Goal: Information Seeking & Learning: Find specific fact

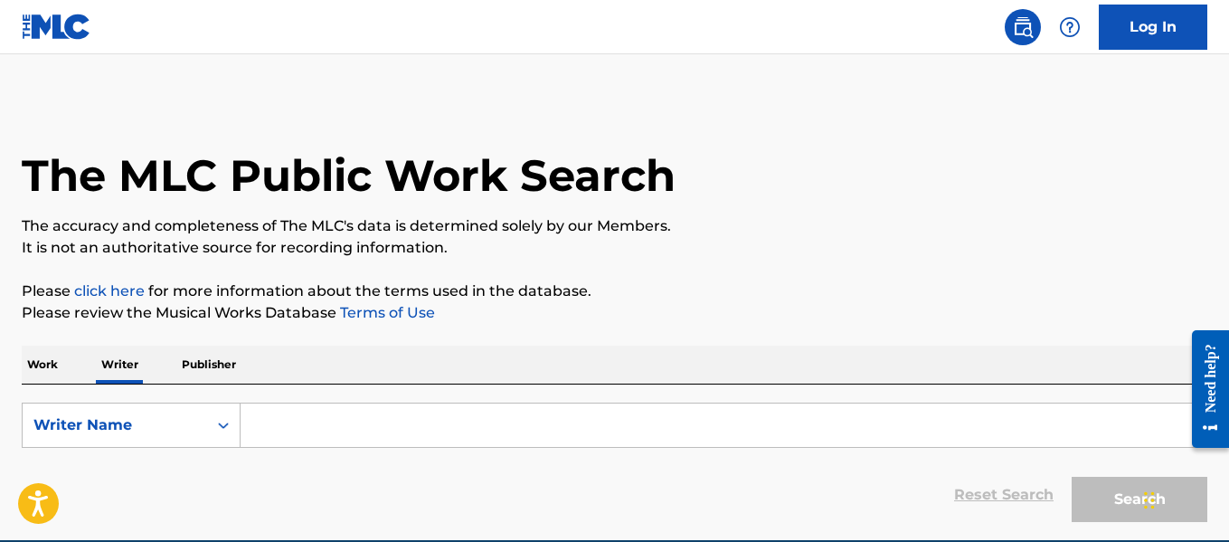
click at [490, 412] on input "Search Form" at bounding box center [723, 424] width 966 height 43
paste input "[PERSON_NAME]"
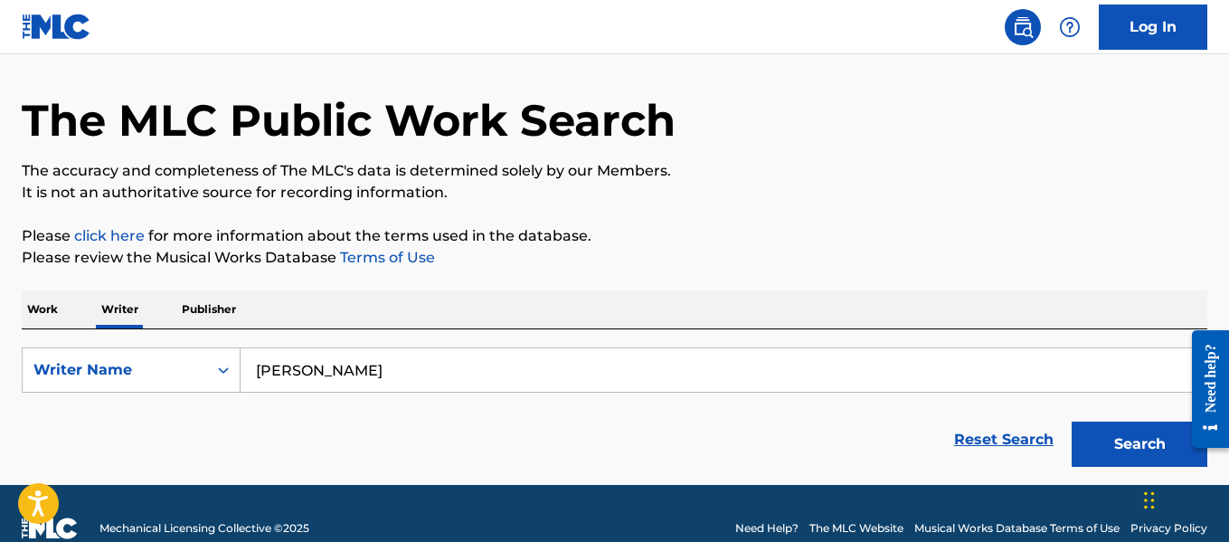
scroll to position [85, 0]
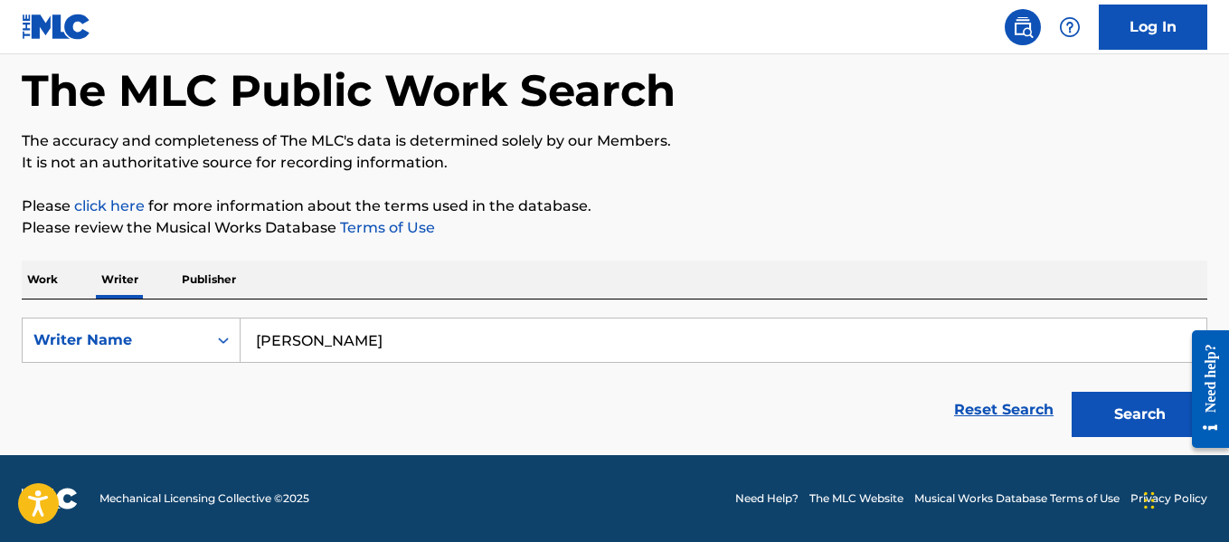
type input "[PERSON_NAME]"
click at [1122, 427] on button "Search" at bounding box center [1139, 413] width 136 height 45
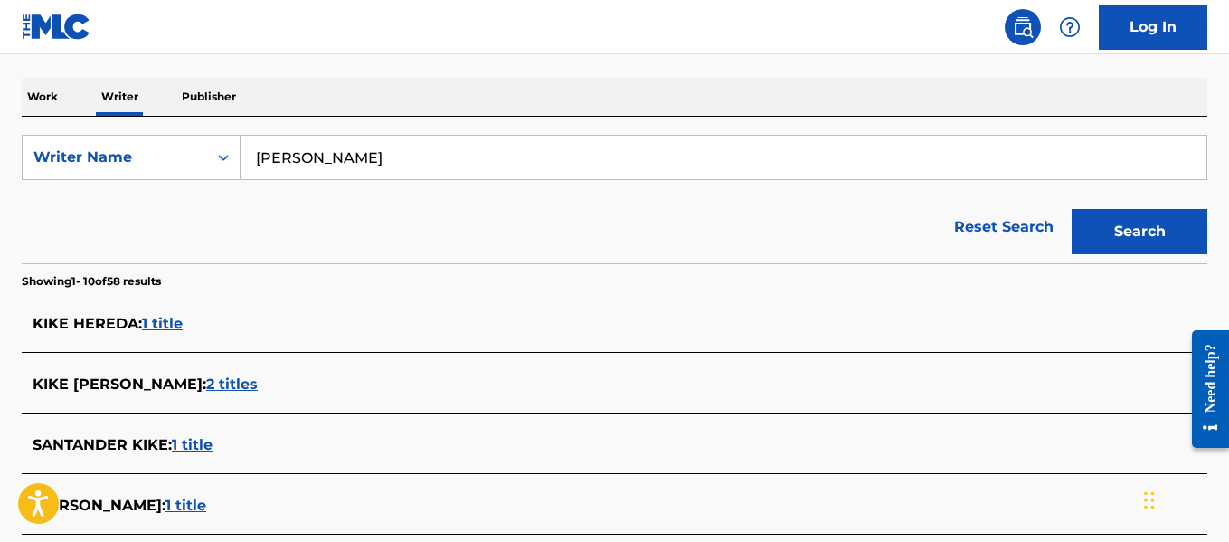
scroll to position [272, 0]
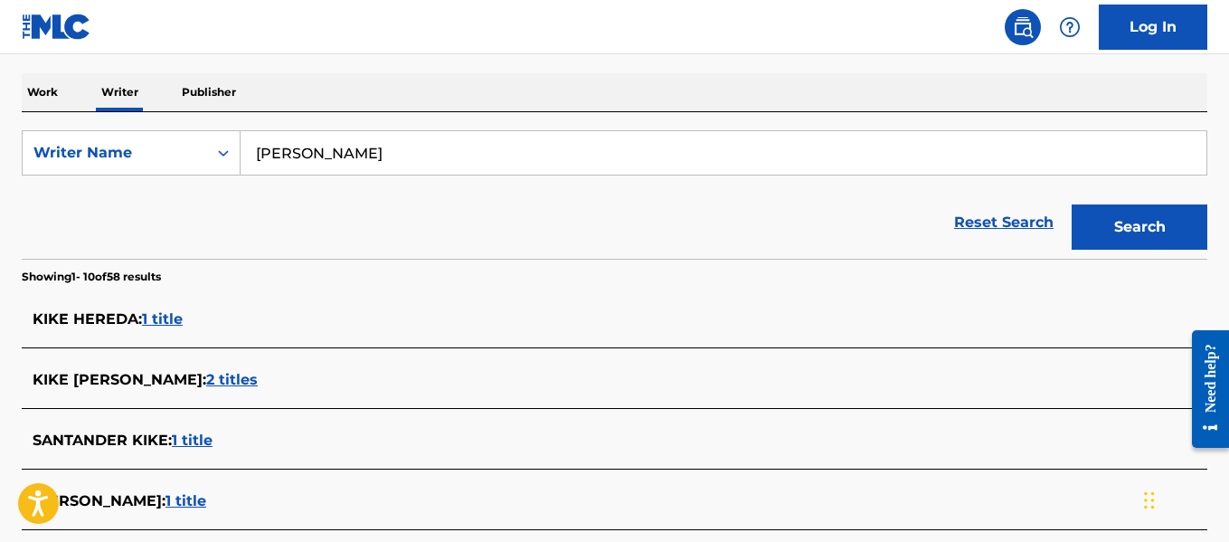
click at [402, 157] on input "[PERSON_NAME]" at bounding box center [723, 152] width 966 height 43
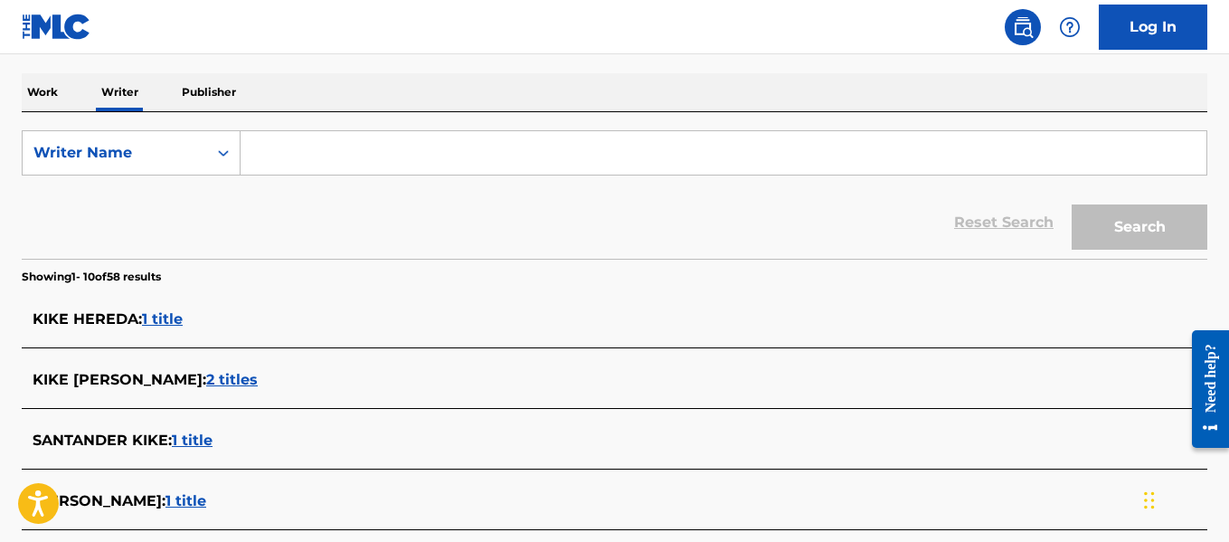
paste input "[PERSON_NAME]"
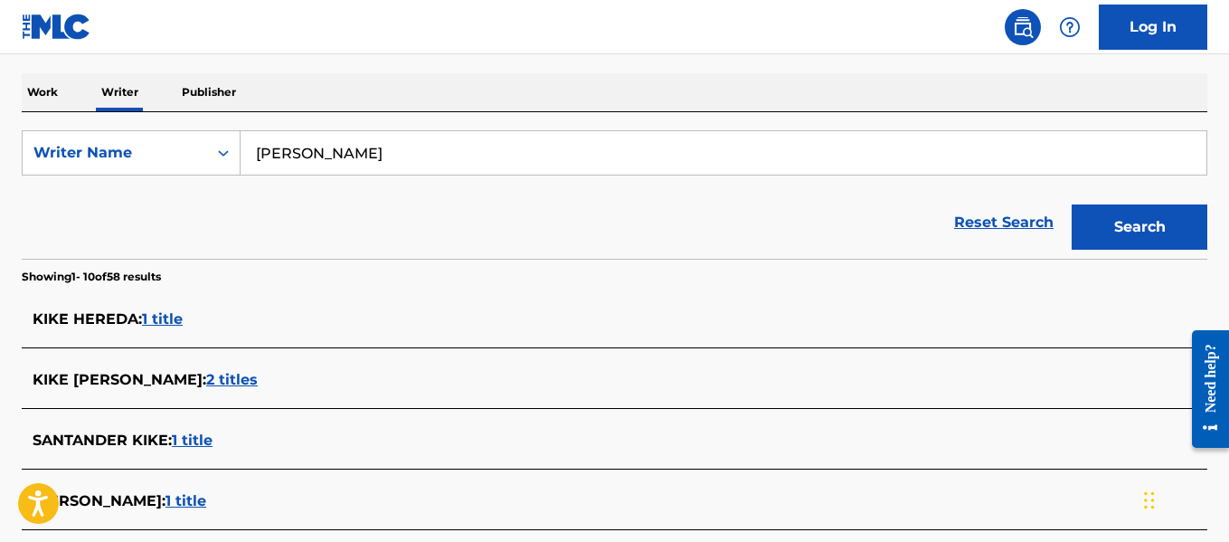
type input "[PERSON_NAME]"
click at [1100, 229] on button "Search" at bounding box center [1139, 226] width 136 height 45
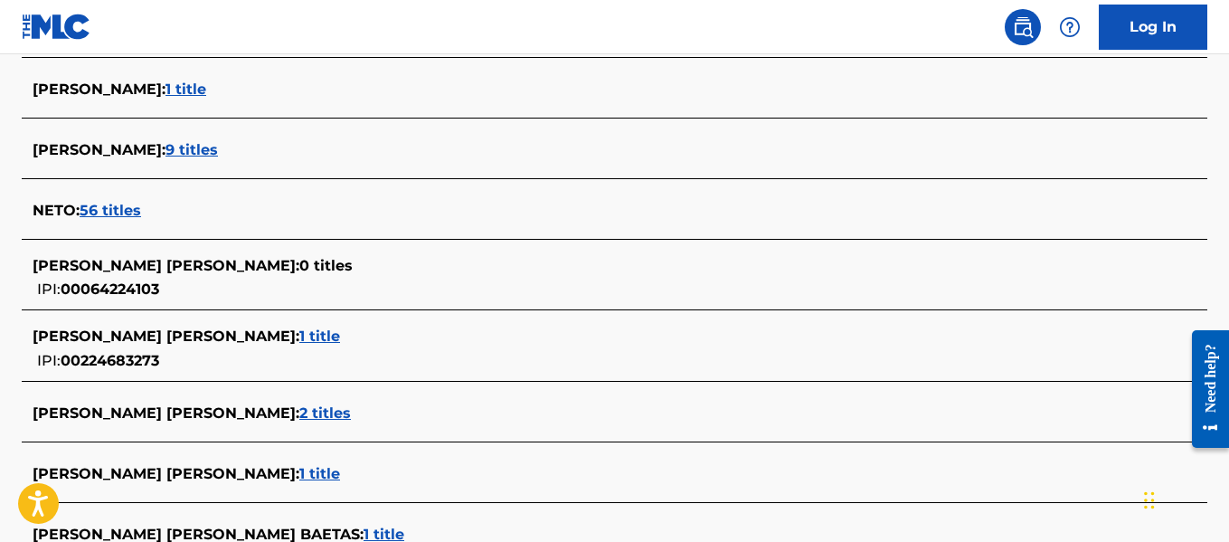
scroll to position [844, 0]
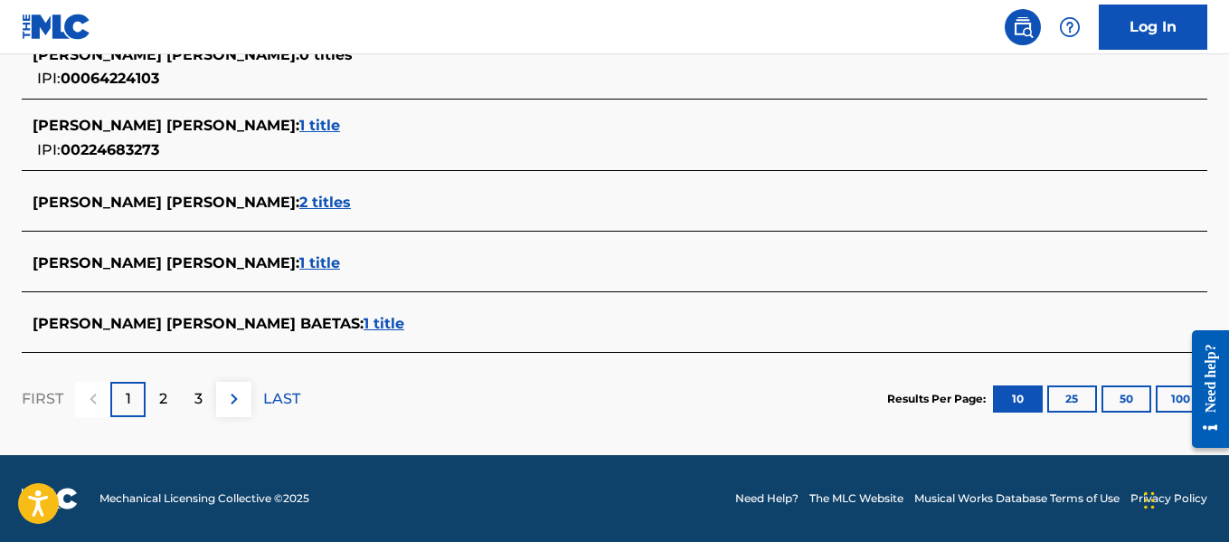
click at [1166, 406] on button "100" at bounding box center [1180, 398] width 50 height 27
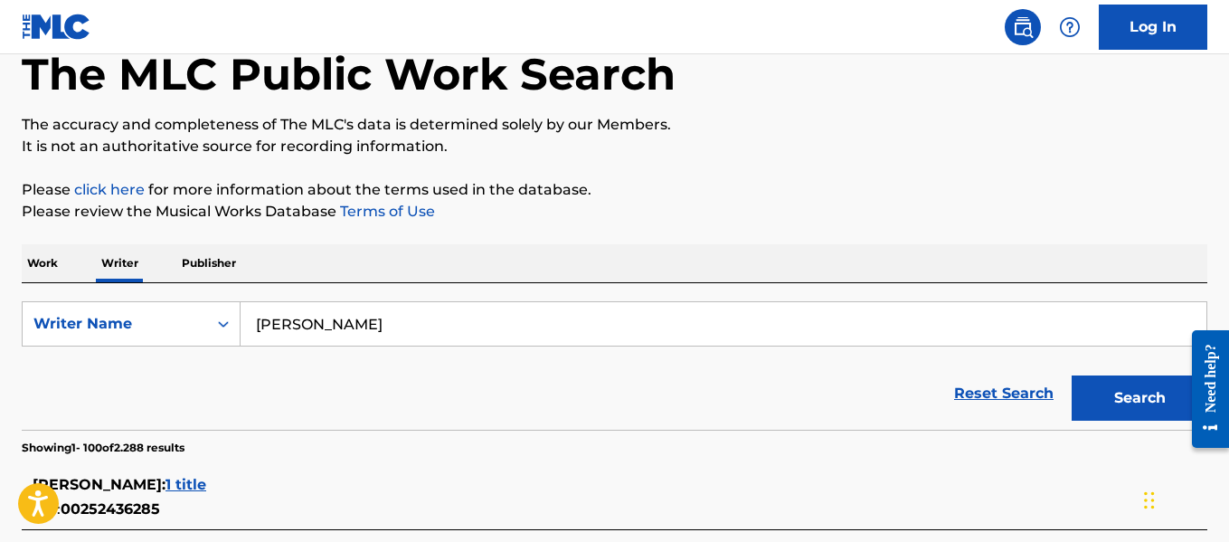
scroll to position [181, 0]
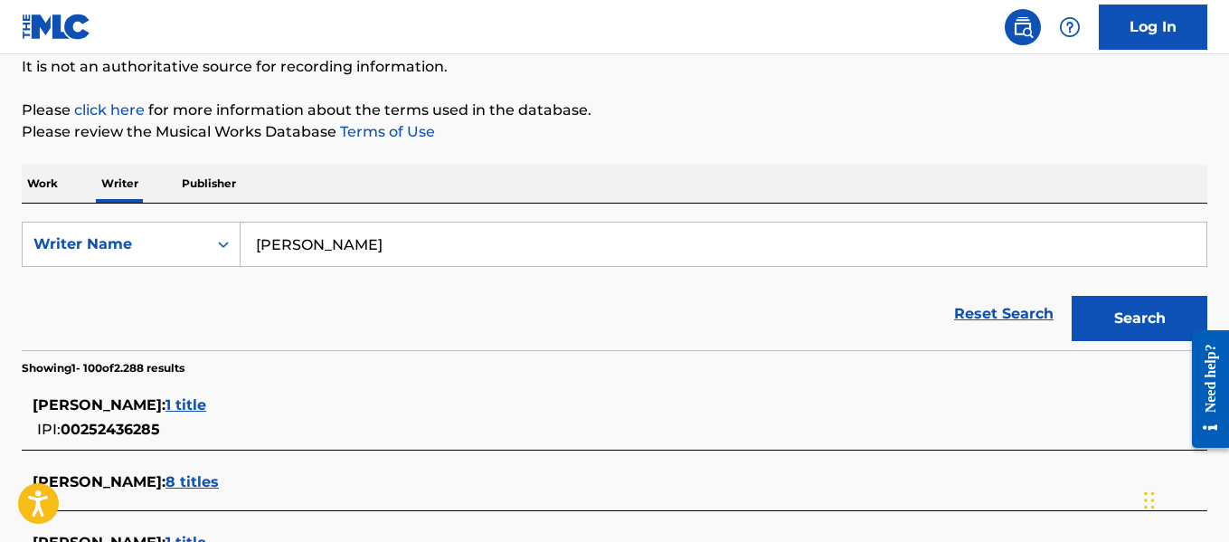
click at [386, 245] on input "[PERSON_NAME]" at bounding box center [723, 243] width 966 height 43
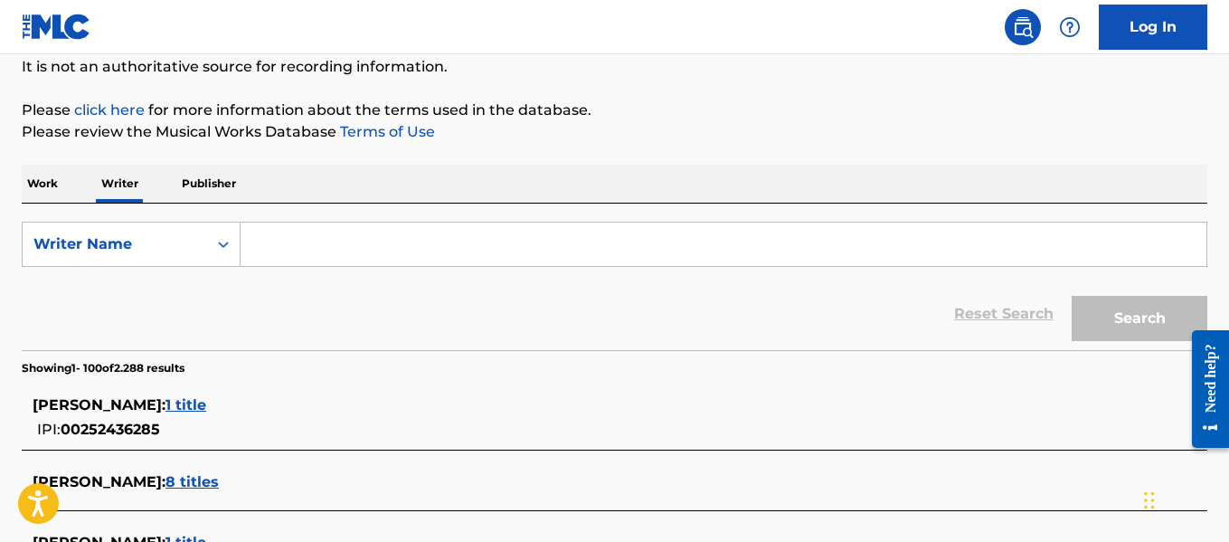
paste input "[PERSON_NAME]"
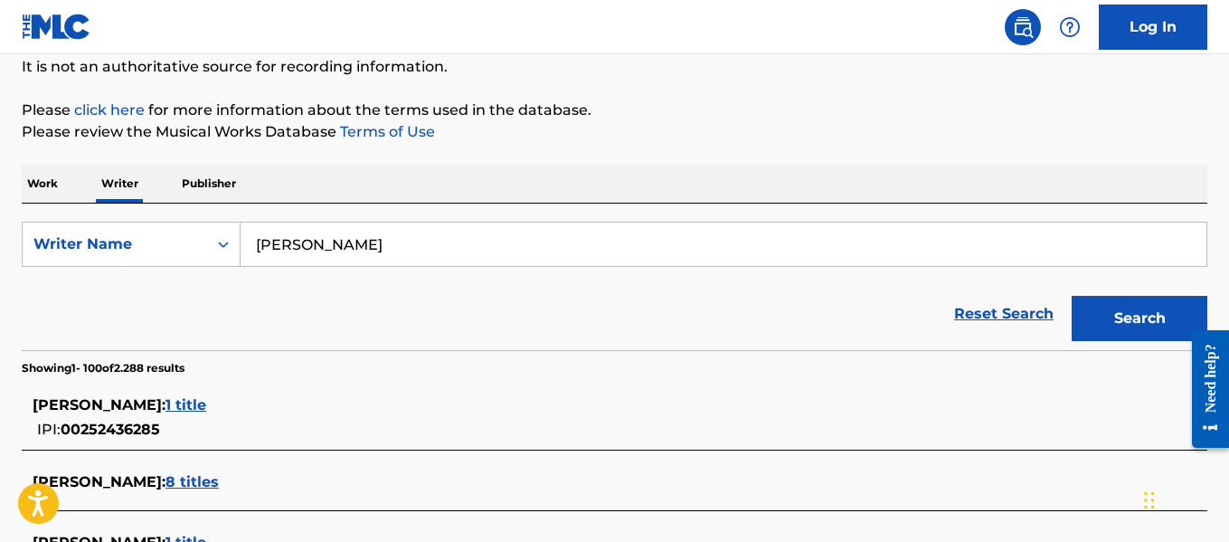
type input "[PERSON_NAME]"
click at [1139, 330] on button "Search" at bounding box center [1139, 318] width 136 height 45
click at [369, 240] on input "[PERSON_NAME]" at bounding box center [723, 243] width 966 height 43
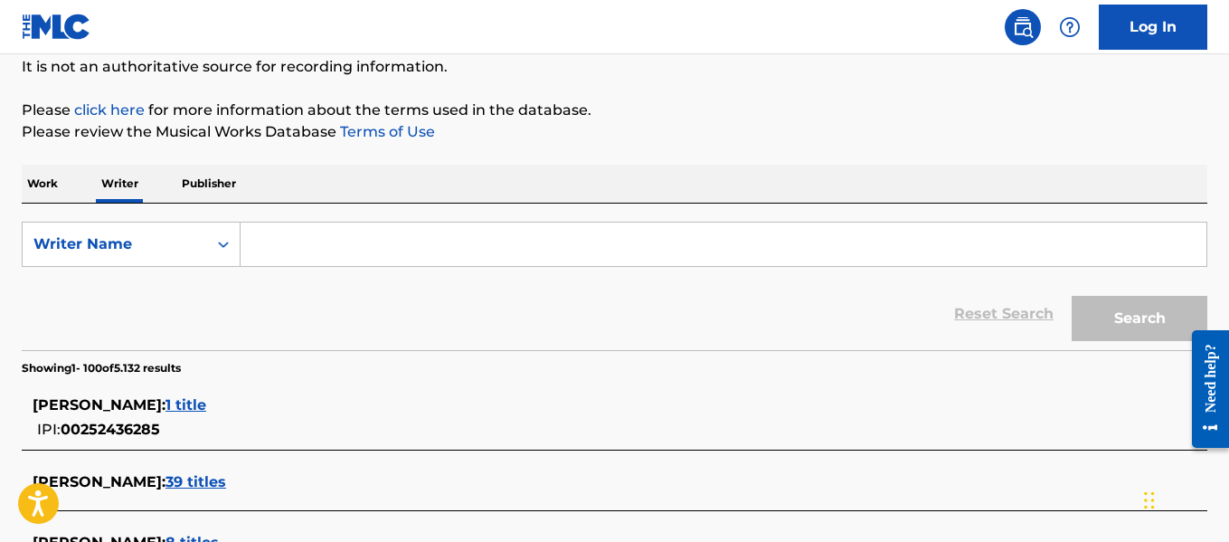
paste input "[PERSON_NAME]"
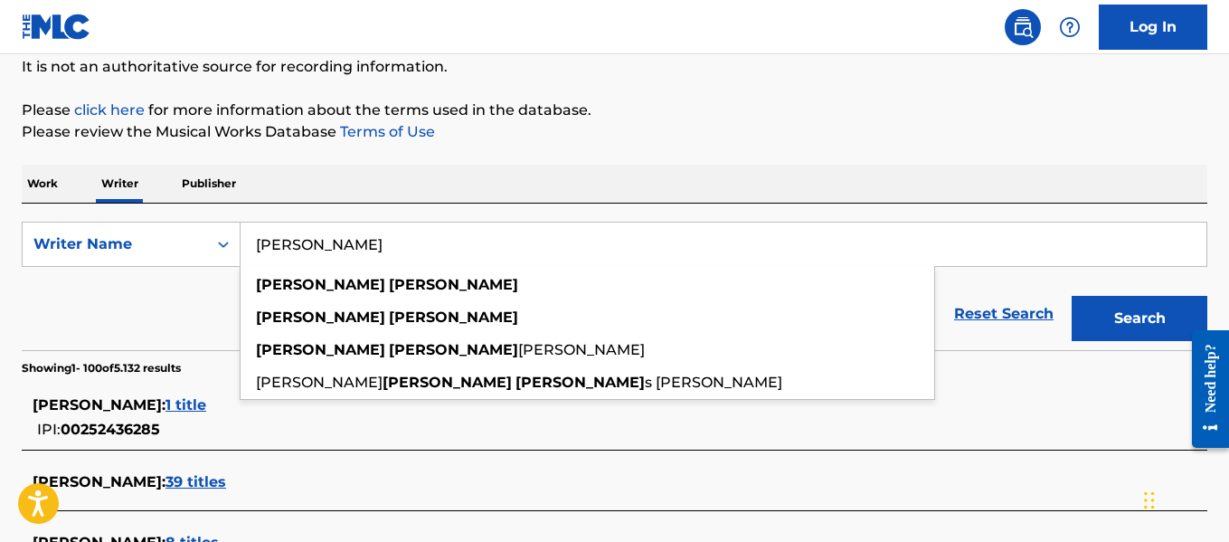
type input "[PERSON_NAME]"
click at [1118, 318] on button "Search" at bounding box center [1139, 318] width 136 height 45
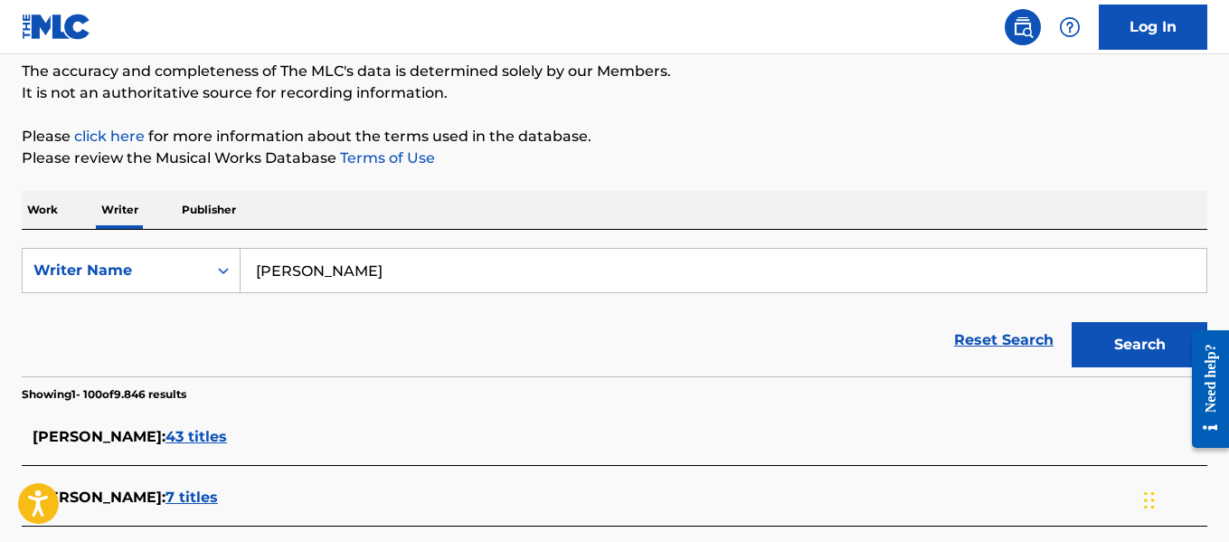
scroll to position [684, 0]
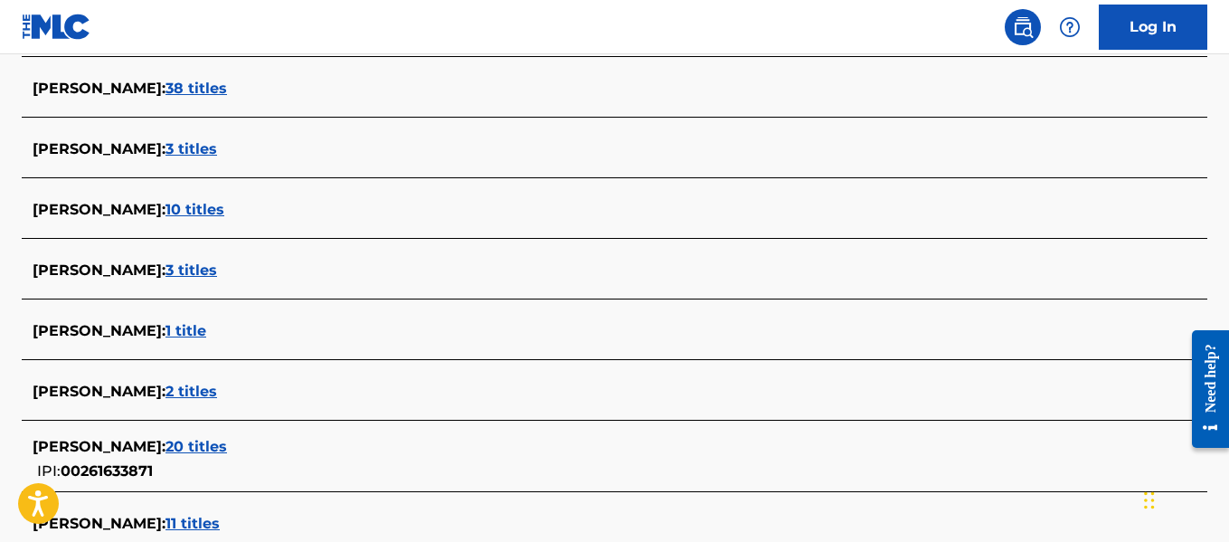
click at [199, 263] on span "3 titles" at bounding box center [191, 269] width 52 height 17
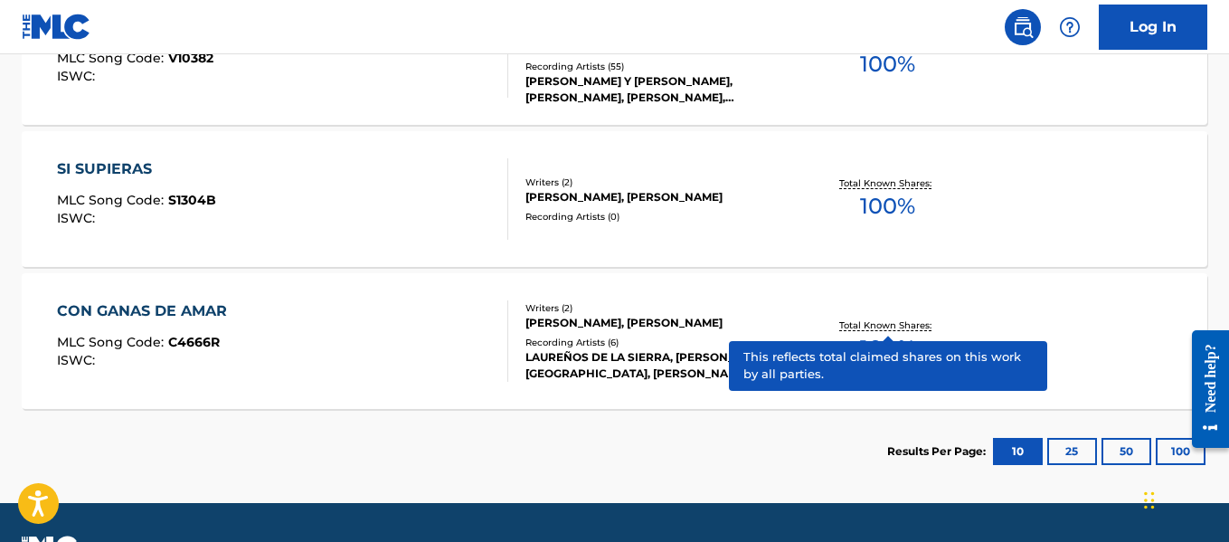
scroll to position [670, 0]
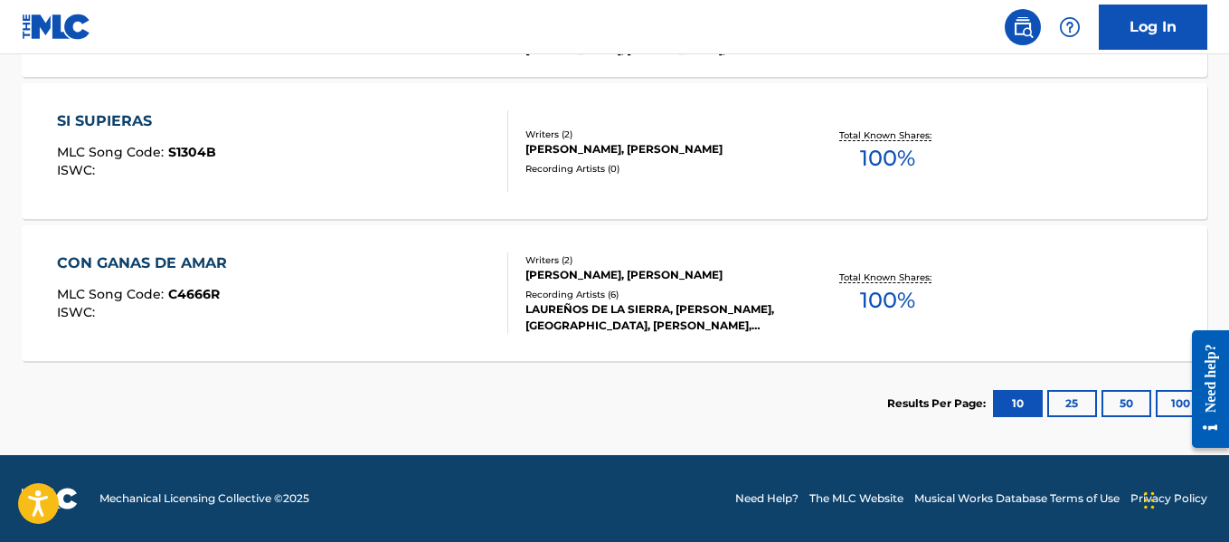
click at [1164, 398] on button "100" at bounding box center [1180, 403] width 50 height 27
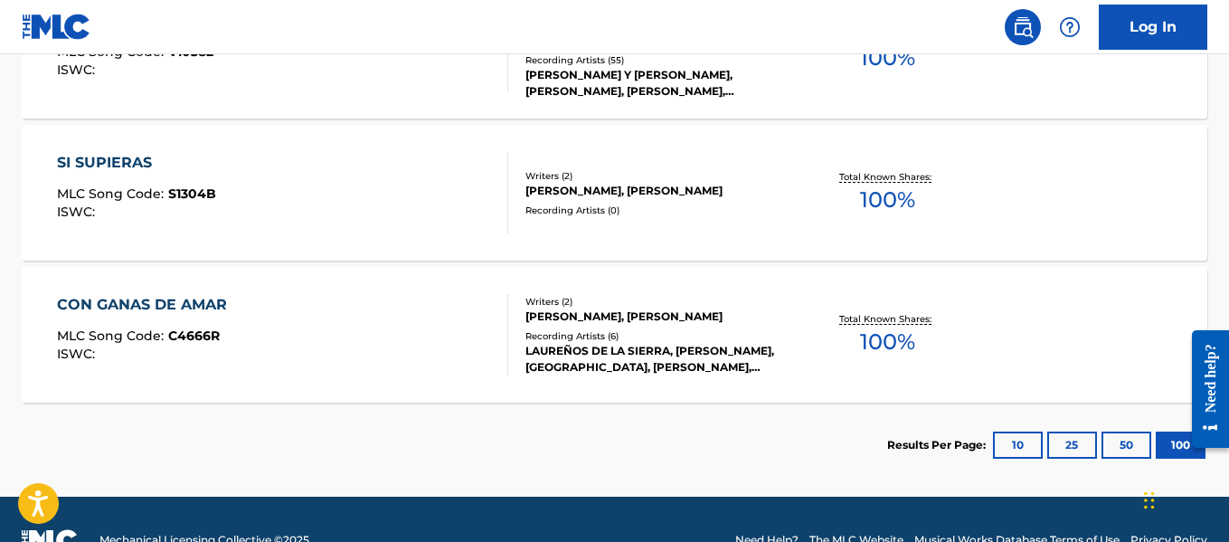
scroll to position [629, 0]
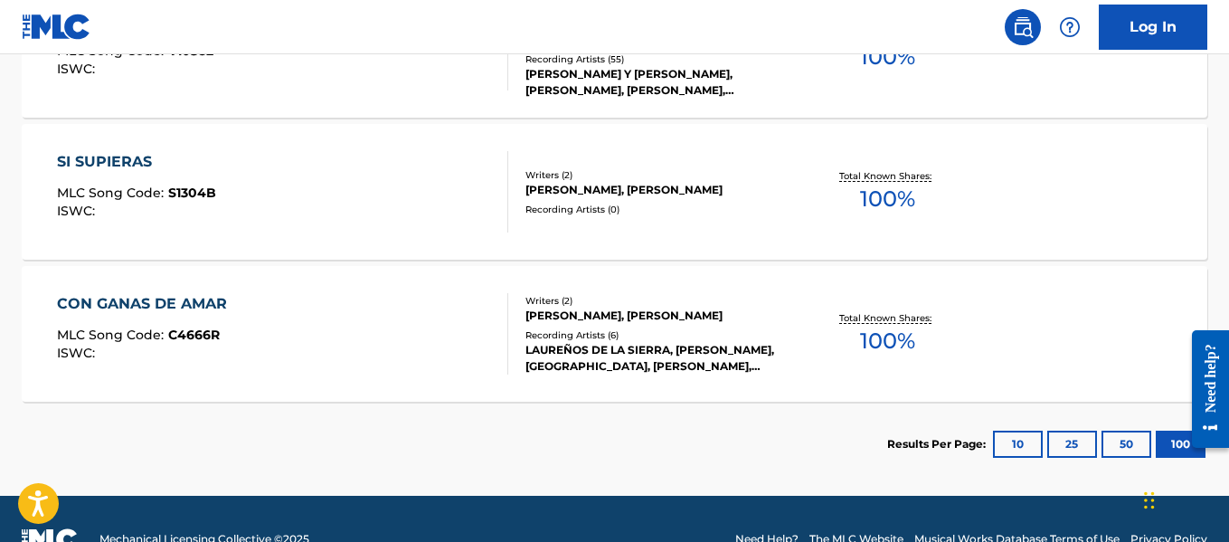
click at [596, 227] on div "SI SUPIERAS MLC Song Code : S1304B ISWC : Writers ( 2 ) [PERSON_NAME], [PERSON_…" at bounding box center [614, 192] width 1185 height 136
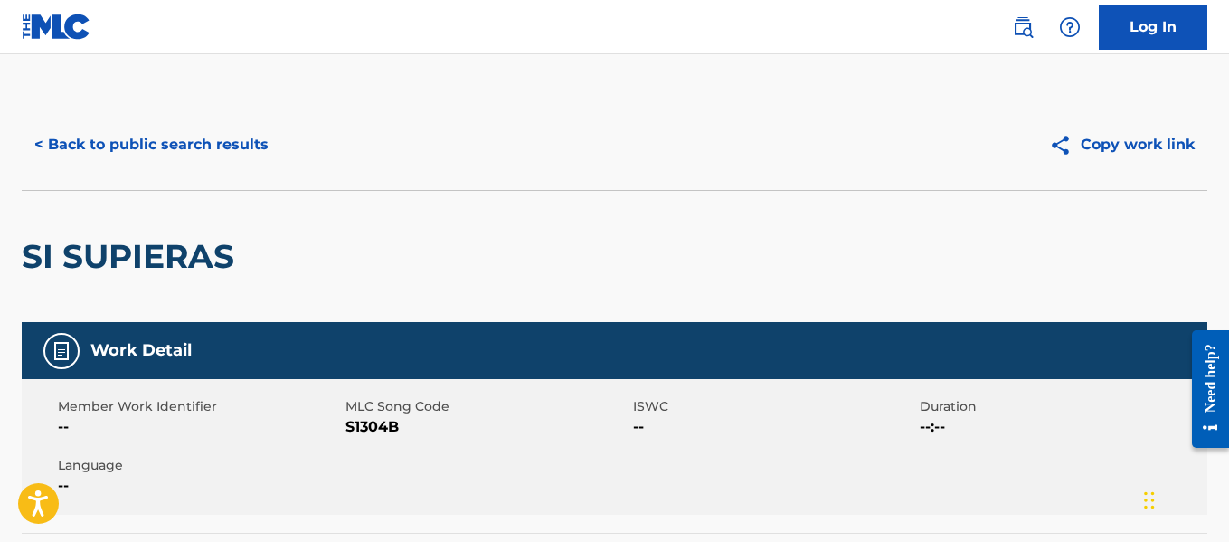
click at [202, 146] on button "< Back to public search results" at bounding box center [151, 144] width 259 height 45
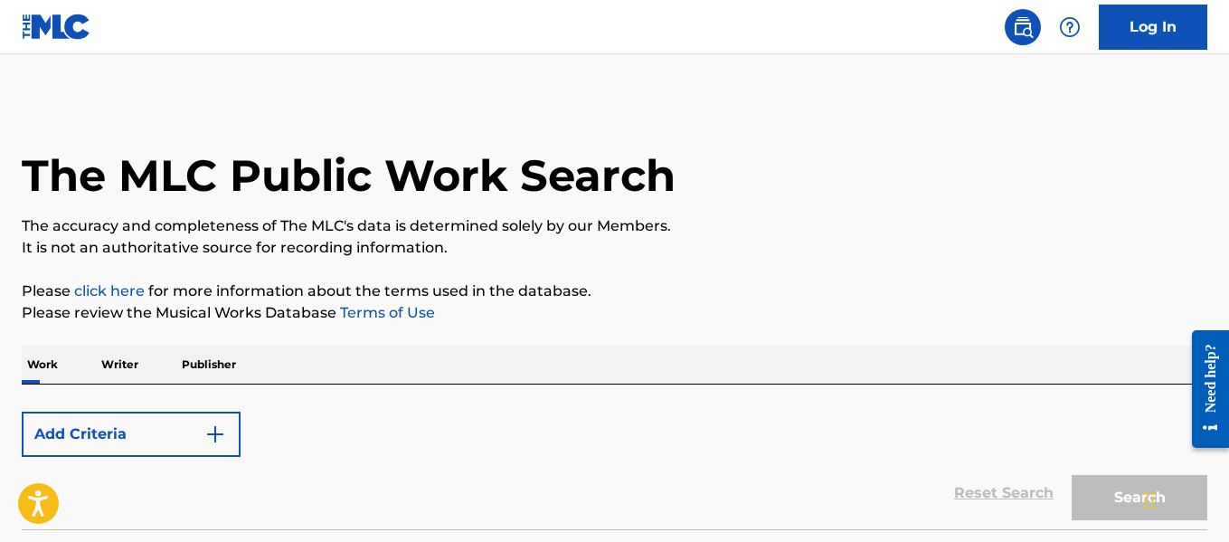
scroll to position [140, 0]
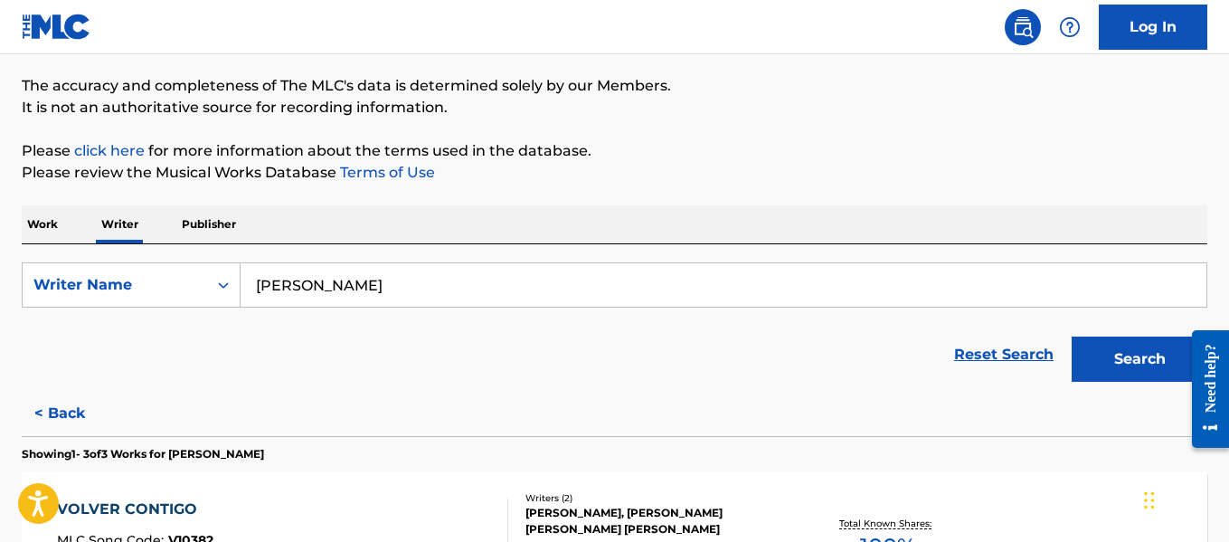
click at [509, 285] on input "[PERSON_NAME]" at bounding box center [723, 284] width 966 height 43
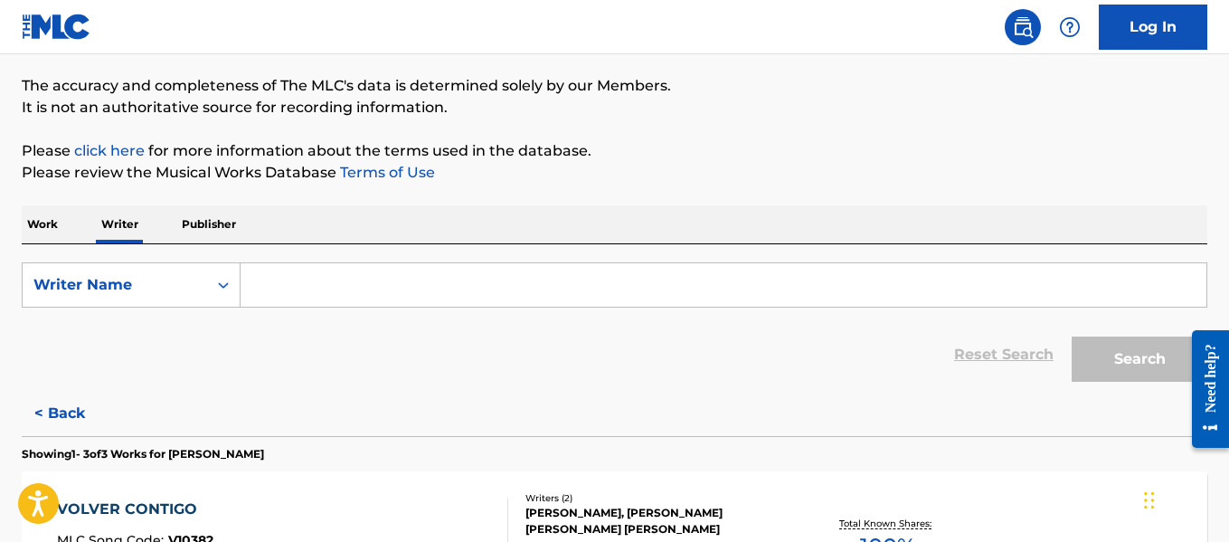
paste input "DERECHOS A RECLAMAR"
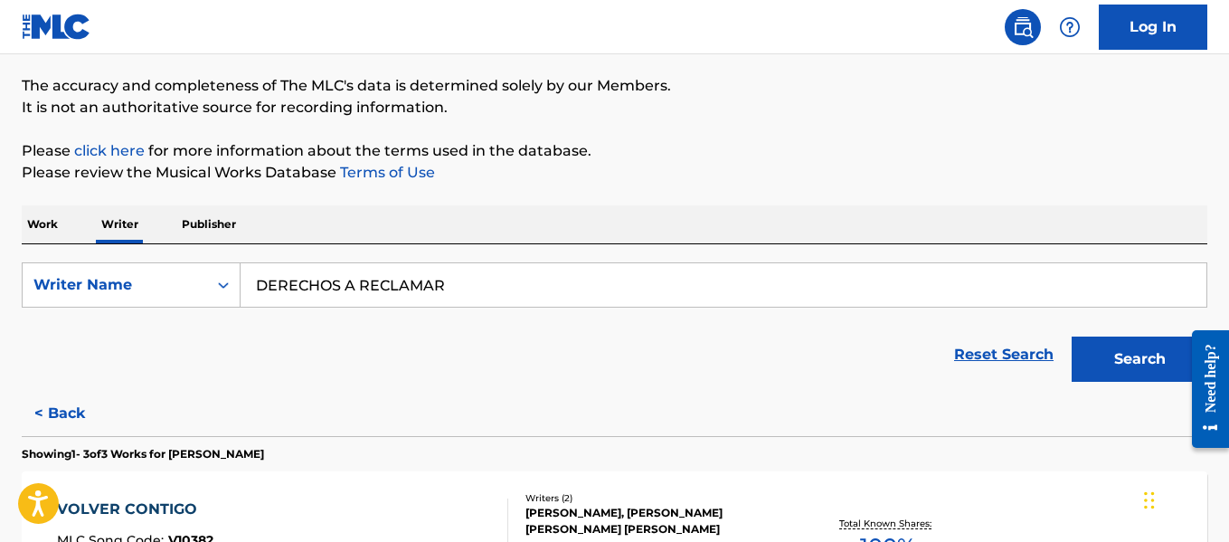
type input "DERECHOS A RECLAMAR"
click at [1100, 370] on button "Search" at bounding box center [1139, 358] width 136 height 45
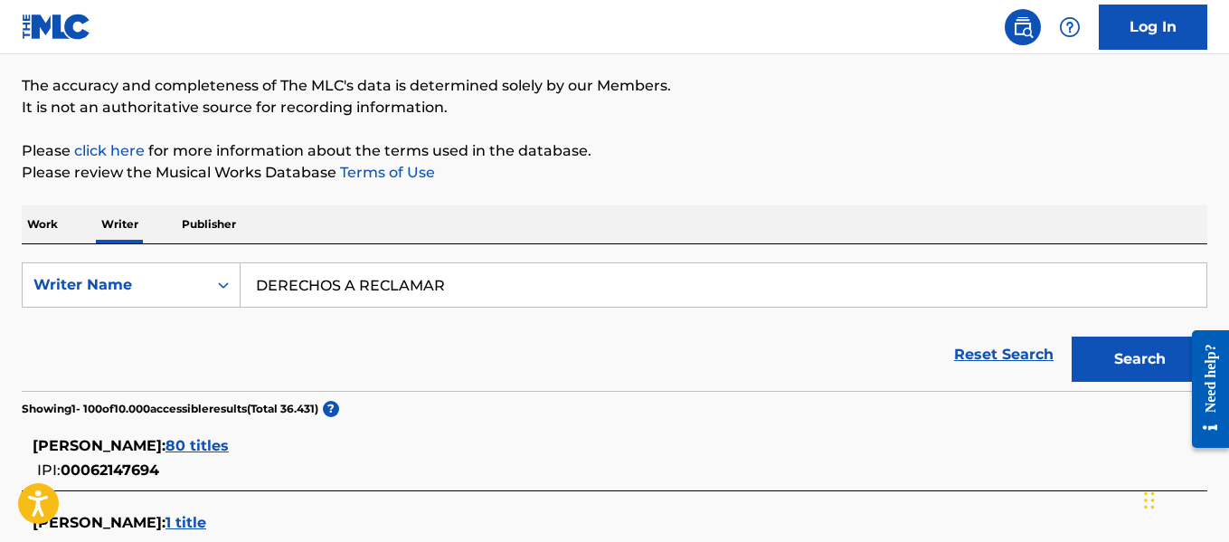
scroll to position [276, 0]
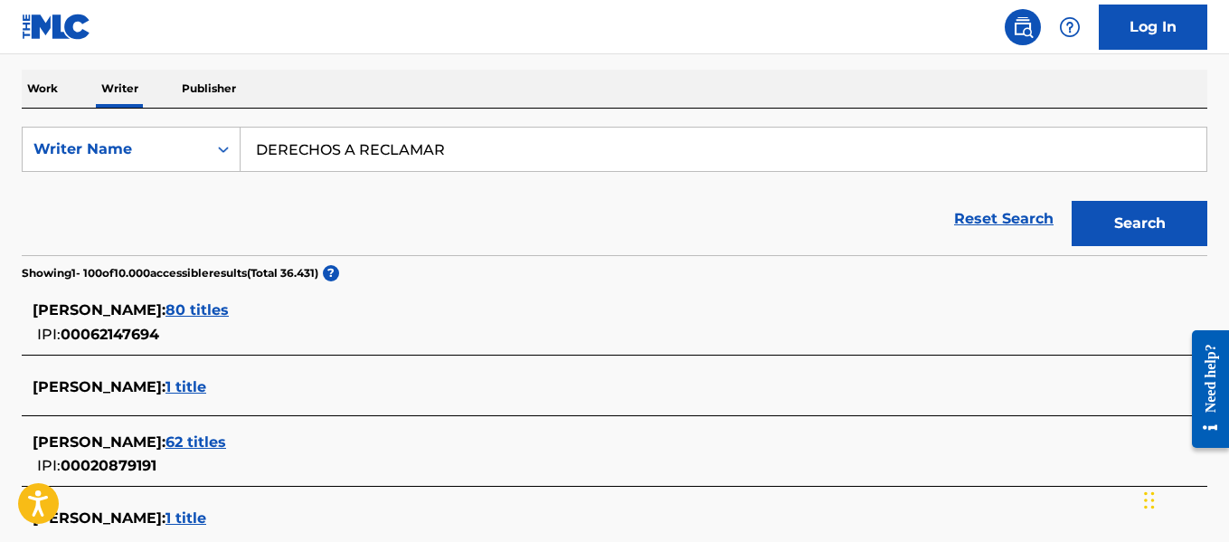
click at [430, 155] on input "DERECHOS A RECLAMAR" at bounding box center [723, 148] width 966 height 43
paste input "[PERSON_NAME]"
type input "[PERSON_NAME]"
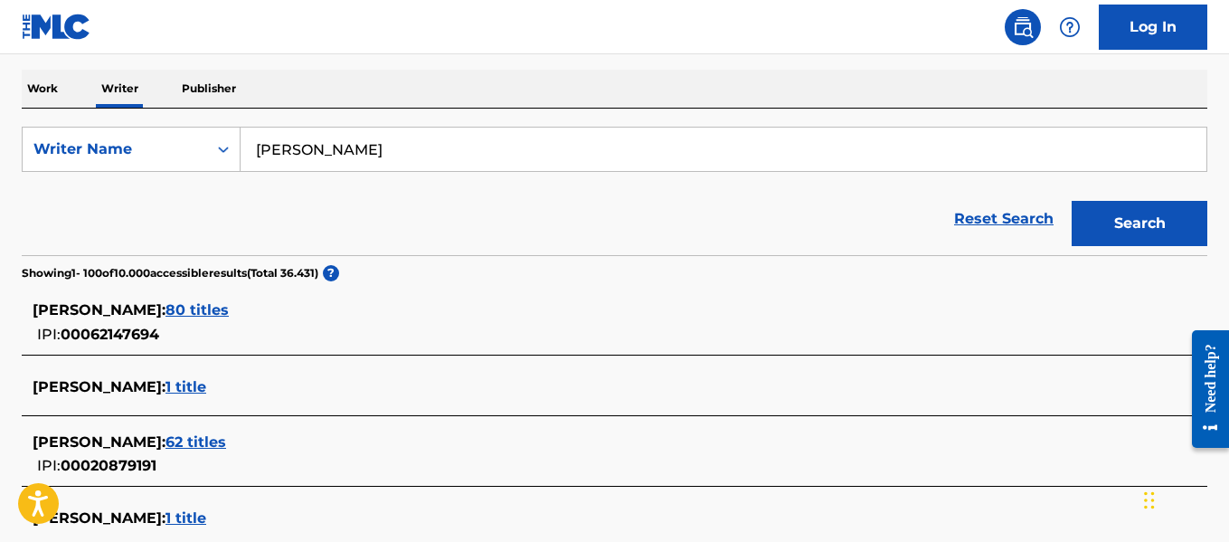
click at [1164, 231] on button "Search" at bounding box center [1139, 223] width 136 height 45
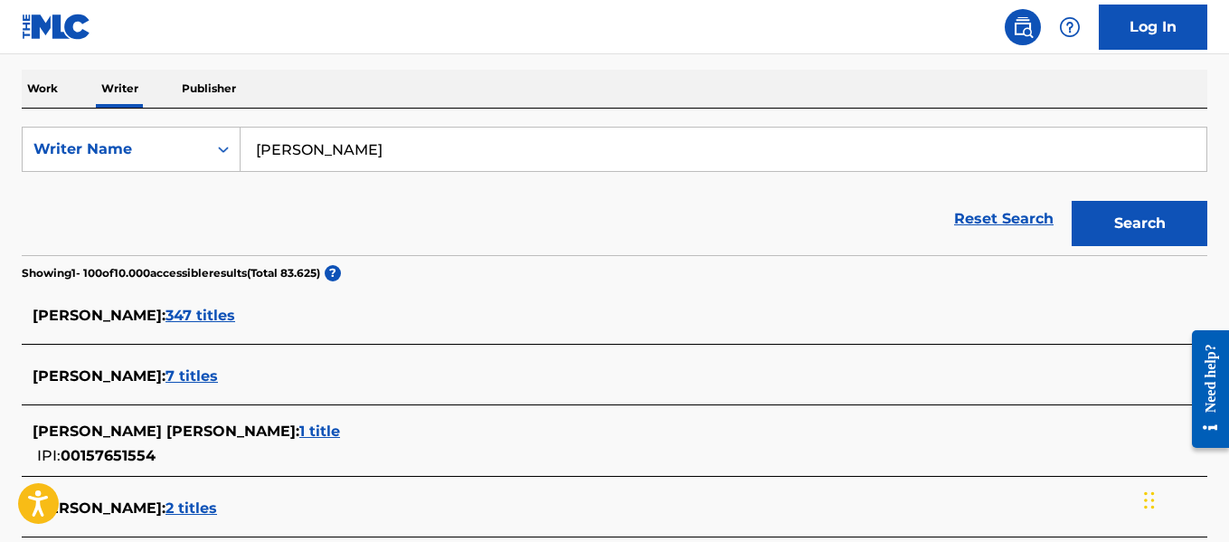
scroll to position [4769, 0]
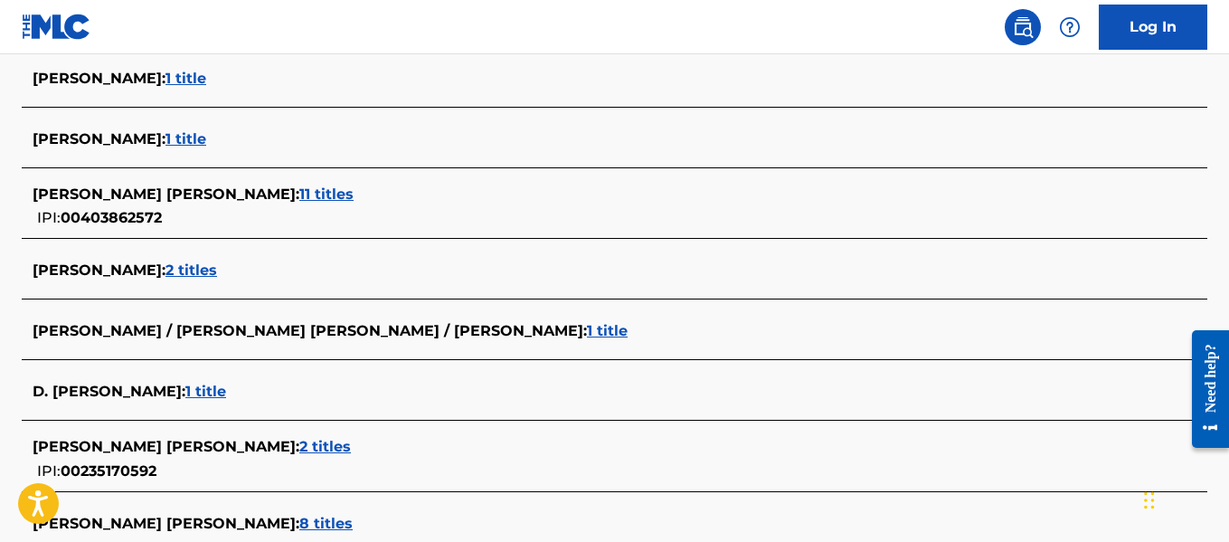
click at [217, 262] on span "2 titles" at bounding box center [191, 269] width 52 height 17
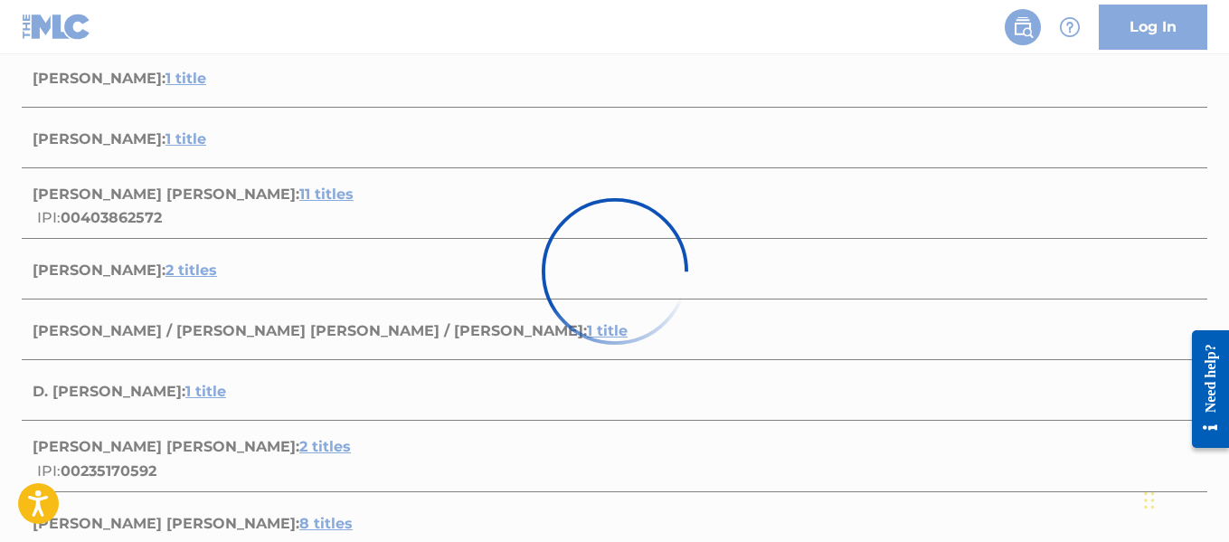
scroll to position [528, 0]
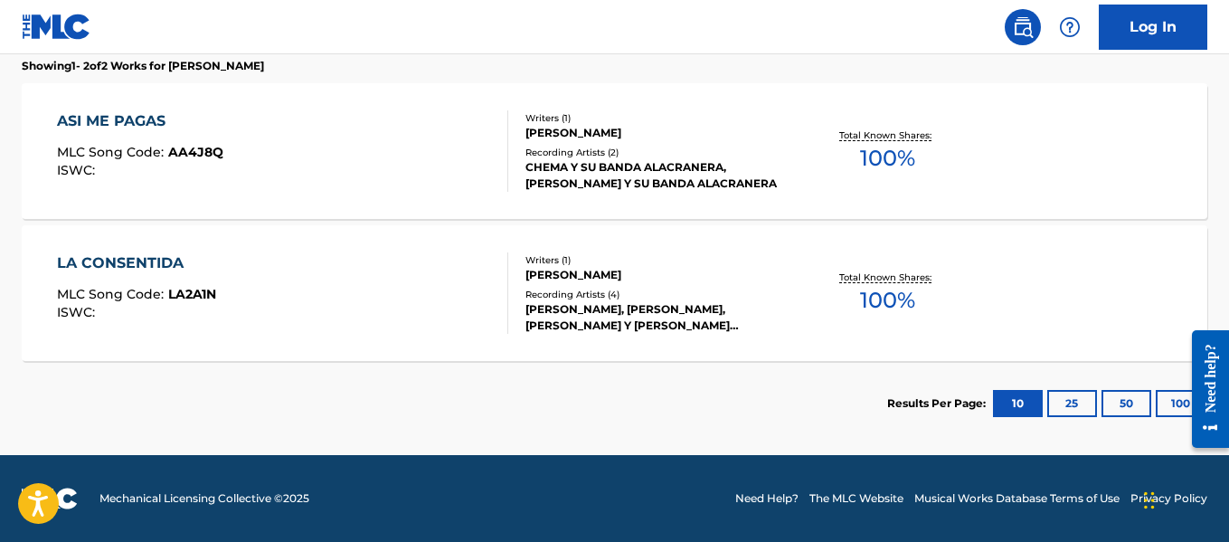
click at [1163, 397] on button "100" at bounding box center [1180, 403] width 50 height 27
click at [603, 322] on div "[PERSON_NAME], [PERSON_NAME], [PERSON_NAME] Y [PERSON_NAME] ALACRANERA, [PERSON…" at bounding box center [657, 317] width 264 height 33
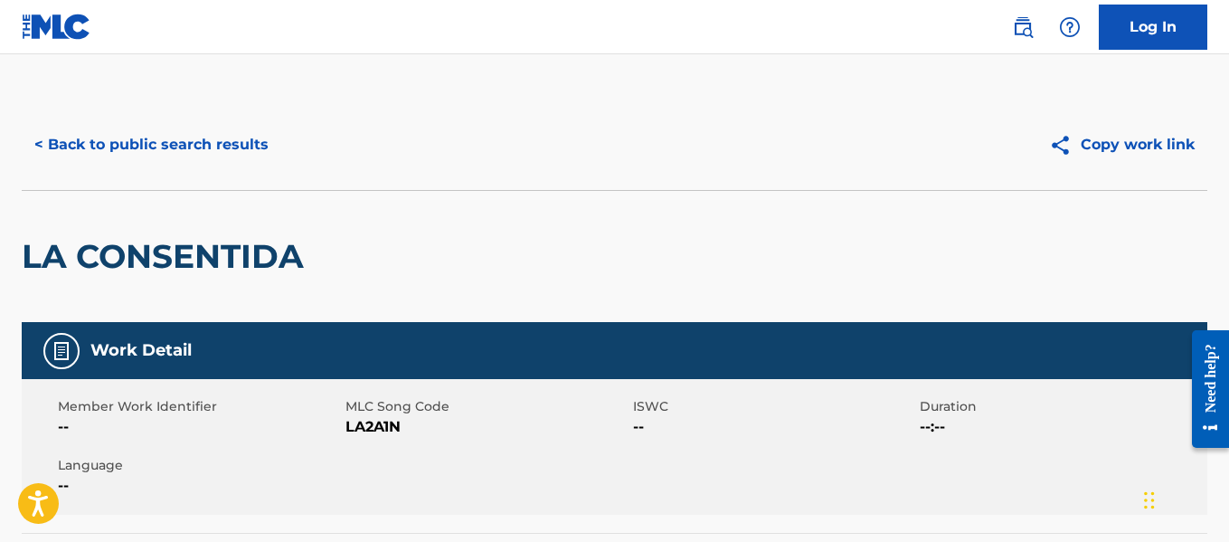
click at [260, 151] on button "< Back to public search results" at bounding box center [151, 144] width 259 height 45
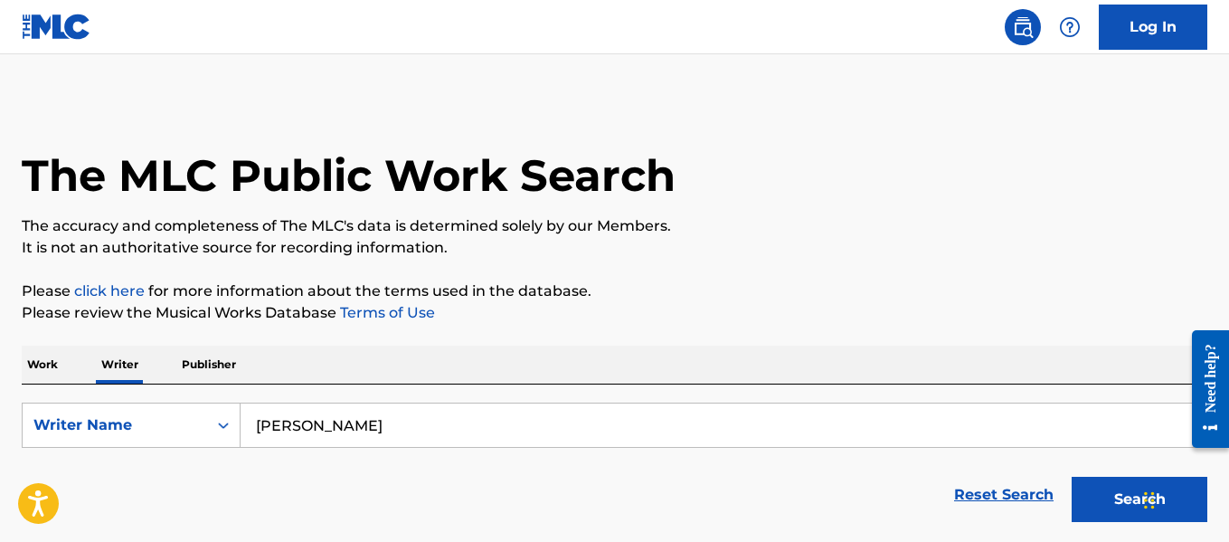
scroll to position [140, 0]
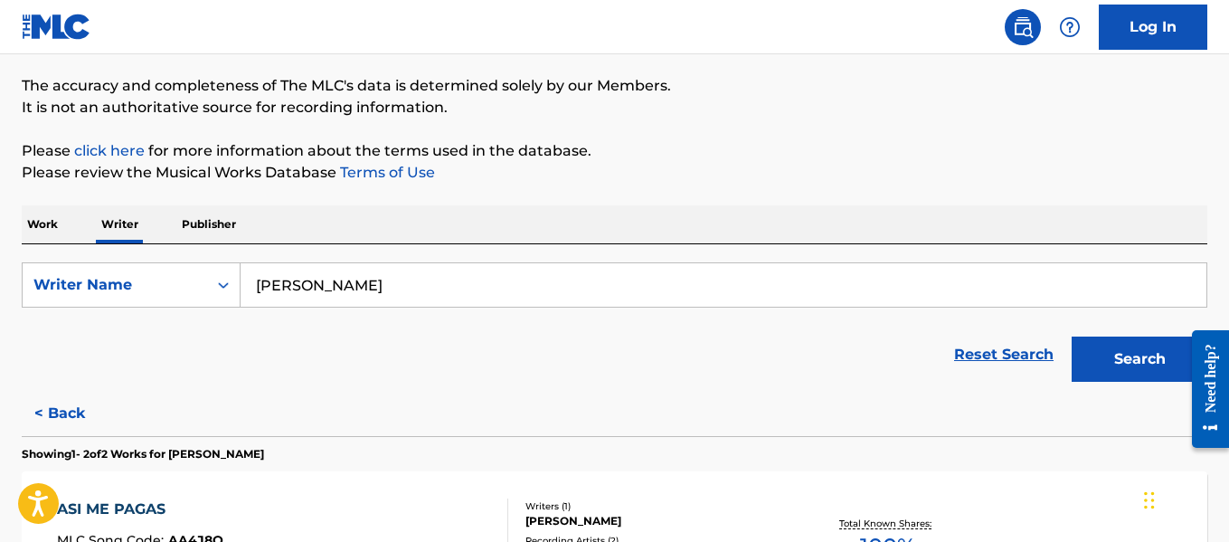
click at [390, 288] on input "[PERSON_NAME]" at bounding box center [723, 284] width 966 height 43
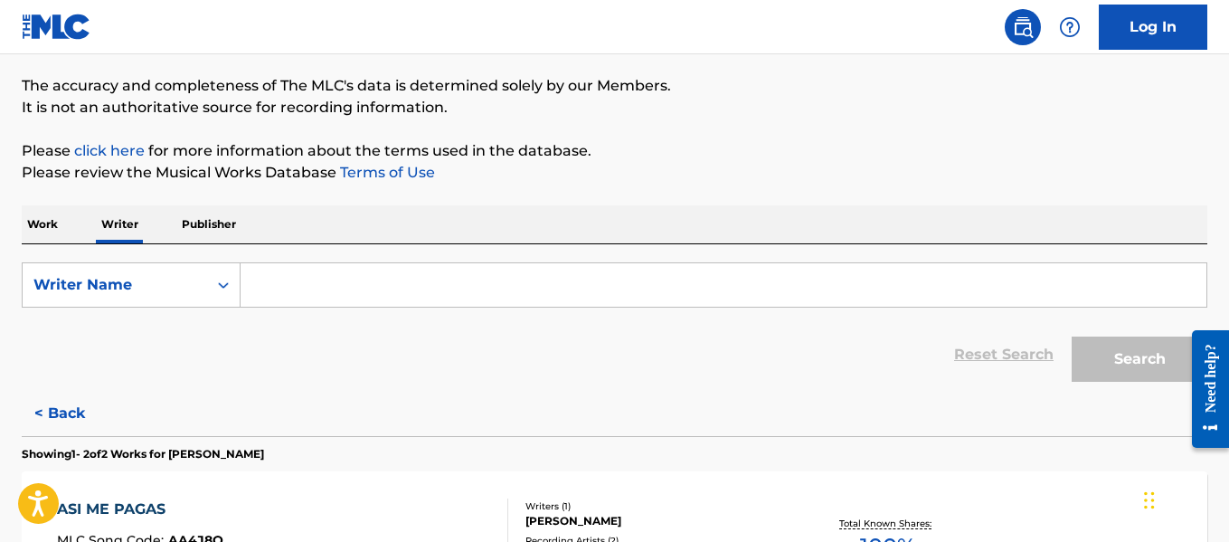
paste input "[PERSON_NAME]"
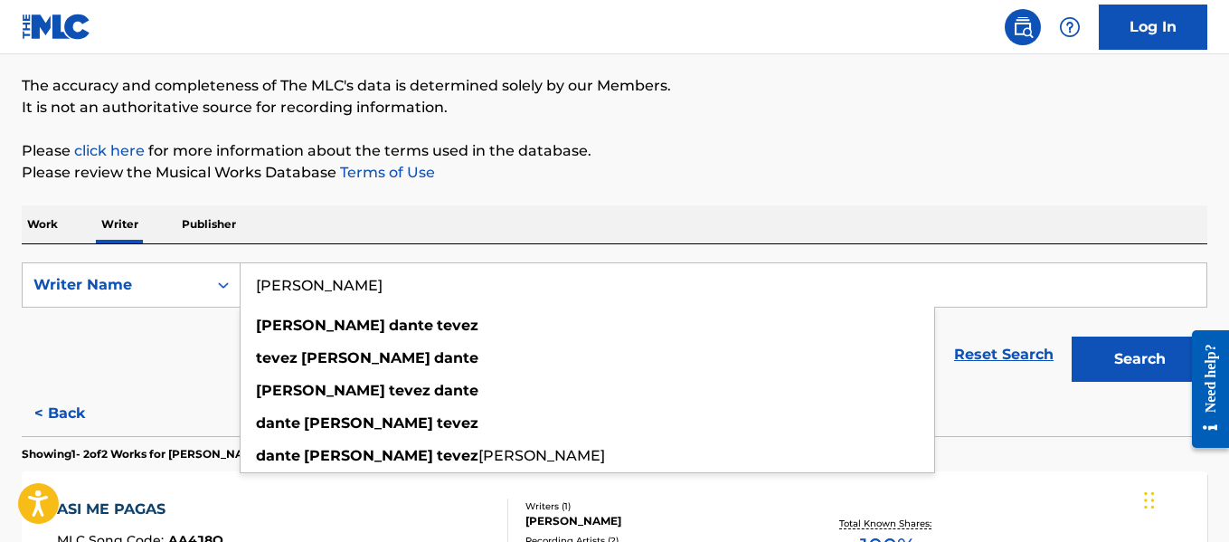
type input "[PERSON_NAME]"
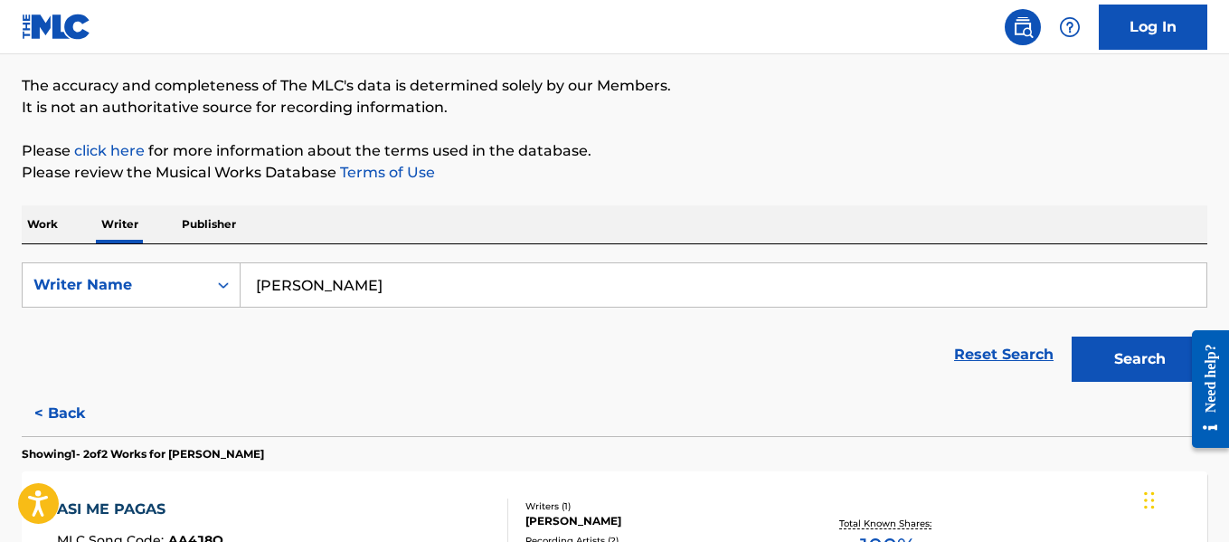
click at [1118, 371] on button "Search" at bounding box center [1139, 358] width 136 height 45
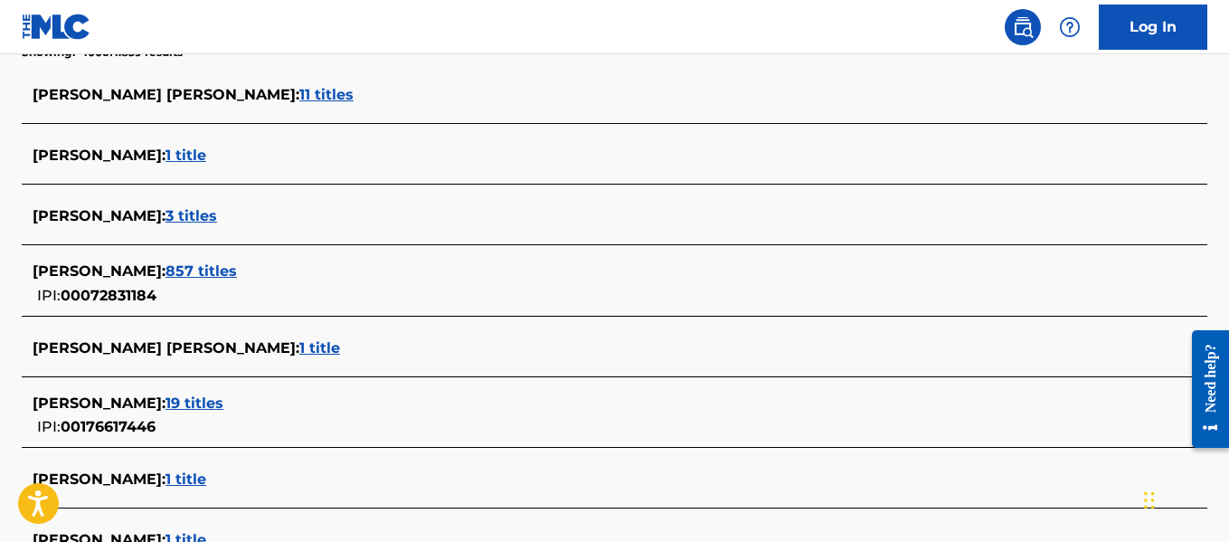
scroll to position [1463, 0]
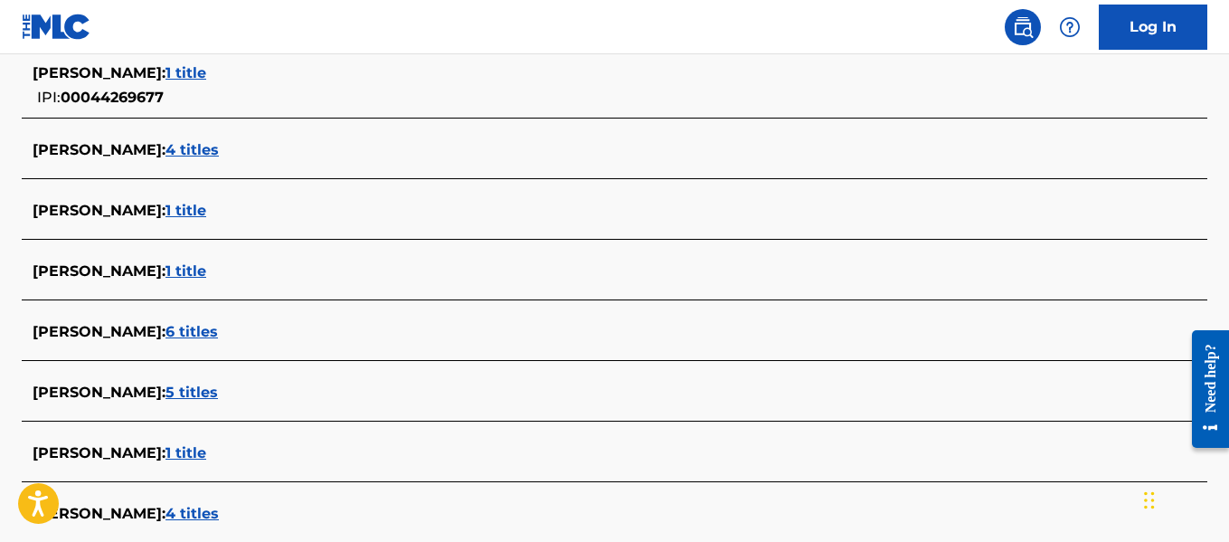
click at [206, 268] on span "1 title" at bounding box center [185, 270] width 41 height 17
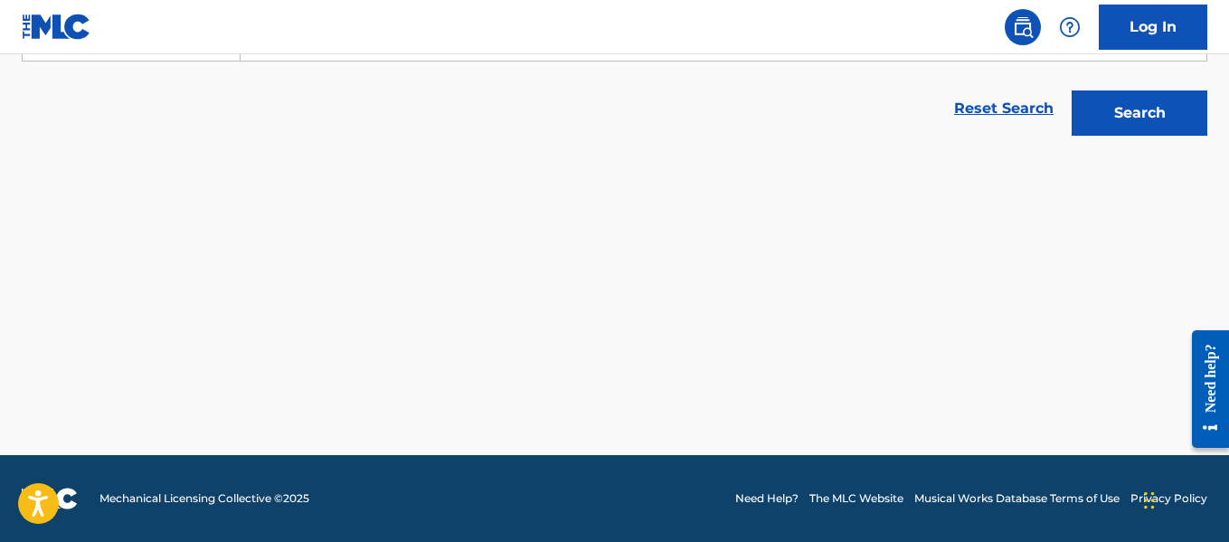
scroll to position [386, 0]
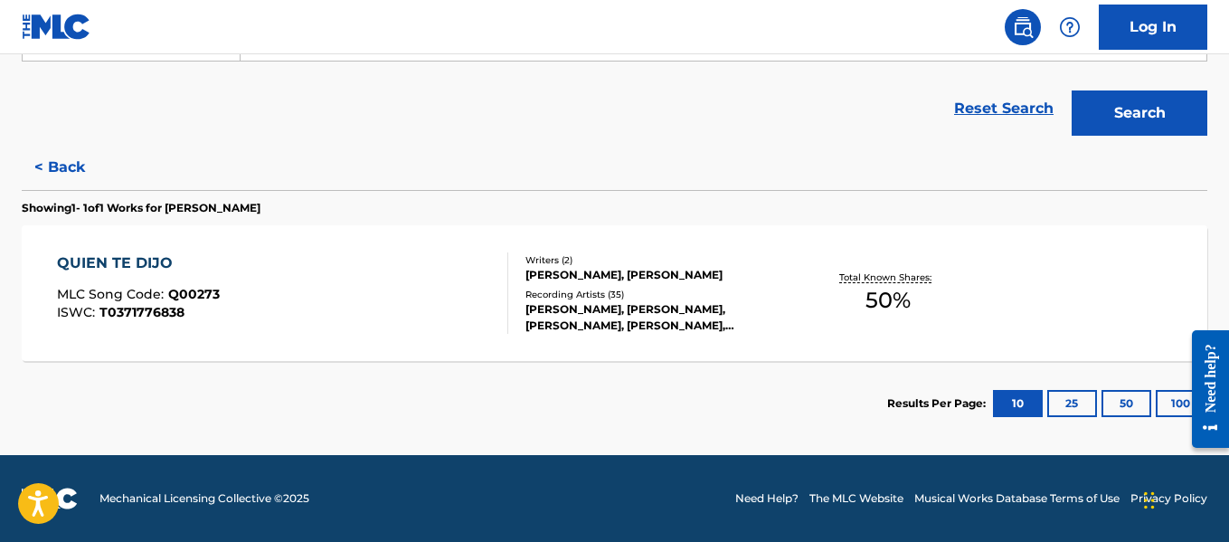
click at [1160, 406] on button "100" at bounding box center [1180, 403] width 50 height 27
click at [72, 163] on button "< Back" at bounding box center [76, 167] width 108 height 45
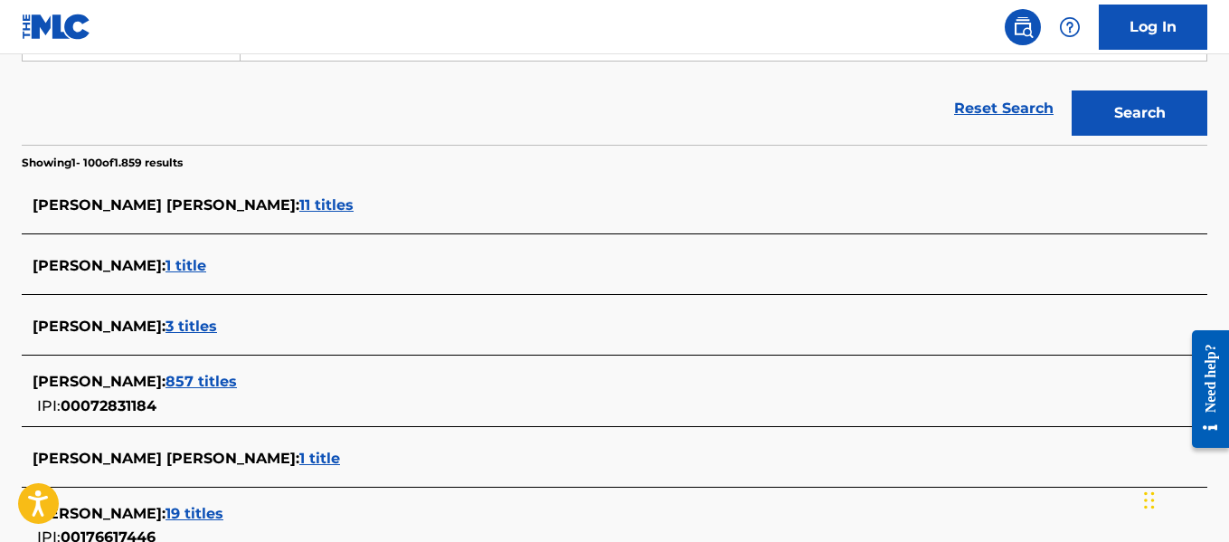
click at [237, 382] on span "857 titles" at bounding box center [200, 380] width 71 height 17
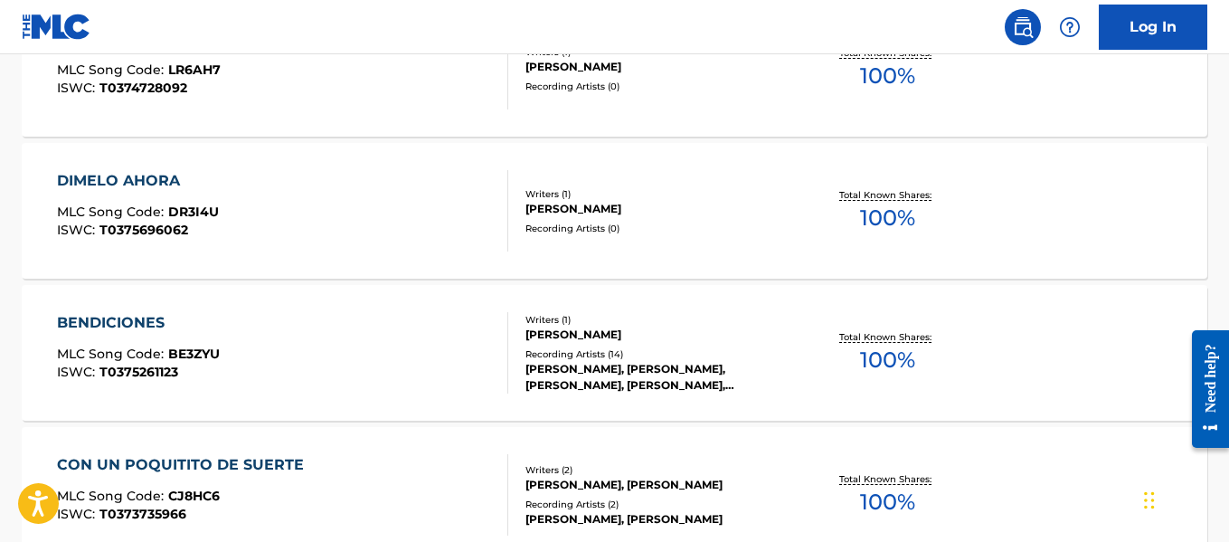
scroll to position [5437, 0]
click at [612, 344] on div "Writers ( 1 ) [PERSON_NAME] Recording Artists ( 14 ) [PERSON_NAME], [PERSON_NAM…" at bounding box center [648, 352] width 281 height 80
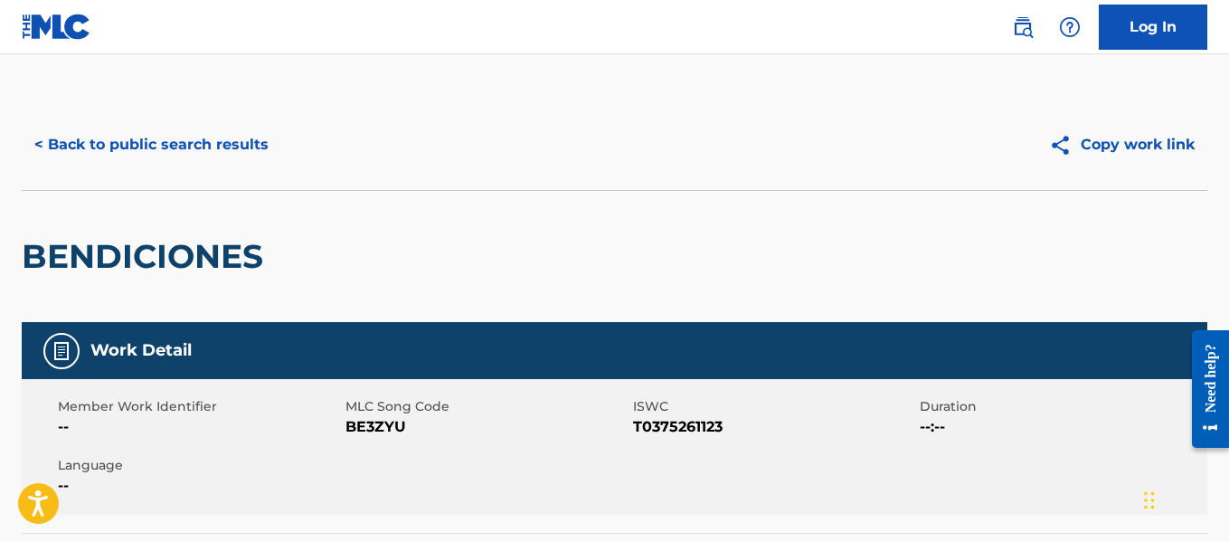
click at [220, 150] on button "< Back to public search results" at bounding box center [151, 144] width 259 height 45
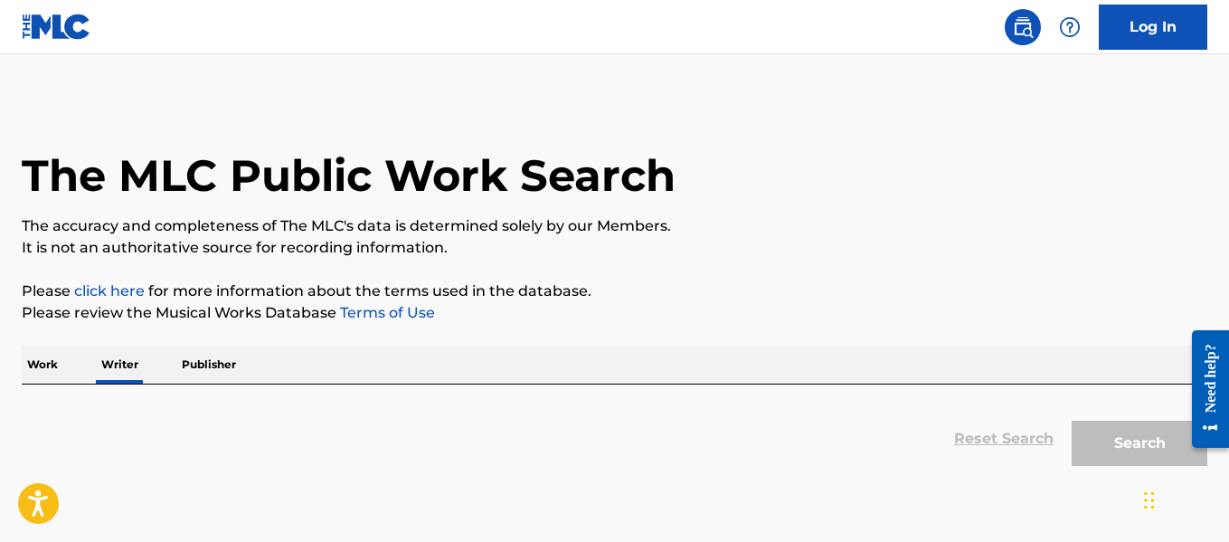
scroll to position [140, 0]
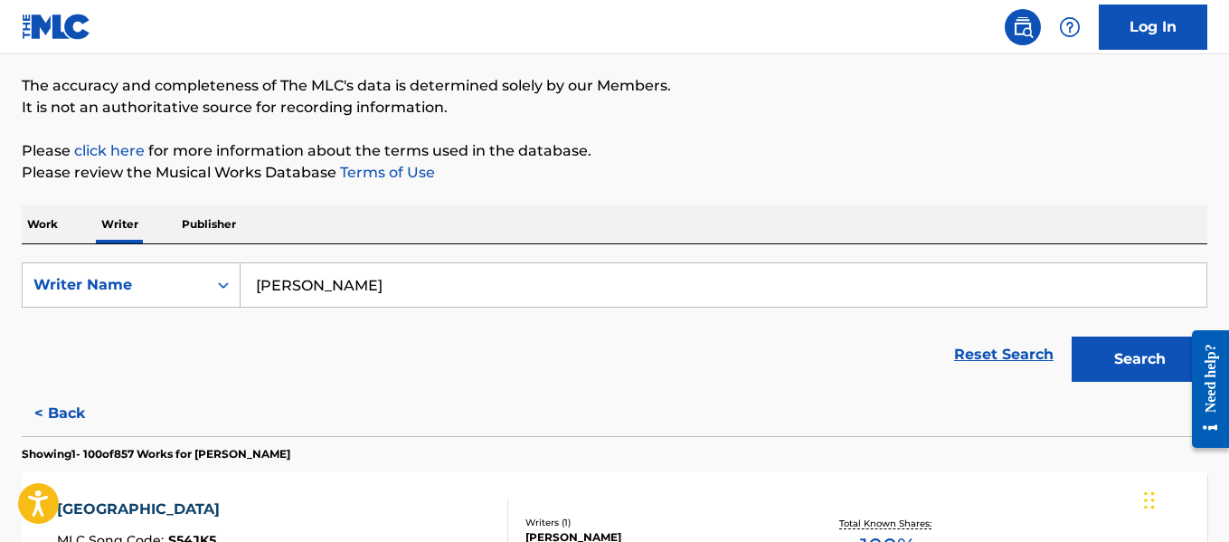
click at [419, 286] on input "[PERSON_NAME]" at bounding box center [723, 284] width 966 height 43
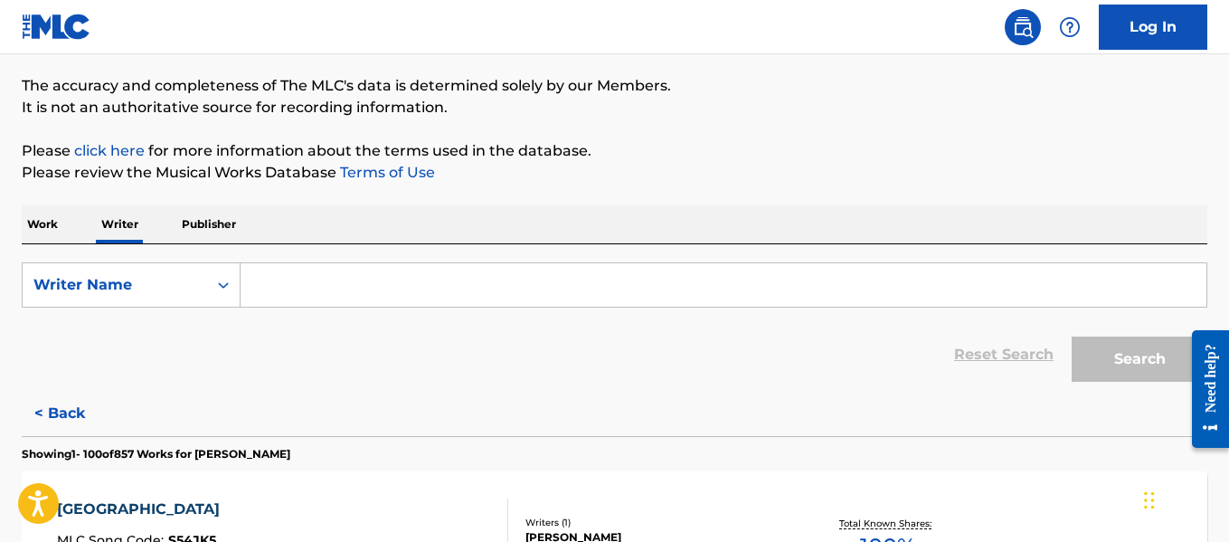
paste input "[PERSON_NAME] DE LA [PERSON_NAME]"
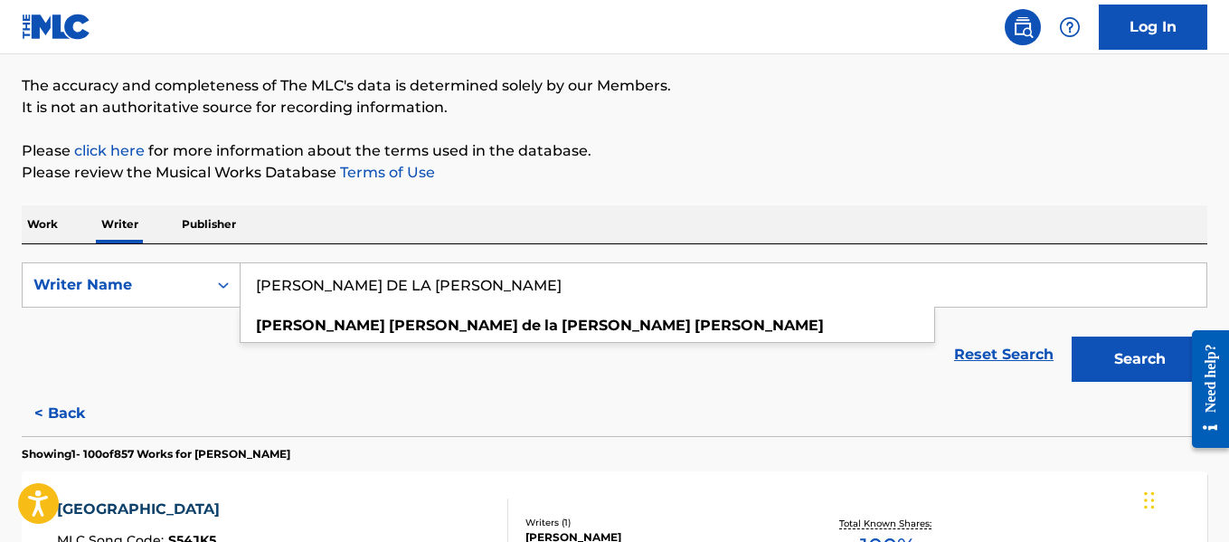
type input "[PERSON_NAME] DE LA [PERSON_NAME]"
click at [1116, 357] on button "Search" at bounding box center [1139, 358] width 136 height 45
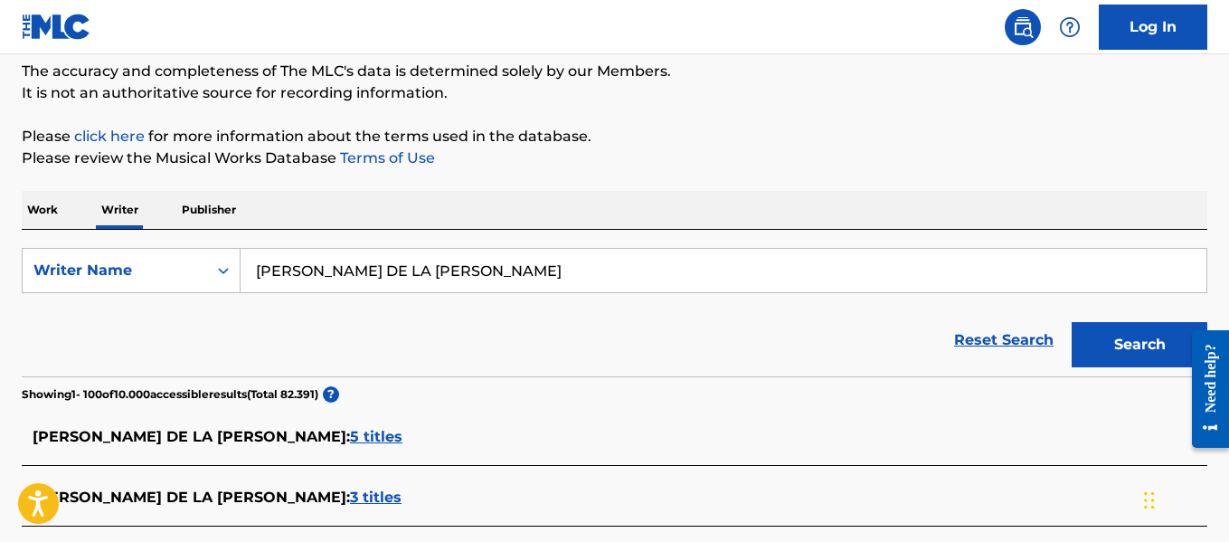
scroll to position [3180, 0]
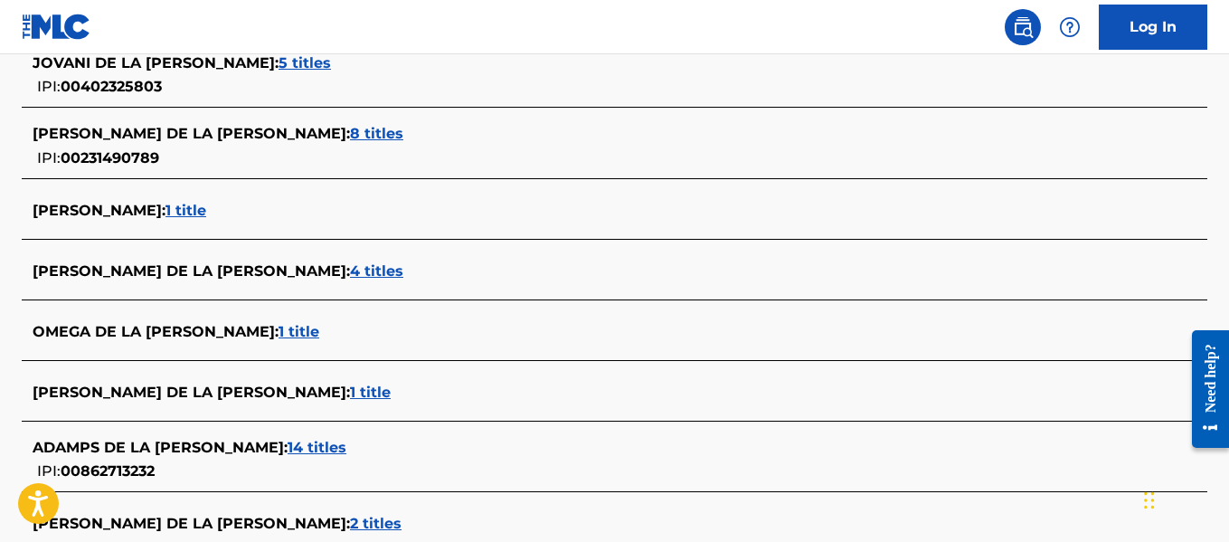
click at [350, 264] on span "4 titles" at bounding box center [376, 270] width 53 height 17
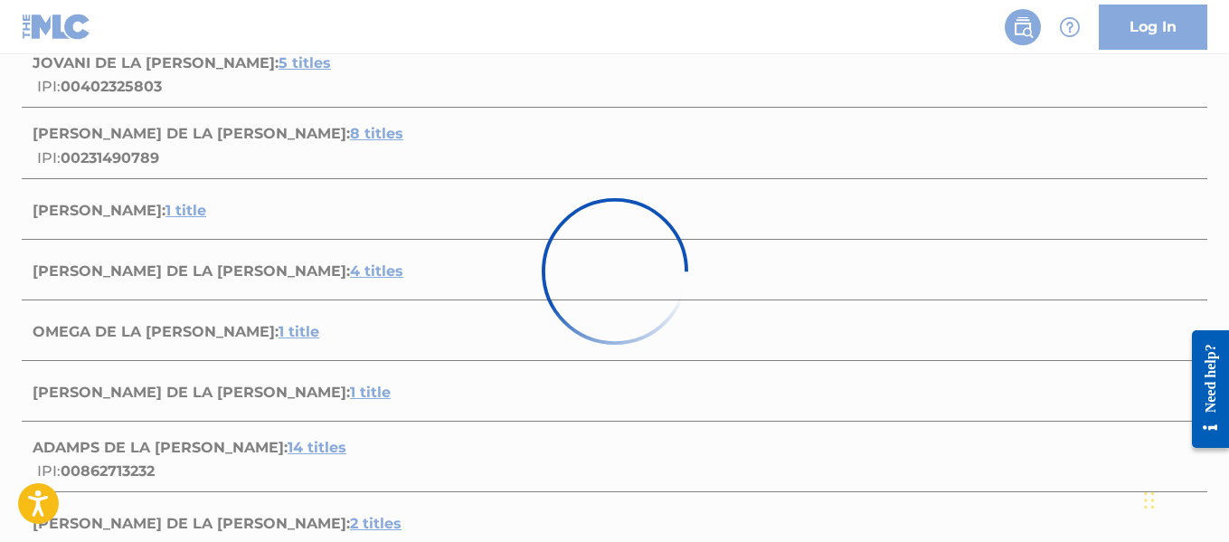
scroll to position [812, 0]
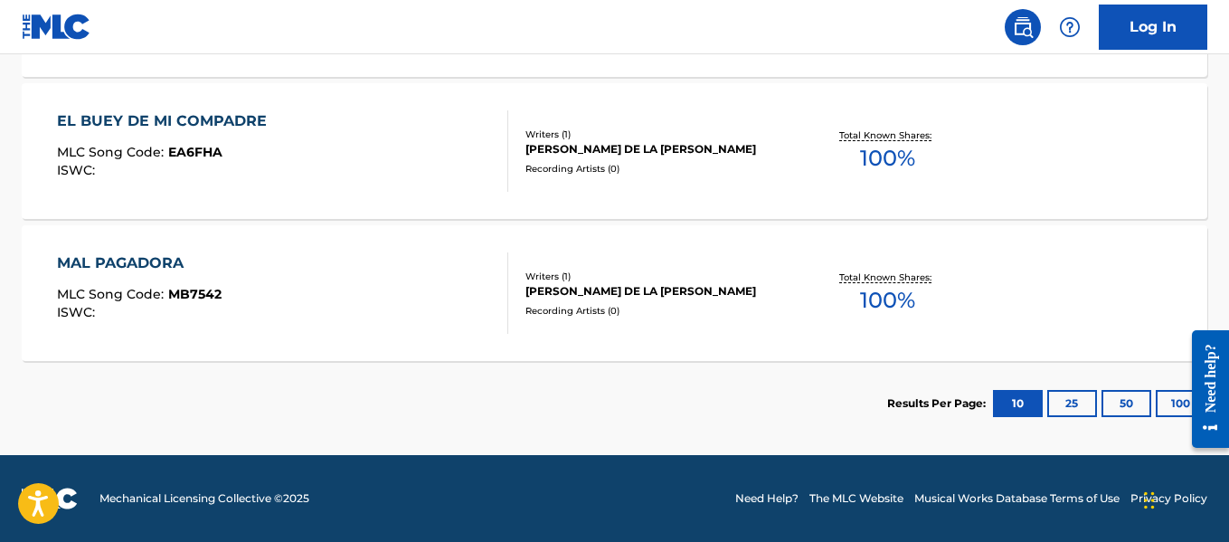
drag, startPoint x: 2355, startPoint y: 718, endPoint x: 1179, endPoint y: 401, distance: 1218.1
click at [1179, 401] on div at bounding box center [1203, 389] width 51 height 146
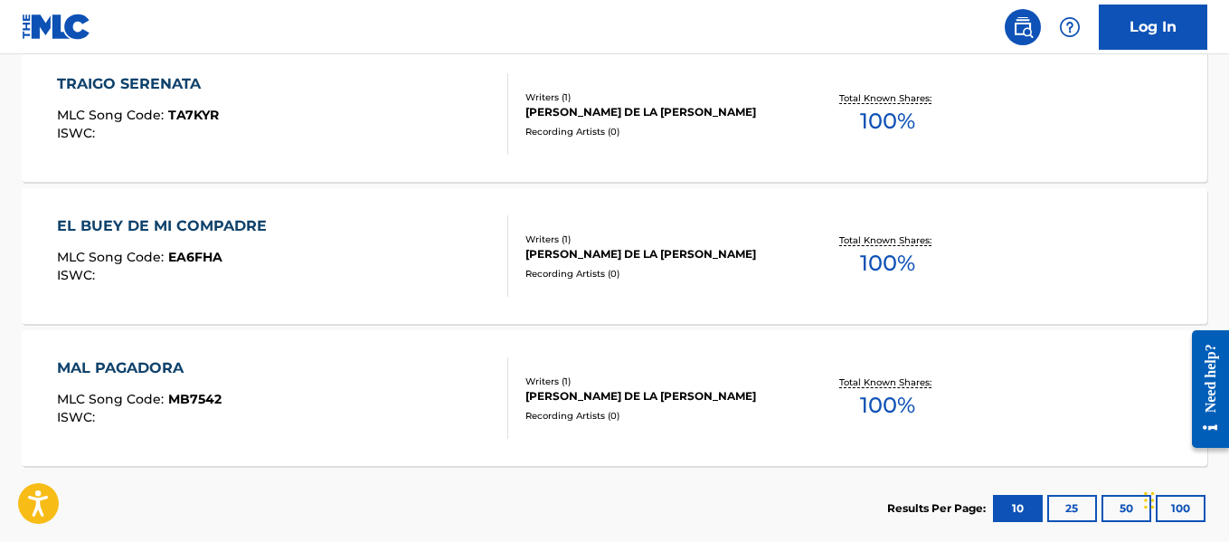
scroll to position [705, 0]
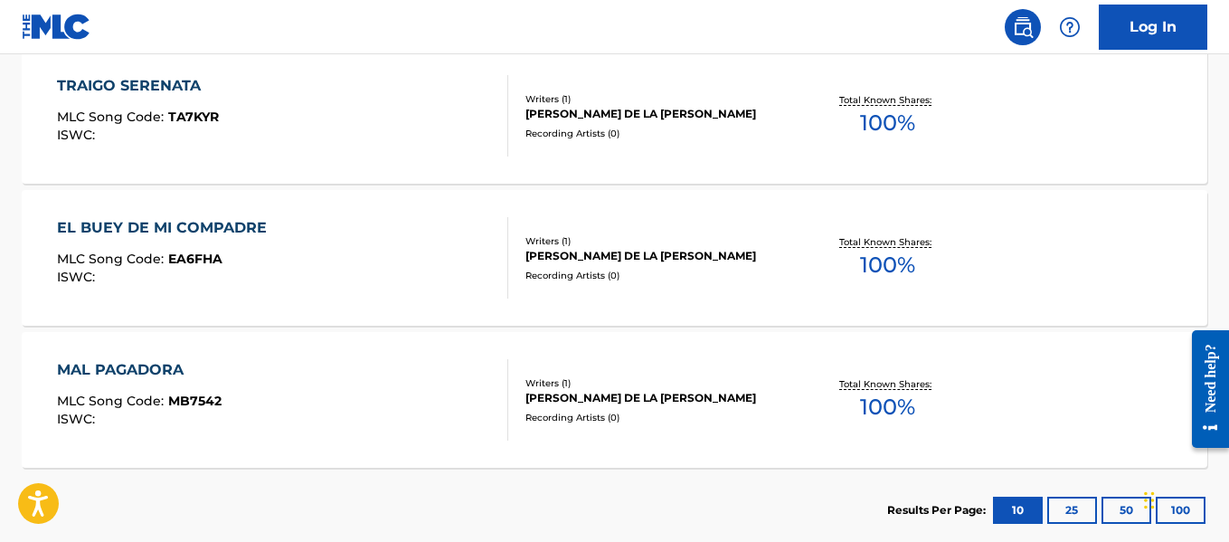
click at [693, 220] on div "EL BUEY DE MI COMPADRE MLC Song Code : EA6FHA ISWC : Writers ( 1 ) [PERSON_NAME…" at bounding box center [614, 258] width 1185 height 136
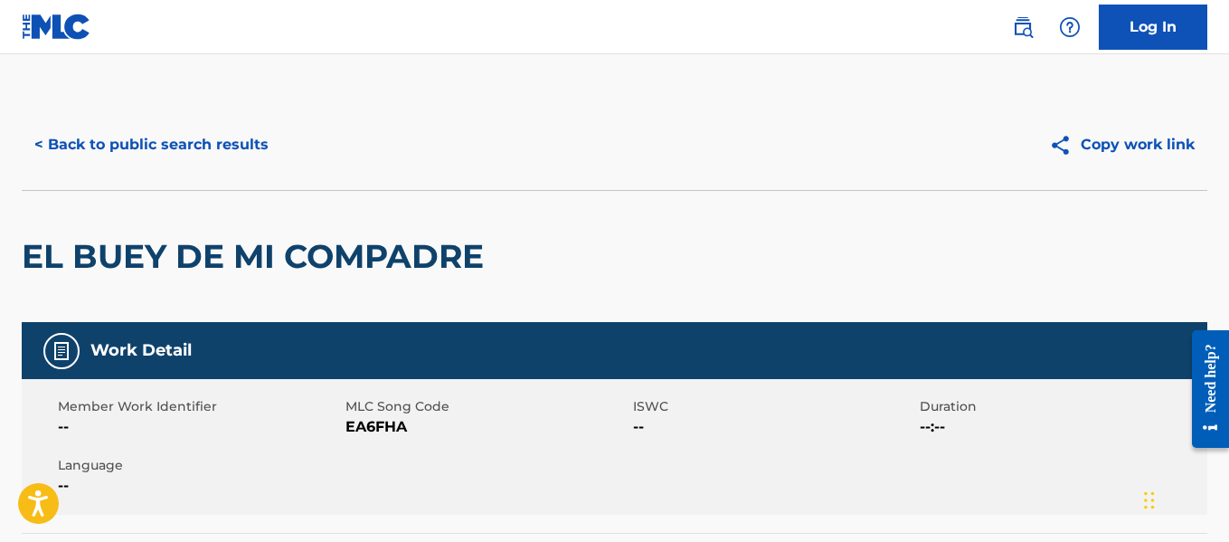
click at [250, 149] on button "< Back to public search results" at bounding box center [151, 144] width 259 height 45
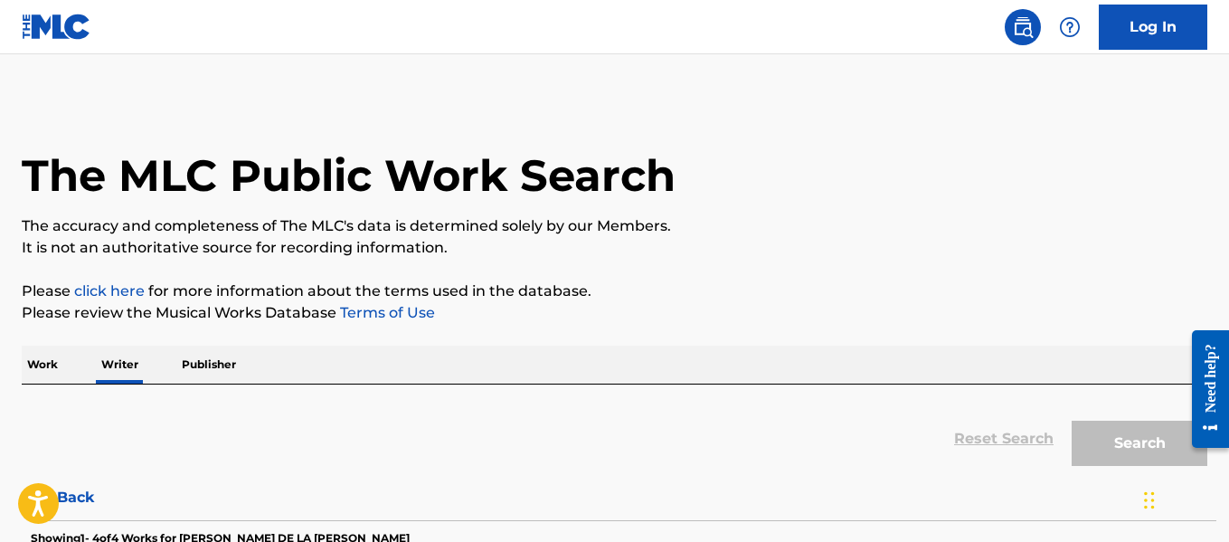
scroll to position [140, 0]
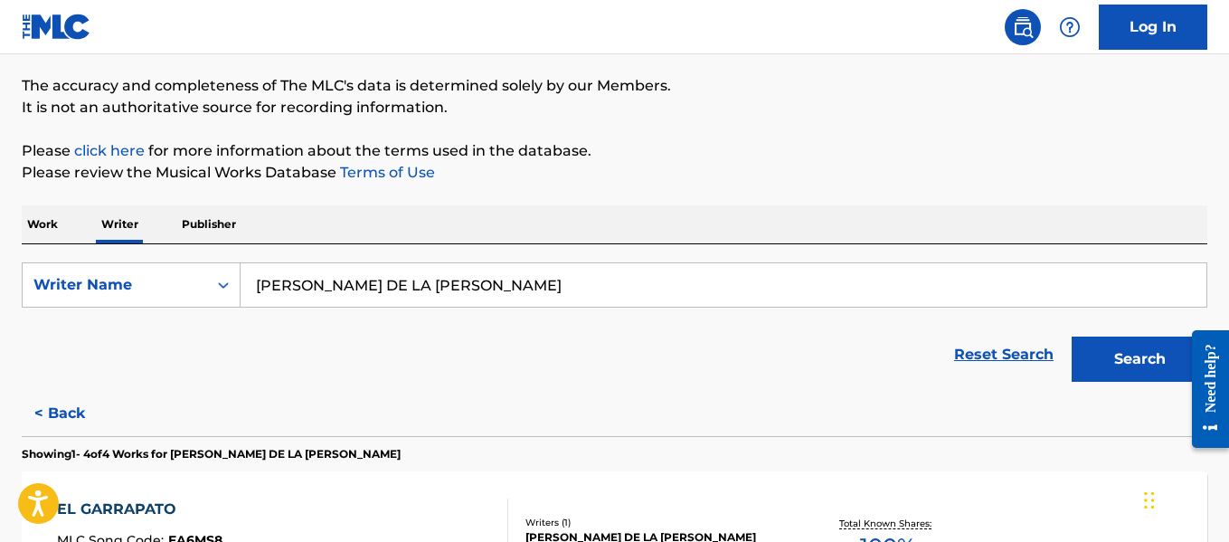
click at [431, 278] on input "[PERSON_NAME] DE LA [PERSON_NAME]" at bounding box center [723, 284] width 966 height 43
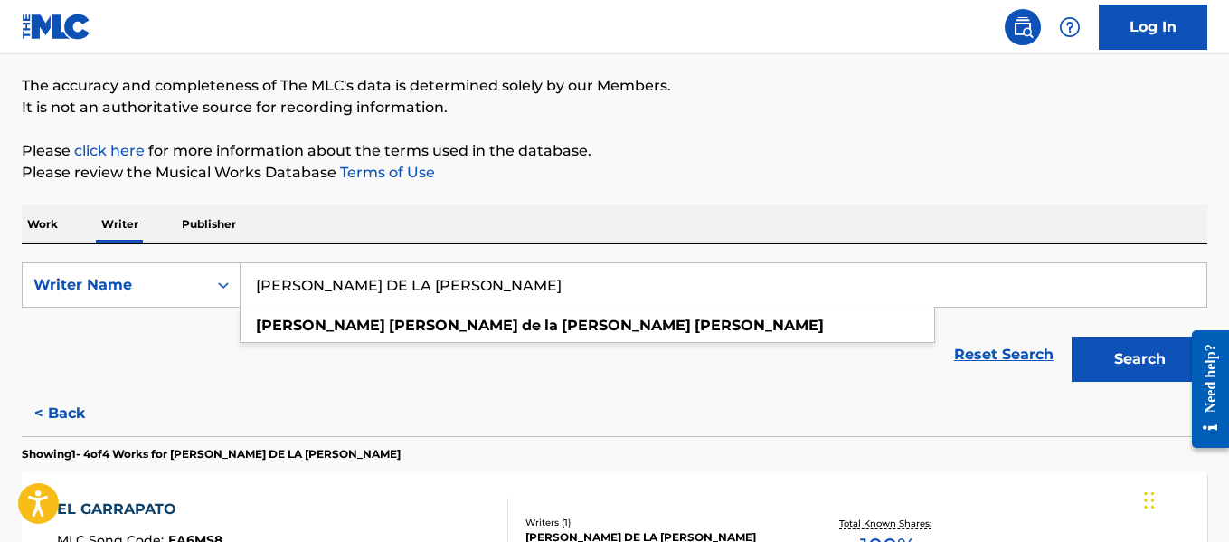
click at [431, 278] on input "[PERSON_NAME] DE LA [PERSON_NAME]" at bounding box center [723, 284] width 966 height 43
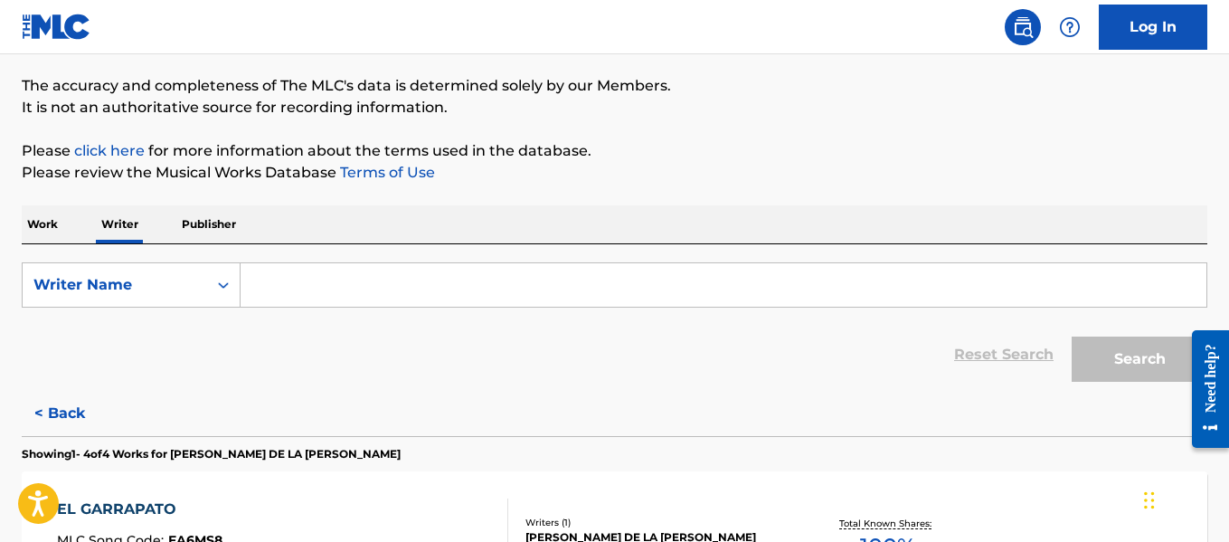
paste input "[PERSON_NAME]"
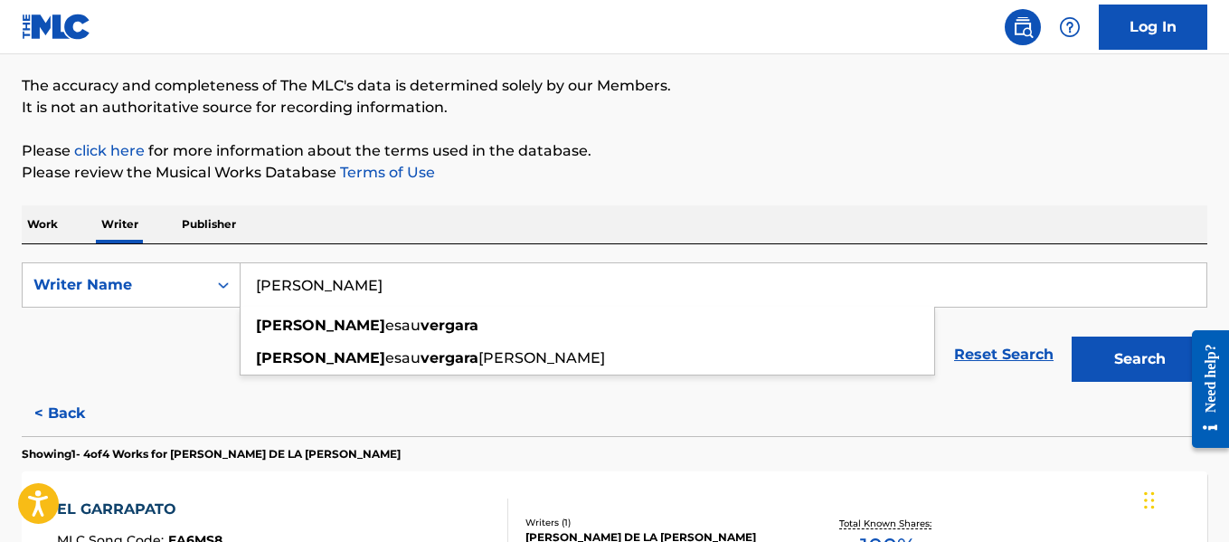
type input "[PERSON_NAME]"
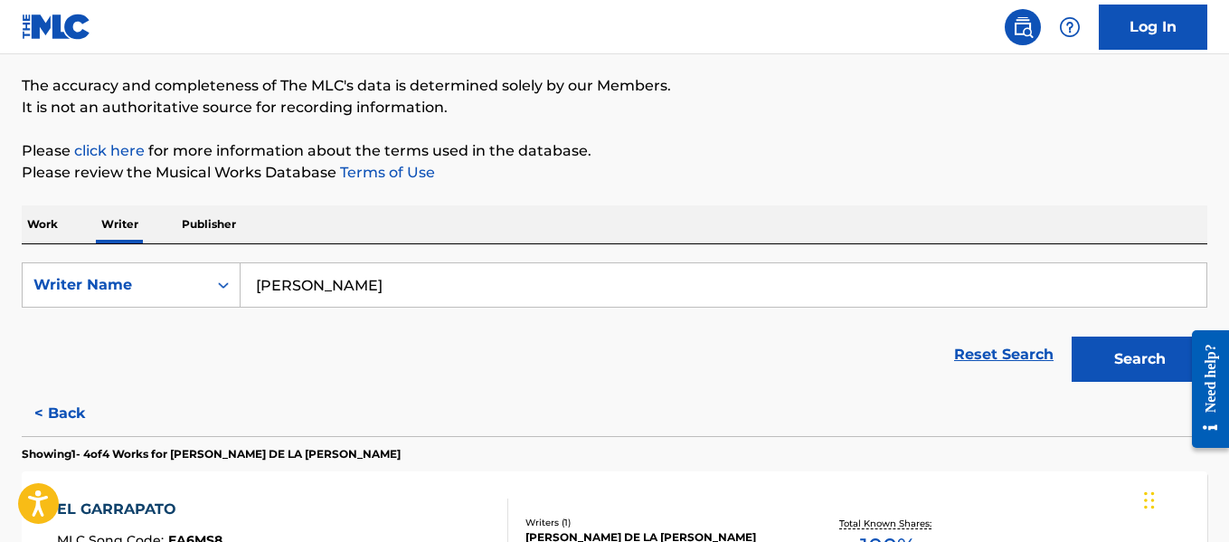
click at [1103, 365] on button "Search" at bounding box center [1139, 358] width 136 height 45
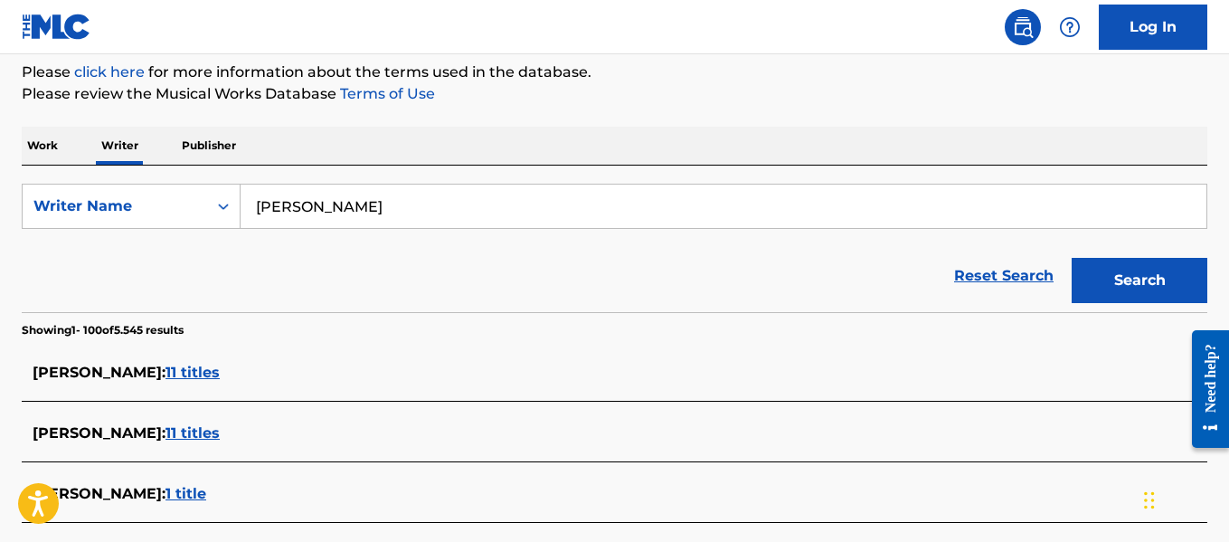
scroll to position [218, 0]
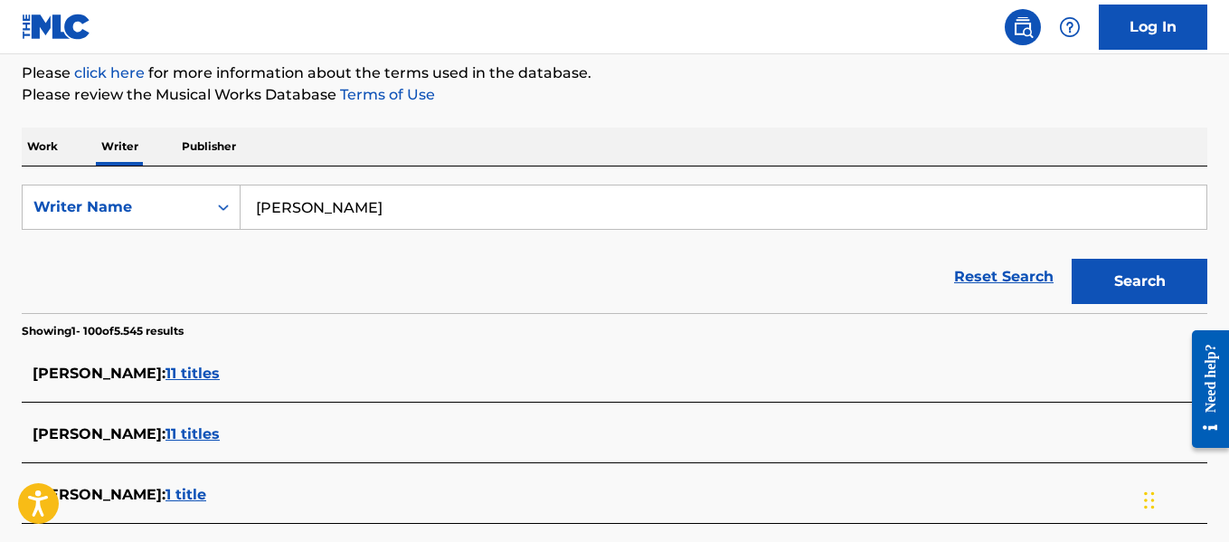
click at [495, 189] on input "[PERSON_NAME]" at bounding box center [723, 206] width 966 height 43
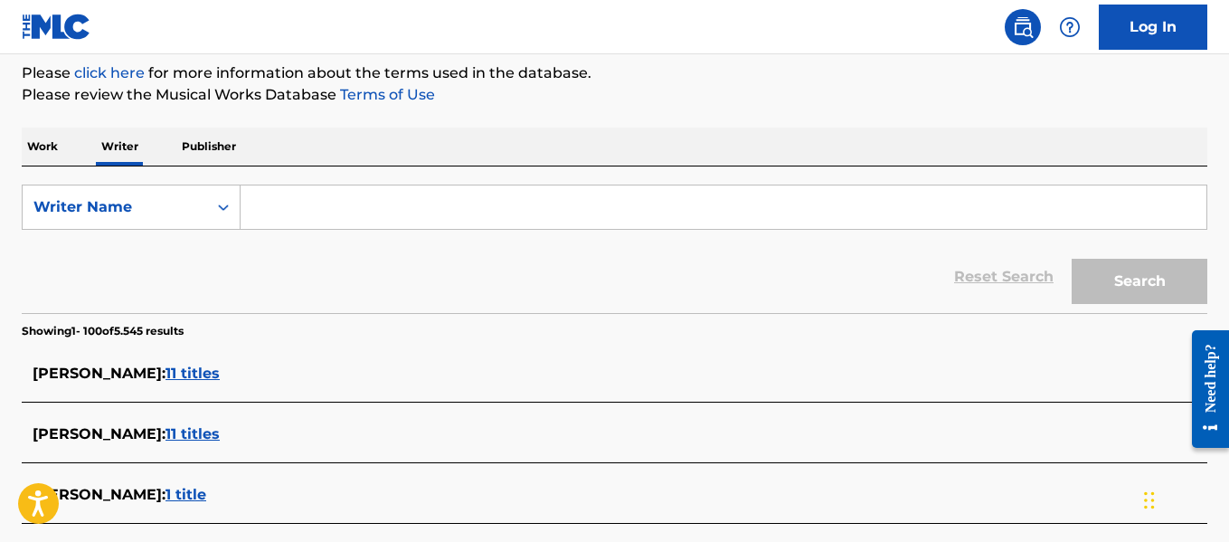
paste input "[PERSON_NAME]"
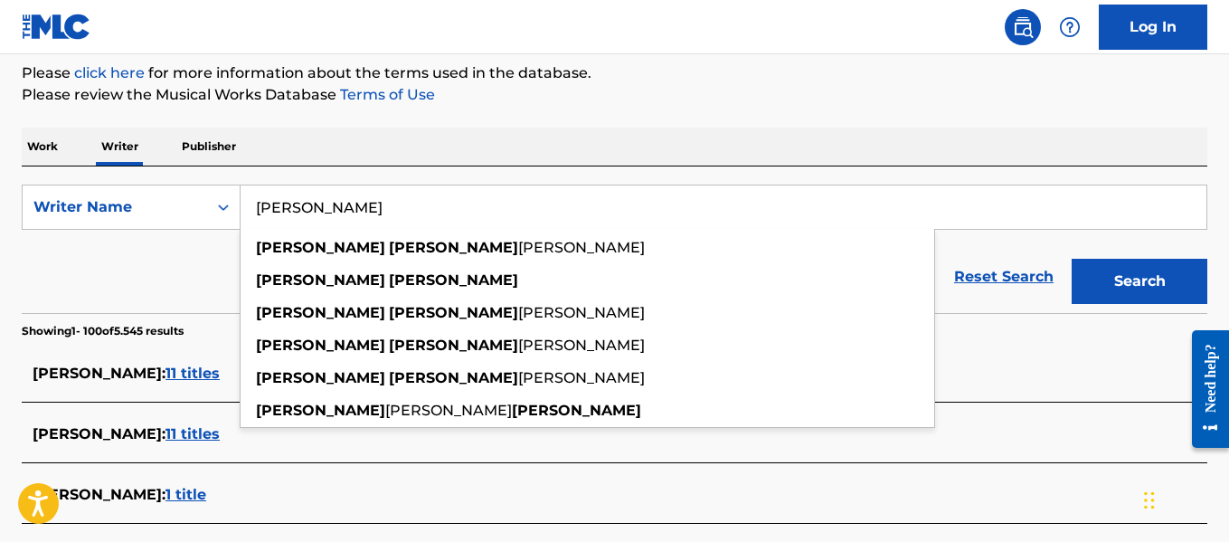
type input "[PERSON_NAME]"
click at [1106, 286] on button "Search" at bounding box center [1139, 281] width 136 height 45
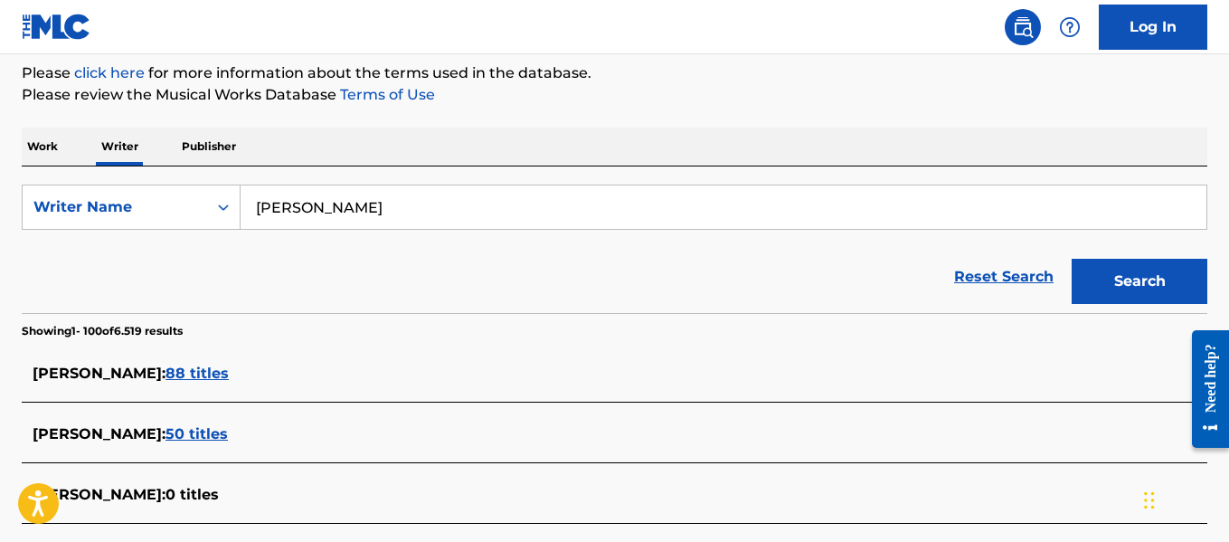
scroll to position [503, 0]
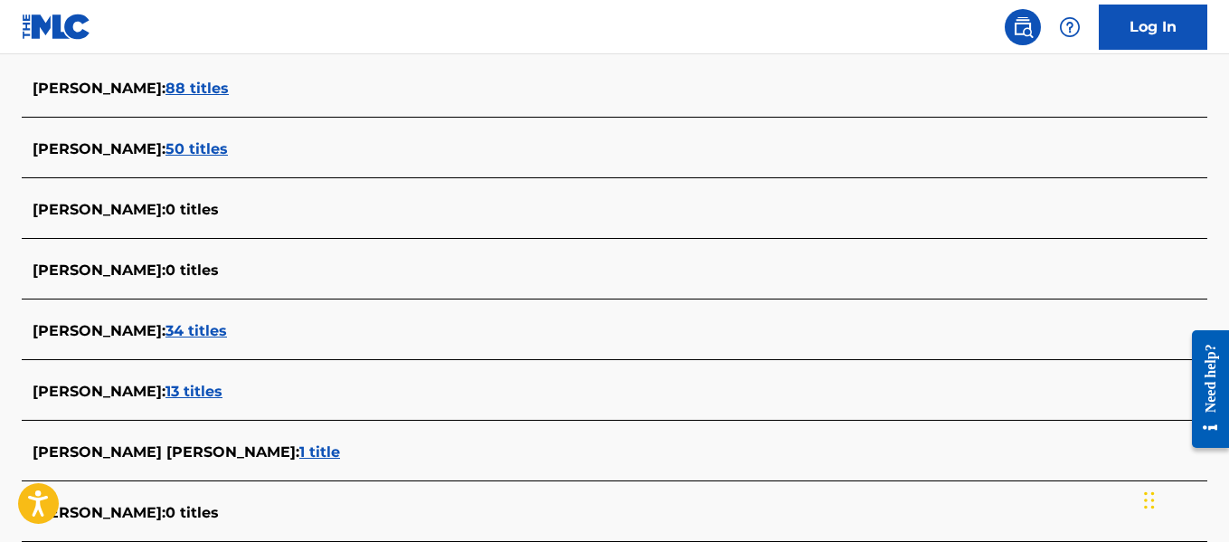
click at [213, 384] on span "13 titles" at bounding box center [193, 390] width 57 height 17
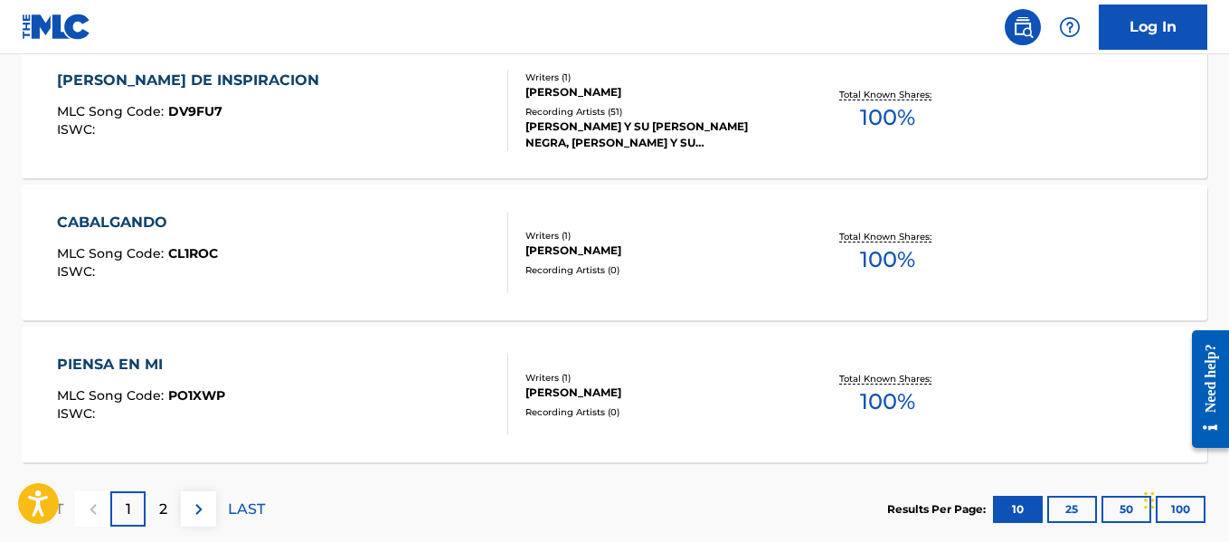
scroll to position [1672, 0]
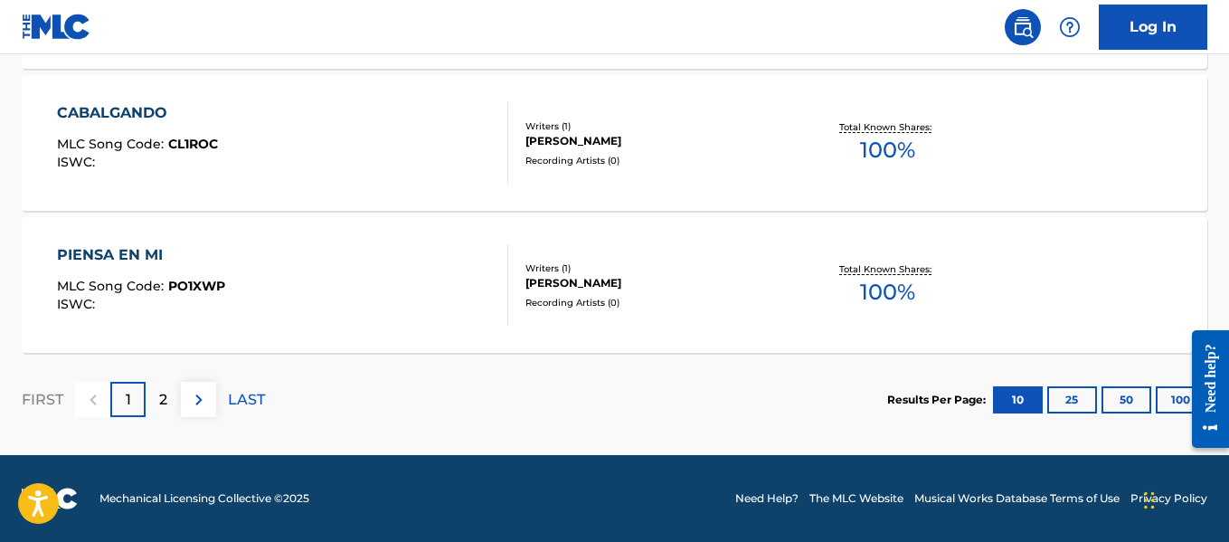
click at [1166, 414] on div "Results Per Page: 10 25 50 100" at bounding box center [1047, 399] width 320 height 85
click at [1167, 407] on button "100" at bounding box center [1180, 399] width 50 height 27
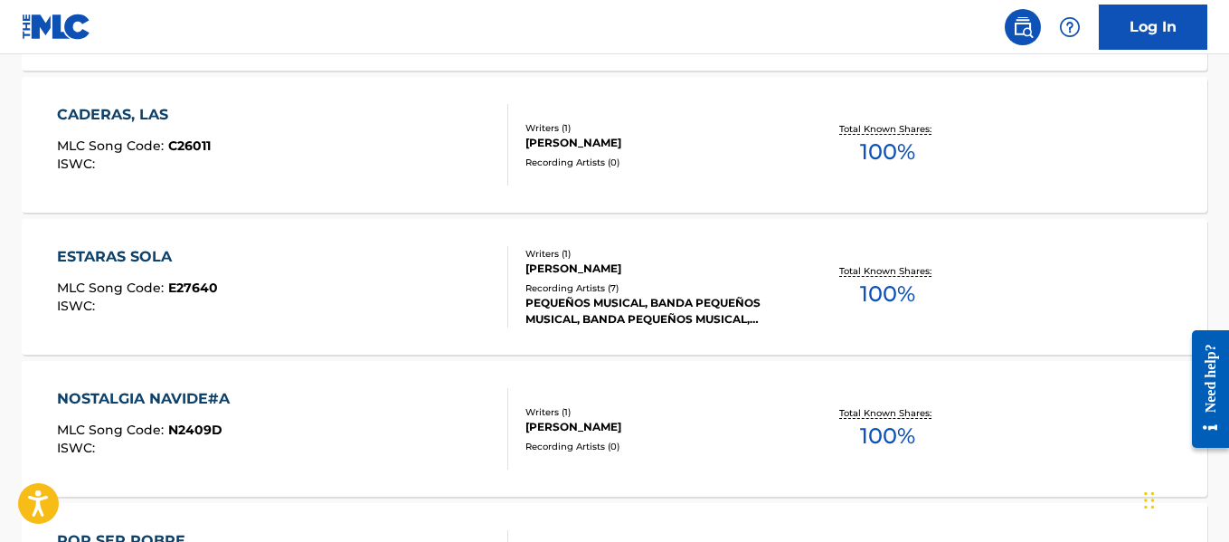
scroll to position [817, 0]
click at [488, 319] on div "ESTARAS SOLA MLC Song Code : E27640 ISWC :" at bounding box center [282, 287] width 450 height 81
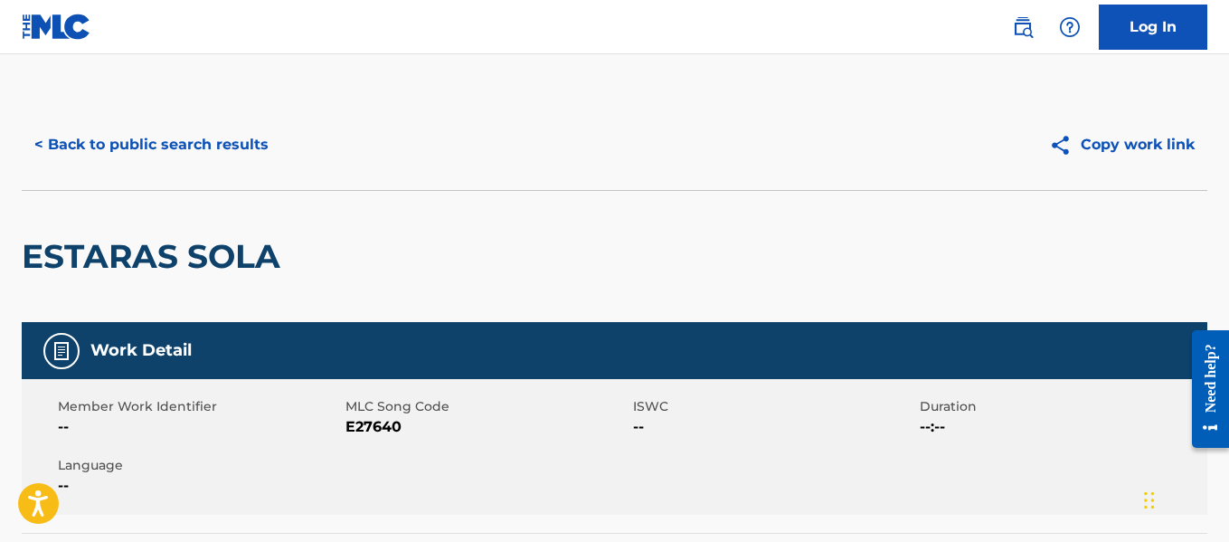
click at [222, 145] on button "< Back to public search results" at bounding box center [151, 144] width 259 height 45
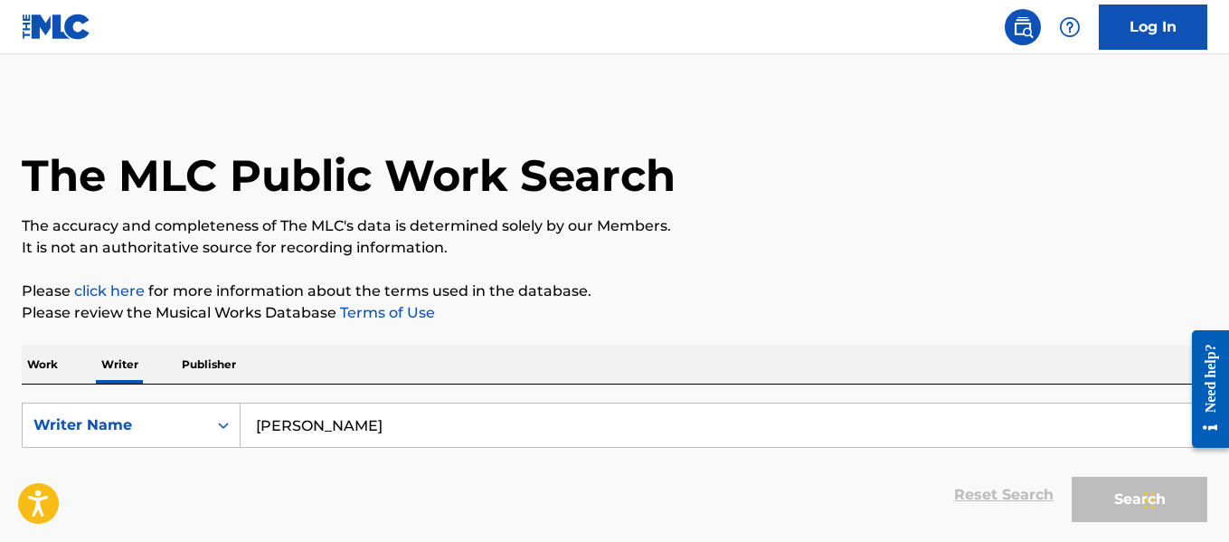
scroll to position [140, 0]
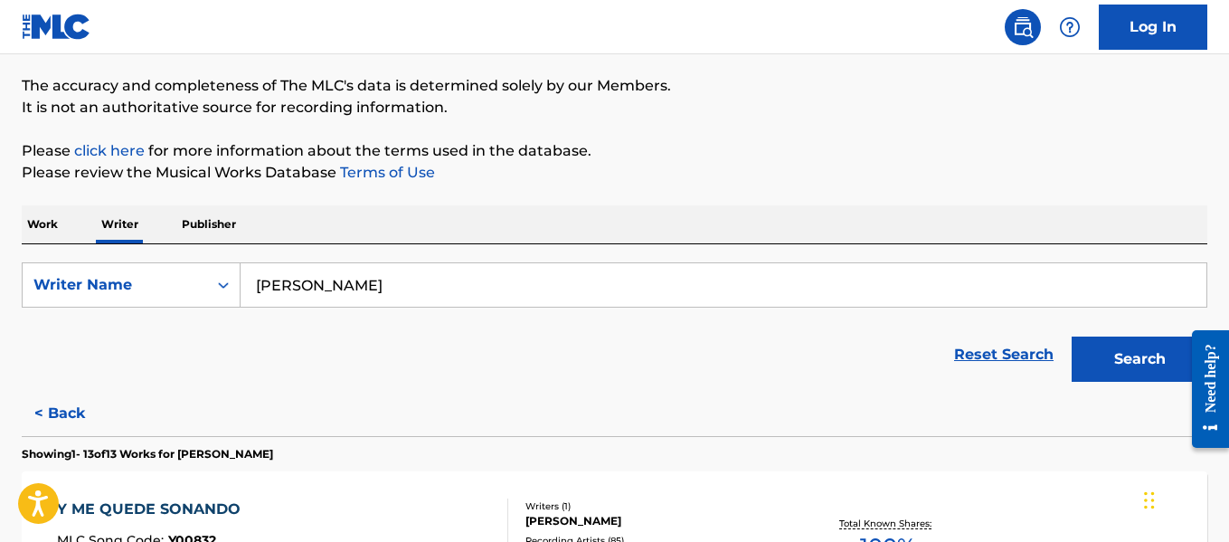
click at [457, 294] on input "[PERSON_NAME]" at bounding box center [723, 284] width 966 height 43
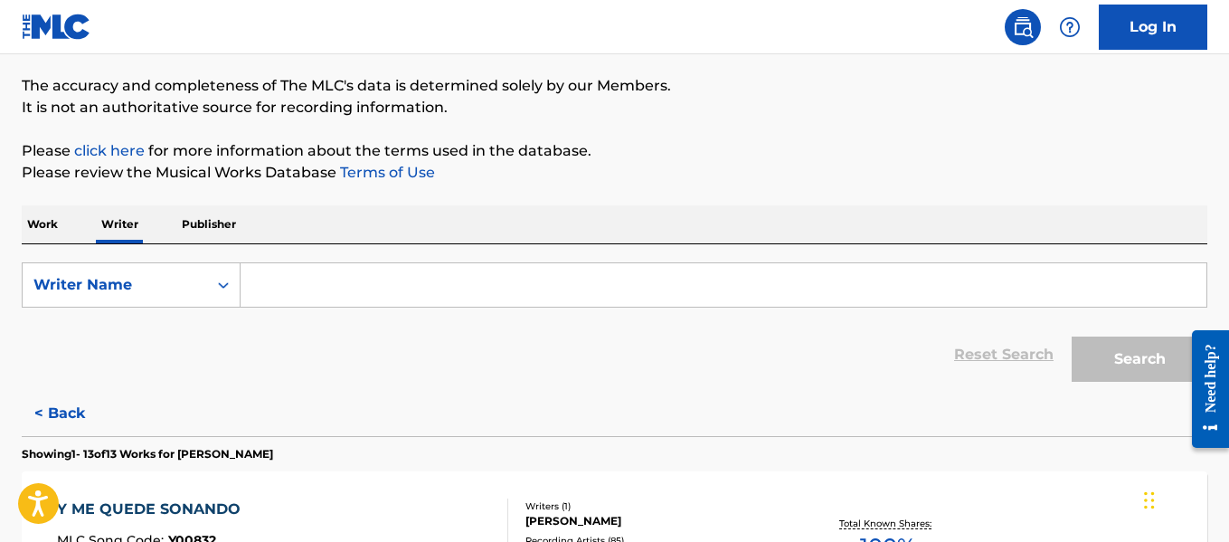
paste input "[PERSON_NAME] [PERSON_NAME]"
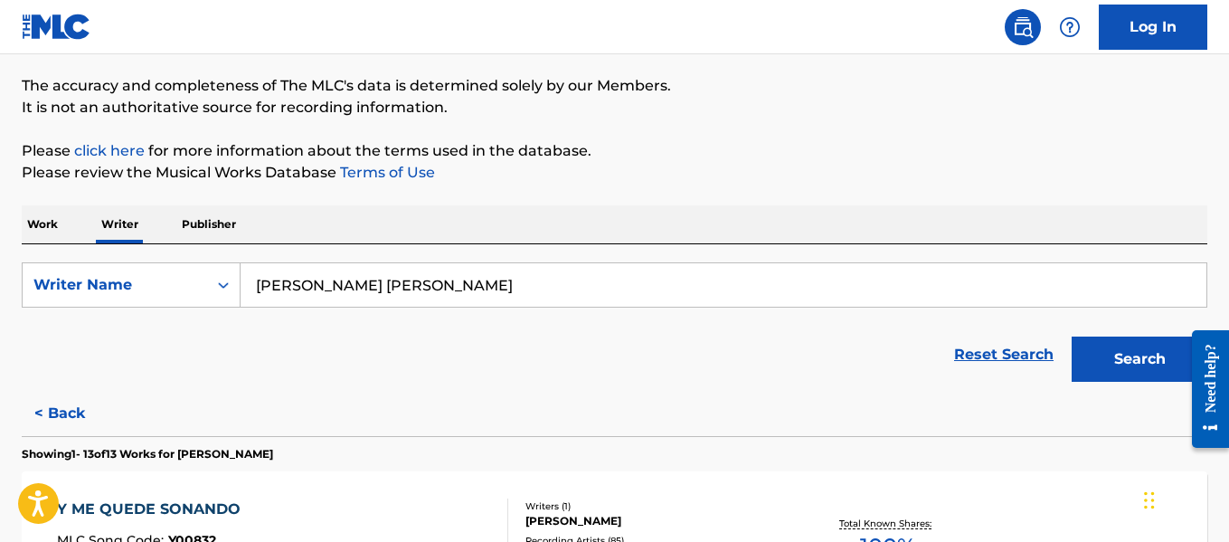
type input "[PERSON_NAME] [PERSON_NAME]"
click at [1139, 354] on button "Search" at bounding box center [1139, 358] width 136 height 45
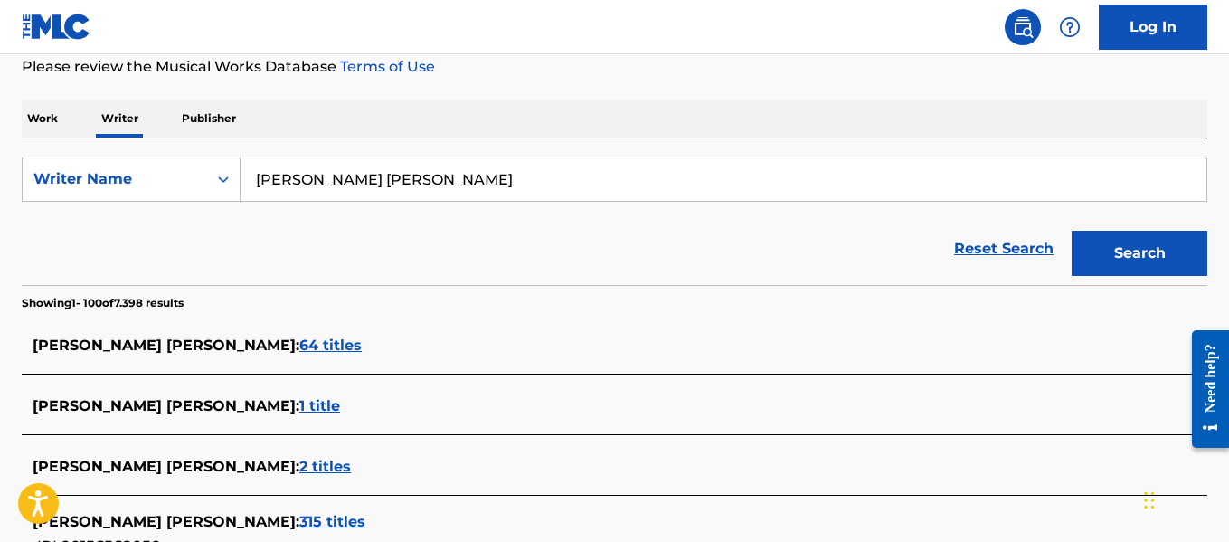
scroll to position [247, 0]
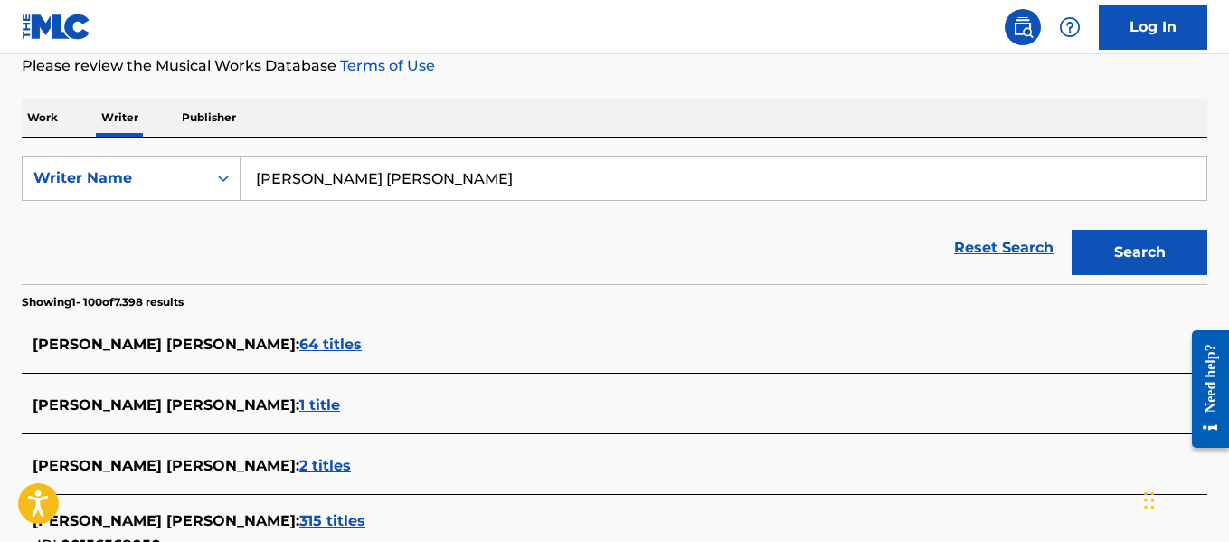
click at [299, 343] on span "64 titles" at bounding box center [330, 343] width 62 height 17
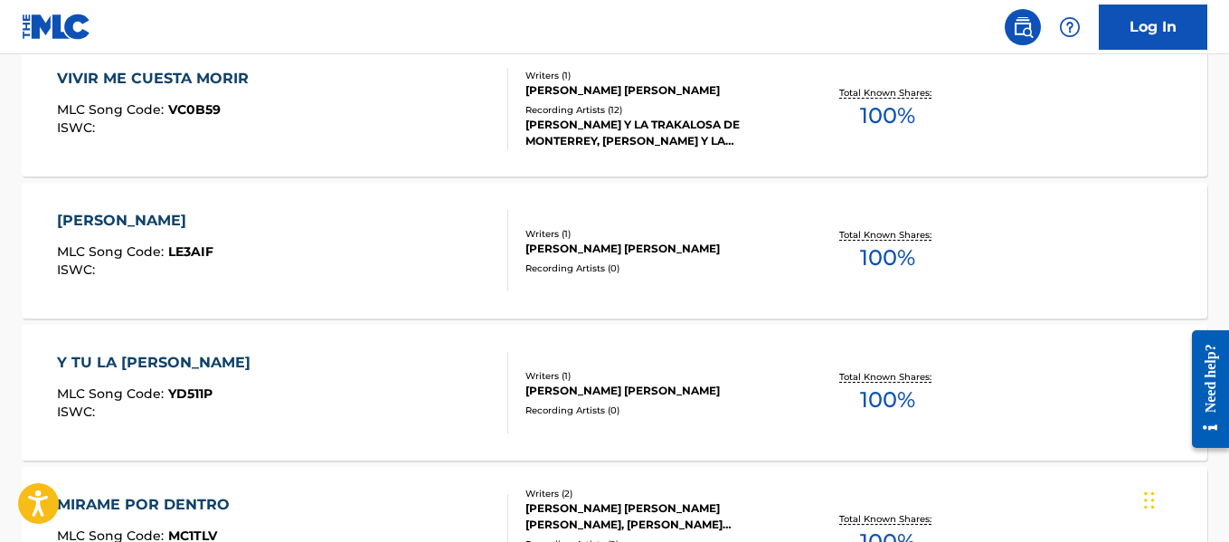
scroll to position [683, 0]
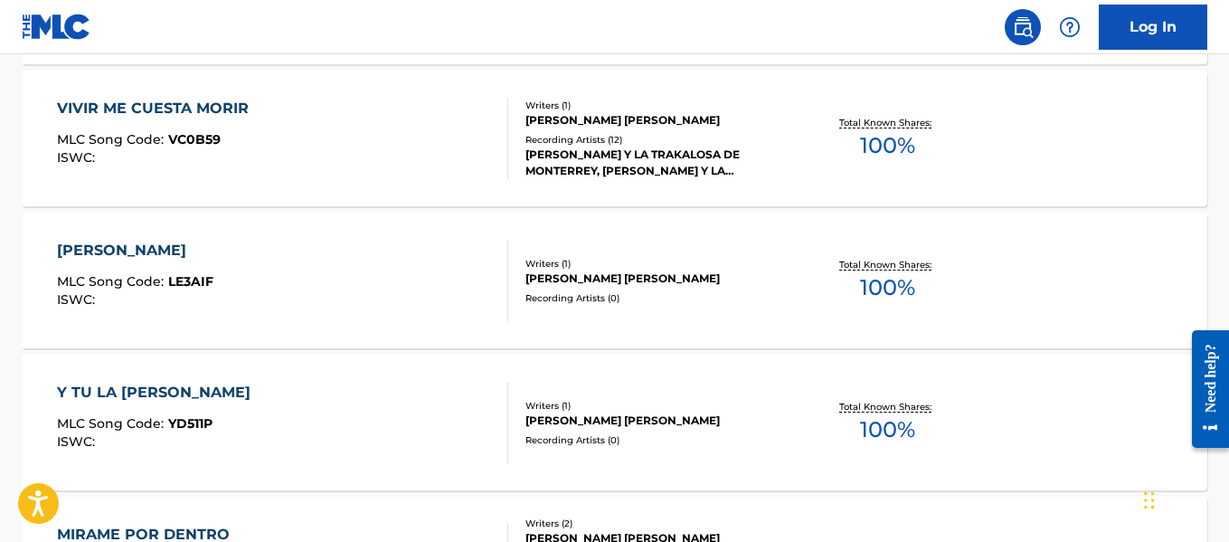
click at [544, 276] on div "[PERSON_NAME] [PERSON_NAME]" at bounding box center [657, 278] width 264 height 16
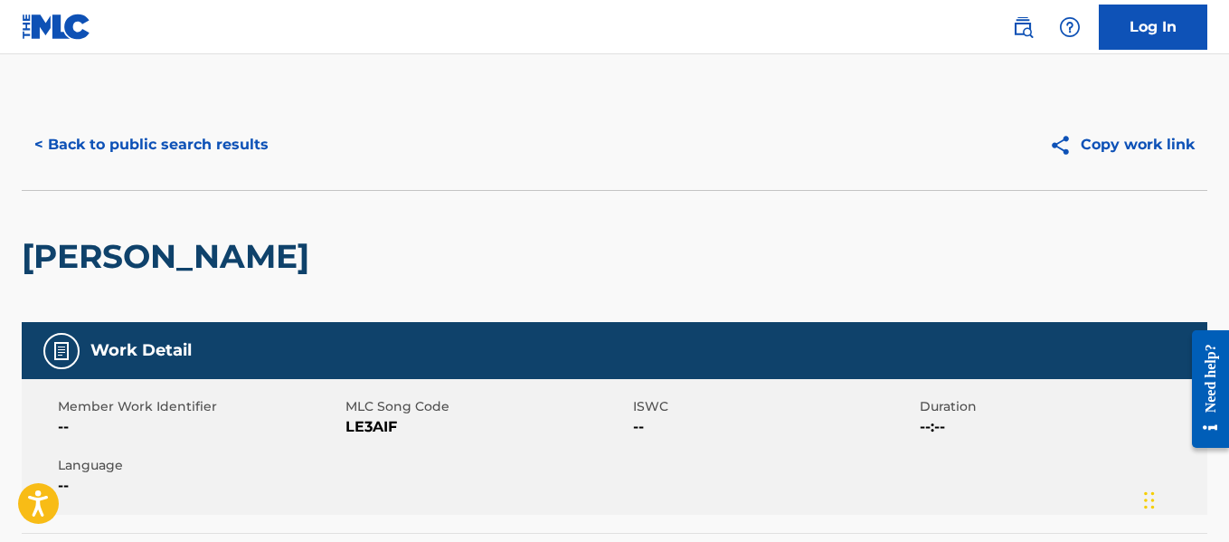
click at [206, 150] on button "< Back to public search results" at bounding box center [151, 144] width 259 height 45
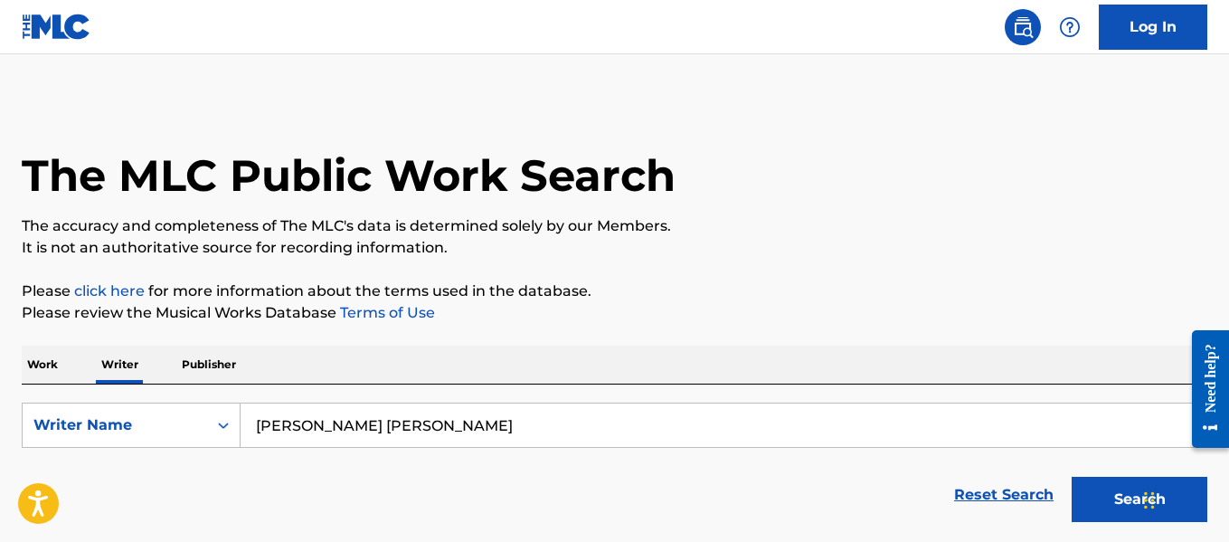
scroll to position [140, 0]
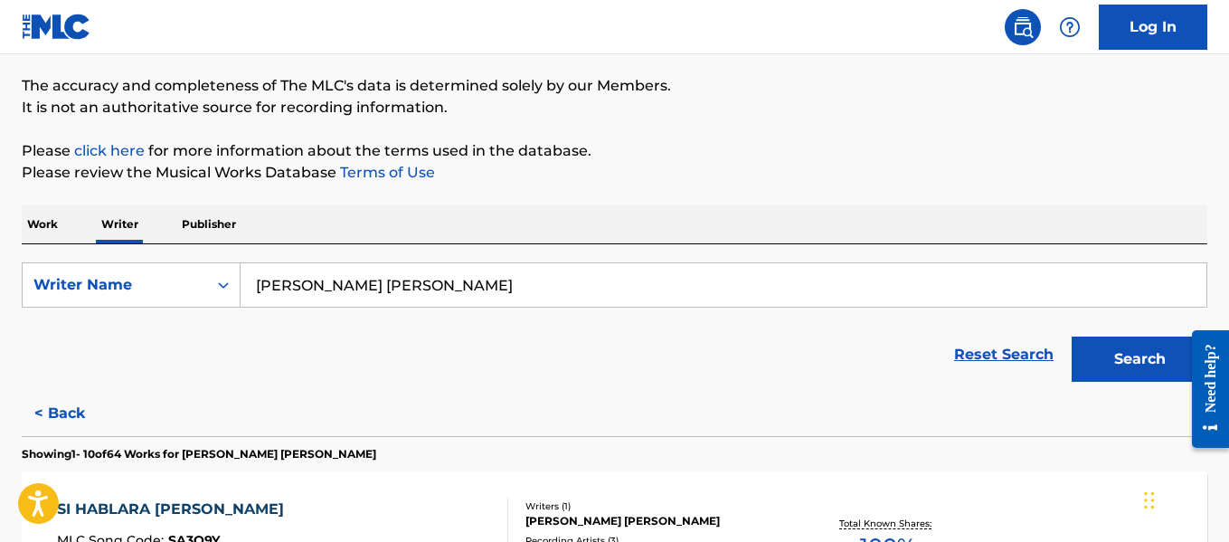
click at [478, 281] on input "[PERSON_NAME] [PERSON_NAME]" at bounding box center [723, 284] width 966 height 43
paste input "GRAND PA"
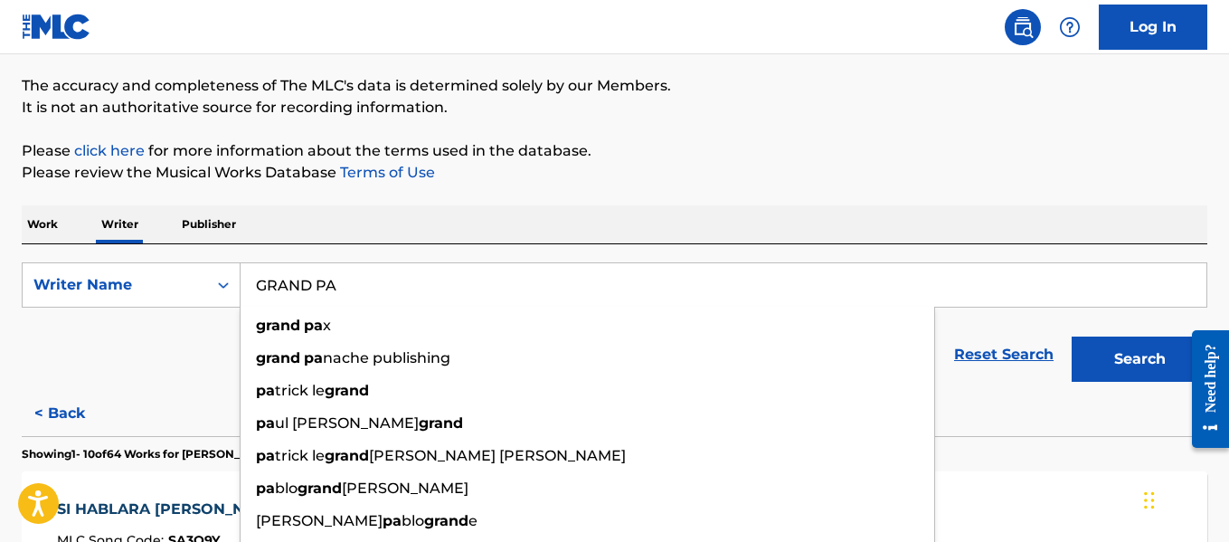
type input "GRAND PA"
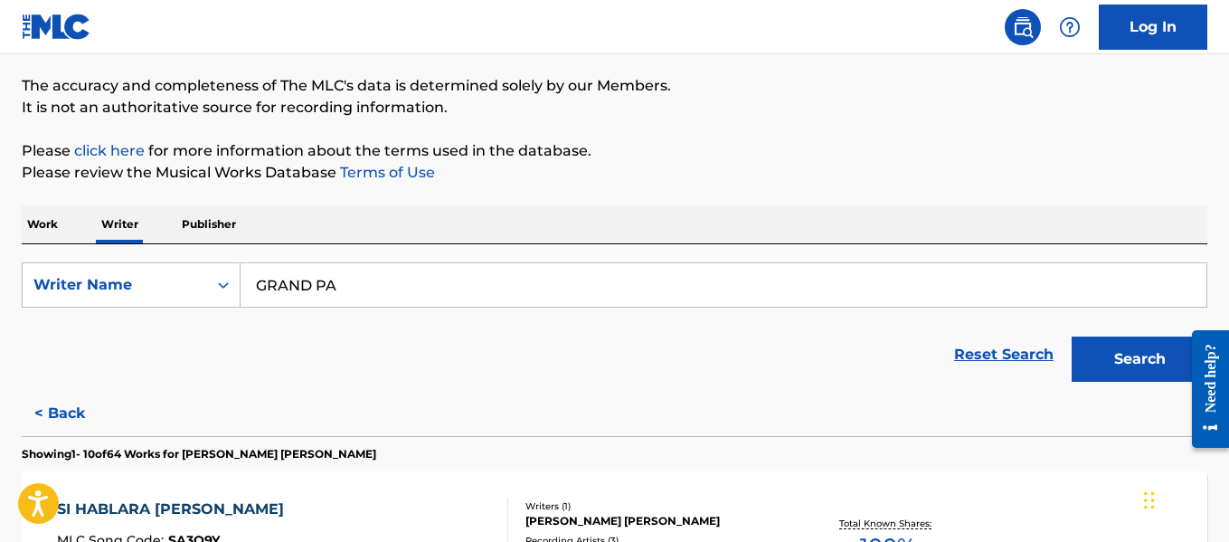
click at [1118, 361] on button "Search" at bounding box center [1139, 358] width 136 height 45
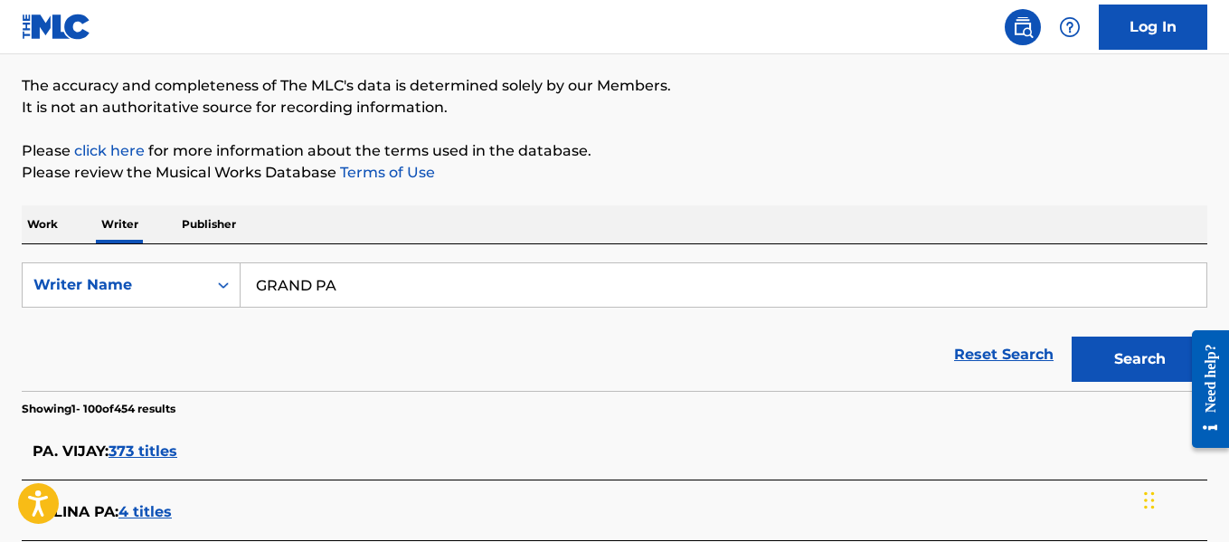
click at [342, 304] on input "GRAND PA" at bounding box center [723, 284] width 966 height 43
click at [342, 302] on input "GRAND PA" at bounding box center [723, 284] width 966 height 43
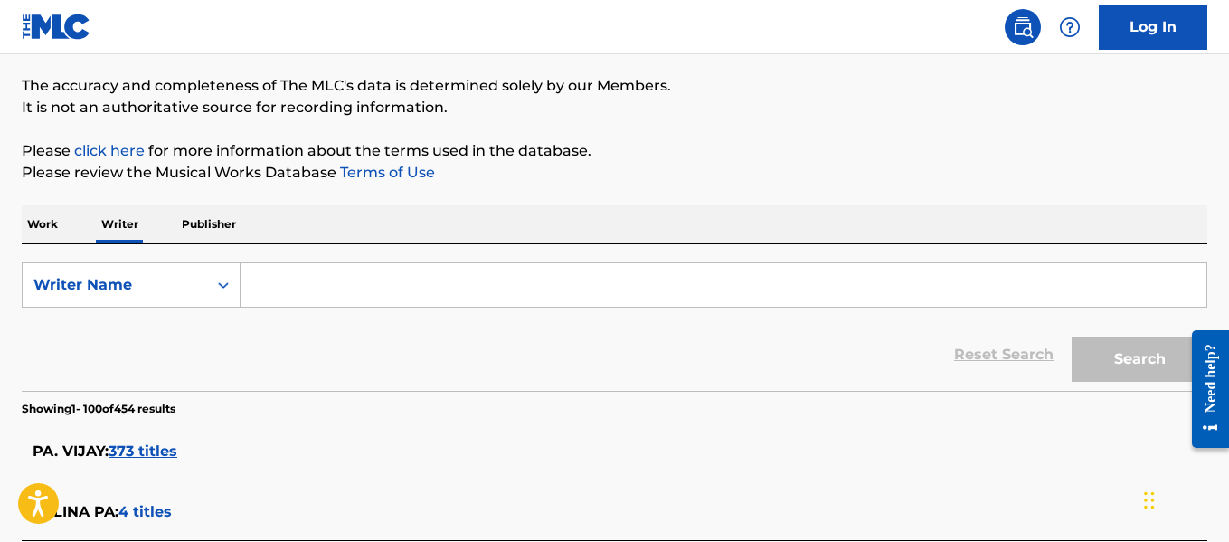
paste input "[PERSON_NAME]"
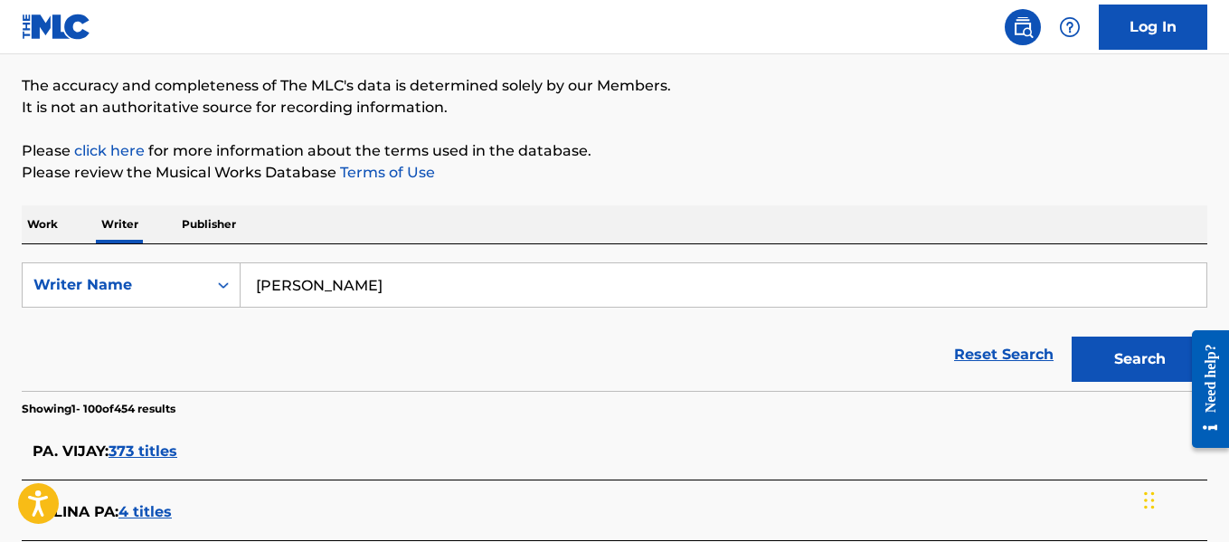
type input "[PERSON_NAME]"
click at [1124, 357] on button "Search" at bounding box center [1139, 358] width 136 height 45
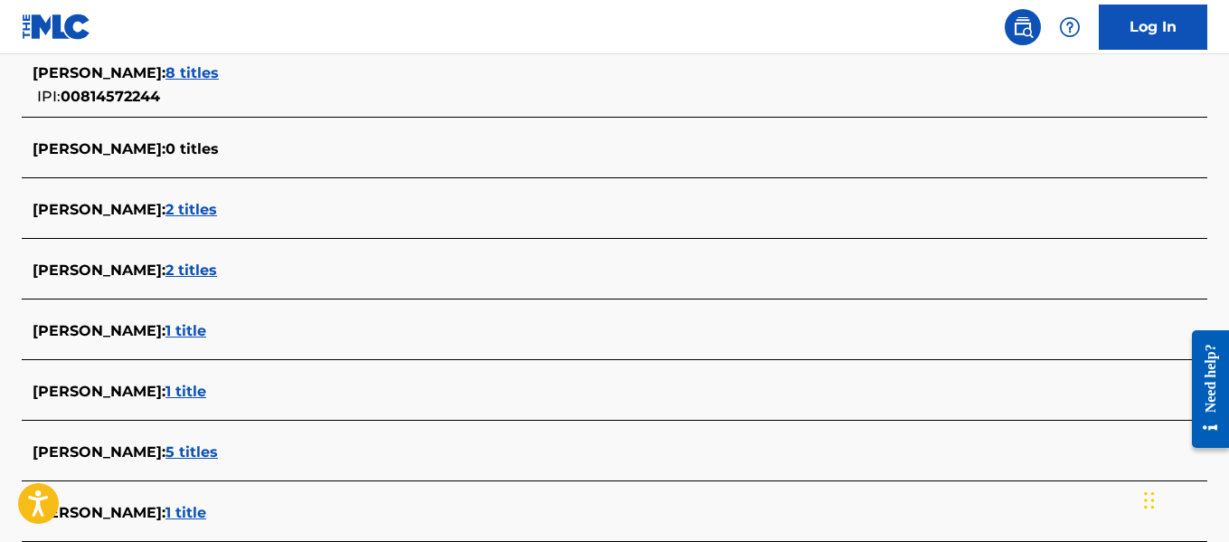
click at [217, 269] on span "2 titles" at bounding box center [191, 269] width 52 height 17
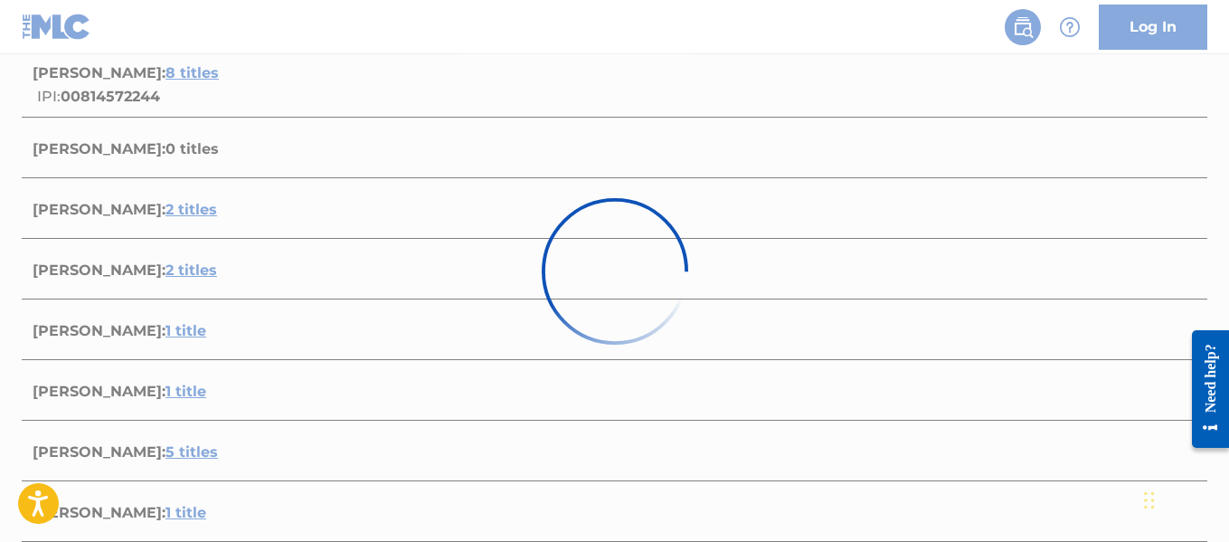
scroll to position [528, 0]
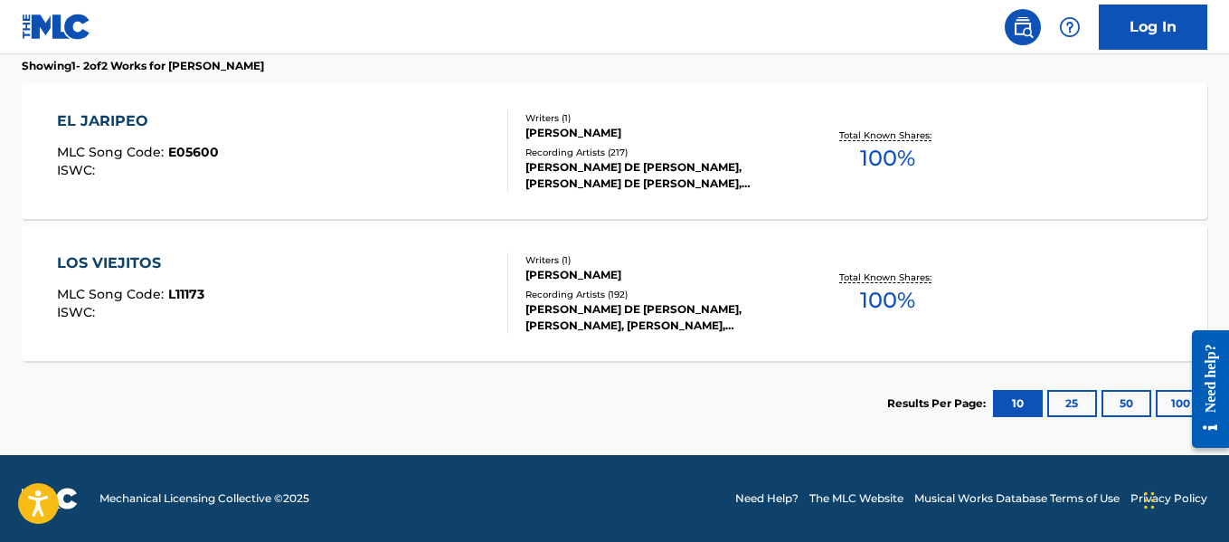
click at [516, 189] on div "Writers ( 1 ) [PERSON_NAME] Recording Artists ( 217 ) [PERSON_NAME] DE [PERSON_…" at bounding box center [648, 151] width 281 height 80
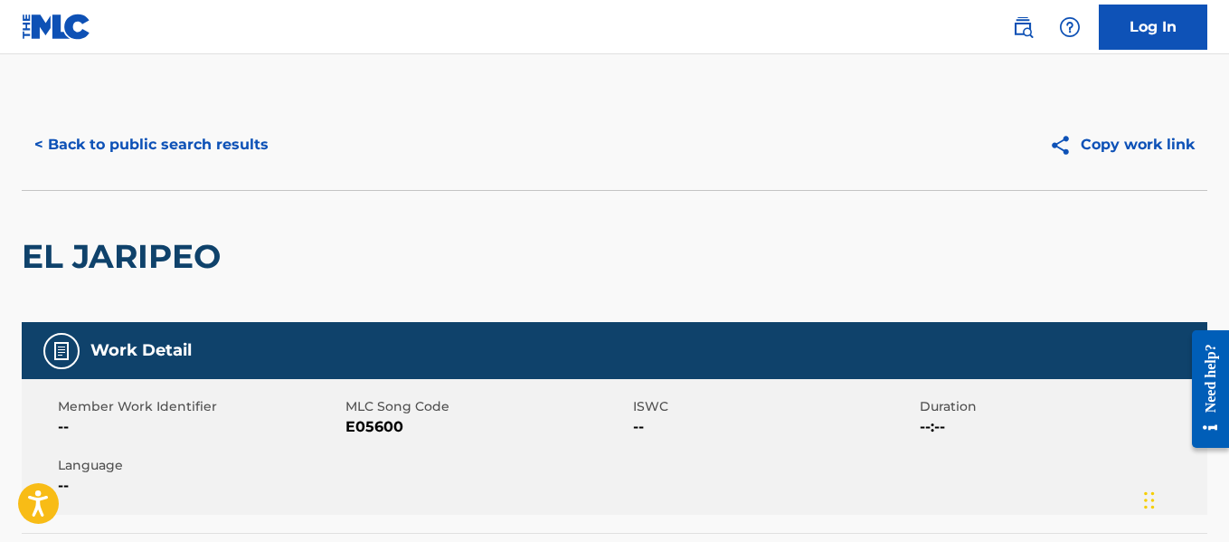
click at [198, 129] on button "< Back to public search results" at bounding box center [151, 144] width 259 height 45
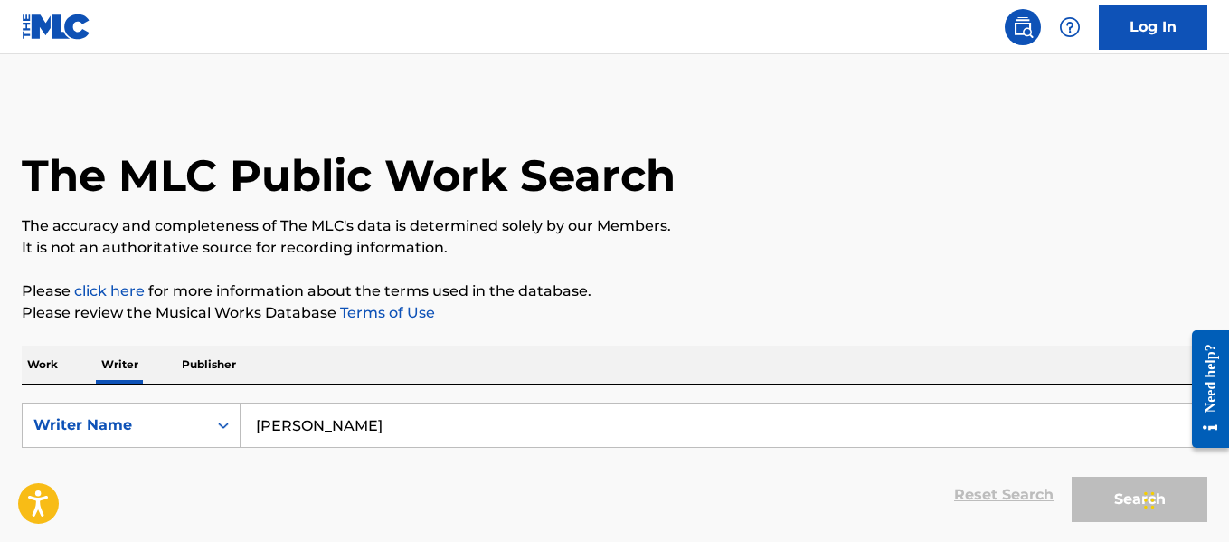
scroll to position [140, 0]
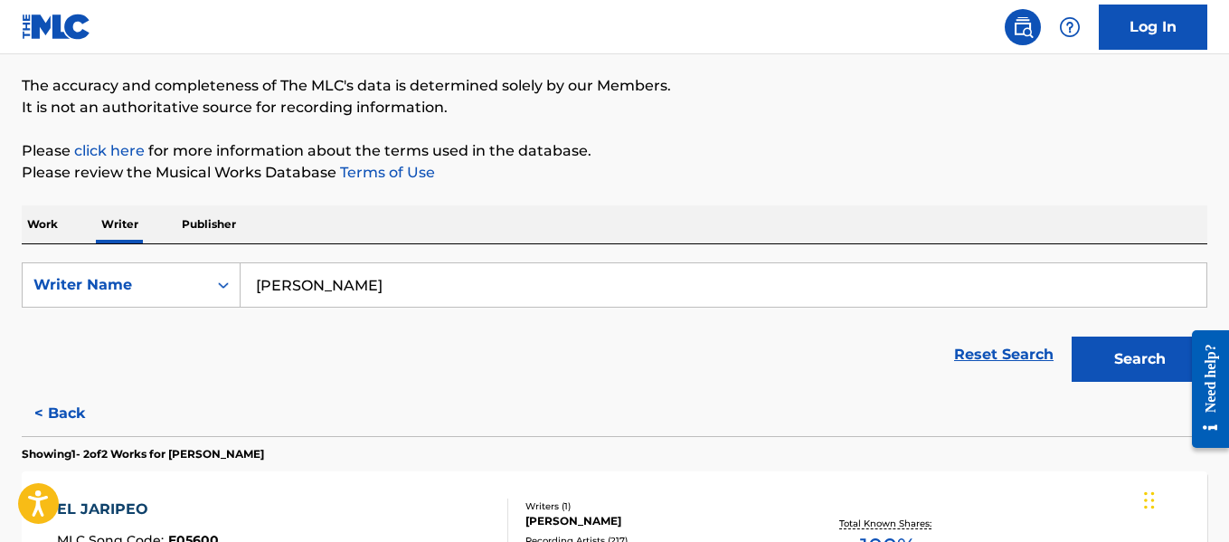
click at [469, 284] on input "[PERSON_NAME]" at bounding box center [723, 284] width 966 height 43
click at [464, 278] on input "[PERSON_NAME]" at bounding box center [723, 284] width 966 height 43
paste input "[PERSON_NAME]"
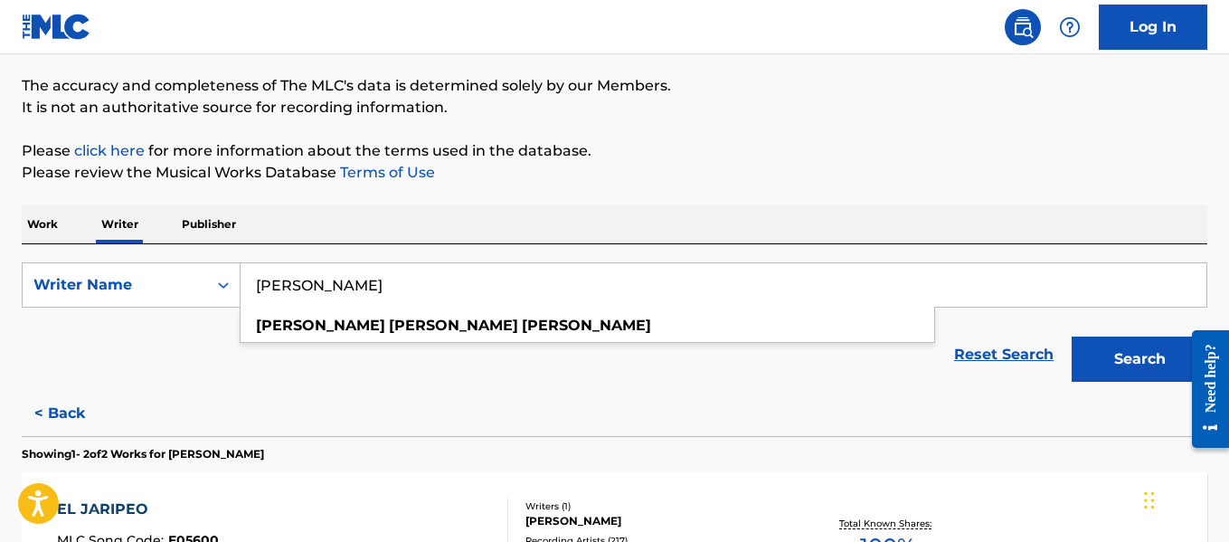
type input "[PERSON_NAME]"
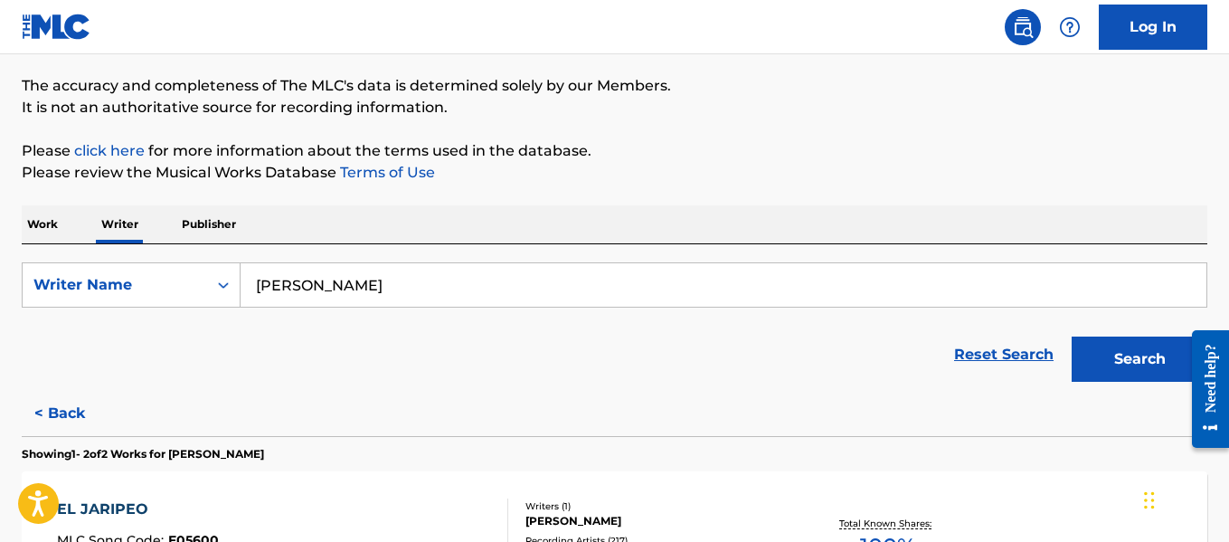
click at [1120, 357] on button "Search" at bounding box center [1139, 358] width 136 height 45
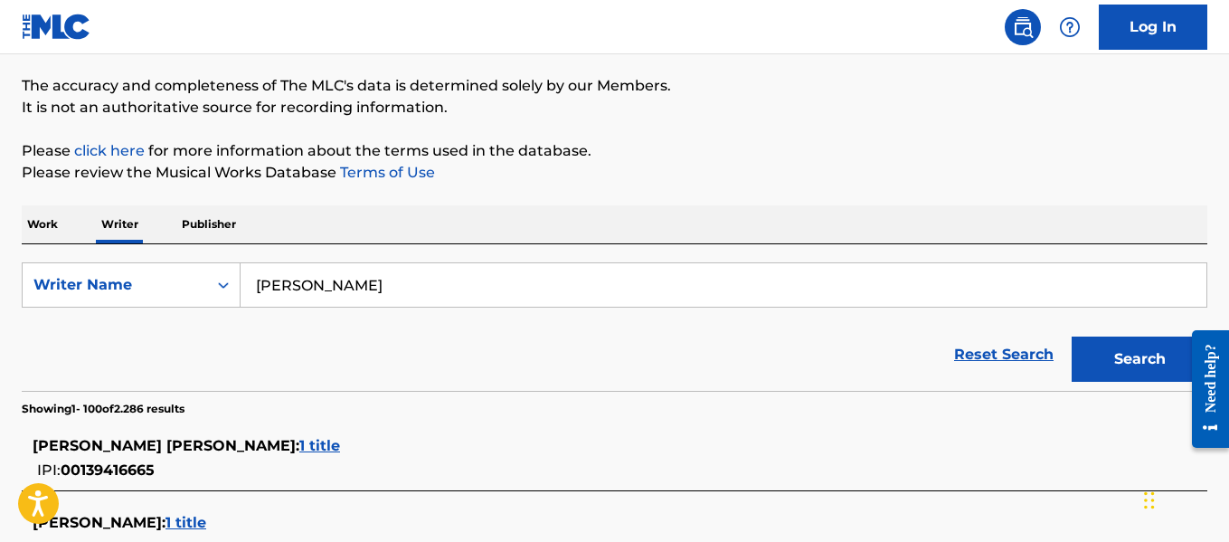
scroll to position [1002, 0]
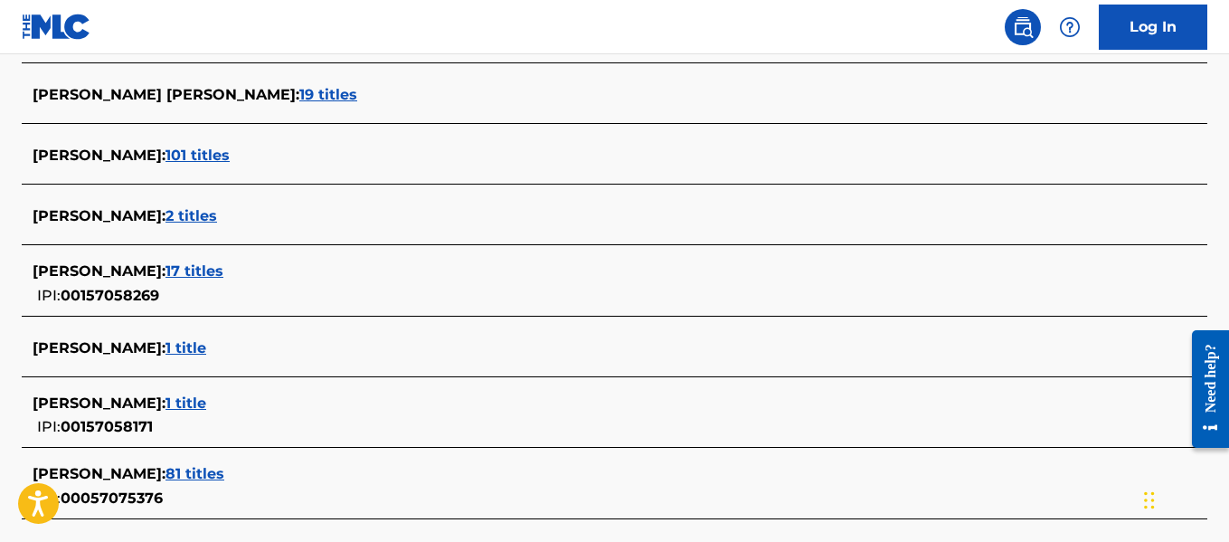
click at [223, 263] on span "17 titles" at bounding box center [194, 270] width 58 height 17
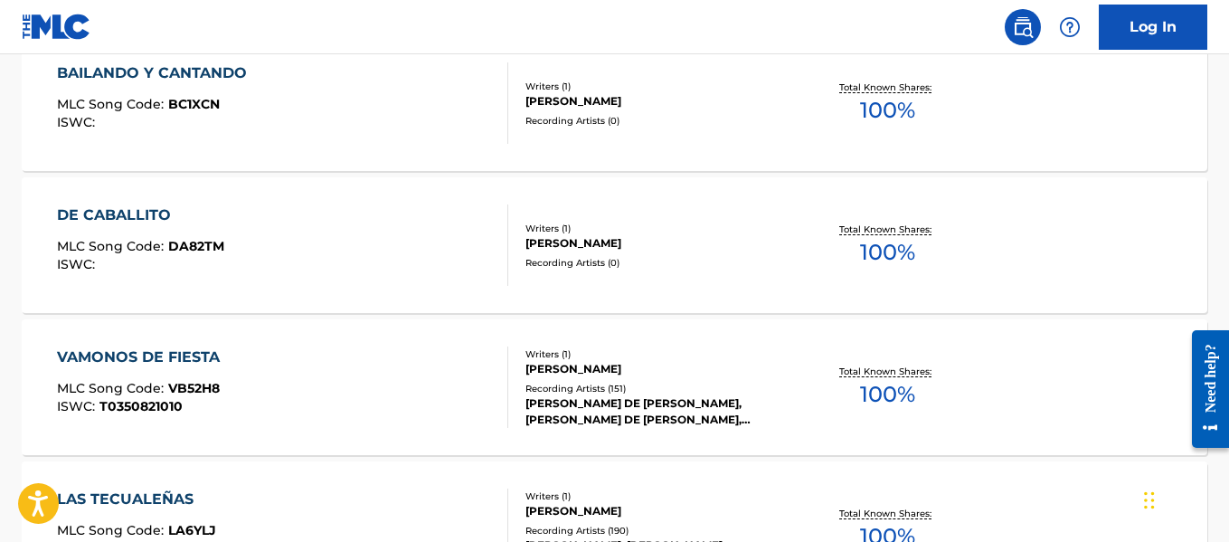
click at [460, 109] on div "BAILANDO Y CANTANDO MLC Song Code : BC1XCN ISWC :" at bounding box center [282, 102] width 450 height 81
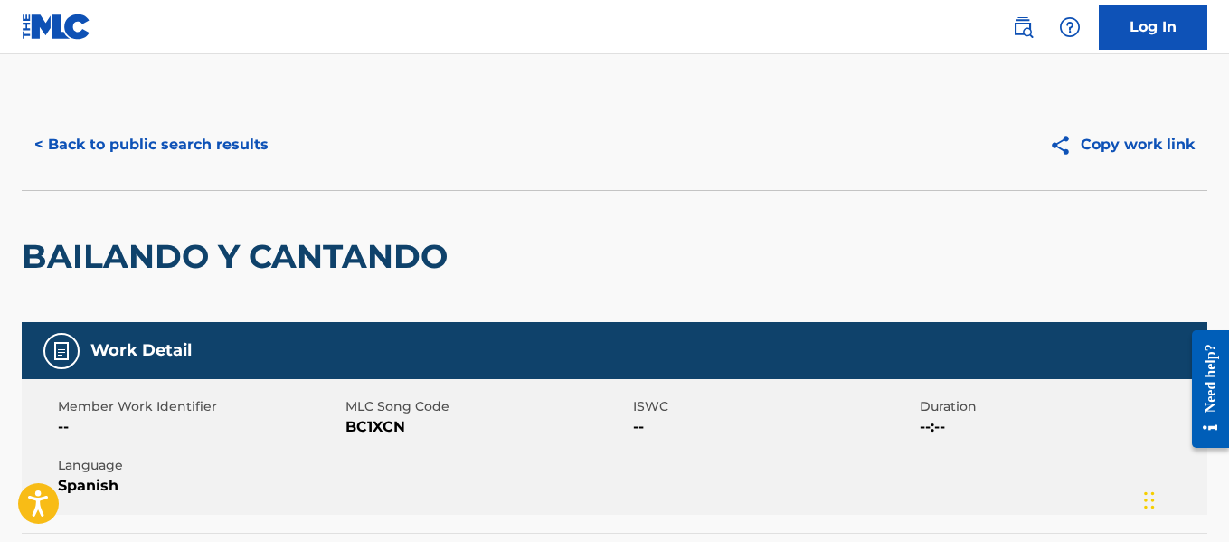
click at [193, 136] on button "< Back to public search results" at bounding box center [151, 144] width 259 height 45
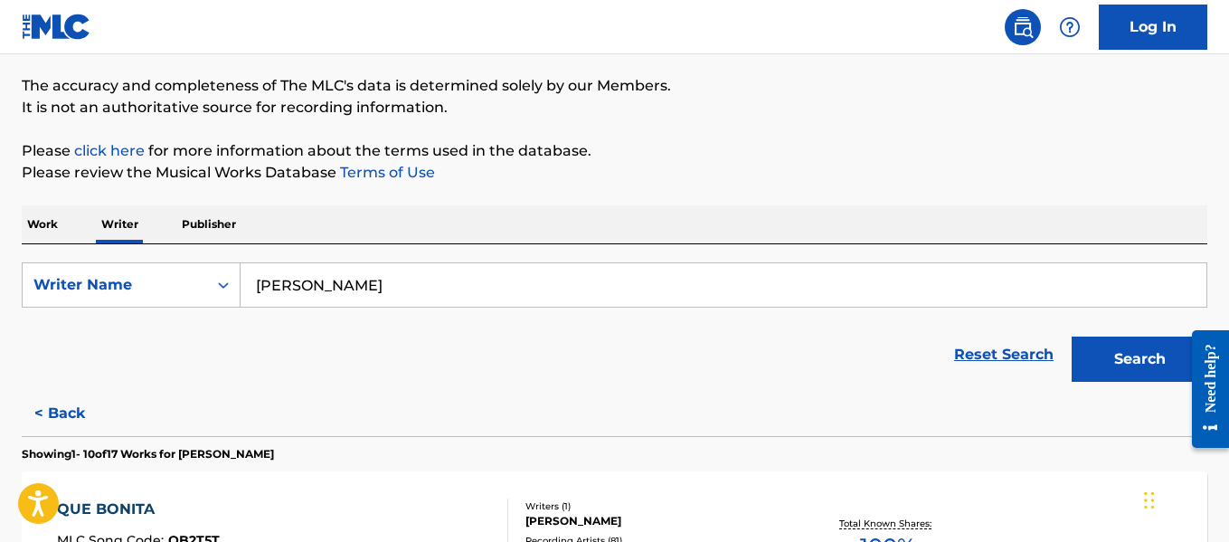
click at [418, 283] on input "[PERSON_NAME]" at bounding box center [723, 284] width 966 height 43
click at [416, 281] on input "[PERSON_NAME]" at bounding box center [723, 284] width 966 height 43
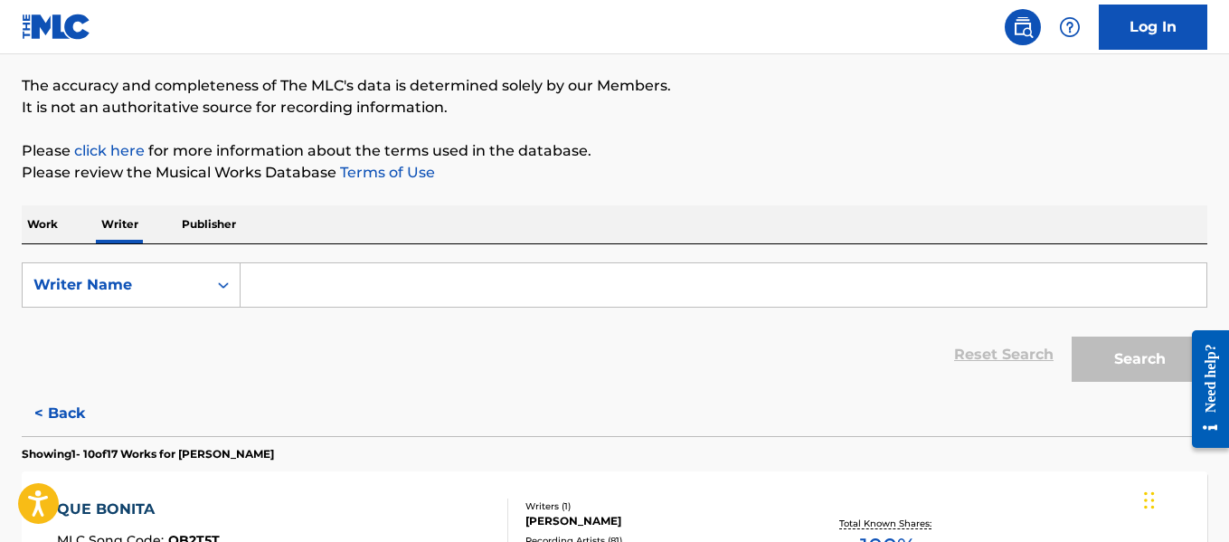
paste input "[PERSON_NAME]"
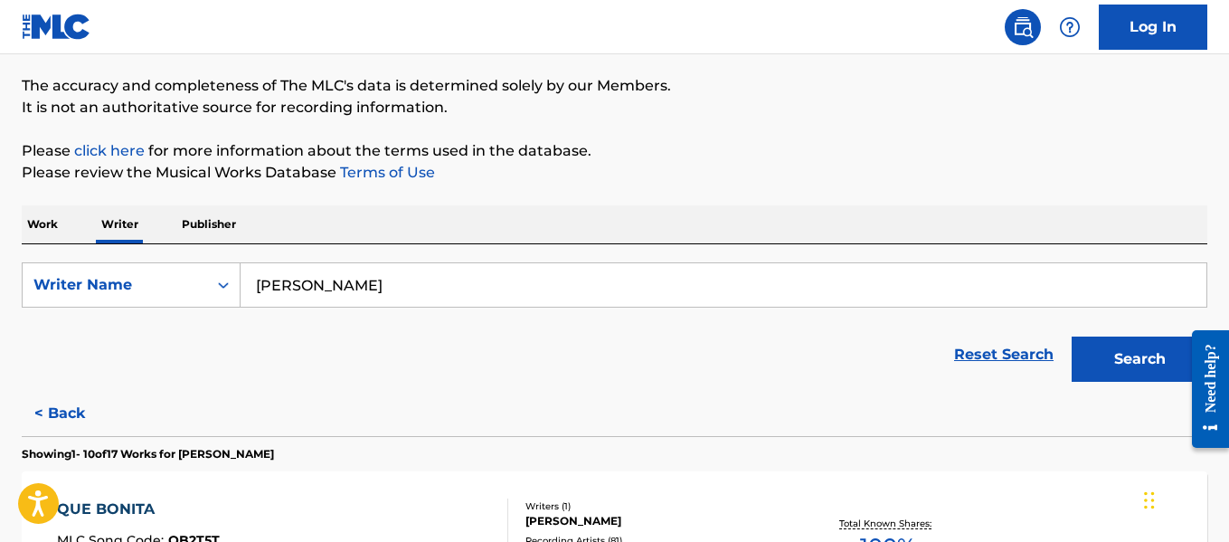
type input "[PERSON_NAME]"
click at [1089, 363] on button "Search" at bounding box center [1139, 358] width 136 height 45
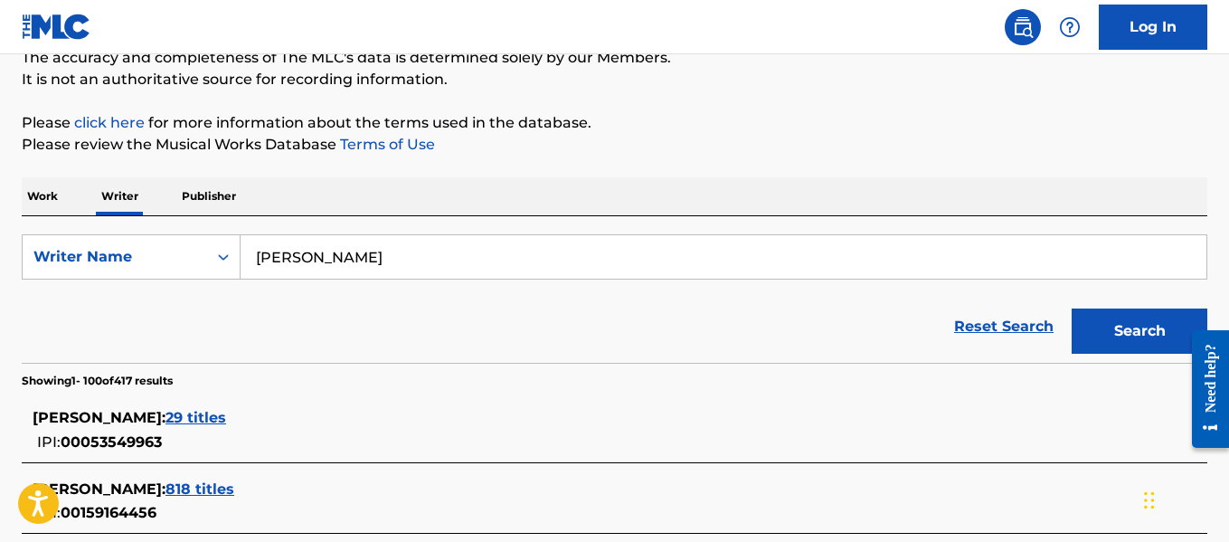
scroll to position [836, 0]
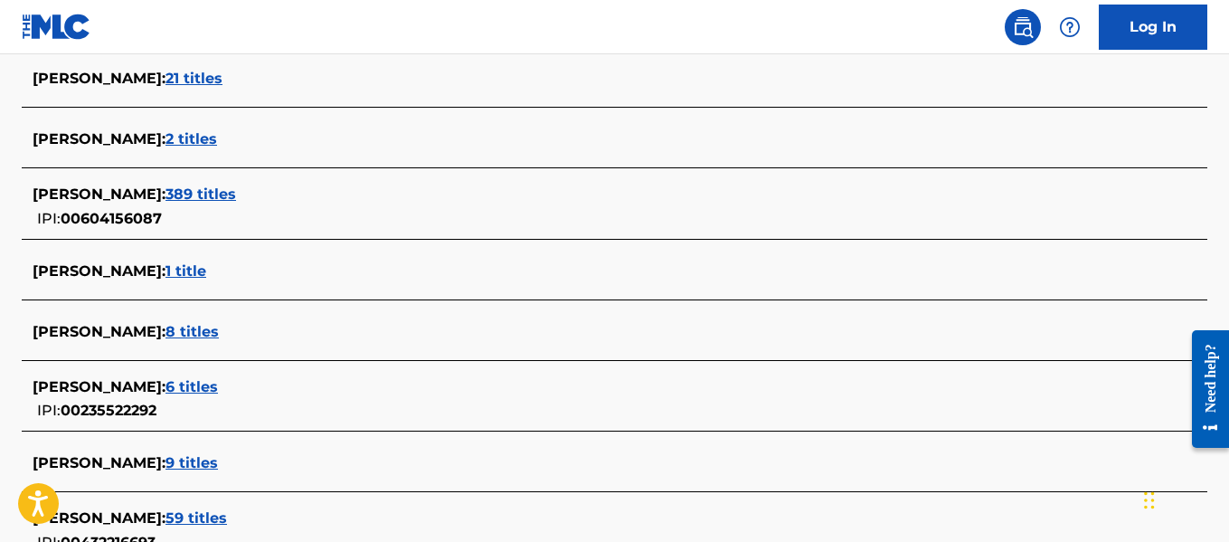
click at [206, 269] on span "1 title" at bounding box center [185, 270] width 41 height 17
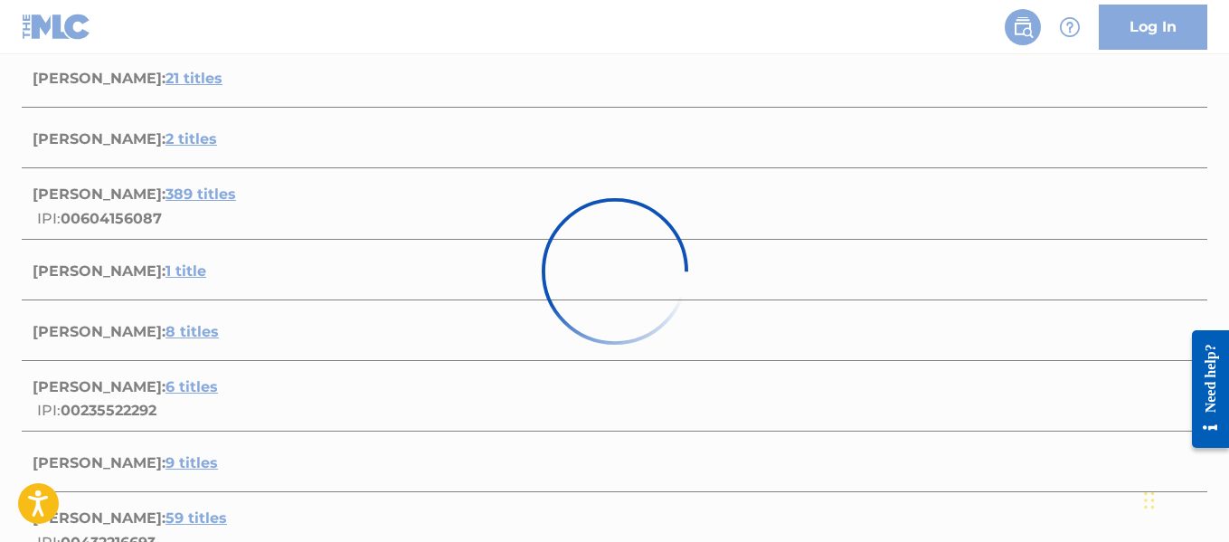
scroll to position [386, 0]
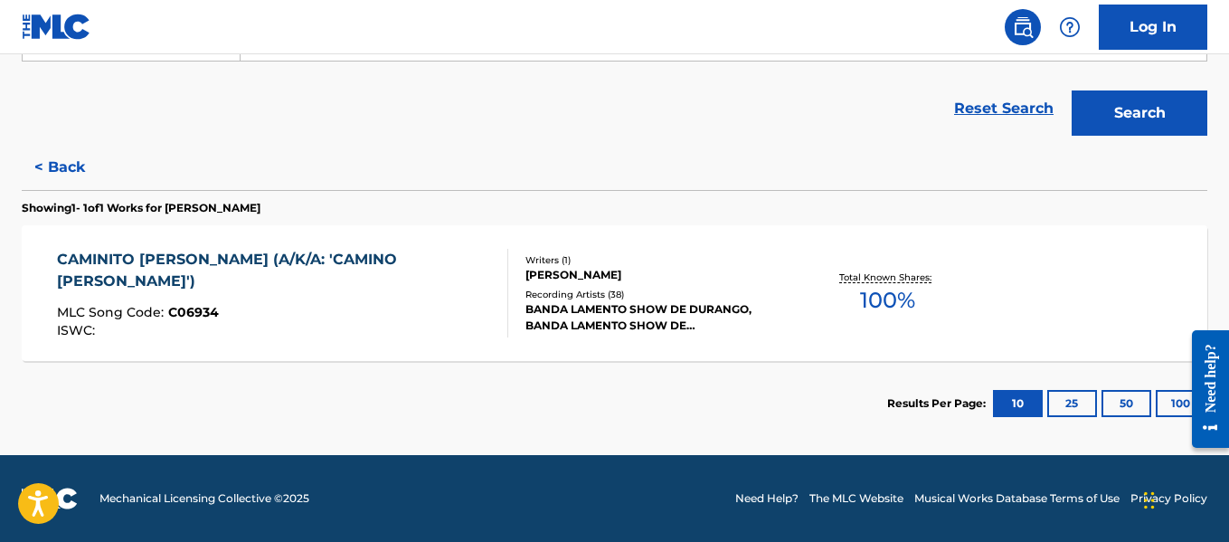
click at [1174, 412] on button "100" at bounding box center [1180, 403] width 50 height 27
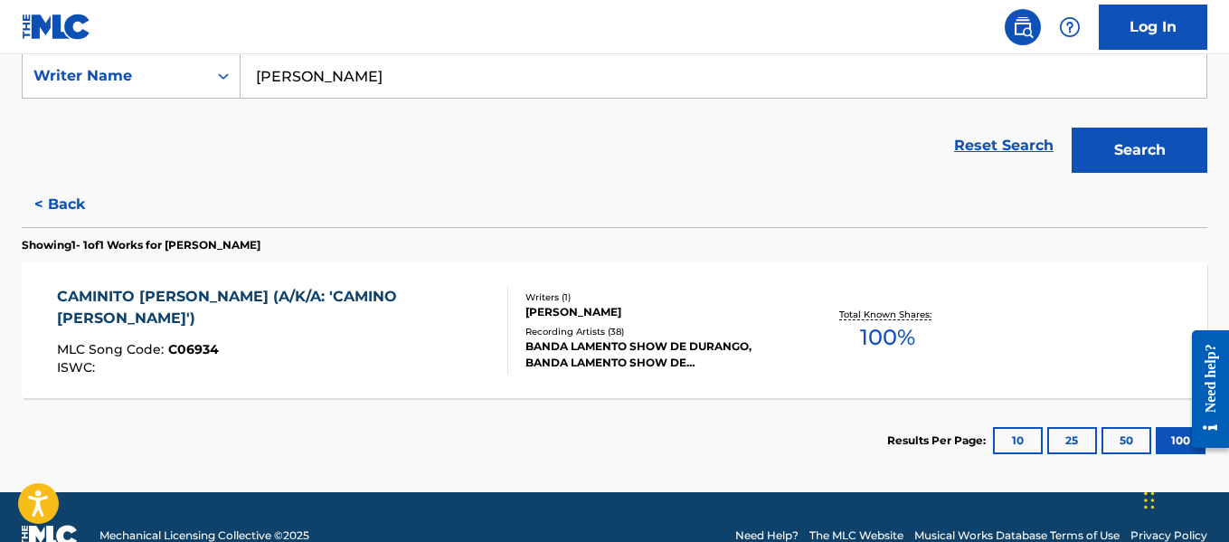
scroll to position [347, 0]
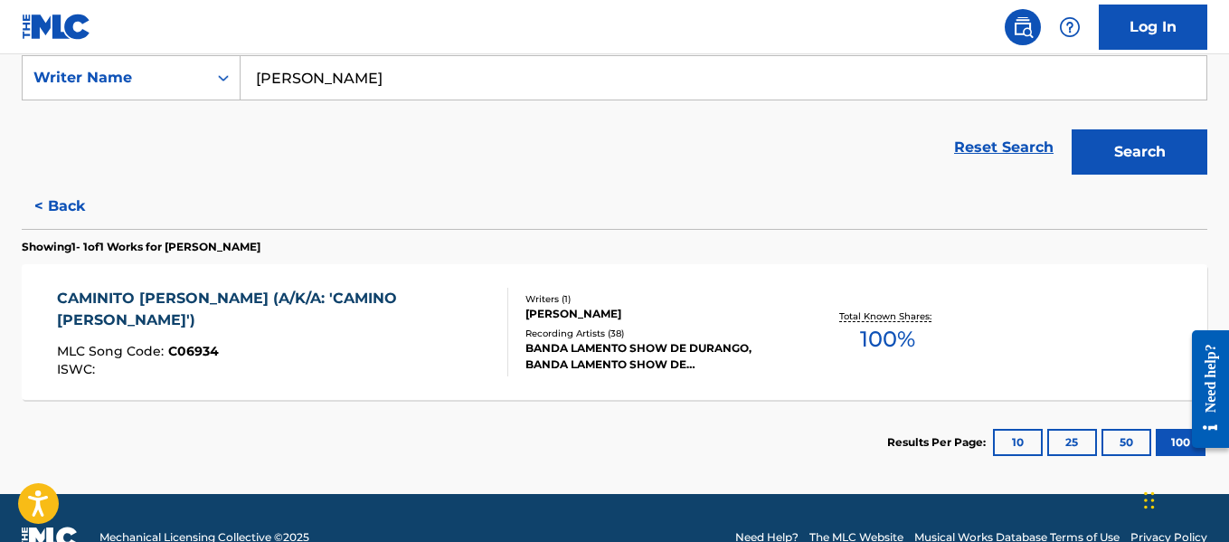
click at [444, 335] on div "CAMINITO [PERSON_NAME] (A/K/A: 'CAMINO [PERSON_NAME]') MLC Song Code : C06934 I…" at bounding box center [274, 332] width 435 height 89
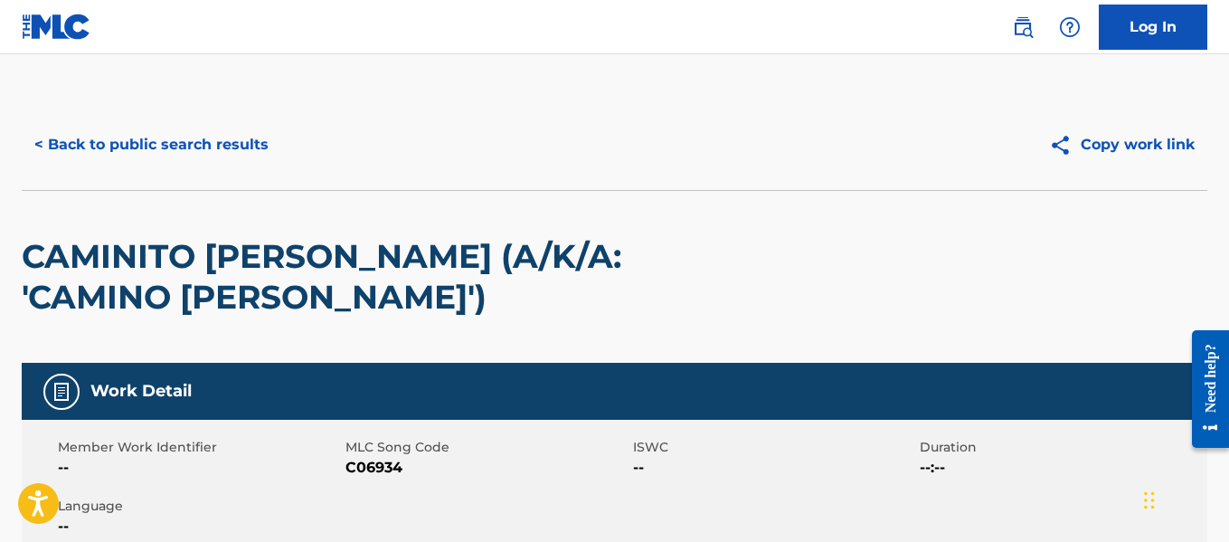
click at [199, 134] on button "< Back to public search results" at bounding box center [151, 144] width 259 height 45
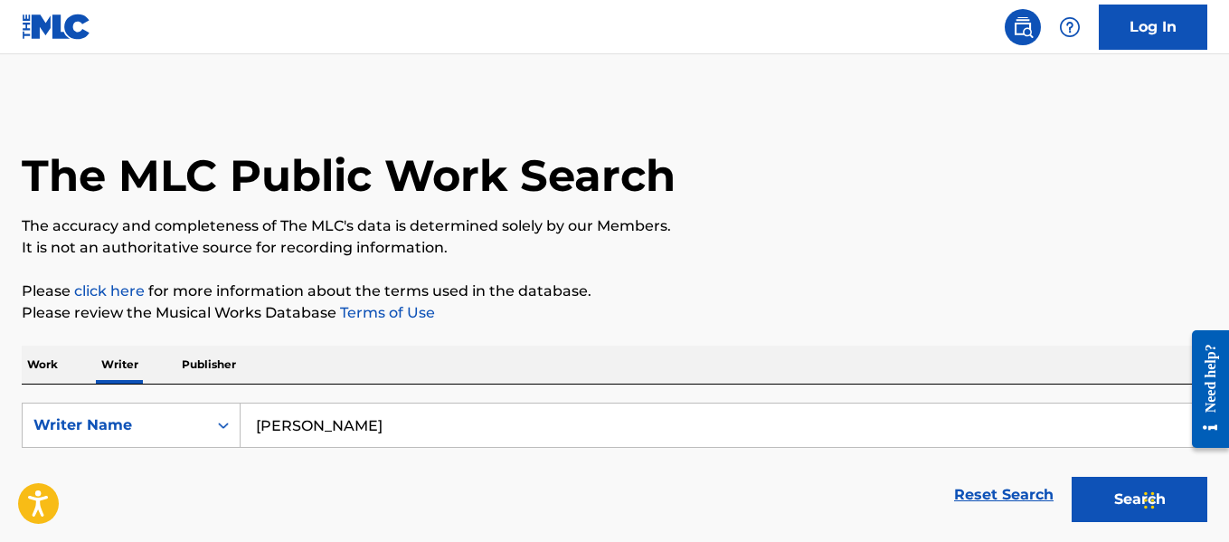
scroll to position [140, 0]
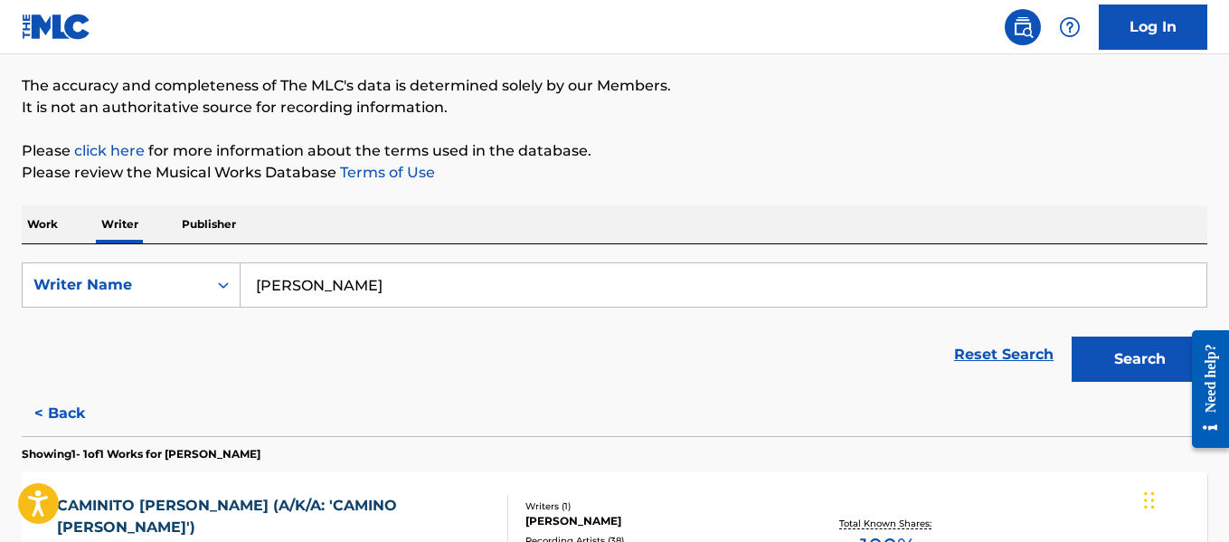
click at [630, 286] on input "[PERSON_NAME]" at bounding box center [723, 284] width 966 height 43
click at [629, 286] on input "[PERSON_NAME]" at bounding box center [723, 284] width 966 height 43
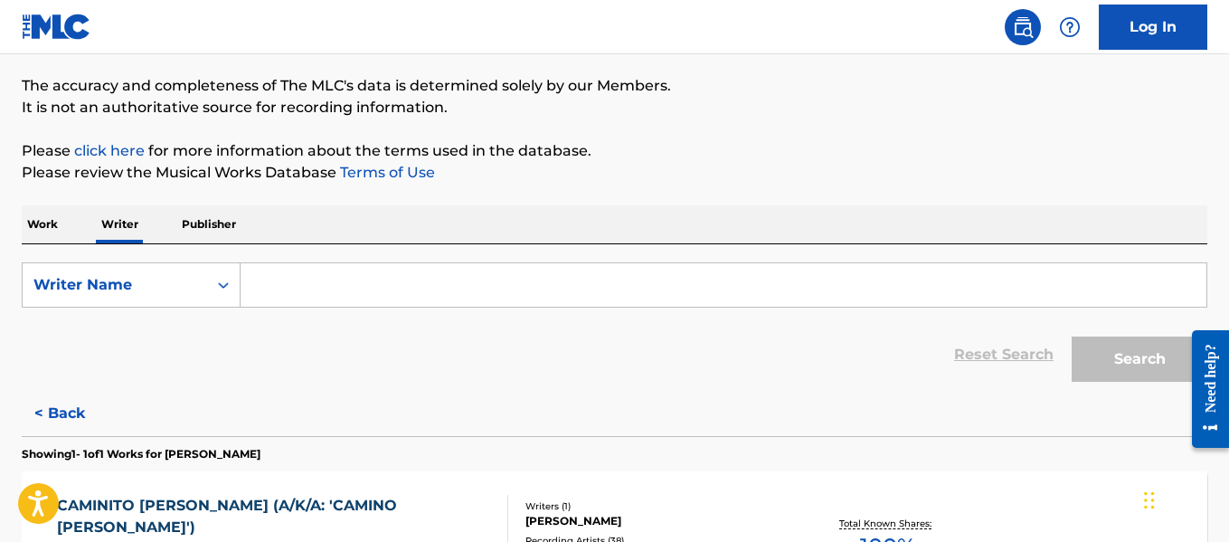
paste input "[PERSON_NAME]"
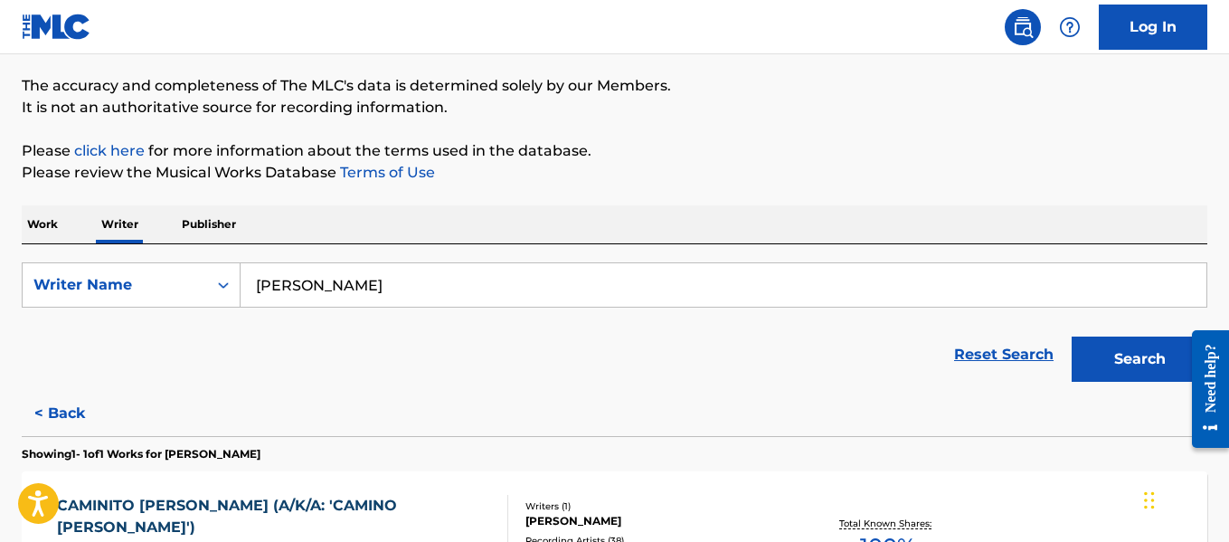
type input "[PERSON_NAME]"
click at [1152, 363] on button "Search" at bounding box center [1139, 358] width 136 height 45
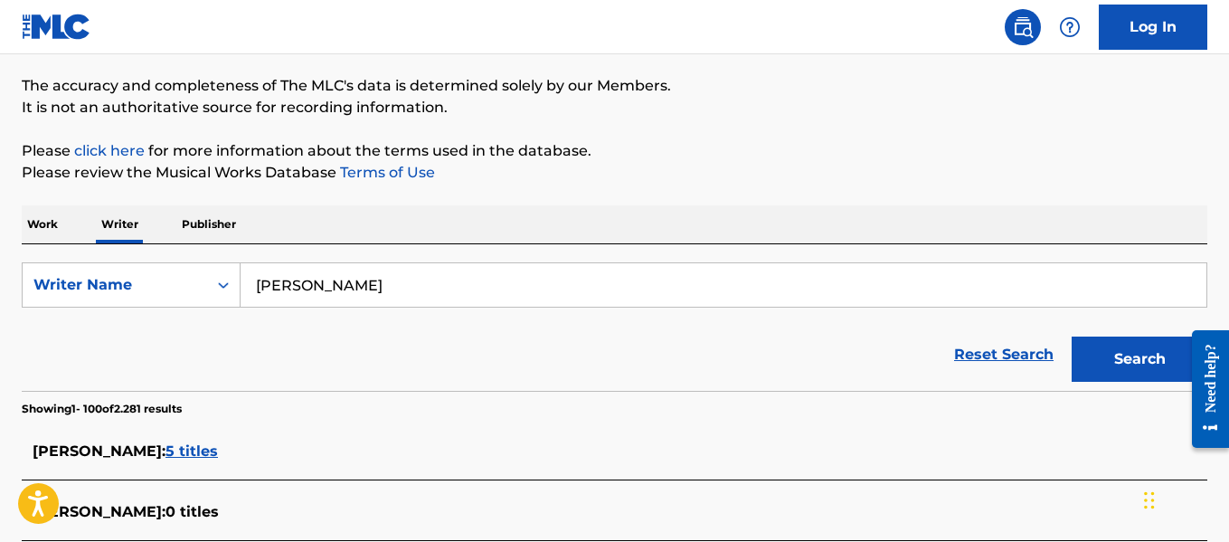
click at [494, 297] on input "[PERSON_NAME]" at bounding box center [723, 284] width 966 height 43
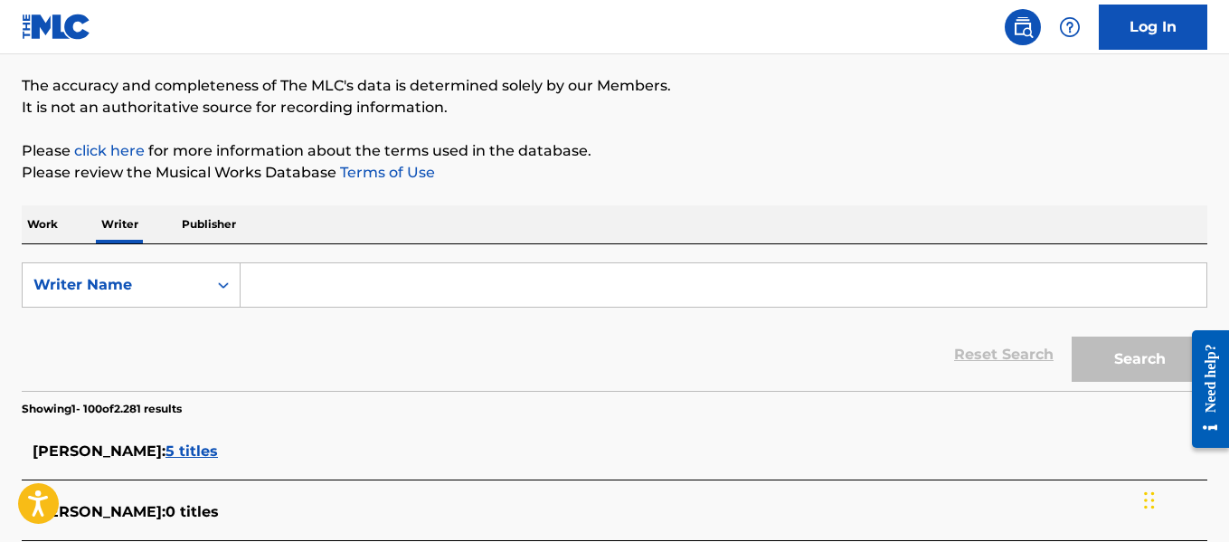
paste input "[PERSON_NAME]"
type input "[PERSON_NAME]"
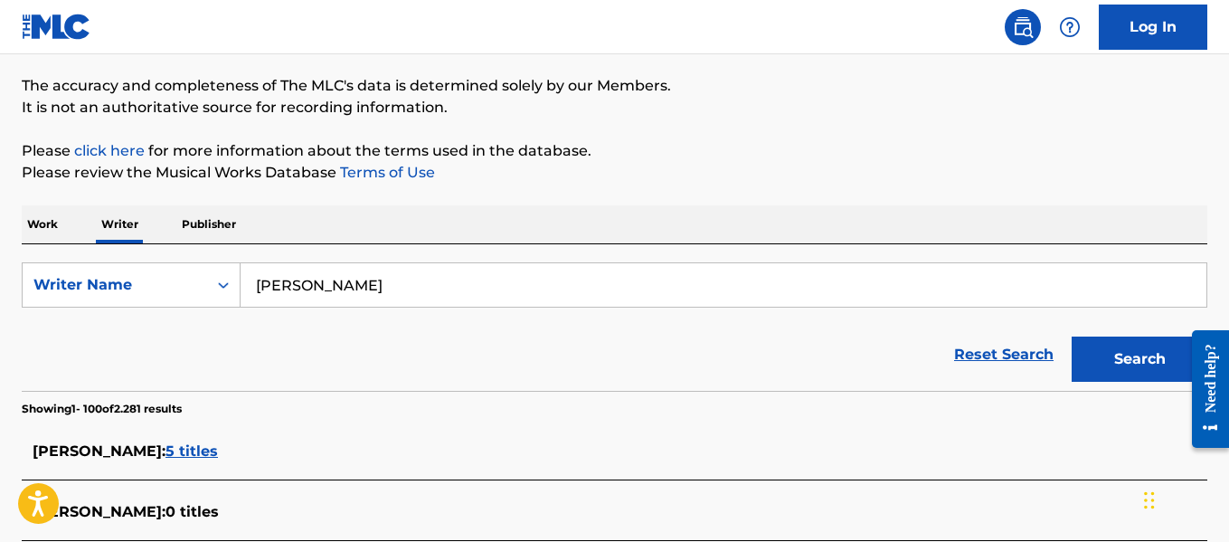
drag, startPoint x: 1142, startPoint y: 374, endPoint x: 1146, endPoint y: 364, distance: 10.9
click at [1146, 364] on button "Search" at bounding box center [1139, 358] width 136 height 45
click at [356, 275] on input "[PERSON_NAME]" at bounding box center [723, 284] width 966 height 43
click at [354, 274] on input "[PERSON_NAME]" at bounding box center [723, 284] width 966 height 43
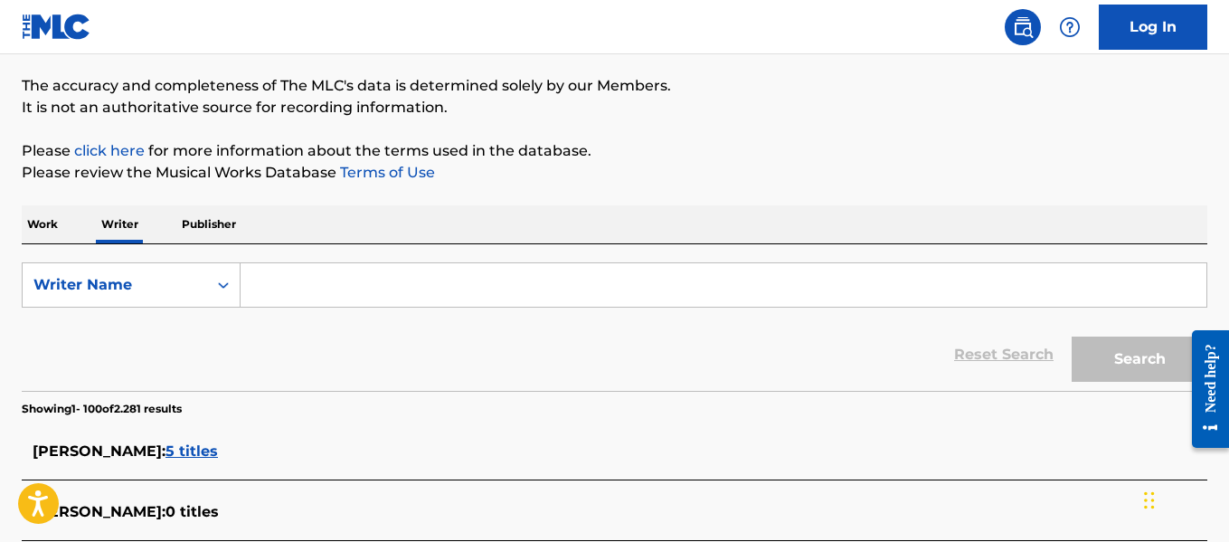
paste input "[PERSON_NAME] "[PERSON_NAME]" [PERSON_NAME]"
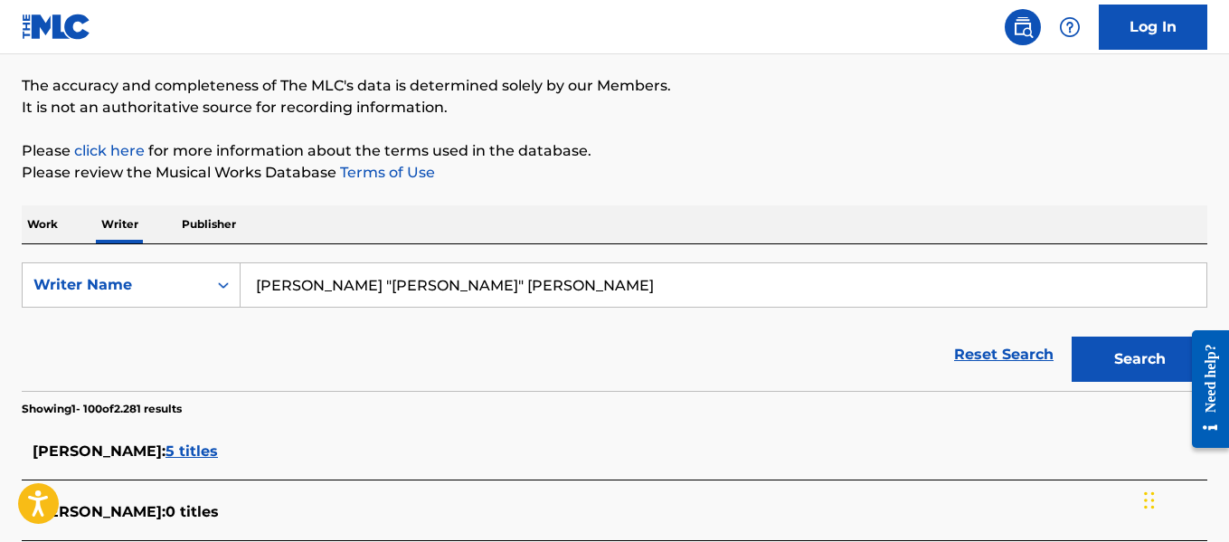
click at [1103, 370] on button "Search" at bounding box center [1139, 358] width 136 height 45
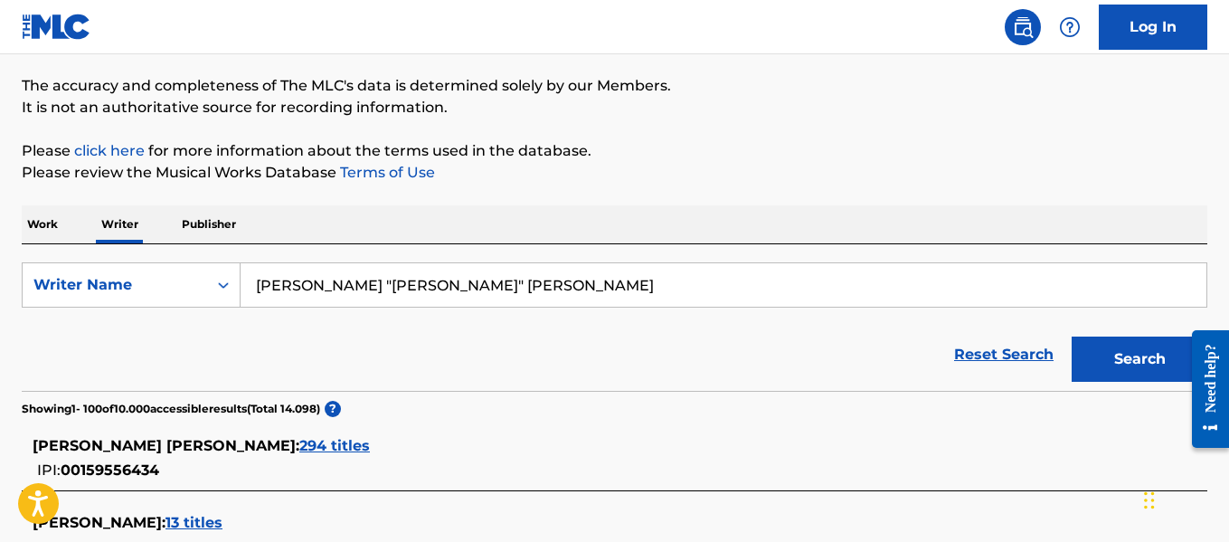
click at [386, 276] on input "[PERSON_NAME] "[PERSON_NAME]" [PERSON_NAME]" at bounding box center [723, 284] width 966 height 43
click at [325, 282] on input "[PERSON_NAME] "[PERSON_NAME]" at bounding box center [723, 284] width 966 height 43
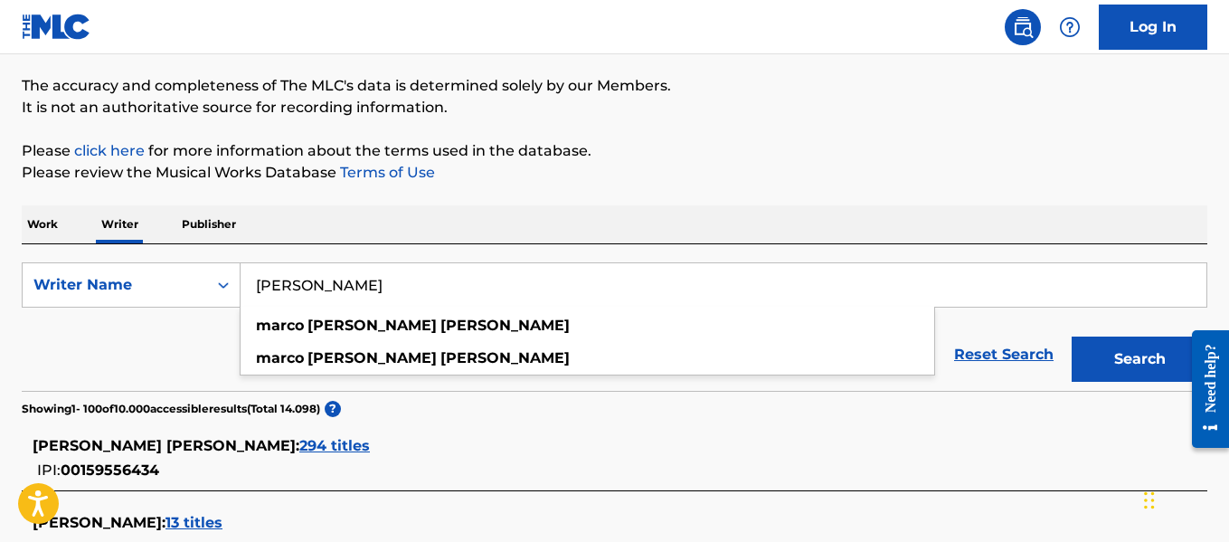
type input "[PERSON_NAME]"
click at [1129, 359] on button "Search" at bounding box center [1139, 358] width 136 height 45
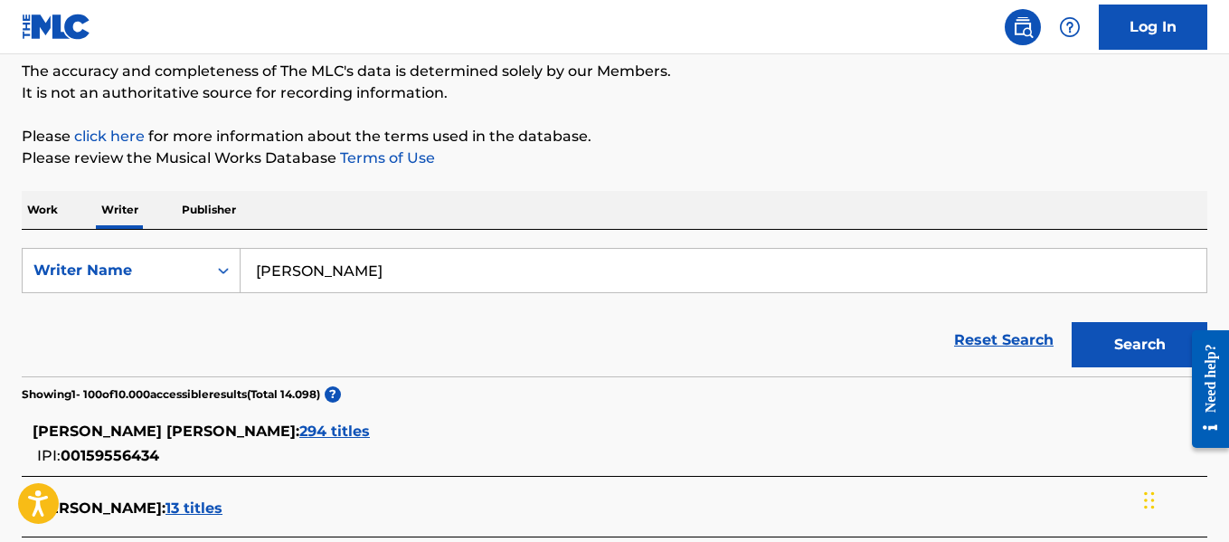
scroll to position [2937, 0]
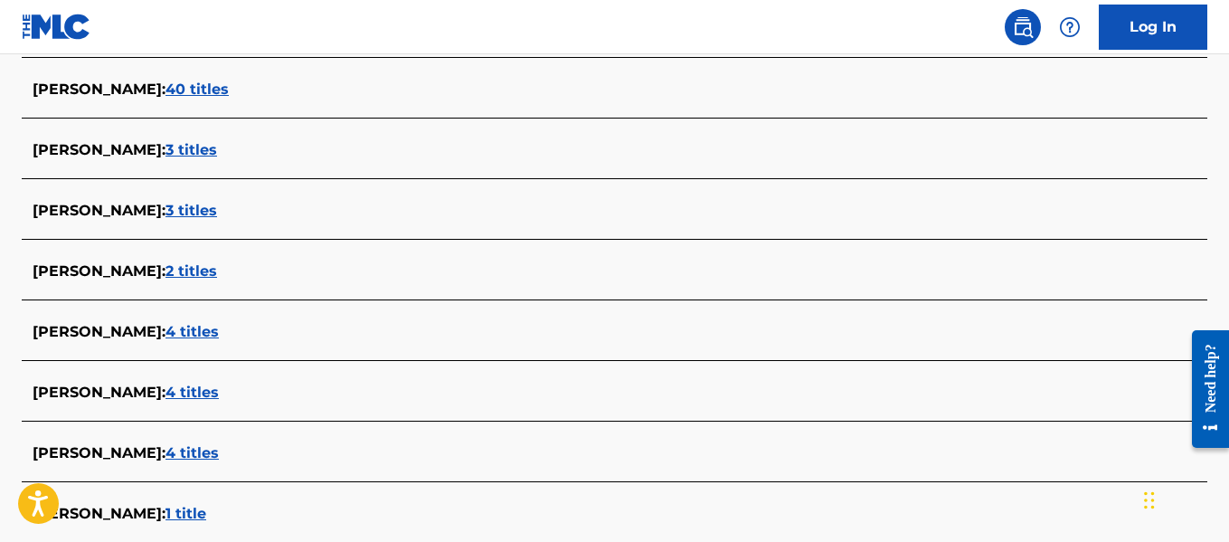
click at [217, 269] on span "2 titles" at bounding box center [191, 270] width 52 height 17
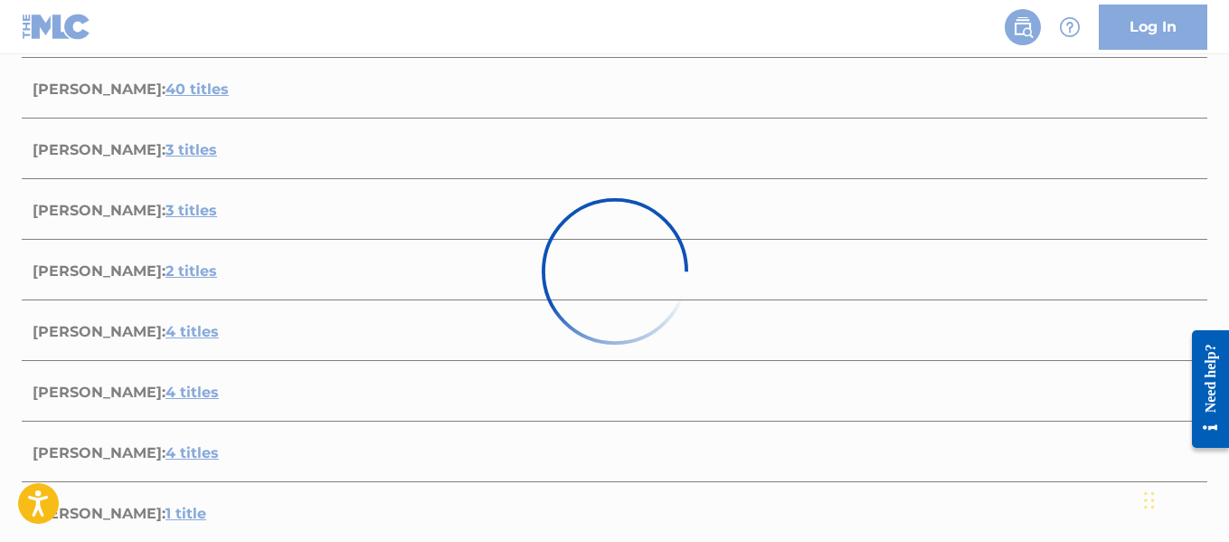
scroll to position [528, 0]
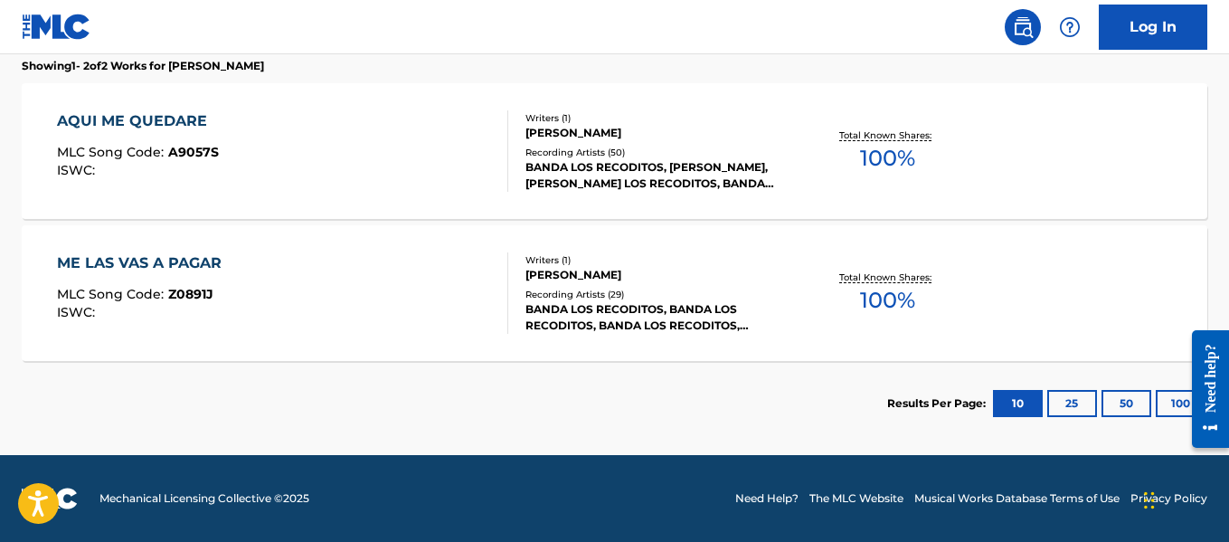
click at [1164, 405] on button "100" at bounding box center [1180, 403] width 50 height 27
click at [503, 266] on div at bounding box center [500, 292] width 14 height 81
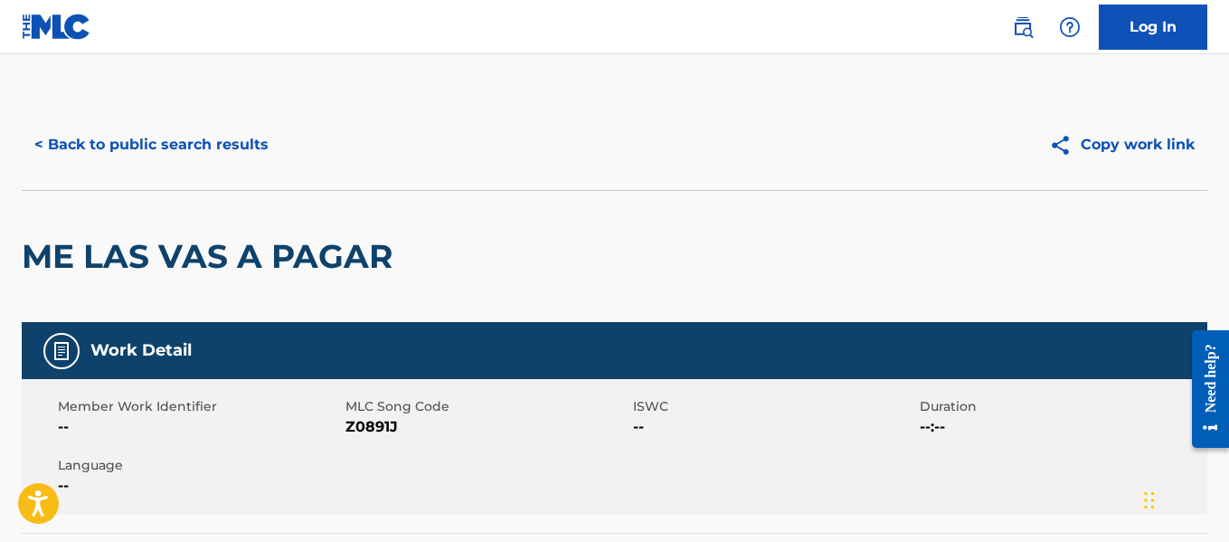
click at [132, 135] on button "< Back to public search results" at bounding box center [151, 144] width 259 height 45
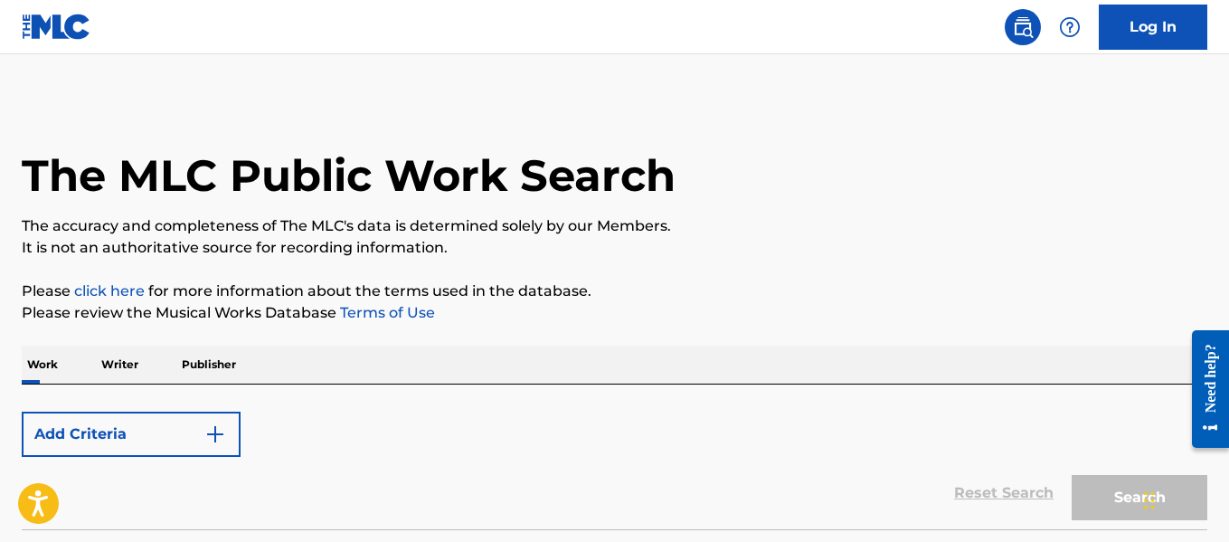
scroll to position [140, 0]
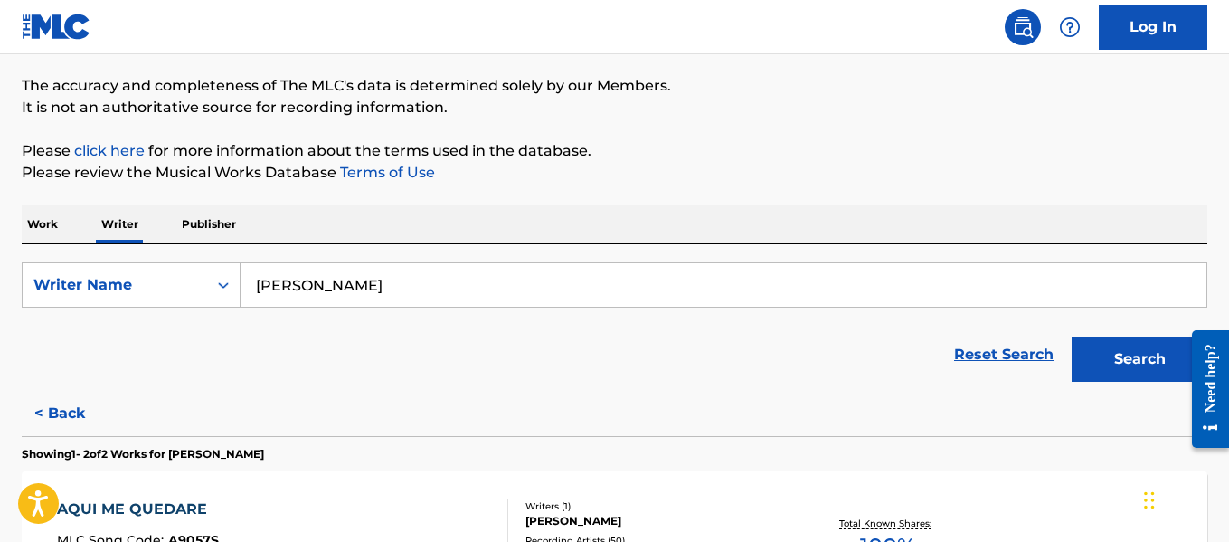
click at [492, 283] on input "[PERSON_NAME]" at bounding box center [723, 284] width 966 height 43
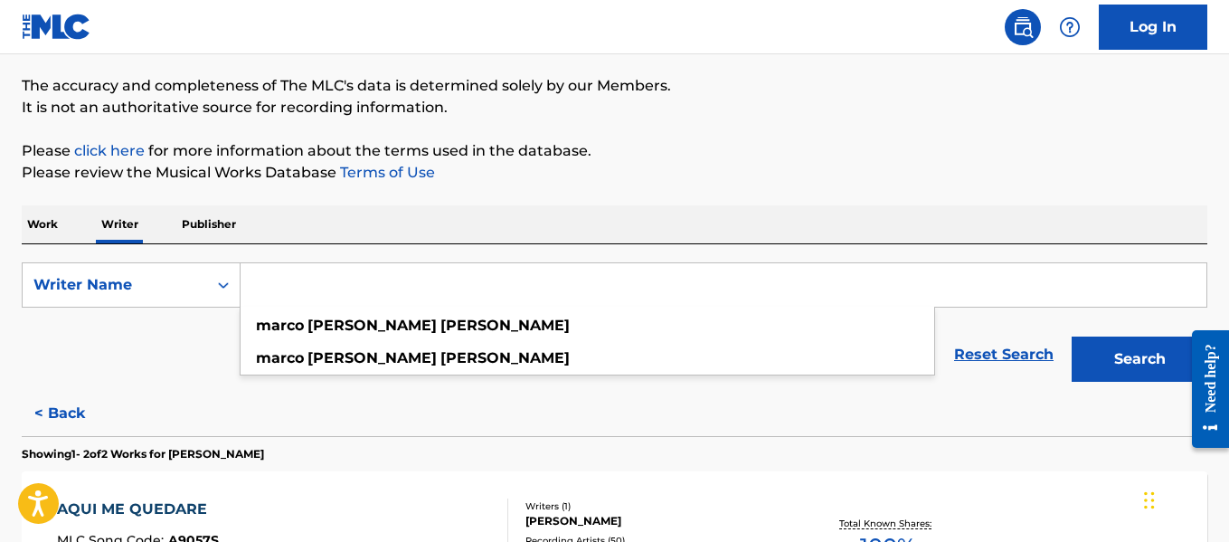
paste input "[PERSON_NAME]"
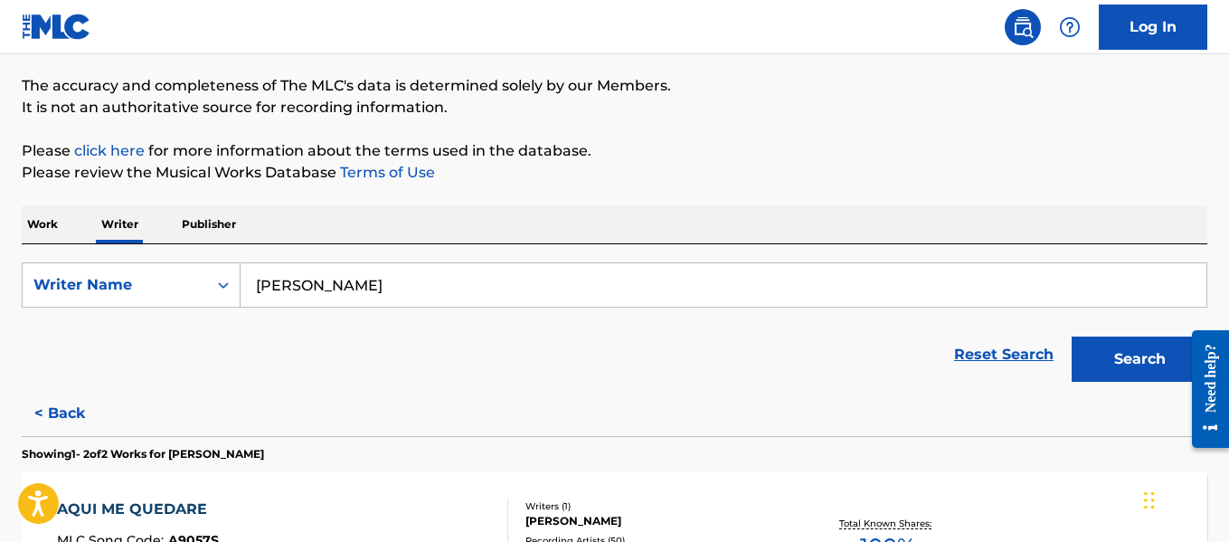
click at [1071, 336] on button "Search" at bounding box center [1139, 358] width 136 height 45
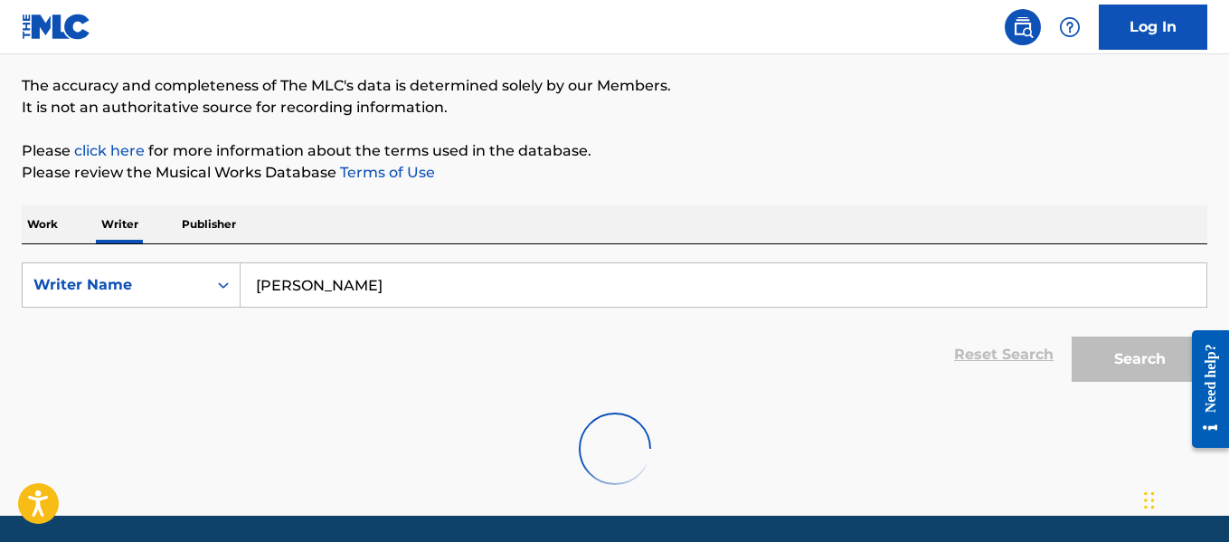
scroll to position [201, 0]
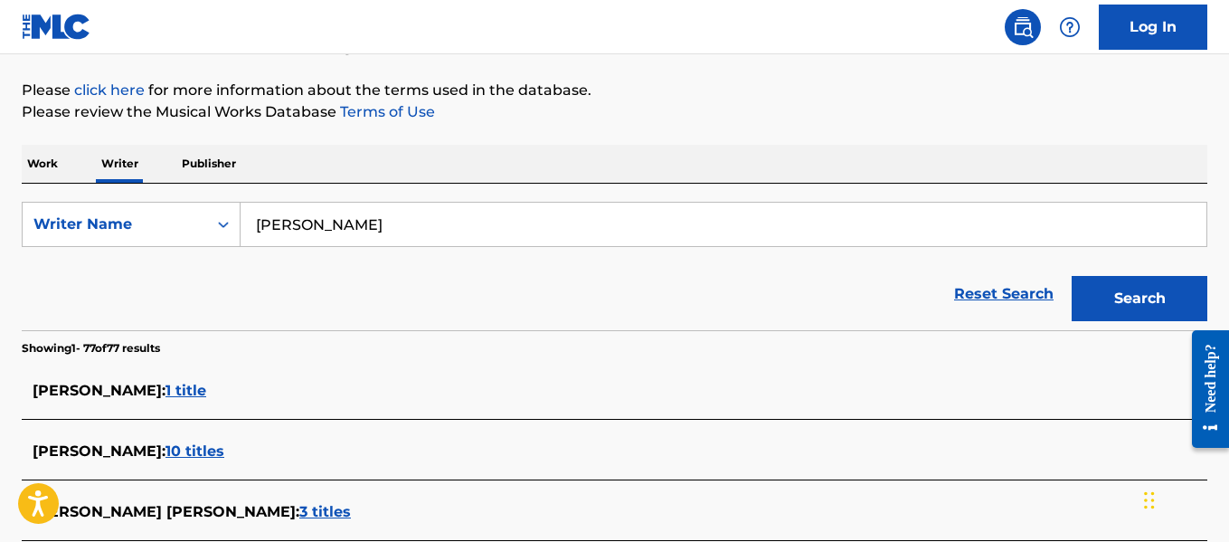
click at [404, 224] on input "[PERSON_NAME]" at bounding box center [723, 224] width 966 height 43
type input "[PERSON_NAME]"
click at [1129, 312] on button "Search" at bounding box center [1139, 298] width 136 height 45
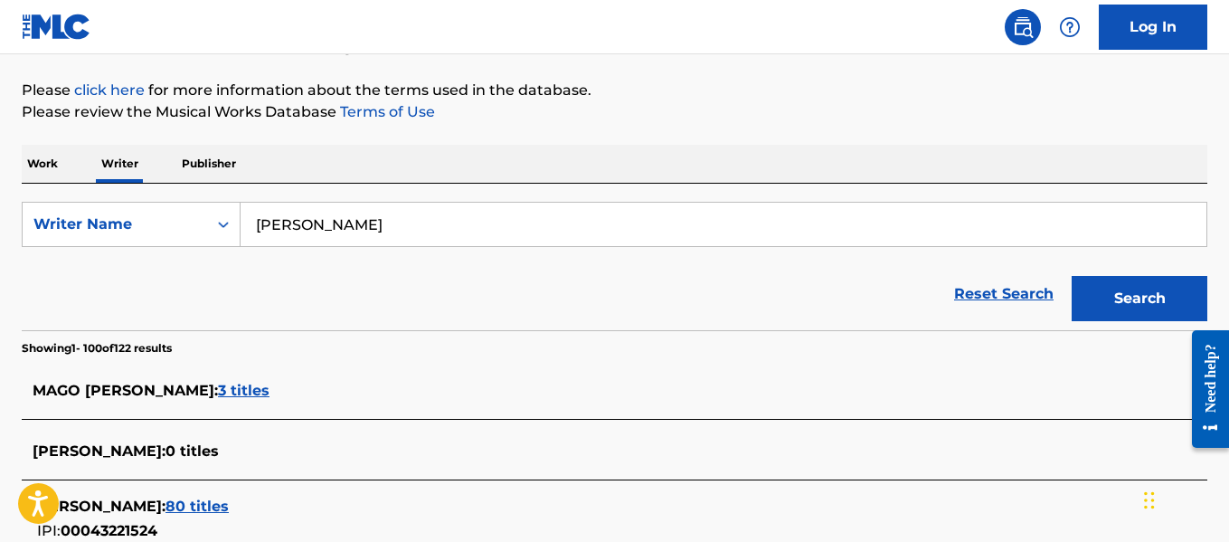
click at [505, 204] on input "[PERSON_NAME]" at bounding box center [723, 224] width 966 height 43
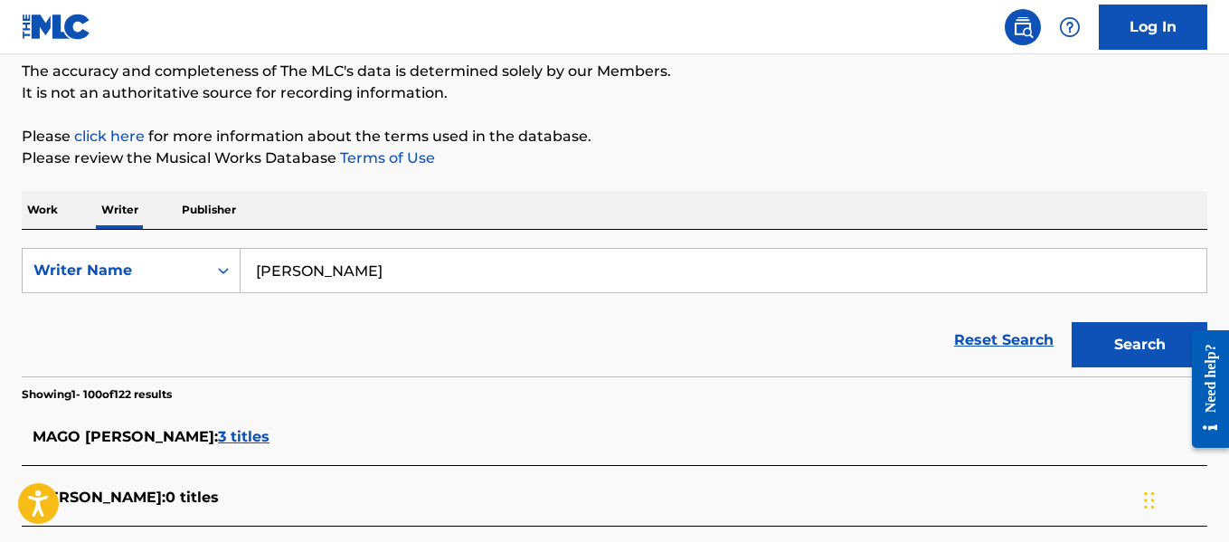
scroll to position [1503, 0]
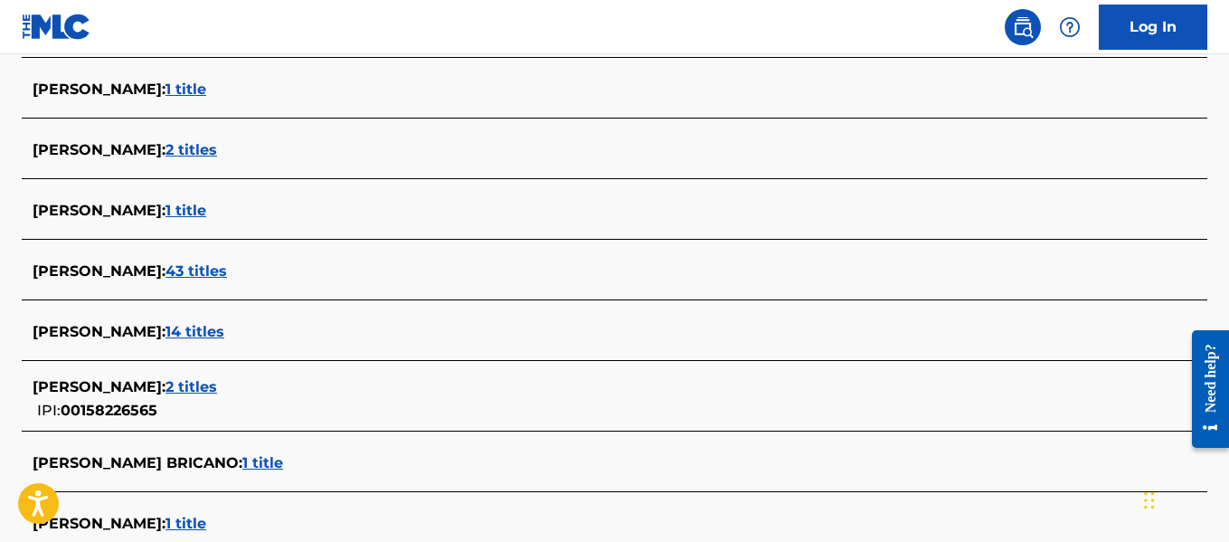
click at [227, 275] on span "43 titles" at bounding box center [195, 270] width 61 height 17
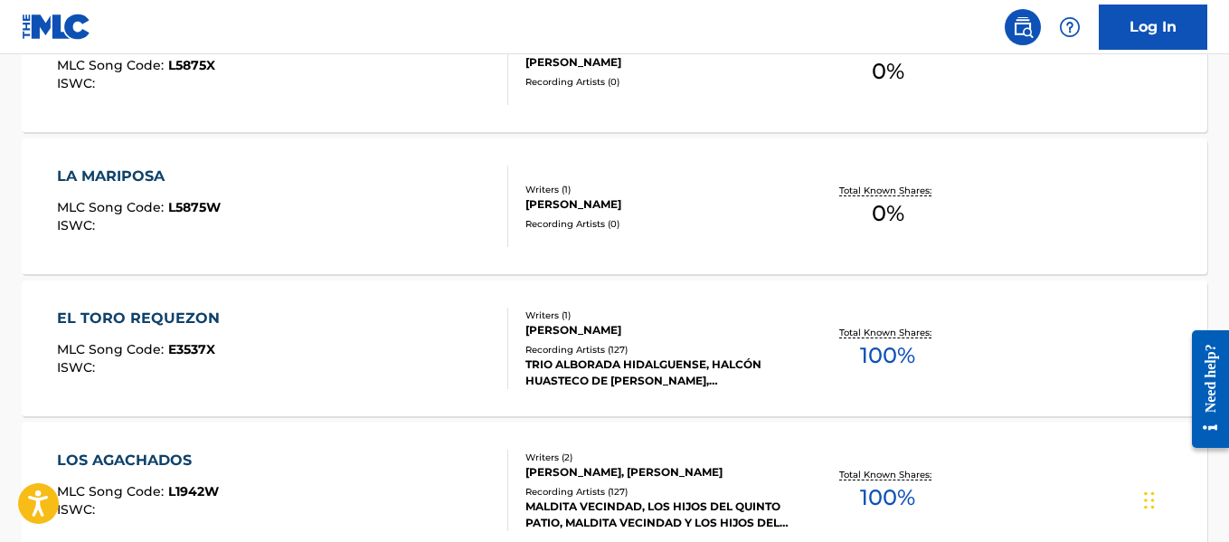
scroll to position [898, 0]
click at [635, 379] on div "TRIO ALBORADA HIDALGUENSE, HALCÓN HUASTECO DE [PERSON_NAME], [PERSON_NAME] ALTE…" at bounding box center [657, 373] width 264 height 33
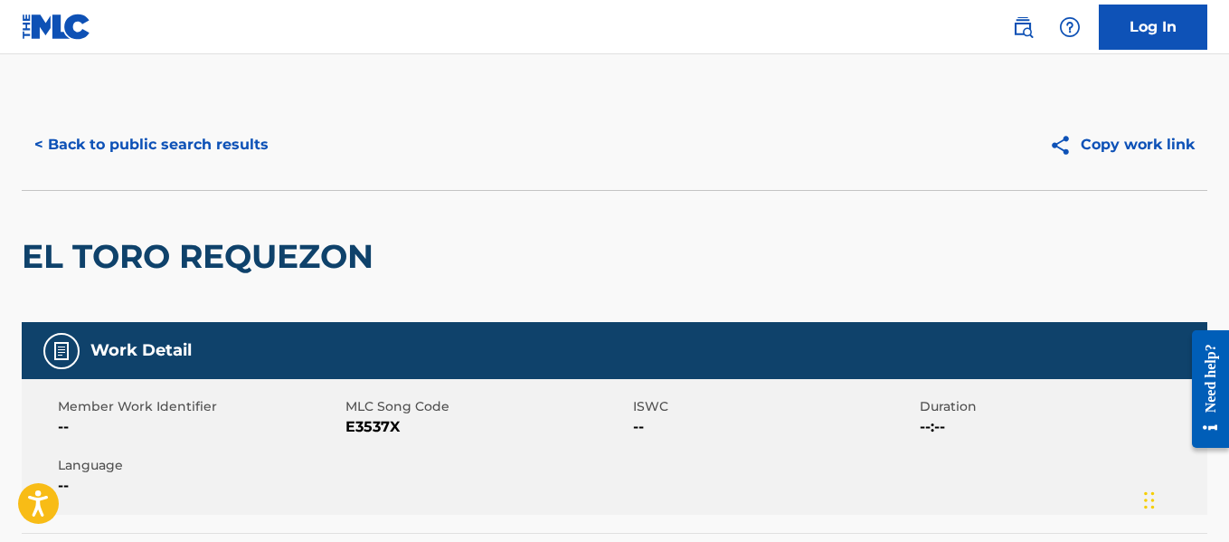
click at [174, 152] on button "< Back to public search results" at bounding box center [151, 144] width 259 height 45
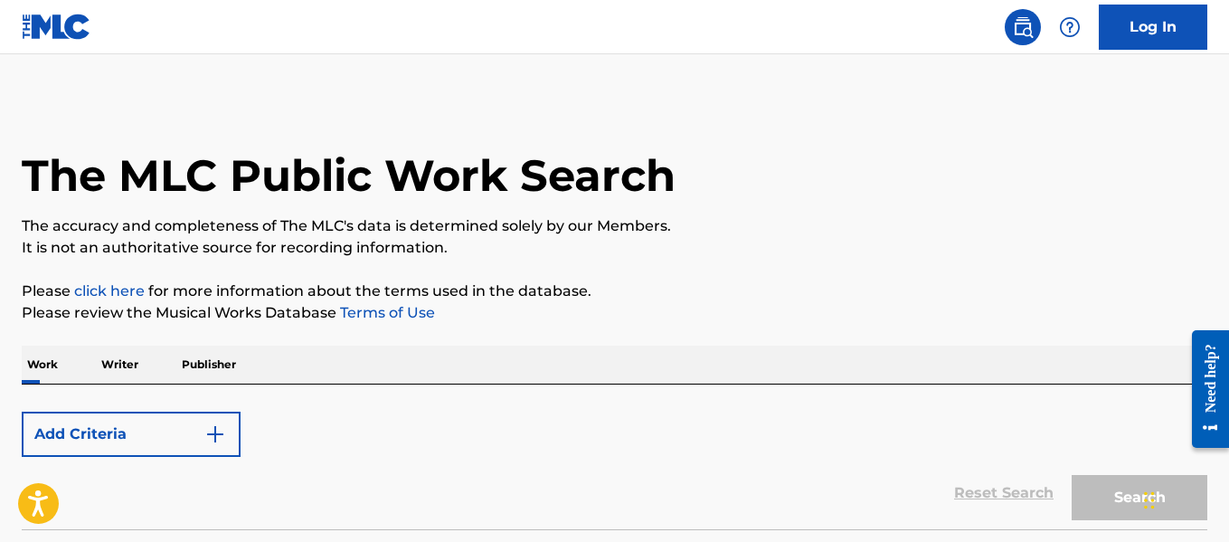
scroll to position [140, 0]
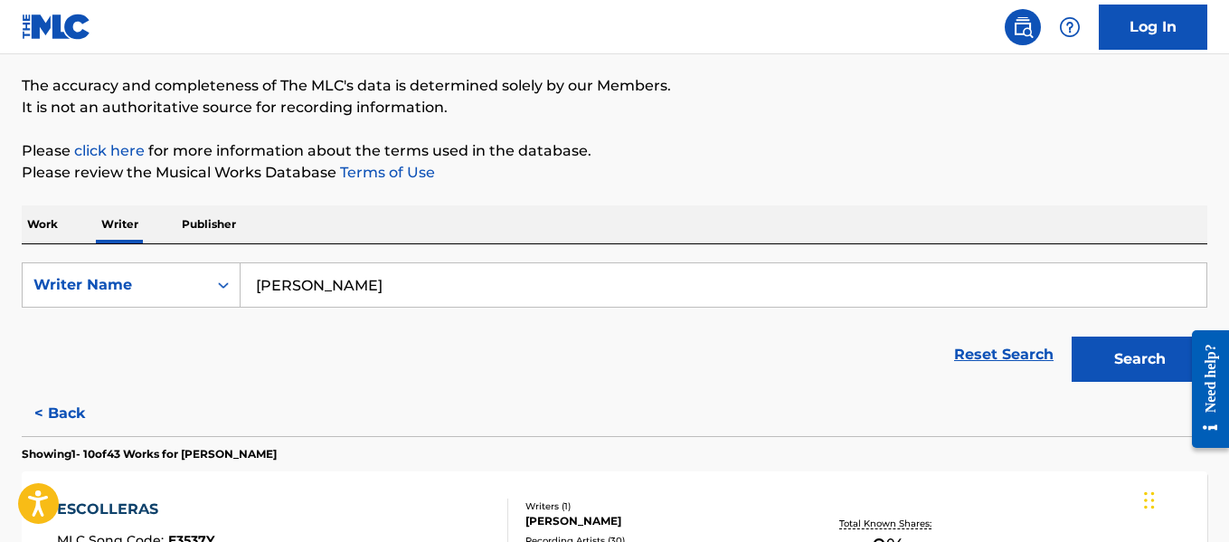
click at [593, 287] on input "[PERSON_NAME]" at bounding box center [723, 284] width 966 height 43
click at [592, 287] on input "[PERSON_NAME]" at bounding box center [723, 284] width 966 height 43
click at [592, 288] on input "[PERSON_NAME]" at bounding box center [723, 284] width 966 height 43
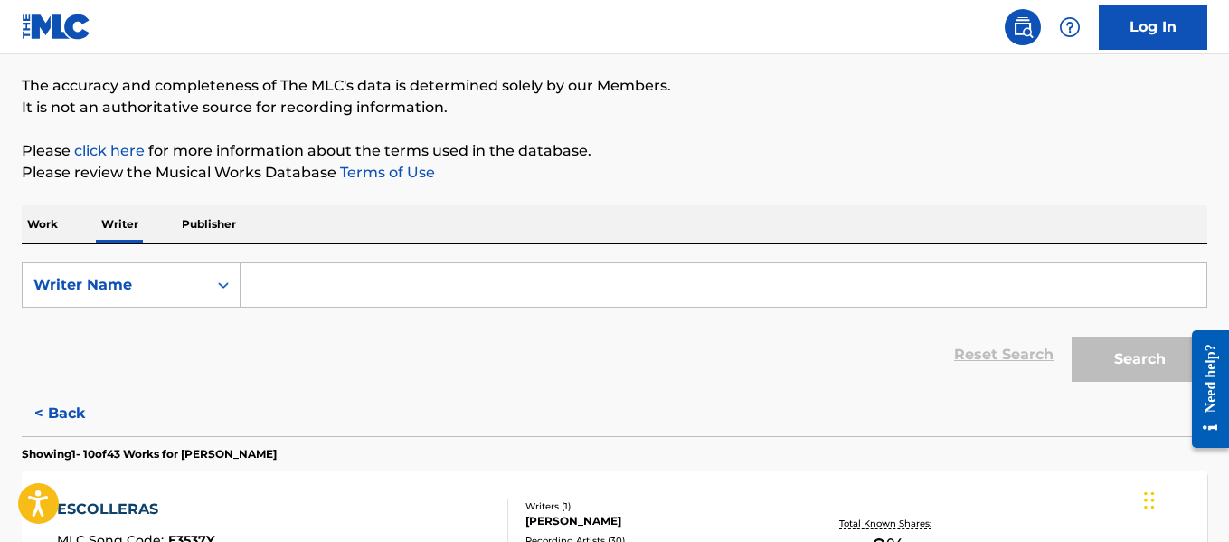
paste input "[PERSON_NAME]"
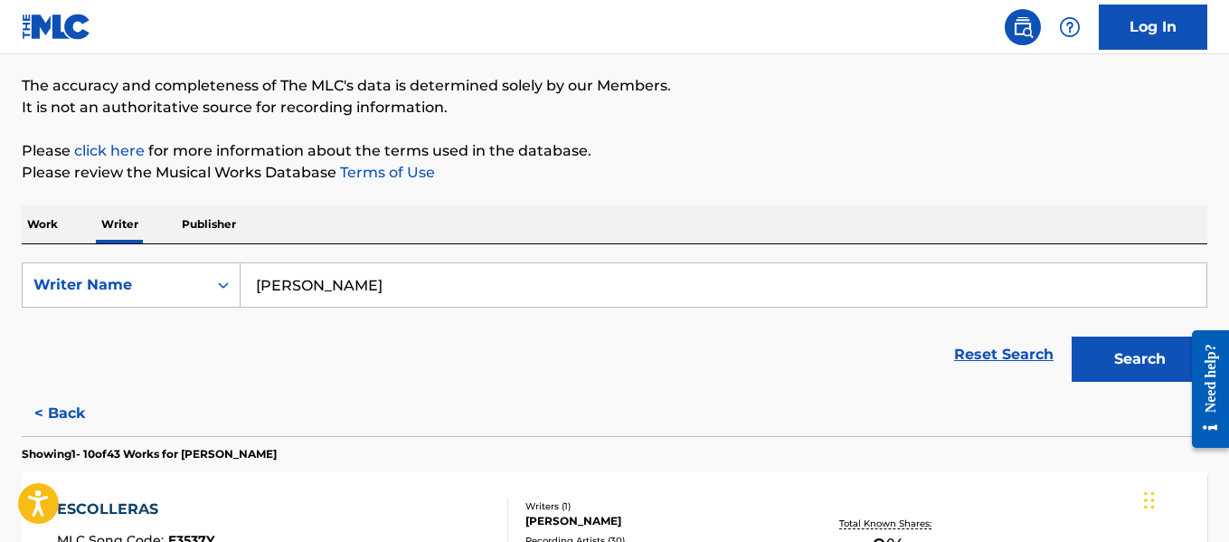
click at [351, 283] on input "[PERSON_NAME]" at bounding box center [723, 284] width 966 height 43
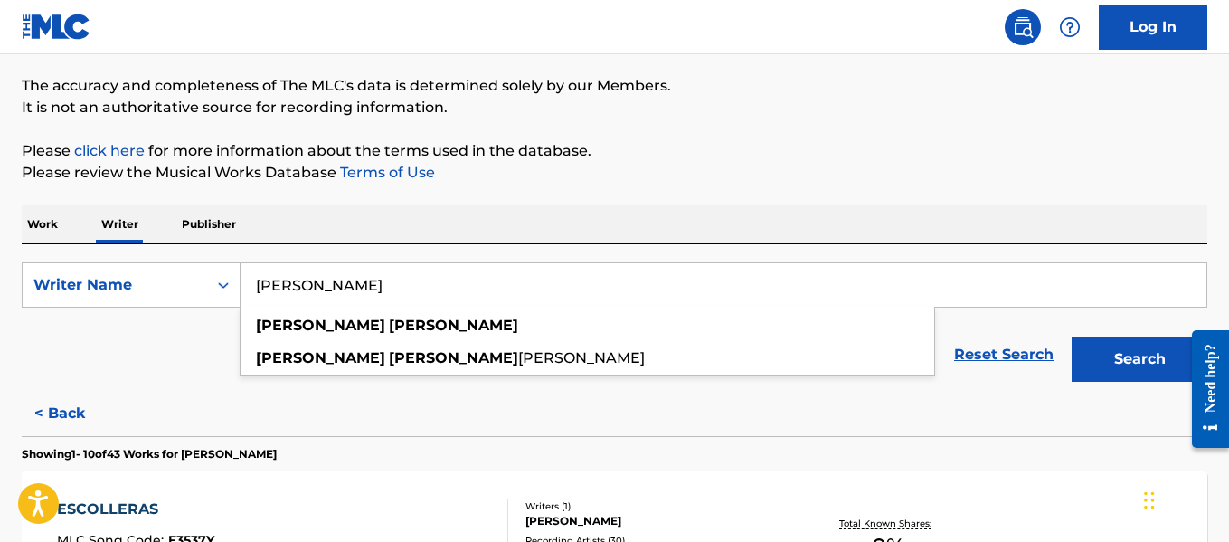
type input "[PERSON_NAME]"
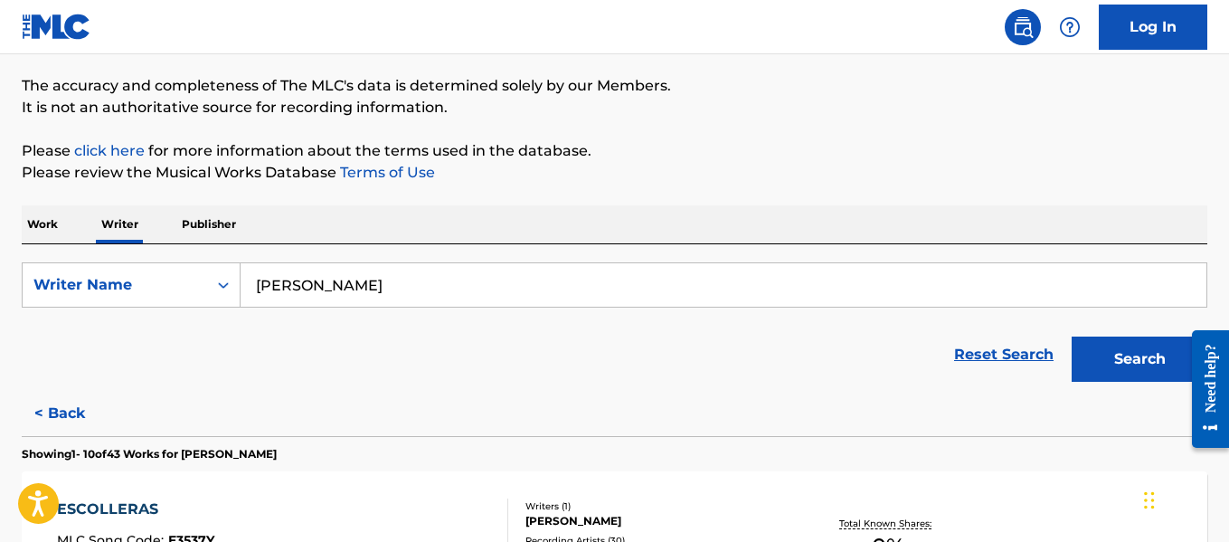
click at [1137, 365] on button "Search" at bounding box center [1139, 358] width 136 height 45
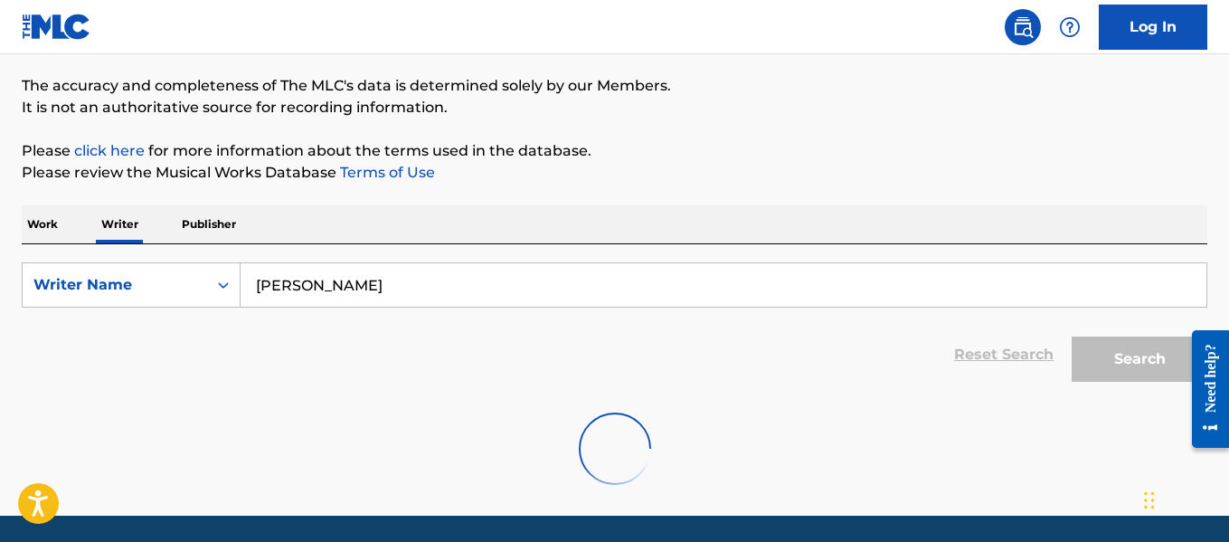
click at [363, 297] on input "[PERSON_NAME]" at bounding box center [723, 284] width 966 height 43
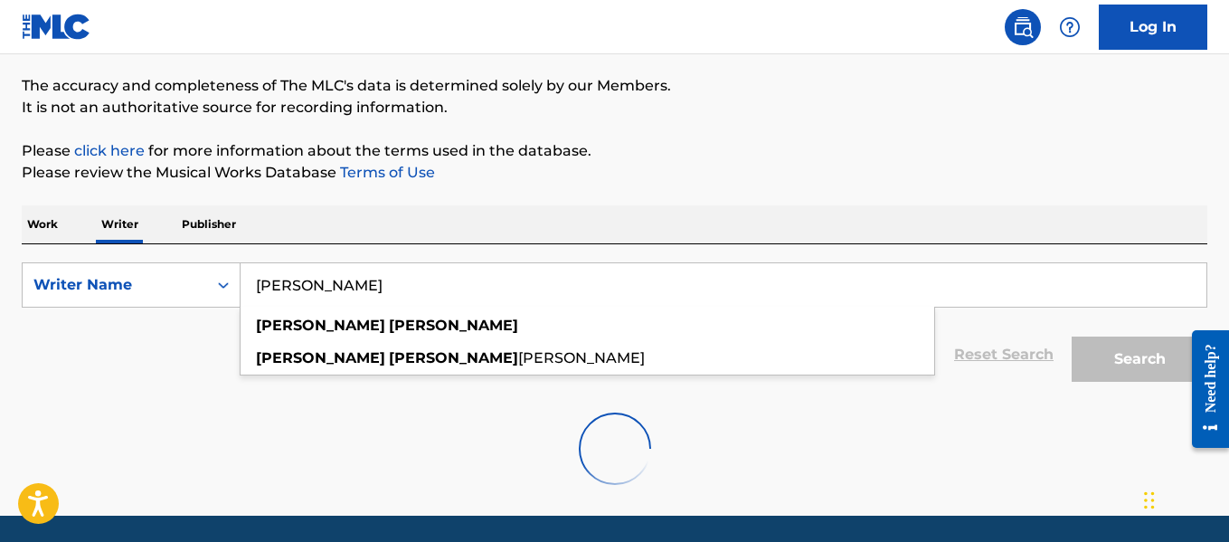
click at [363, 297] on input "[PERSON_NAME]" at bounding box center [723, 284] width 966 height 43
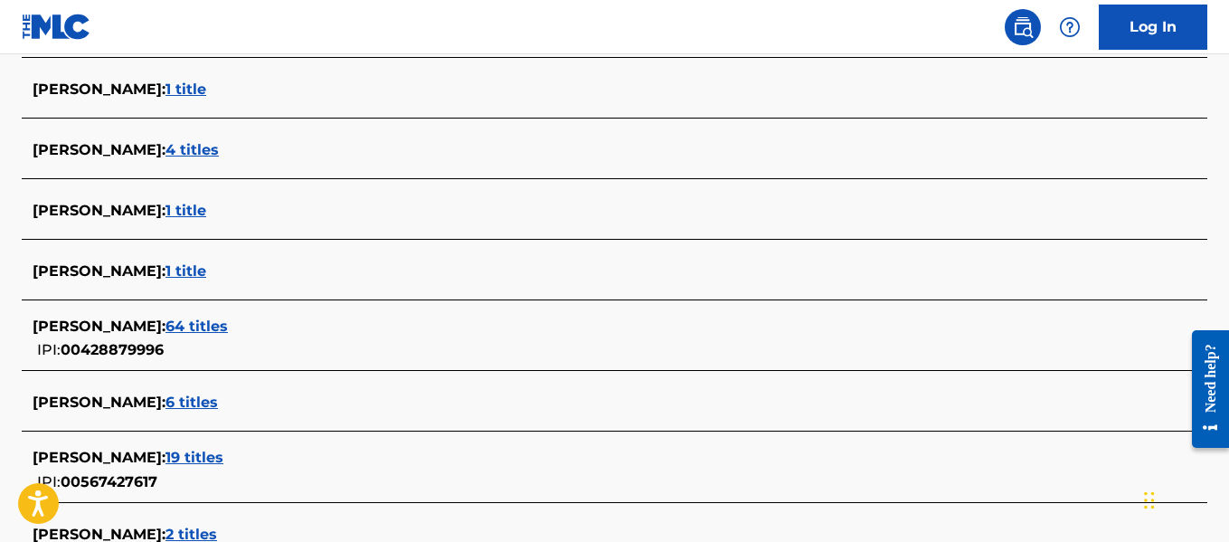
scroll to position [155, 0]
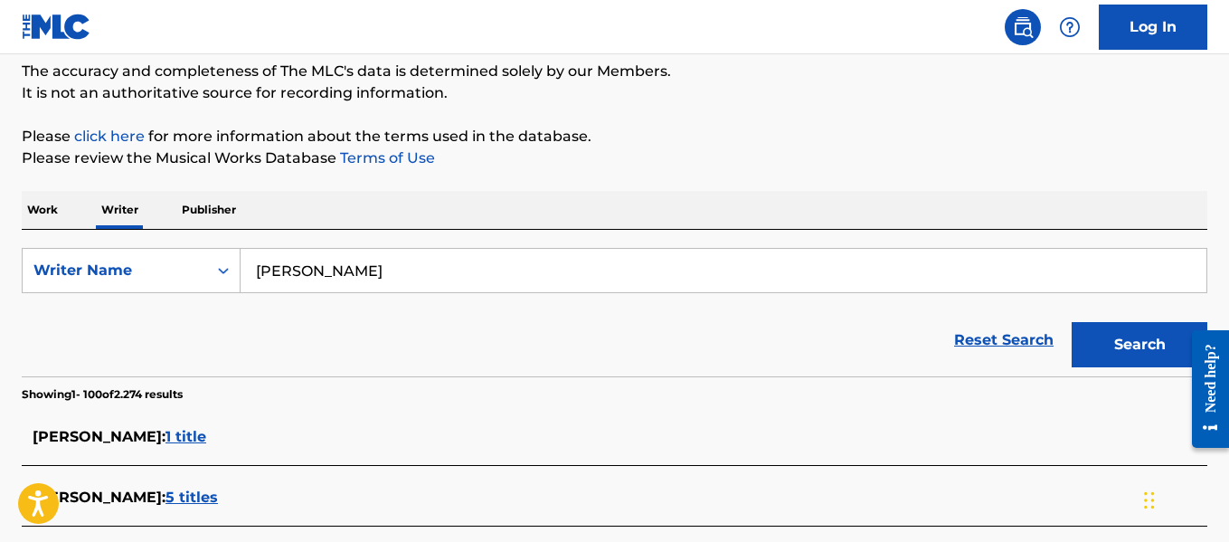
click at [180, 501] on span "5 titles" at bounding box center [191, 496] width 52 height 17
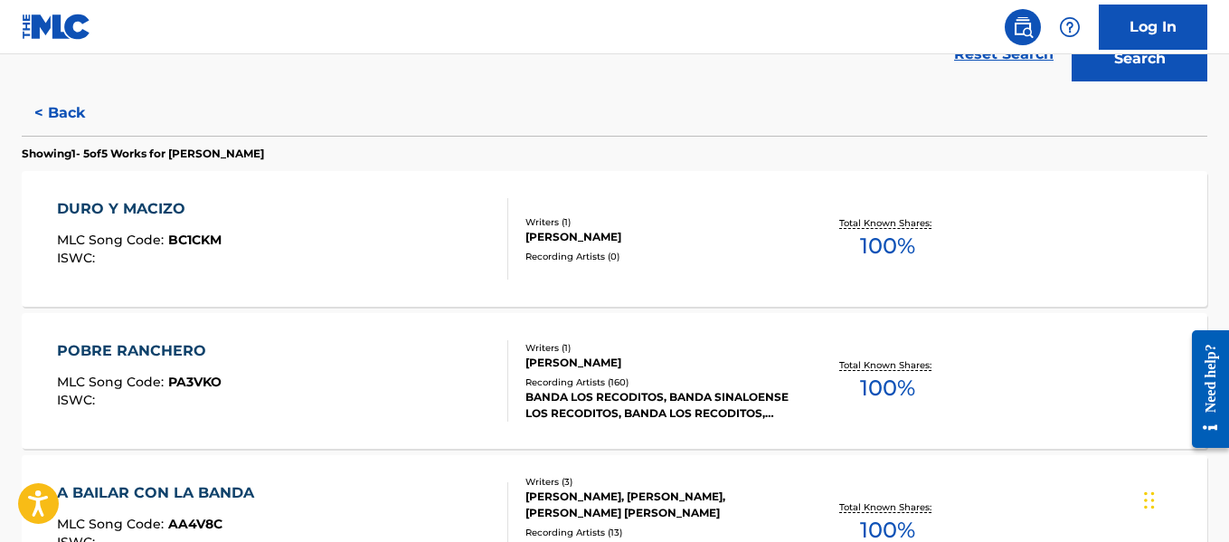
scroll to position [442, 0]
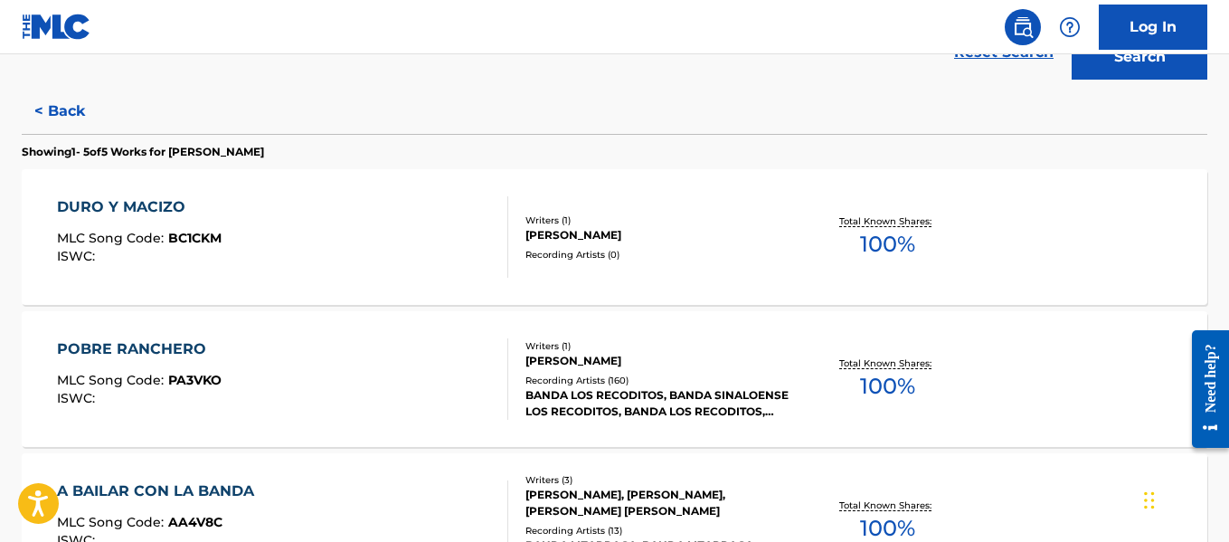
click at [452, 214] on div "DURO Y MACIZO MLC Song Code : BC1CKM ISWC :" at bounding box center [282, 236] width 450 height 81
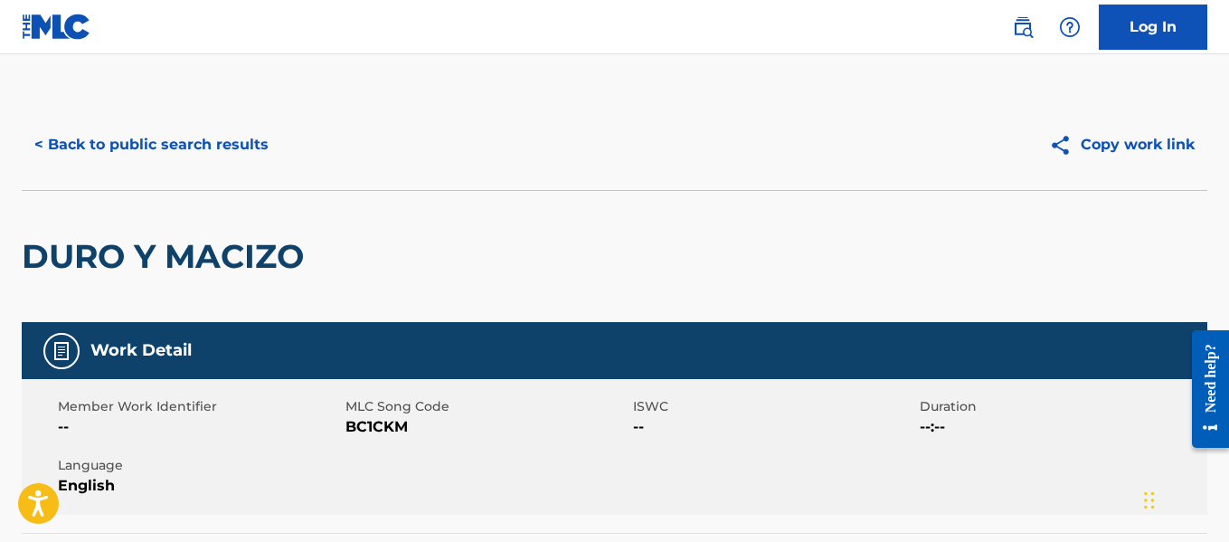
click at [214, 156] on button "< Back to public search results" at bounding box center [151, 144] width 259 height 45
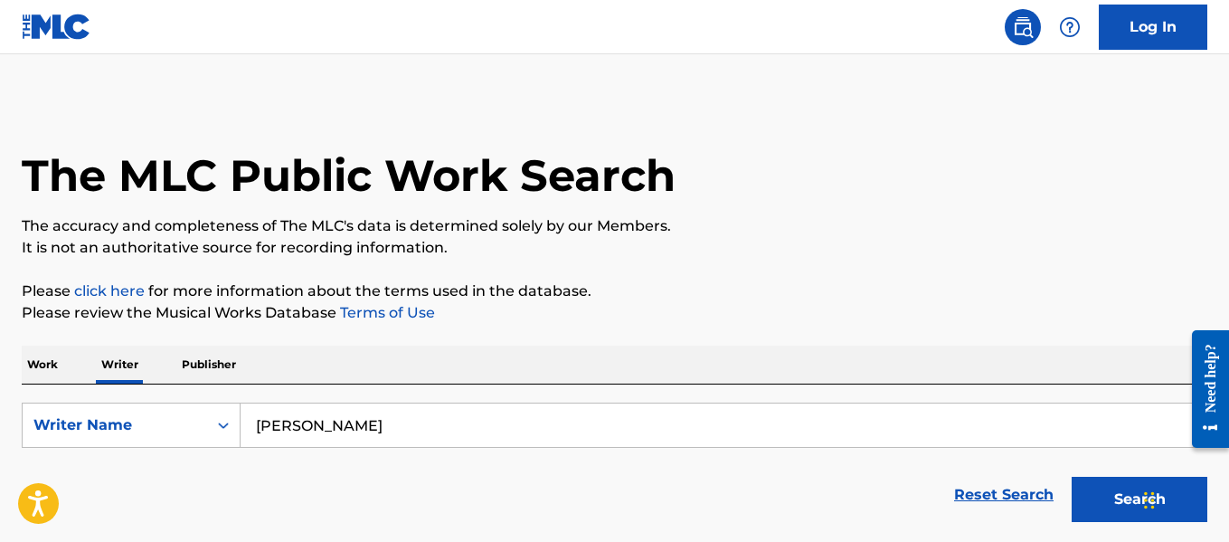
scroll to position [140, 0]
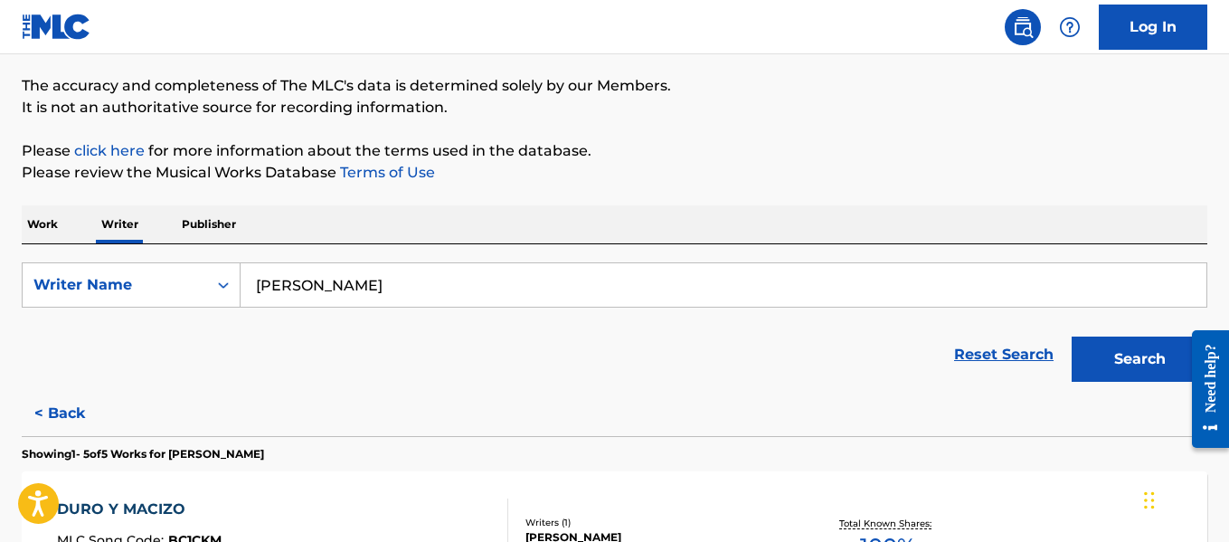
click at [652, 305] on input "[PERSON_NAME]" at bounding box center [723, 284] width 966 height 43
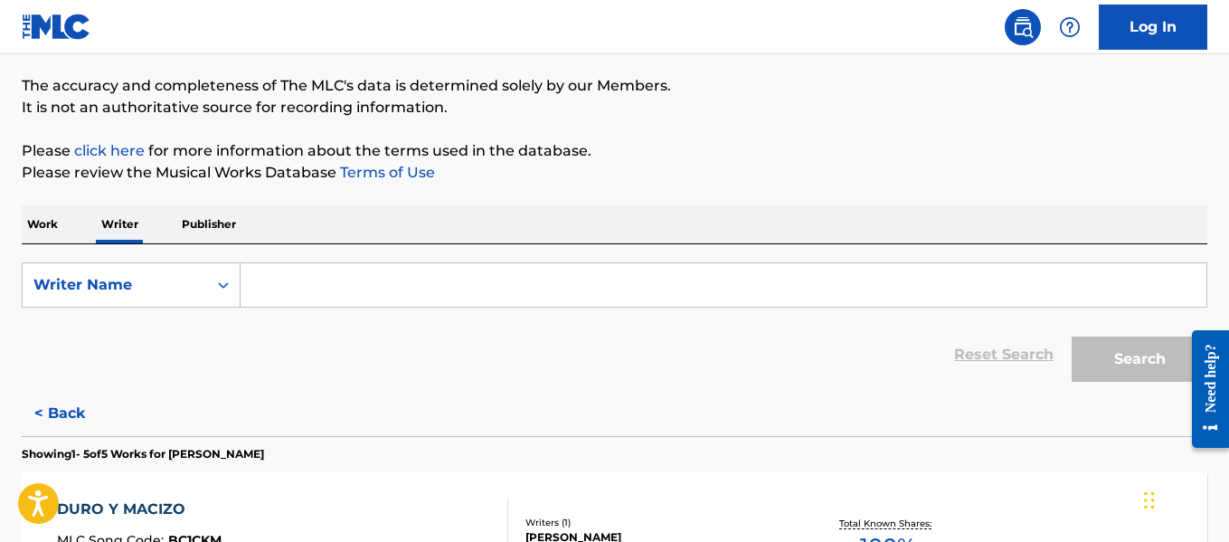
paste input "[PERSON_NAME]"
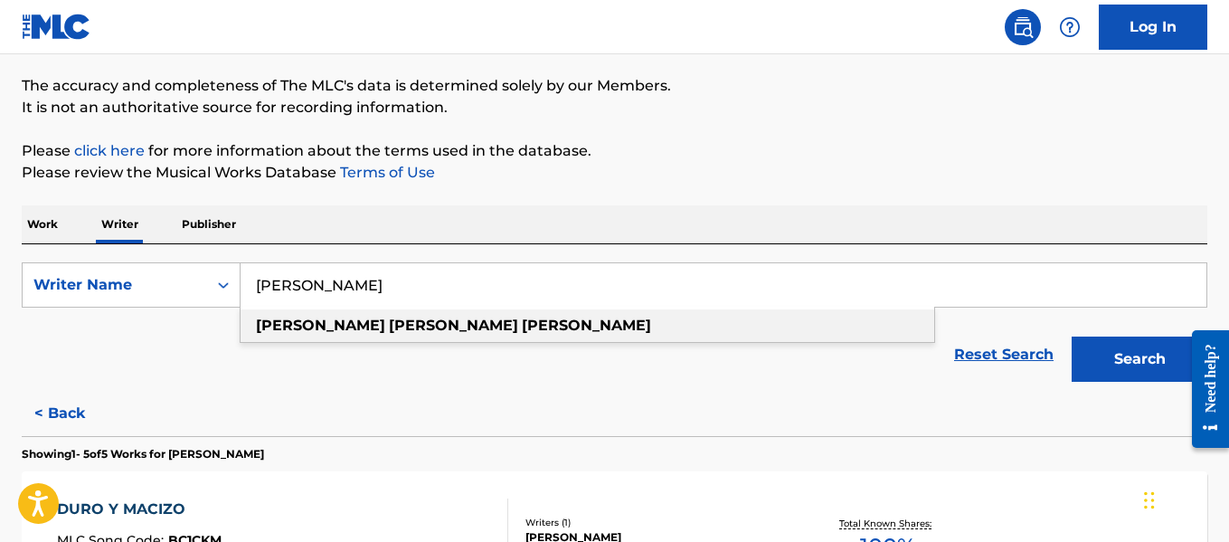
click at [445, 332] on div "[PERSON_NAME]" at bounding box center [586, 325] width 693 height 33
type input "[PERSON_NAME]"
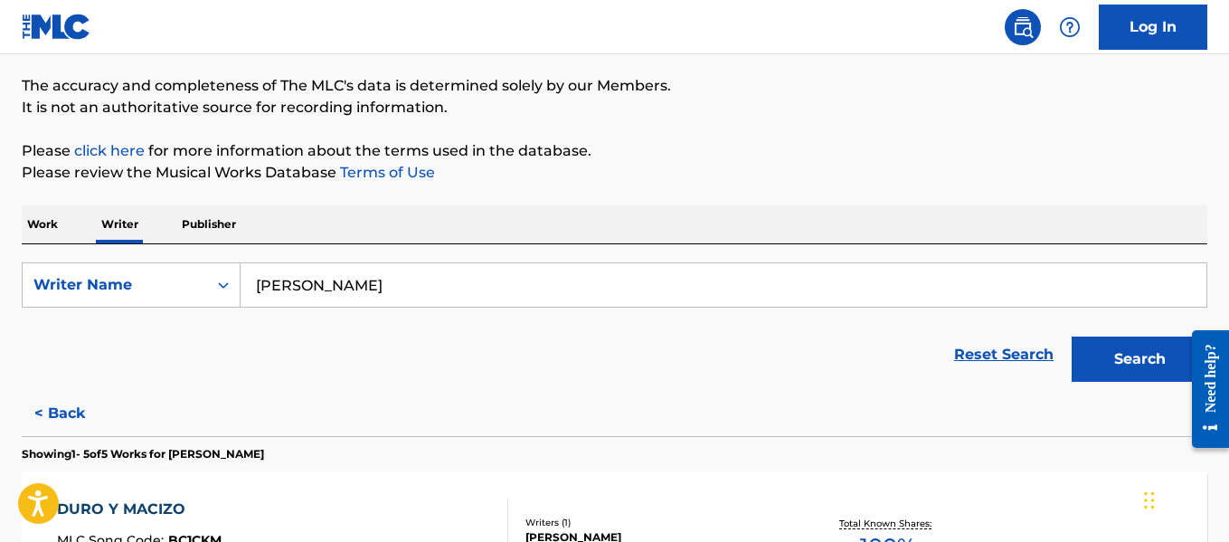
click at [1076, 367] on button "Search" at bounding box center [1139, 358] width 136 height 45
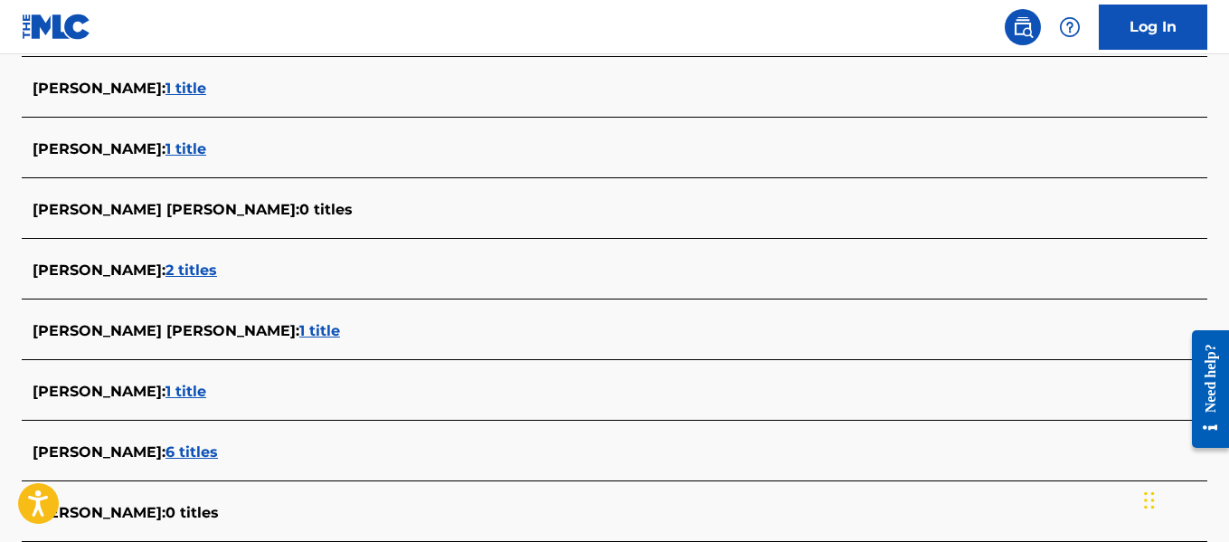
scroll to position [1223, 0]
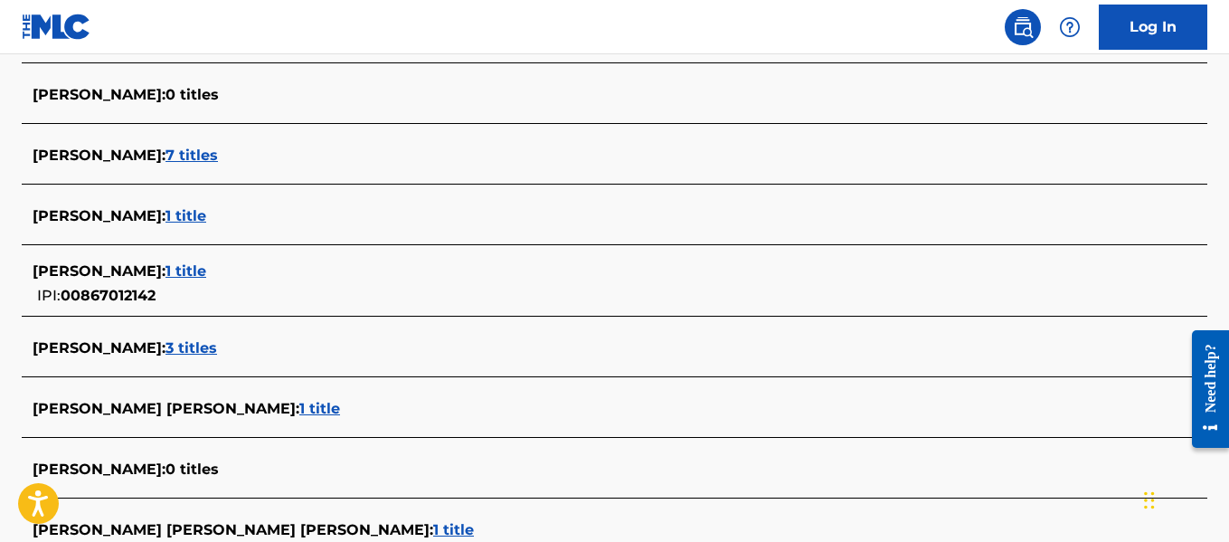
click at [206, 268] on span "1 title" at bounding box center [185, 270] width 41 height 17
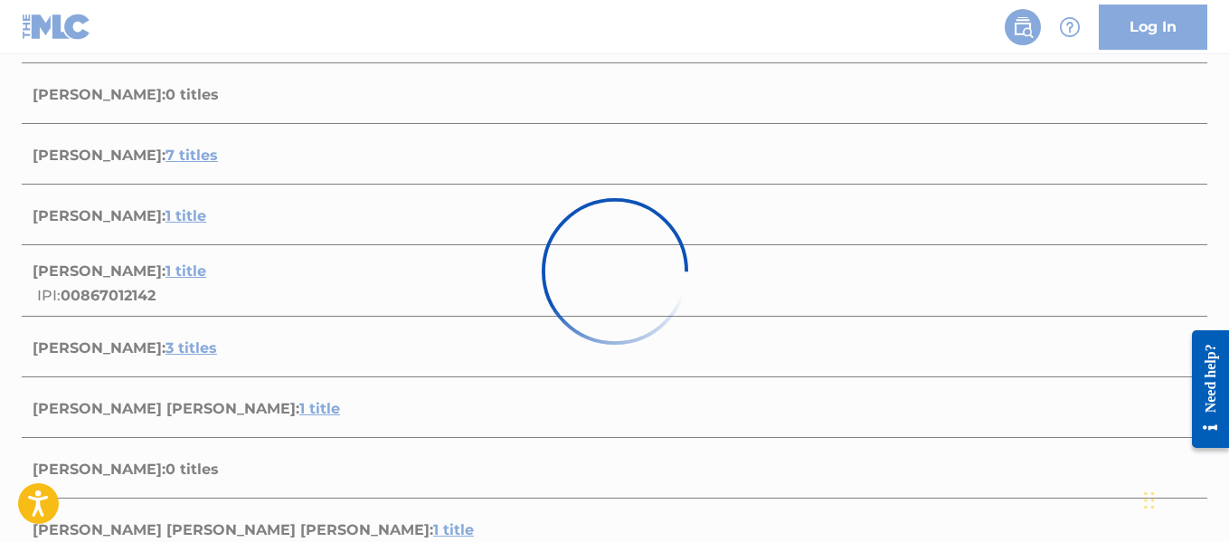
scroll to position [386, 0]
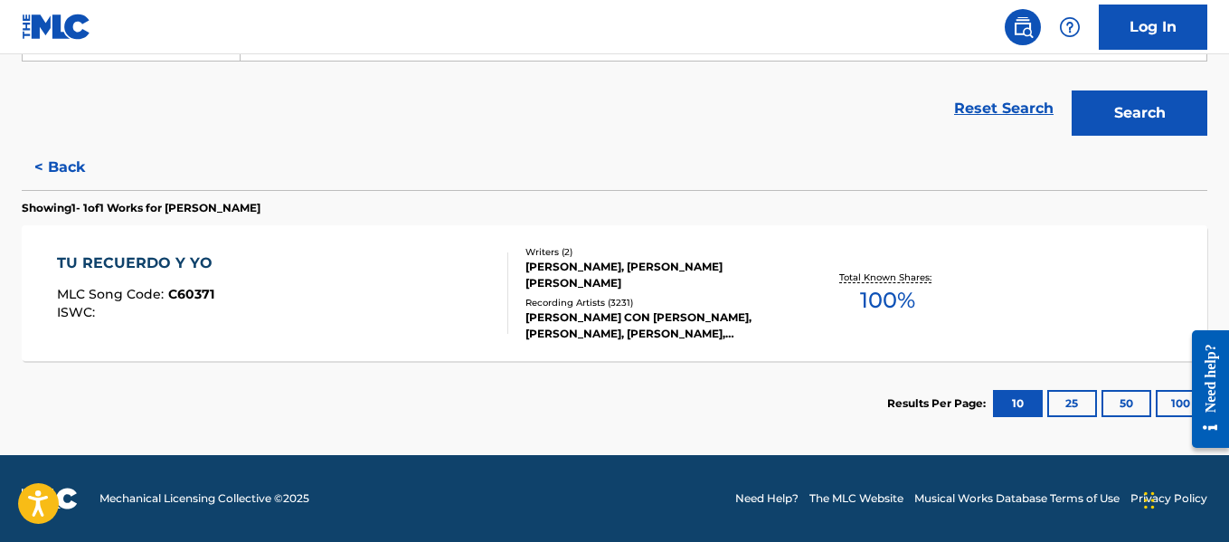
click at [570, 282] on div "[PERSON_NAME], [PERSON_NAME] [PERSON_NAME]" at bounding box center [657, 275] width 264 height 33
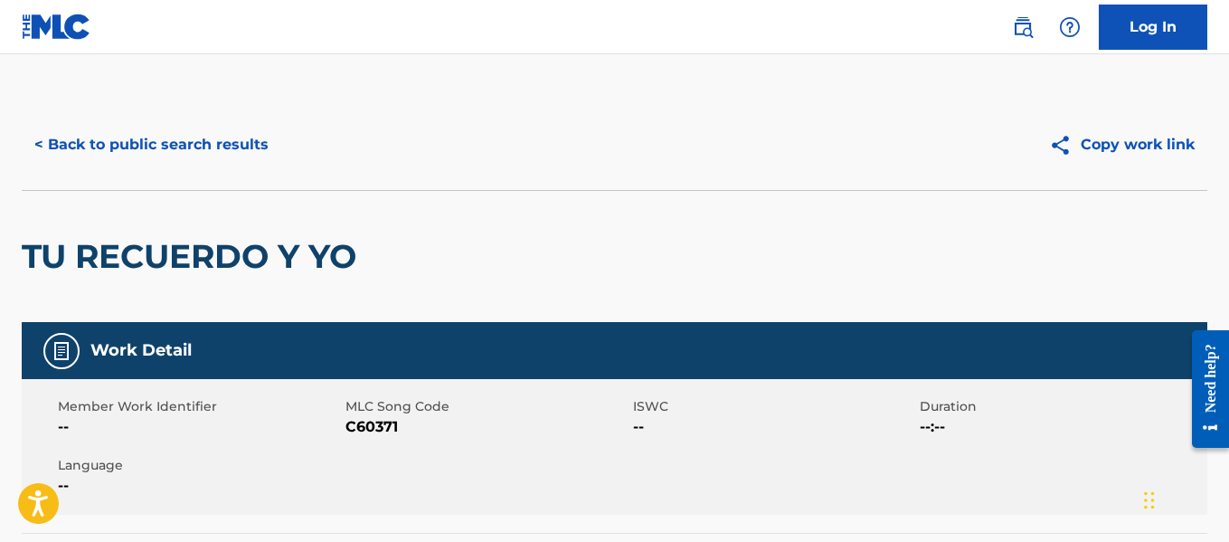
click at [163, 129] on button "< Back to public search results" at bounding box center [151, 144] width 259 height 45
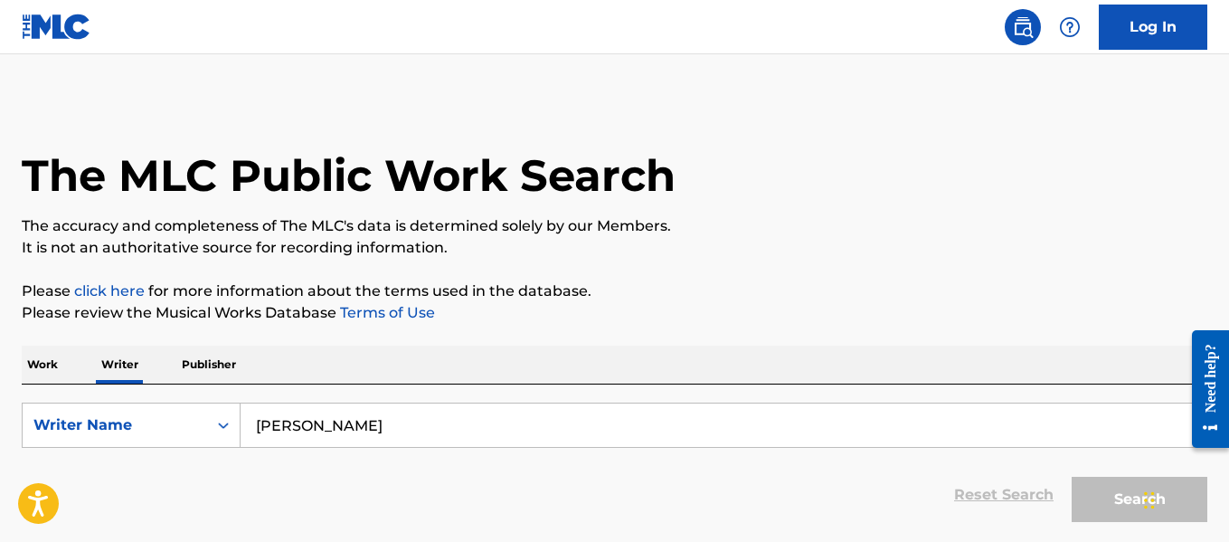
scroll to position [140, 0]
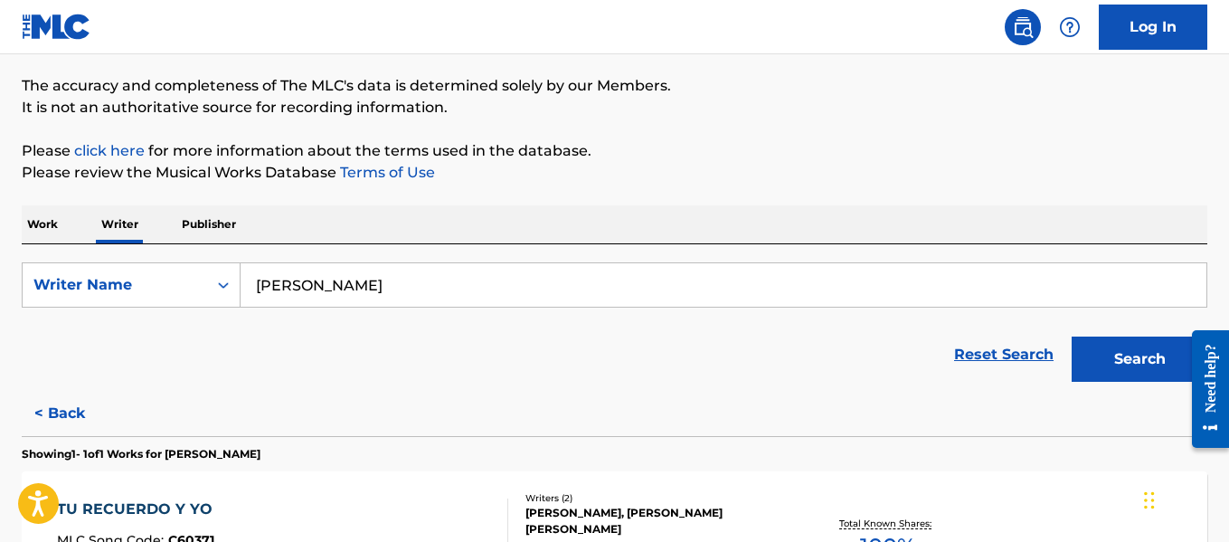
click at [467, 297] on input "[PERSON_NAME]" at bounding box center [723, 284] width 966 height 43
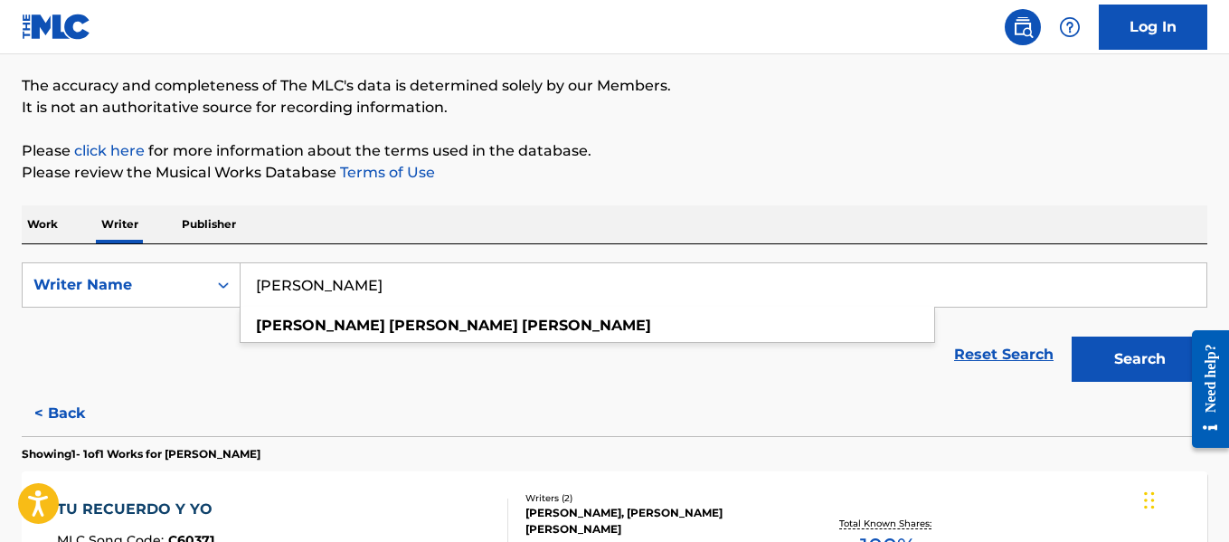
click at [467, 297] on input "[PERSON_NAME]" at bounding box center [723, 284] width 966 height 43
drag, startPoint x: 467, startPoint y: 297, endPoint x: 406, endPoint y: 243, distance: 80.7
click at [406, 243] on div "Work Writer Publisher SearchWithCriteria9f7ade99-a3ca-47a3-b7da-781bc6f4e0ed Wr…" at bounding box center [614, 448] width 1185 height 486
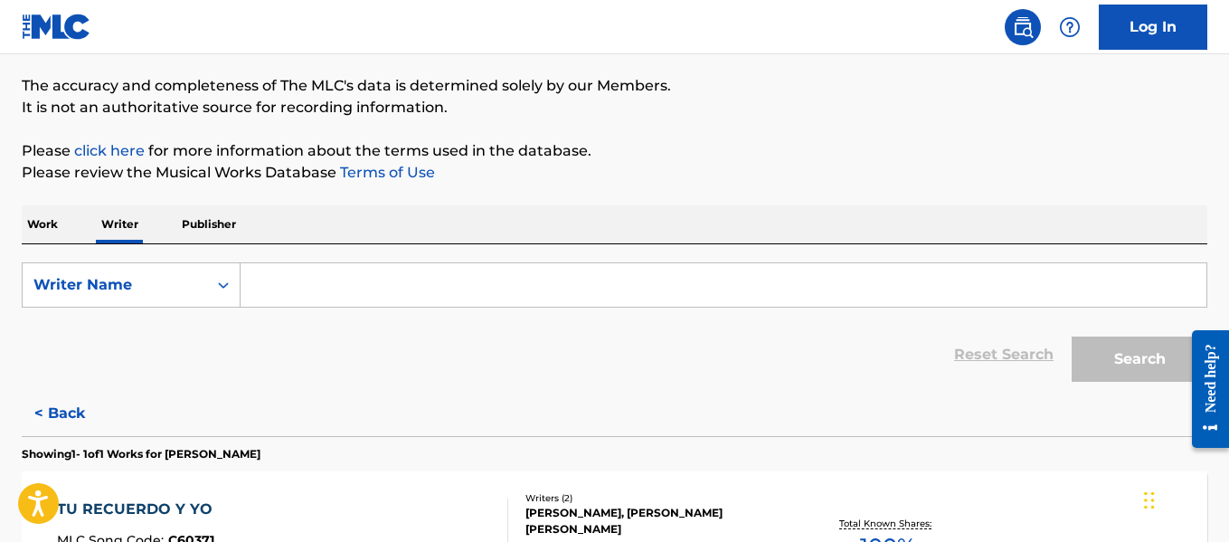
paste input "[PERSON_NAME] "CHIKILIN""
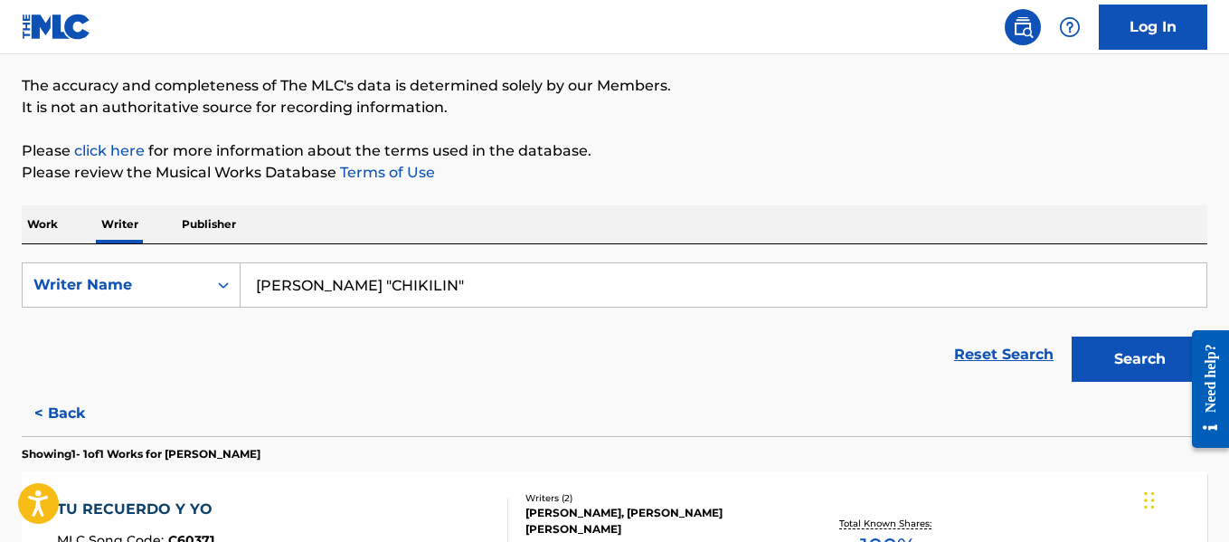
drag, startPoint x: 486, startPoint y: 290, endPoint x: 373, endPoint y: 282, distance: 112.4
click at [373, 282] on input "[PERSON_NAME] "CHIKILIN"" at bounding box center [723, 284] width 966 height 43
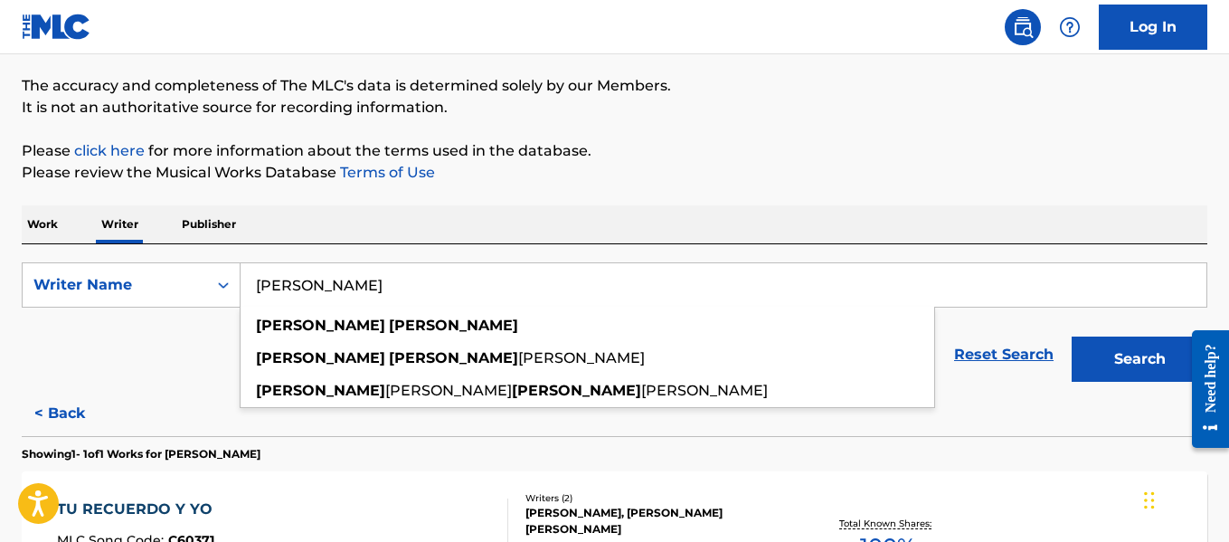
type input "[PERSON_NAME]"
click at [1140, 351] on button "Search" at bounding box center [1139, 358] width 136 height 45
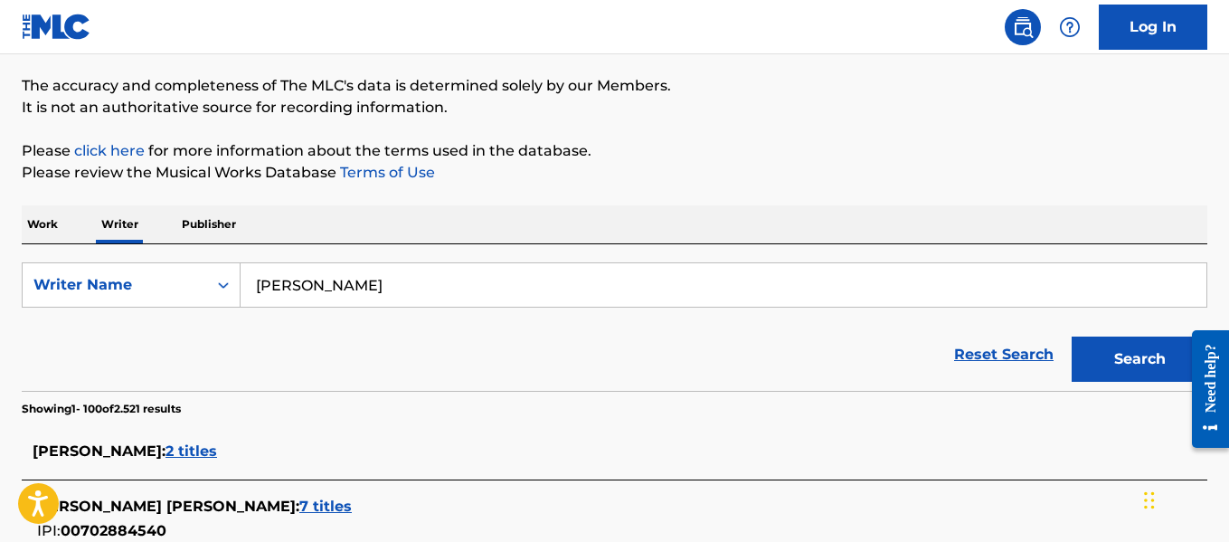
click at [313, 269] on input "[PERSON_NAME]" at bounding box center [723, 284] width 966 height 43
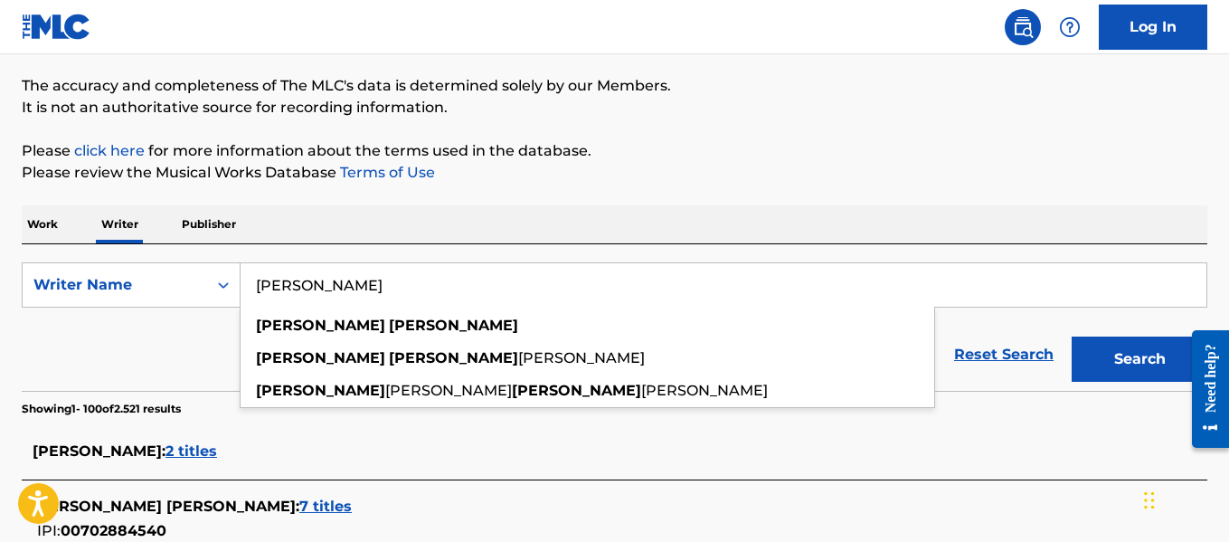
click at [313, 269] on input "[PERSON_NAME]" at bounding box center [723, 284] width 966 height 43
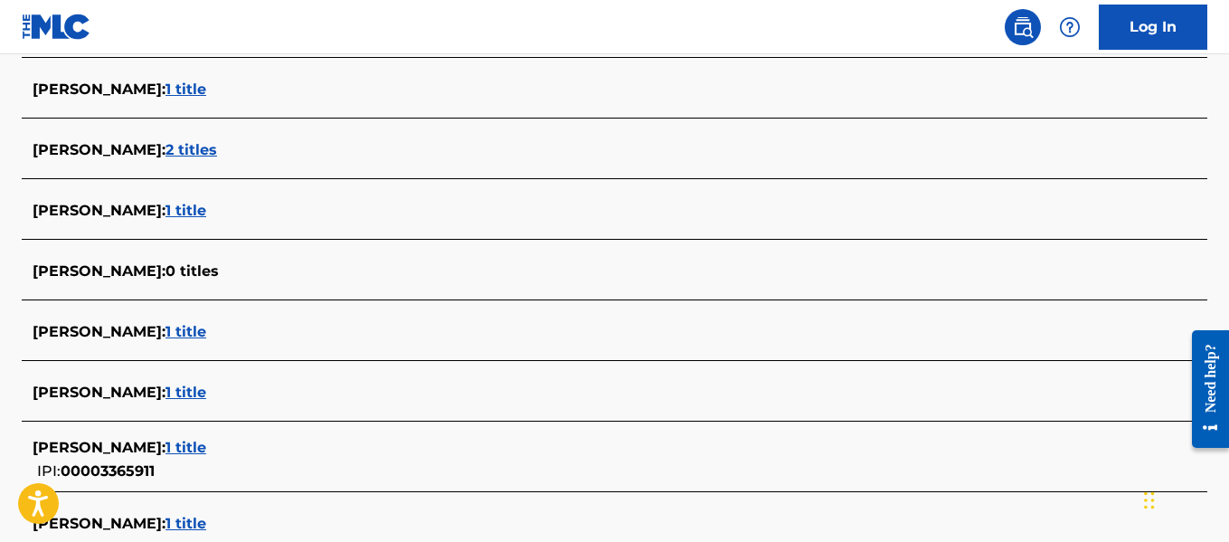
scroll to position [5415, 0]
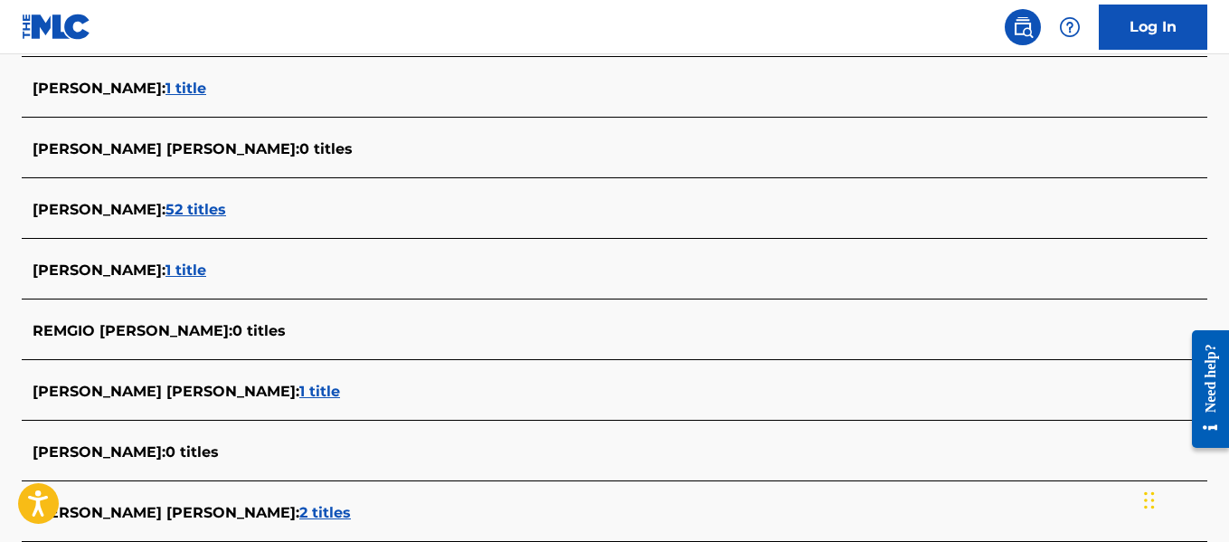
click at [206, 269] on span "1 title" at bounding box center [185, 269] width 41 height 17
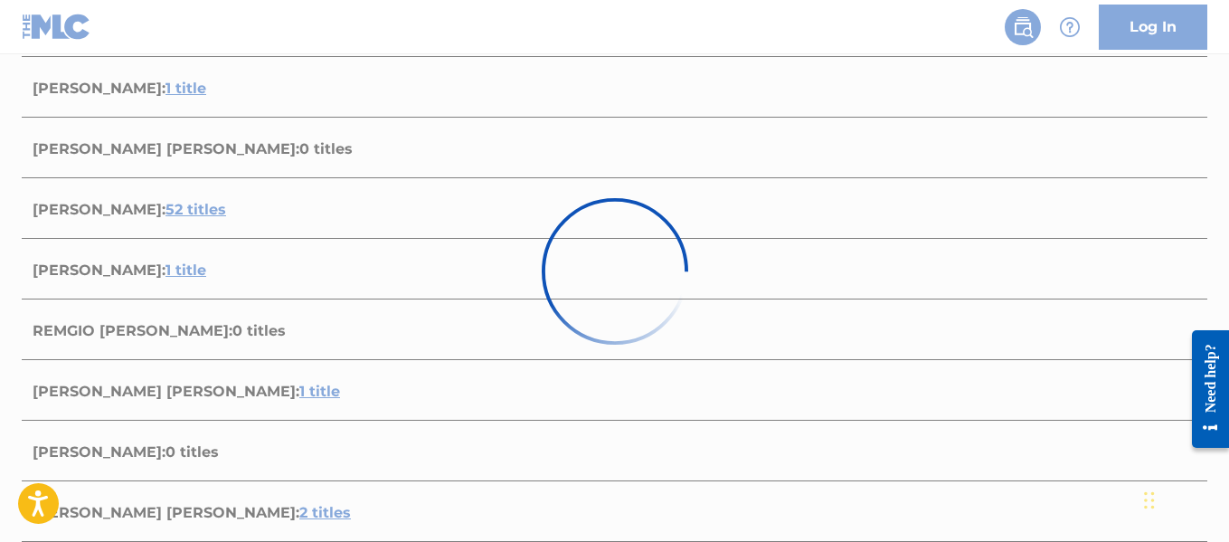
scroll to position [386, 0]
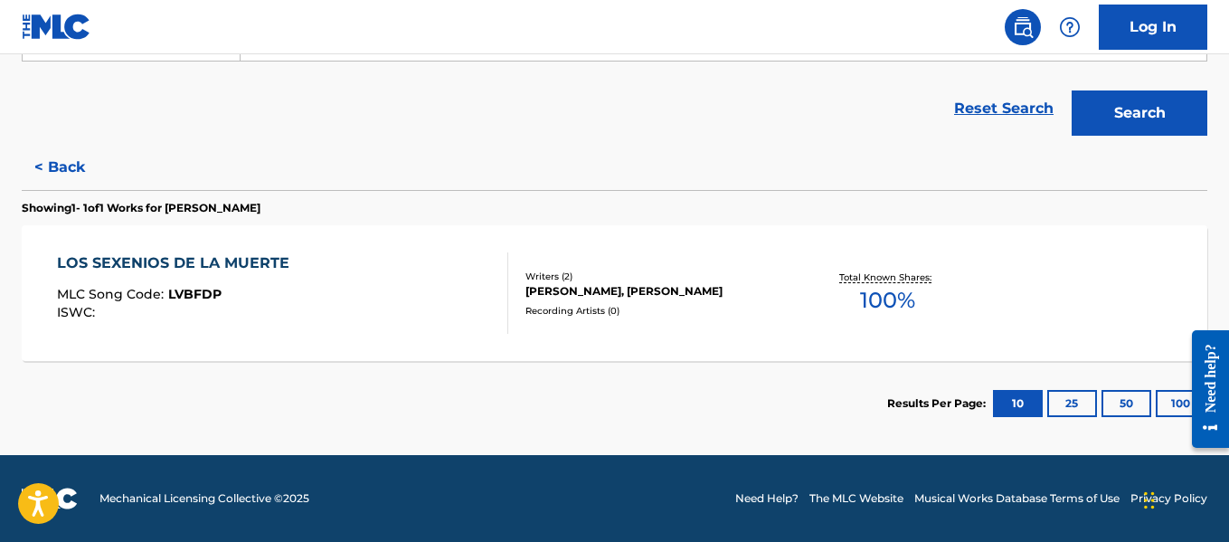
click at [1164, 400] on button "100" at bounding box center [1180, 403] width 50 height 27
click at [561, 283] on div "[PERSON_NAME], [PERSON_NAME]" at bounding box center [657, 291] width 264 height 16
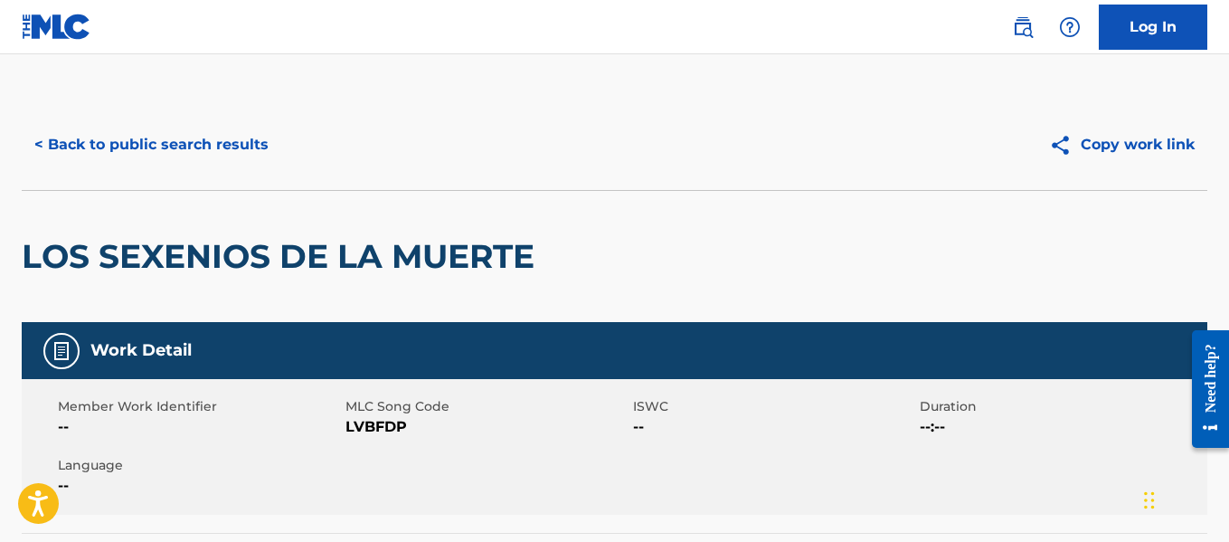
click at [139, 156] on button "< Back to public search results" at bounding box center [151, 144] width 259 height 45
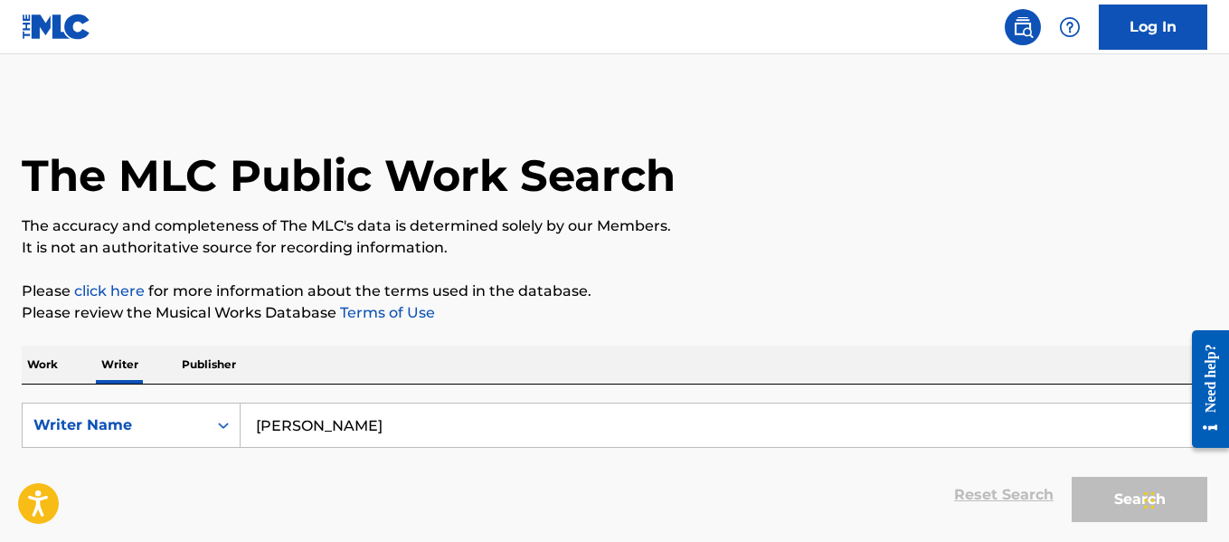
scroll to position [140, 0]
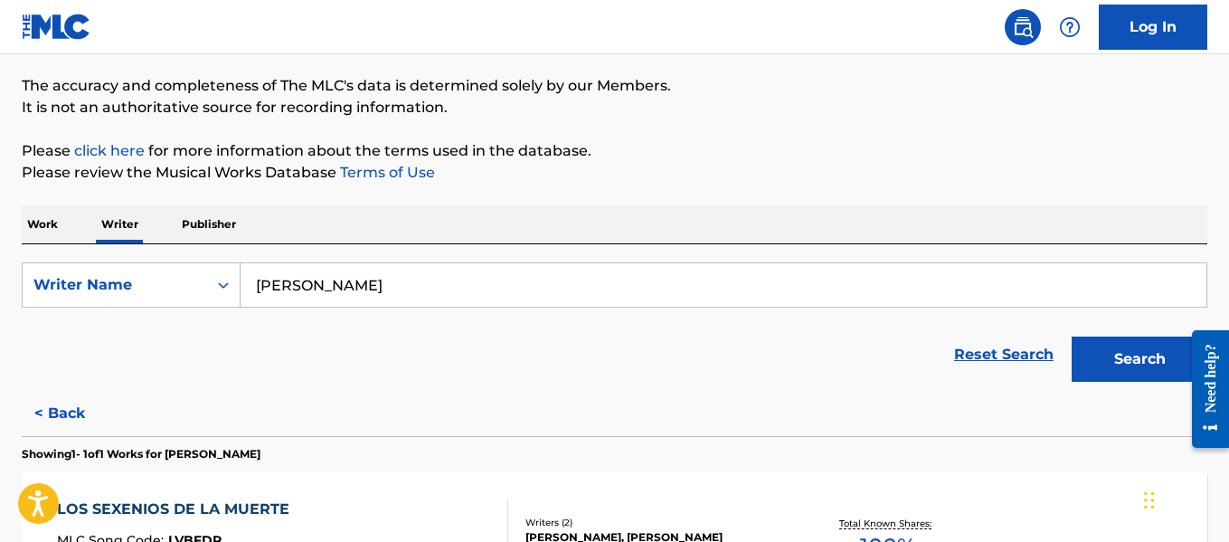
click at [553, 275] on input "[PERSON_NAME]" at bounding box center [723, 284] width 966 height 43
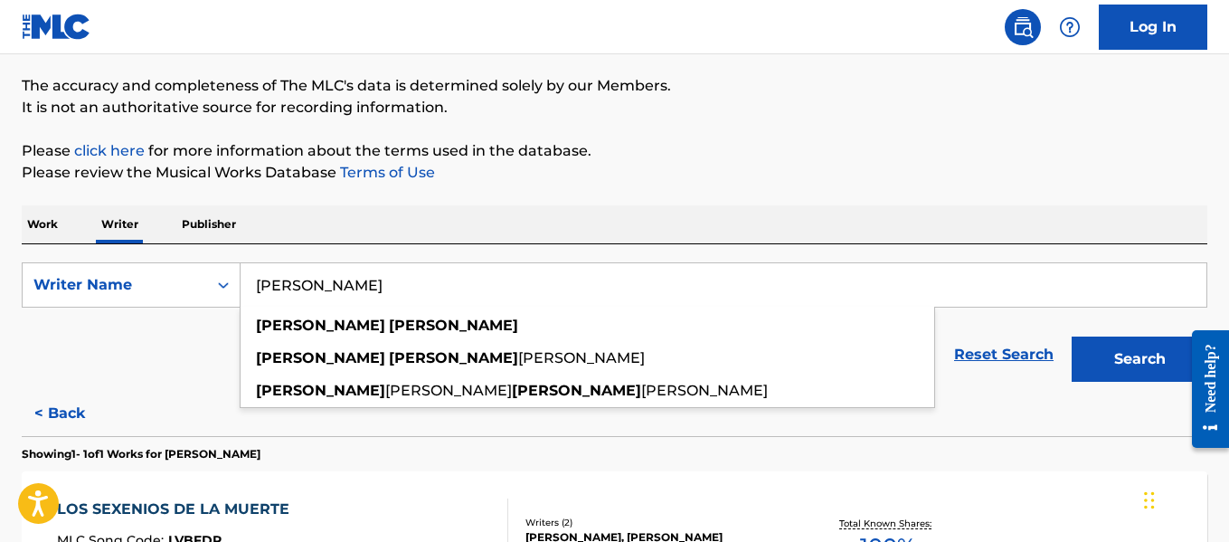
click at [547, 272] on input "[PERSON_NAME]" at bounding box center [723, 284] width 966 height 43
paste input "[PERSON_NAME]"
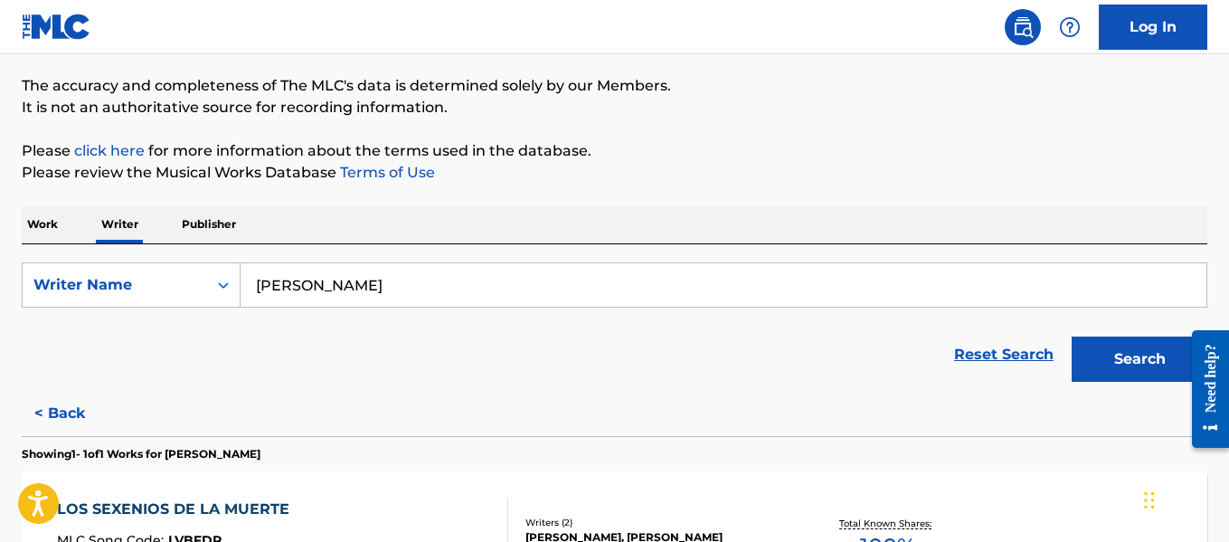
type input "[PERSON_NAME]"
click at [1112, 350] on button "Search" at bounding box center [1139, 358] width 136 height 45
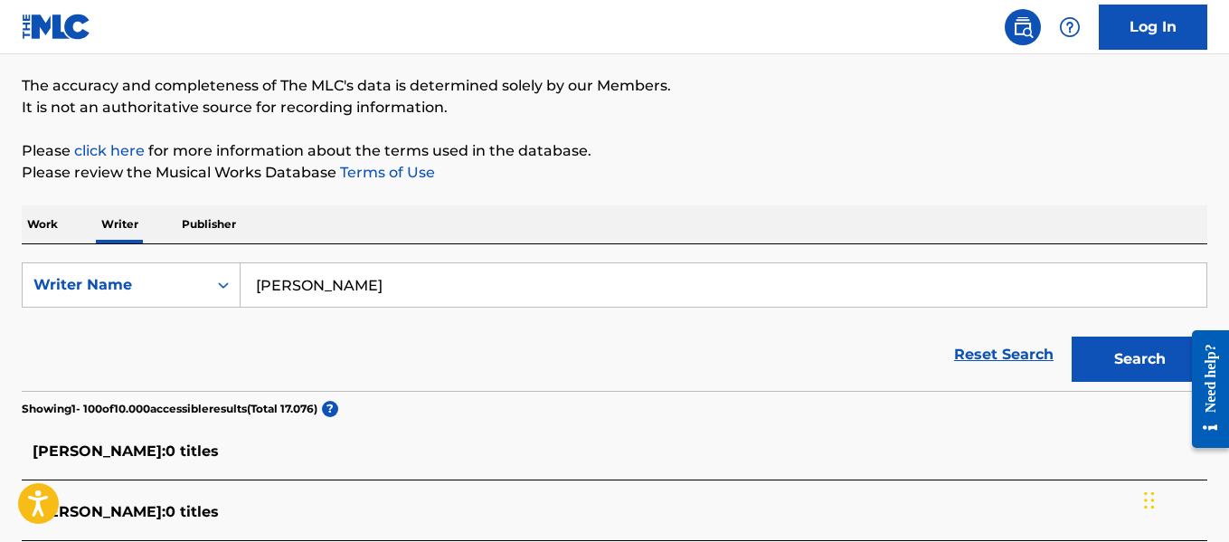
click at [400, 248] on div "SearchWithCriteria9f7ade99-a3ca-47a3-b7da-781bc6f4e0ed Writer Name [PERSON_NAME…" at bounding box center [614, 317] width 1185 height 146
click at [423, 295] on input "[PERSON_NAME]" at bounding box center [723, 284] width 966 height 43
click at [423, 294] on input "[PERSON_NAME]" at bounding box center [723, 284] width 966 height 43
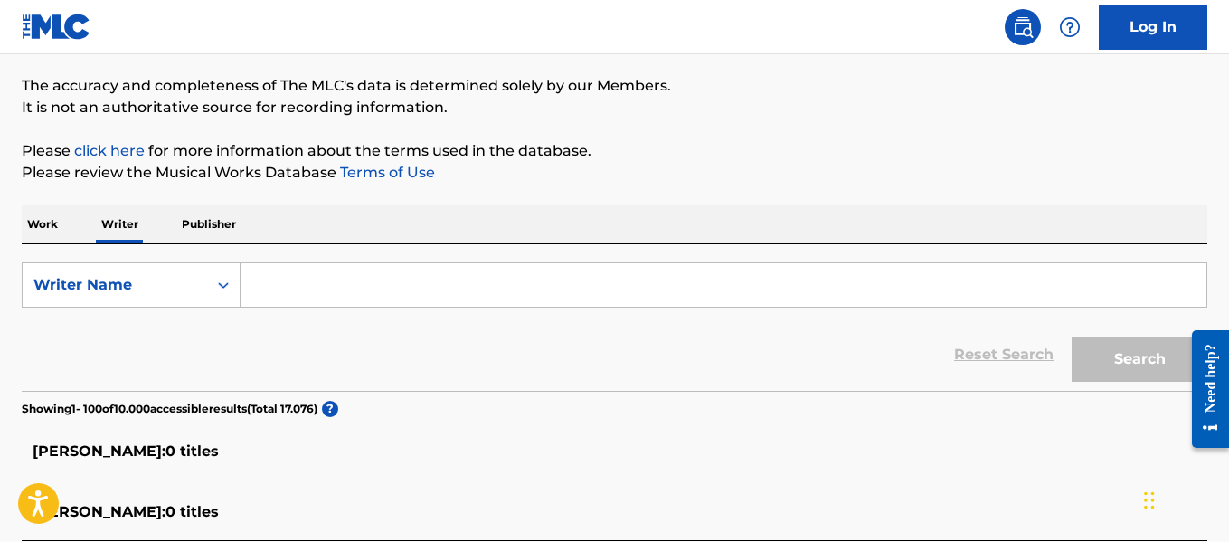
paste input "[PERSON_NAME]"
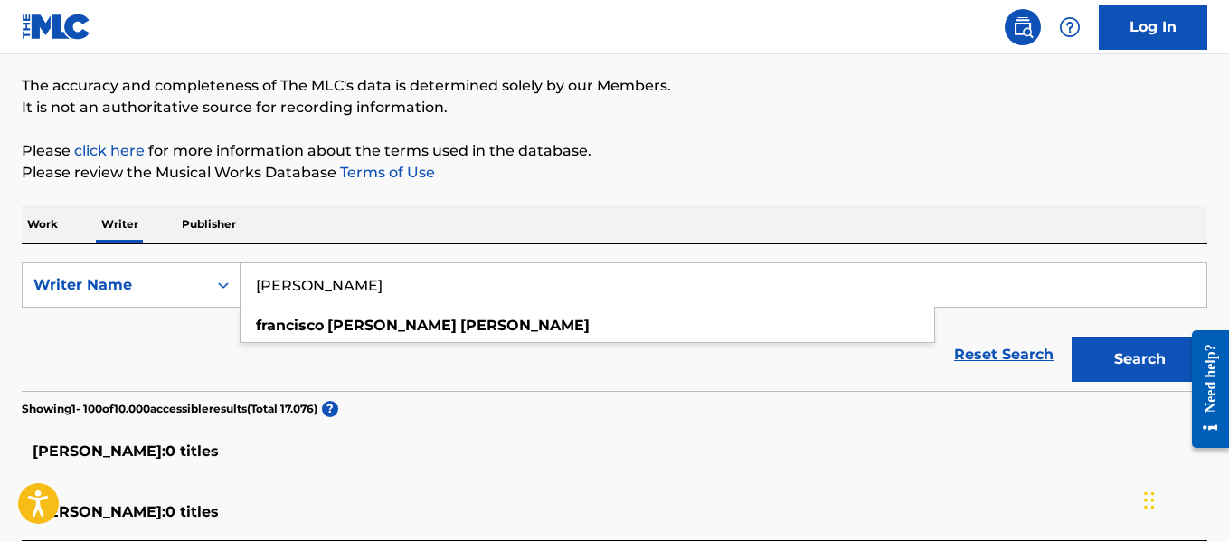
type input "[PERSON_NAME]"
click at [1090, 364] on button "Search" at bounding box center [1139, 358] width 136 height 45
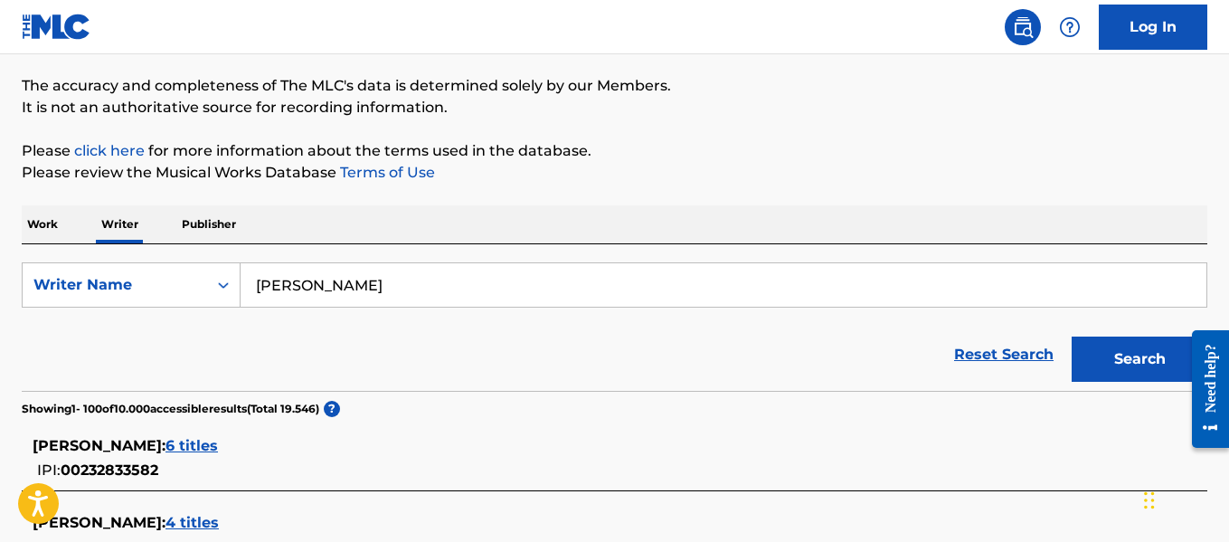
scroll to position [4192, 0]
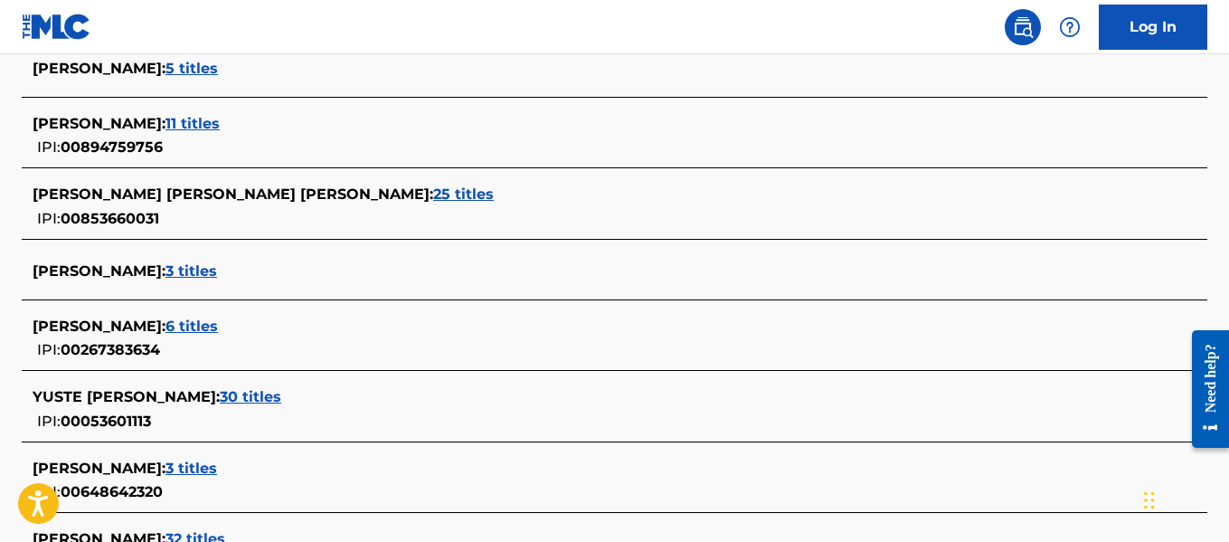
click at [217, 274] on span "3 titles" at bounding box center [191, 270] width 52 height 17
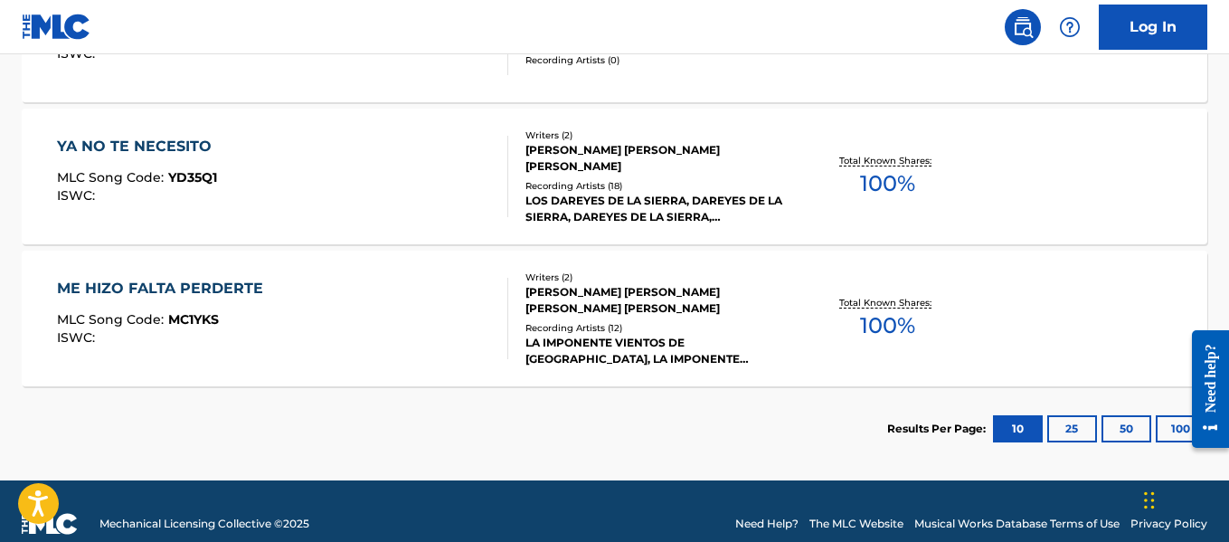
scroll to position [644, 0]
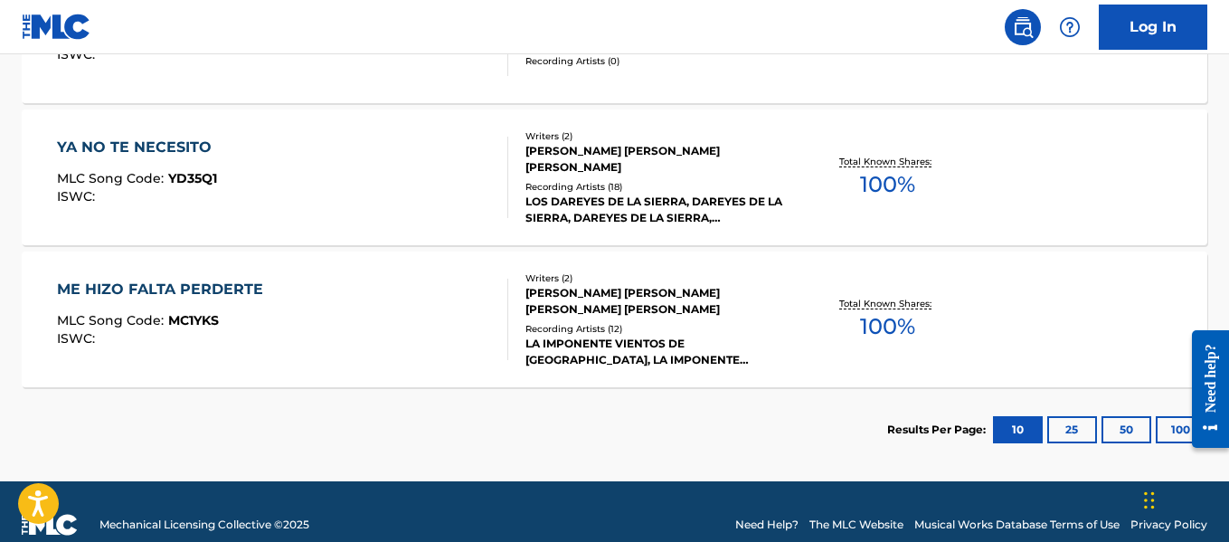
click at [632, 347] on div "LA IMPONENTE VIENTOS DE [GEOGRAPHIC_DATA], LA IMPONENTE VIENTOS DE [GEOGRAPHIC_…" at bounding box center [657, 351] width 264 height 33
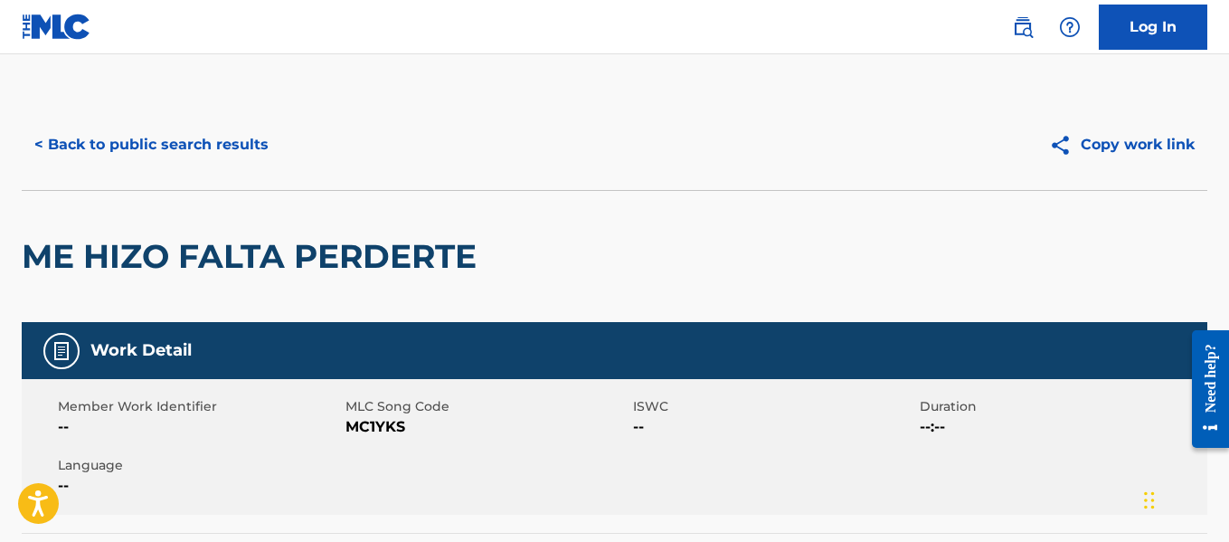
click at [256, 141] on button "< Back to public search results" at bounding box center [151, 144] width 259 height 45
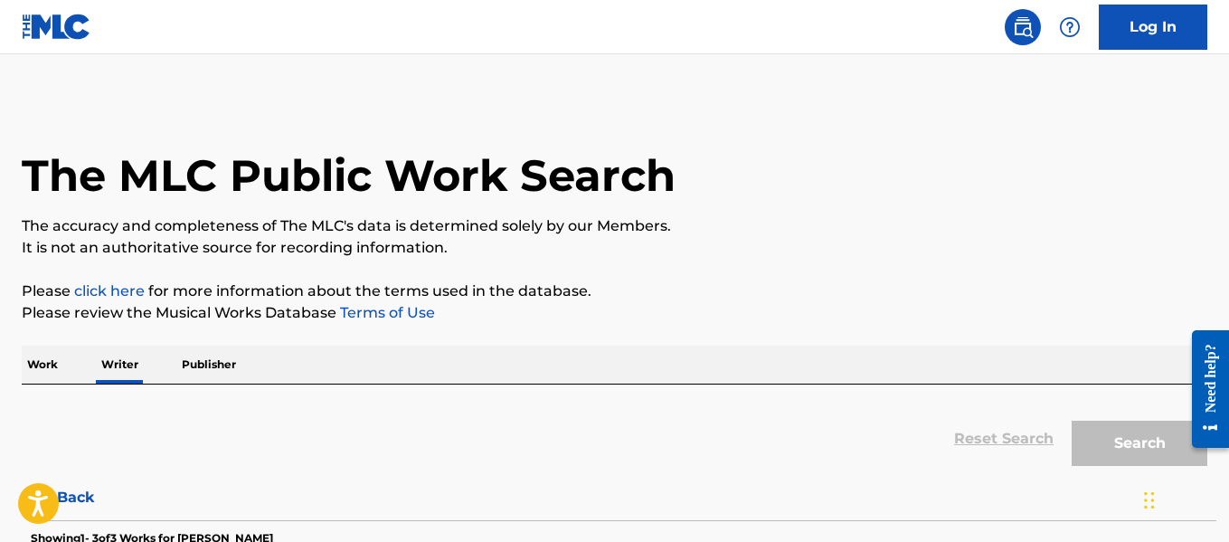
scroll to position [140, 0]
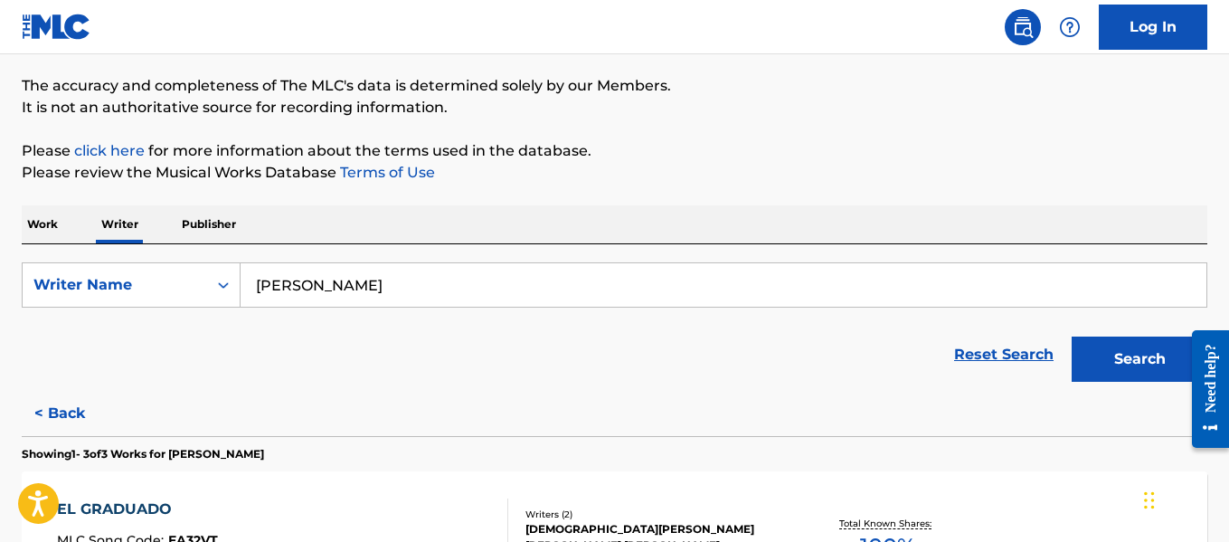
click at [452, 295] on input "[PERSON_NAME]" at bounding box center [723, 284] width 966 height 43
click at [449, 293] on input "[PERSON_NAME]" at bounding box center [723, 284] width 966 height 43
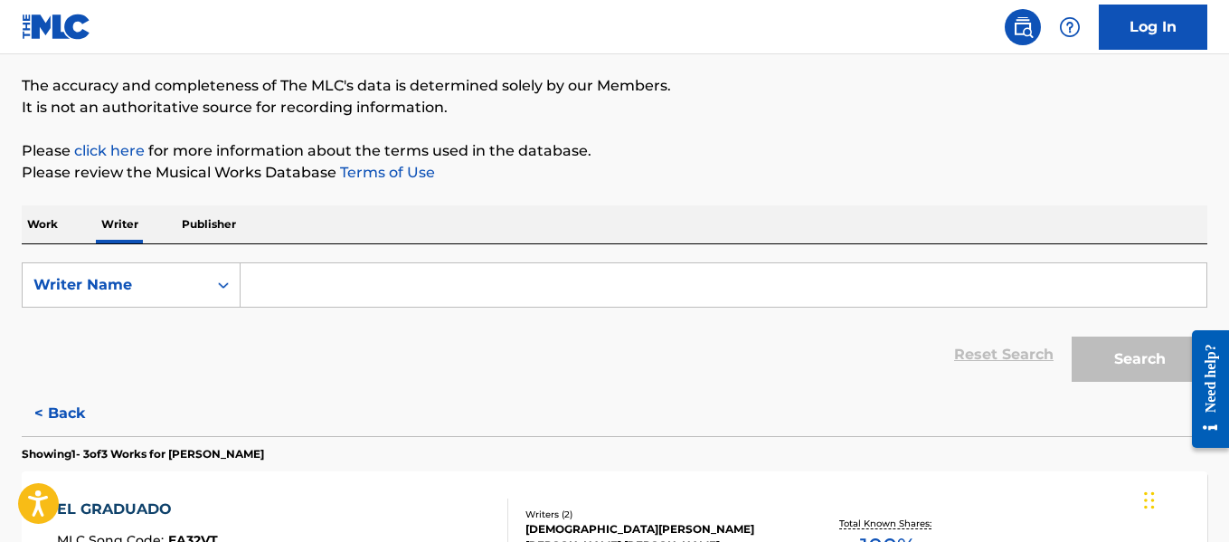
paste input "[PERSON_NAME] [PERSON_NAME]"
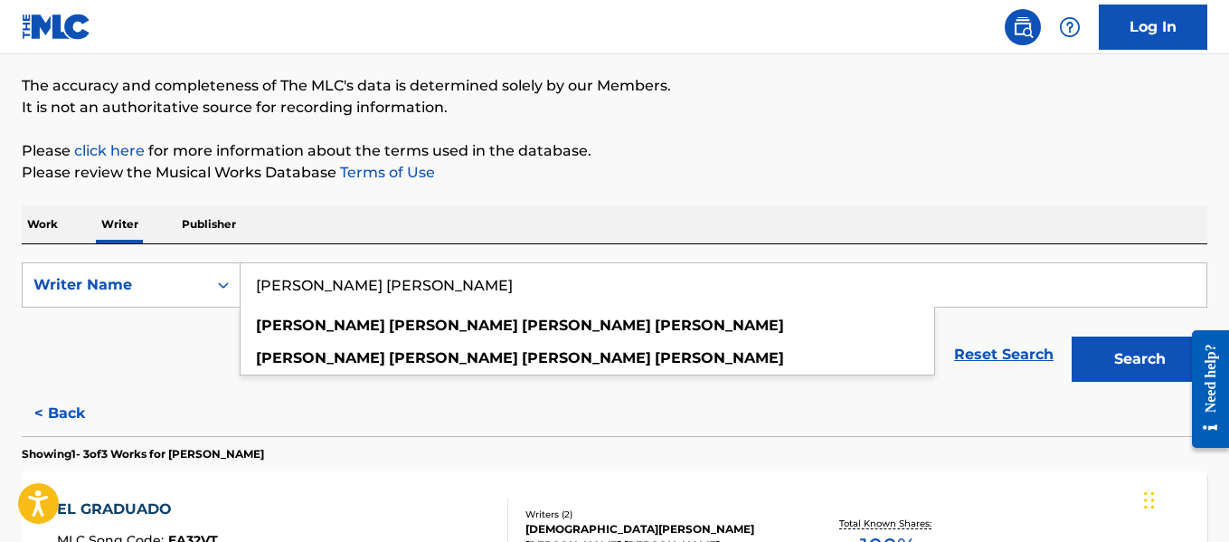
type input "[PERSON_NAME] [PERSON_NAME]"
click at [1073, 339] on button "Search" at bounding box center [1139, 358] width 136 height 45
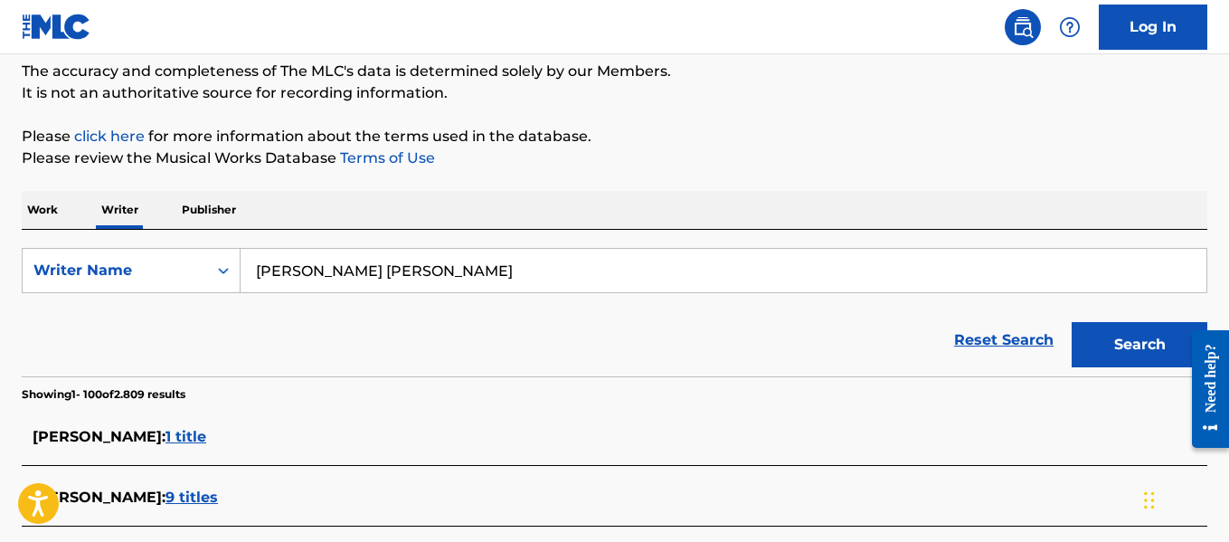
scroll to position [3242, 0]
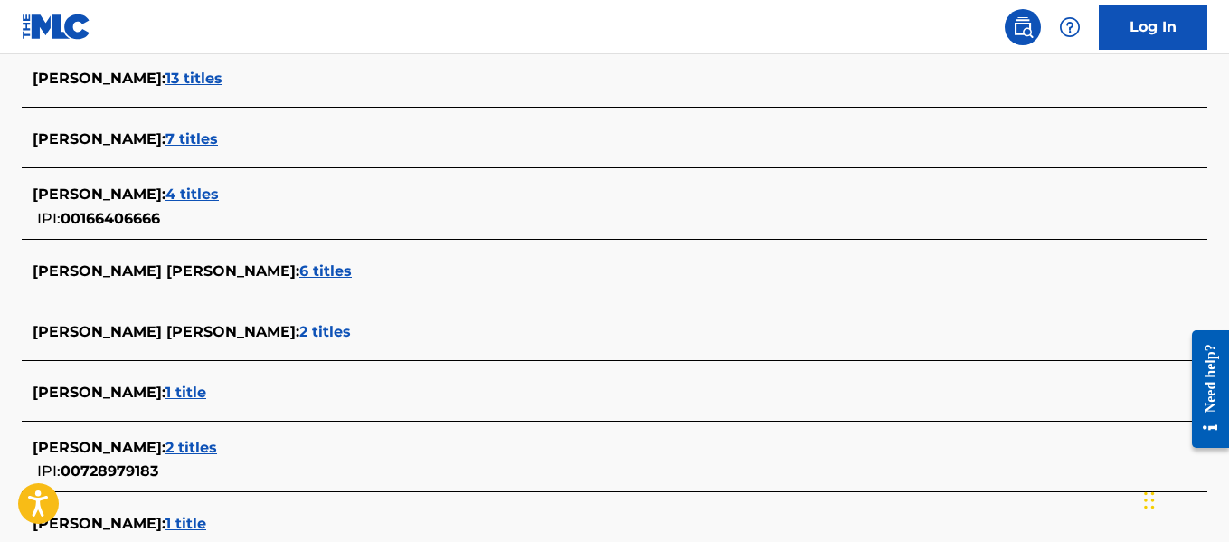
click at [352, 265] on span "6 titles" at bounding box center [325, 270] width 52 height 17
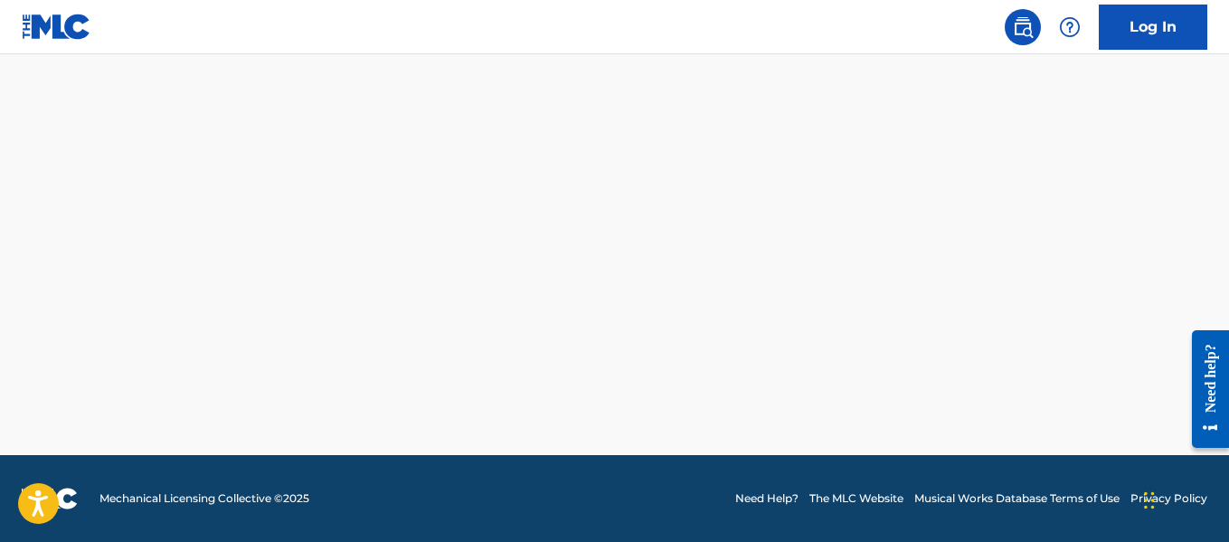
scroll to position [1096, 0]
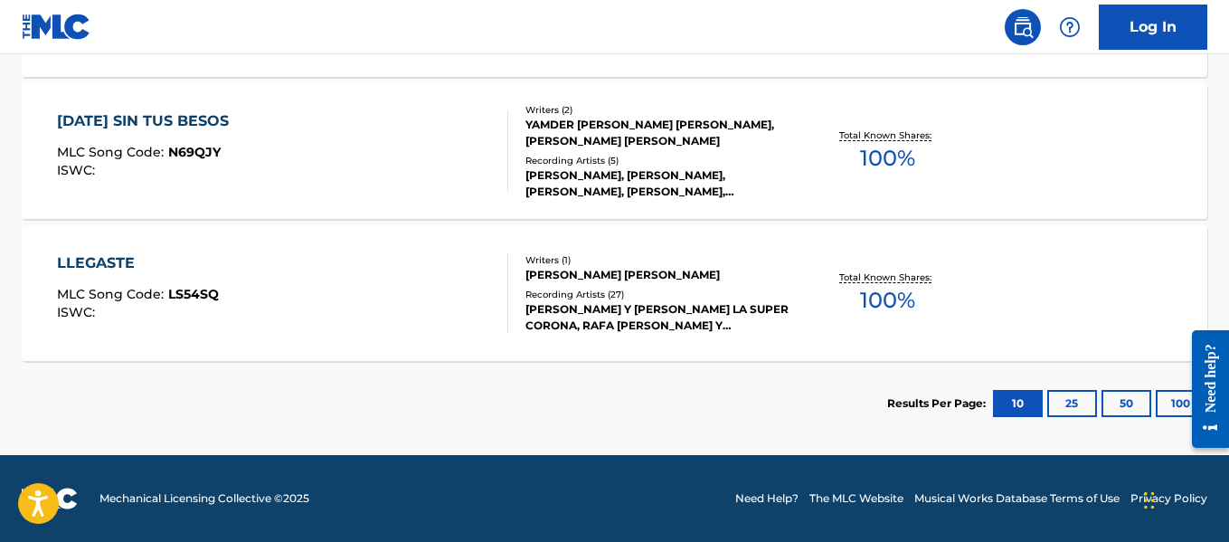
click at [603, 86] on div "[DATE] SIN TUS BESOS MLC Song Code : N69QJY ISWC : Writers ( 2 ) YAMDER [PERSON…" at bounding box center [614, 151] width 1185 height 136
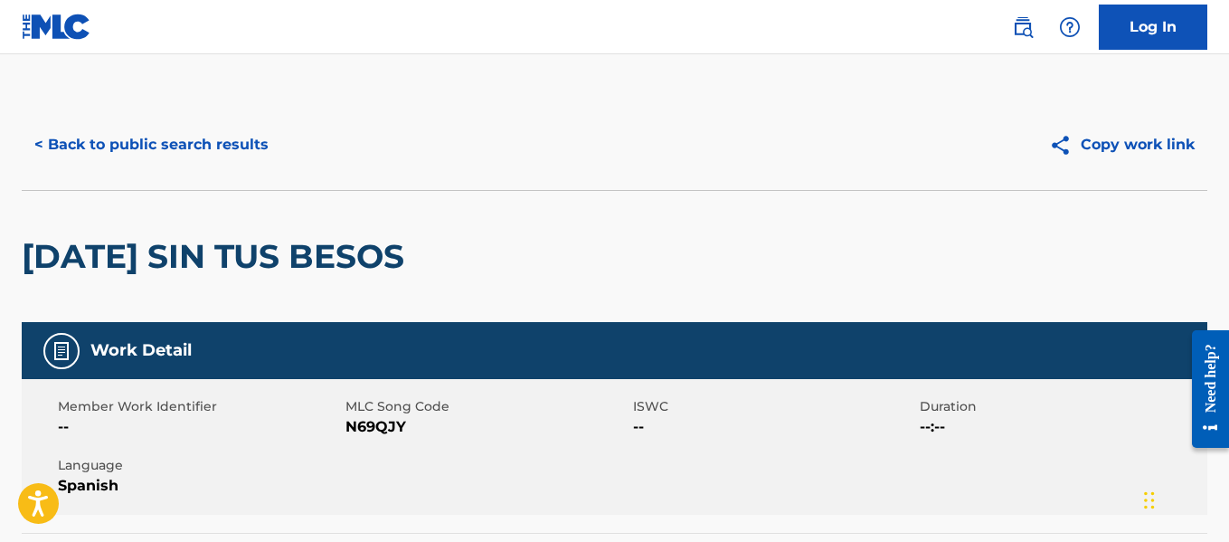
click at [240, 154] on button "< Back to public search results" at bounding box center [151, 144] width 259 height 45
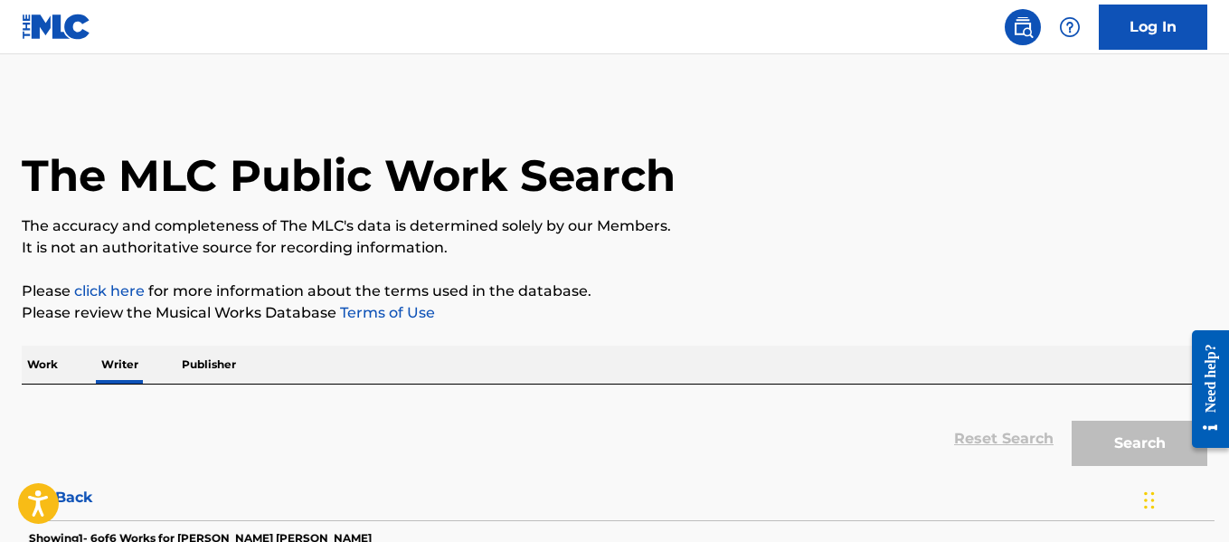
scroll to position [140, 0]
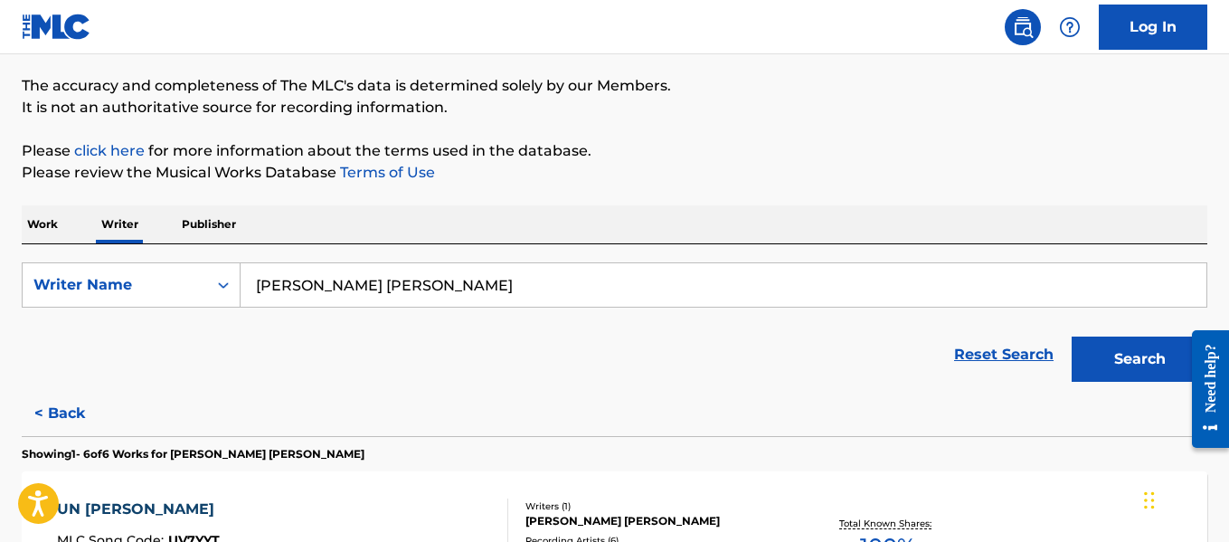
click at [630, 307] on form "SearchWithCriteria9f7ade99-a3ca-47a3-b7da-781bc6f4e0ed Writer Name [PERSON_NAME…" at bounding box center [614, 326] width 1185 height 128
click at [598, 291] on input "[PERSON_NAME] [PERSON_NAME]" at bounding box center [723, 284] width 966 height 43
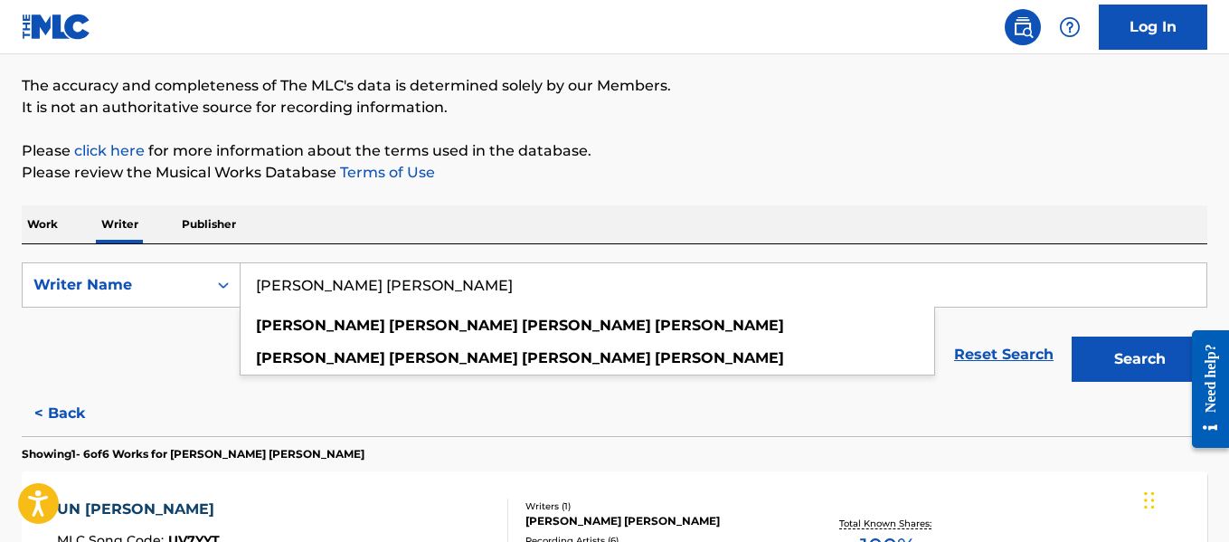
click at [598, 291] on input "[PERSON_NAME] [PERSON_NAME]" at bounding box center [723, 284] width 966 height 43
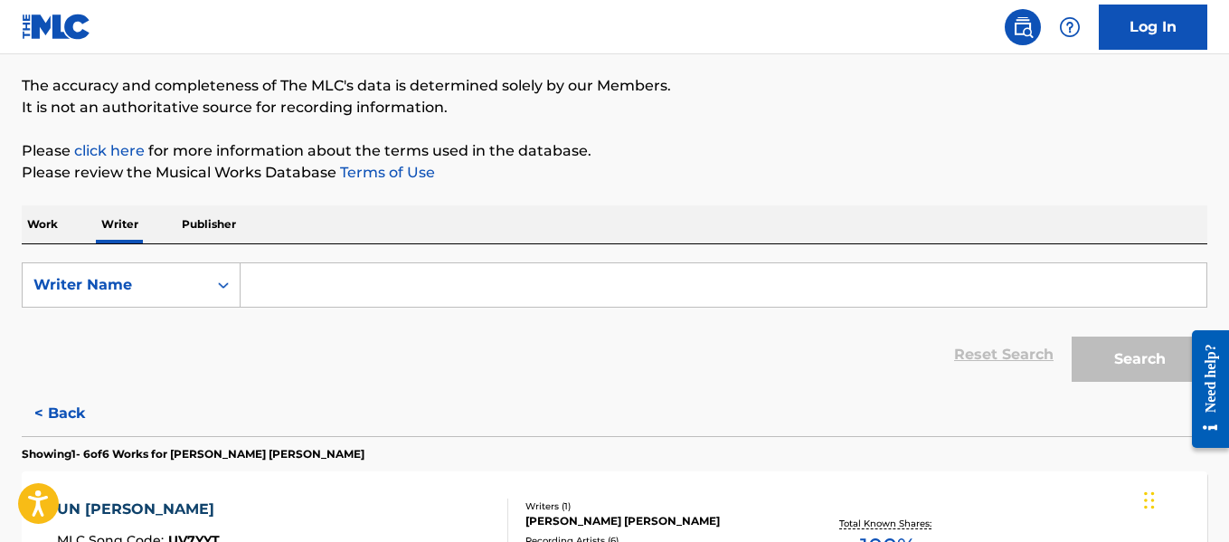
paste input "[PERSON_NAME] [PERSON_NAME]"
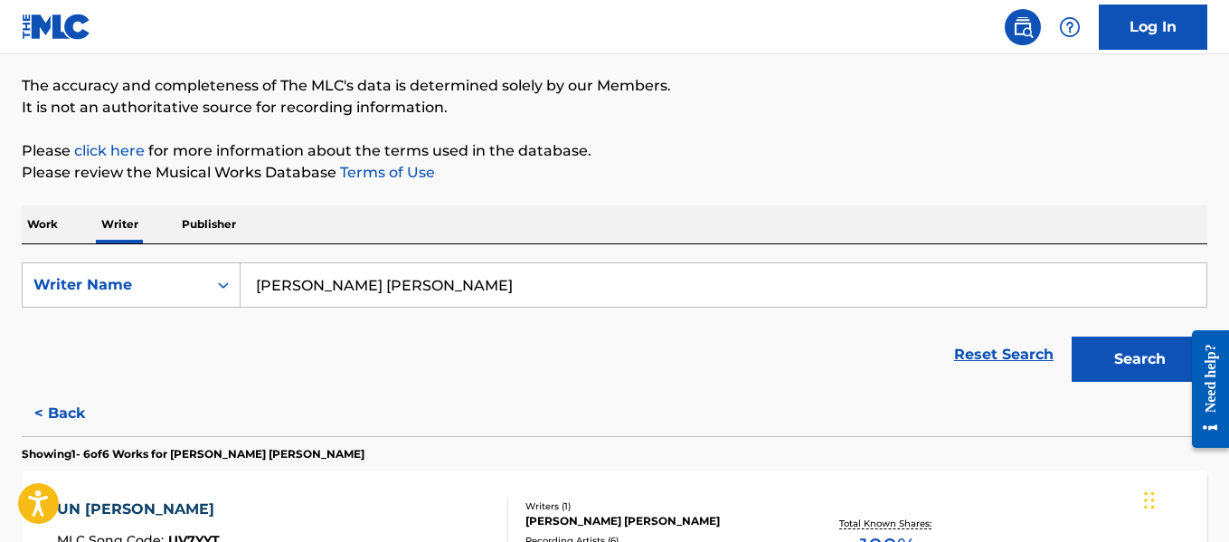
type input "[PERSON_NAME] [PERSON_NAME]"
click at [1133, 349] on button "Search" at bounding box center [1139, 358] width 136 height 45
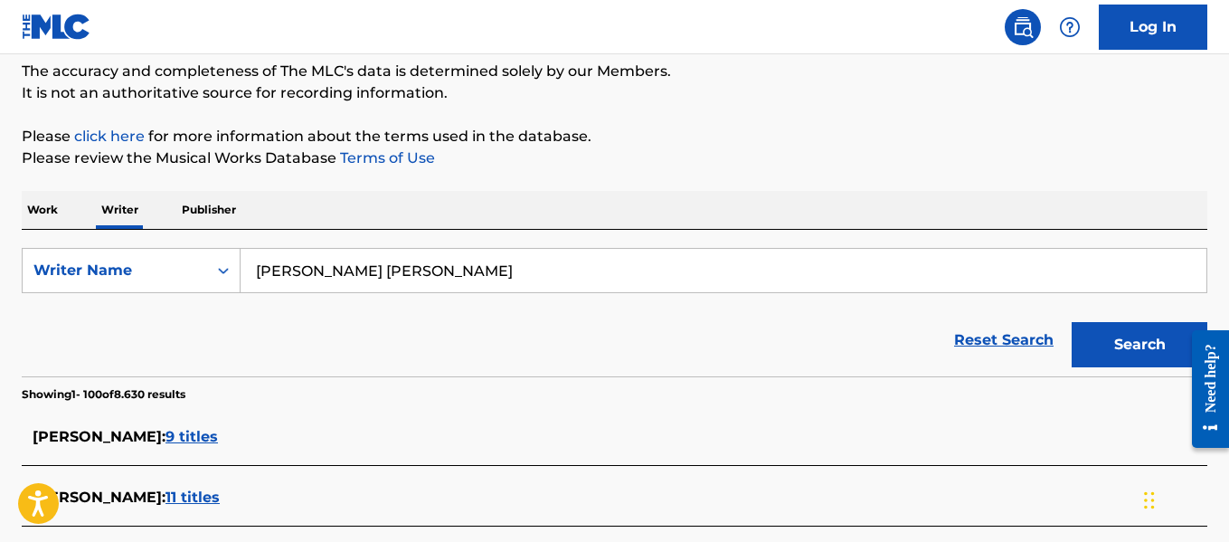
scroll to position [5456, 0]
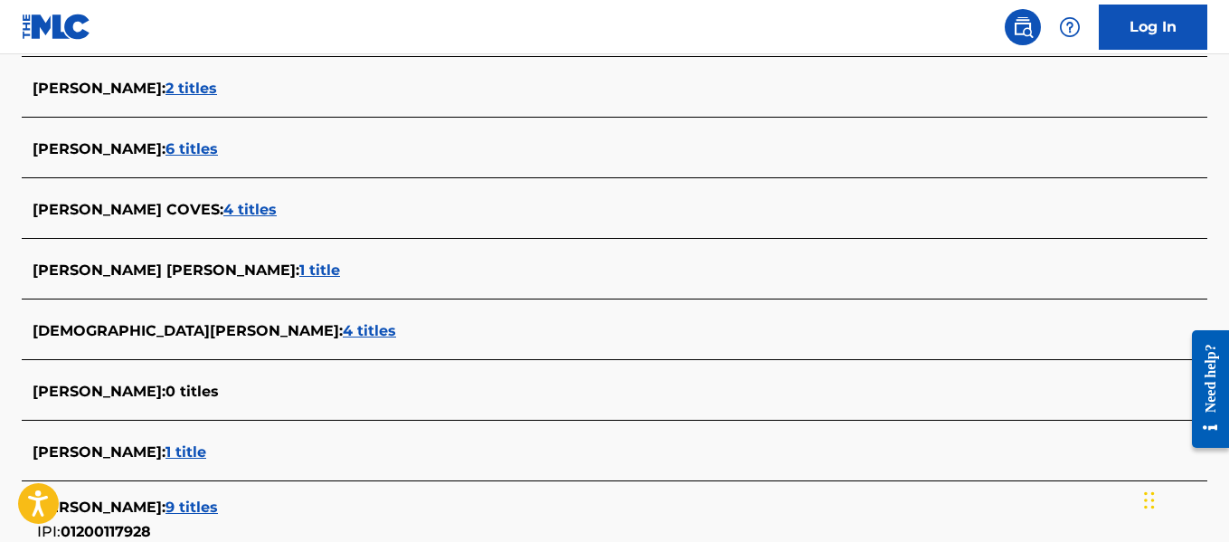
click at [326, 268] on span "1 title" at bounding box center [319, 269] width 41 height 17
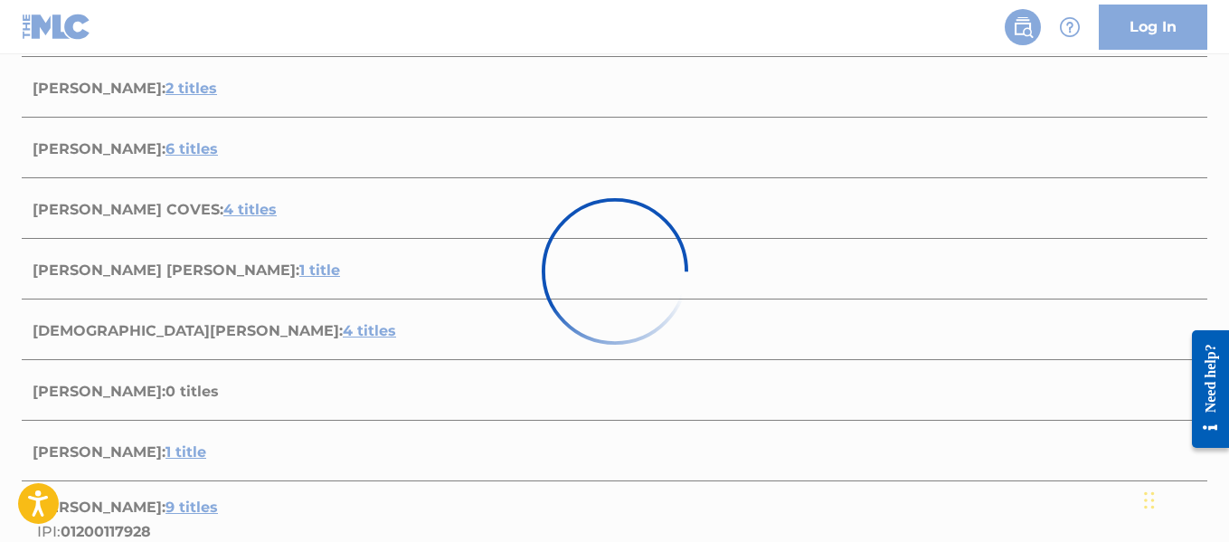
scroll to position [386, 0]
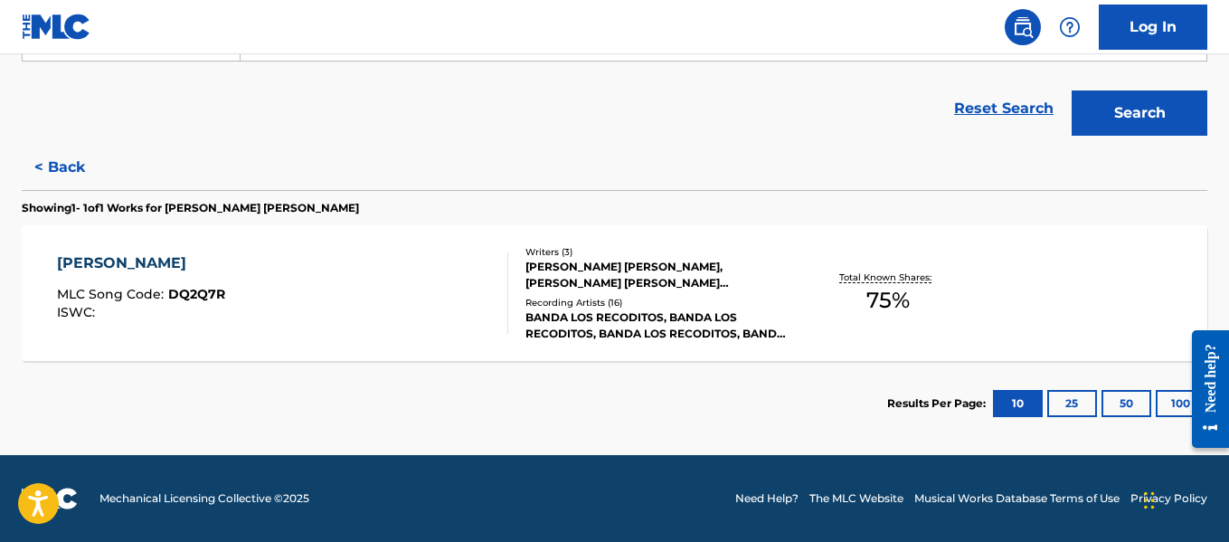
drag, startPoint x: 1162, startPoint y: 400, endPoint x: 713, endPoint y: 313, distance: 456.8
click at [713, 313] on div "BANDA LOS RECODITOS, BANDA LOS RECODITOS, BANDA LOS RECODITOS, BANDA LOS RECODI…" at bounding box center [657, 325] width 264 height 33
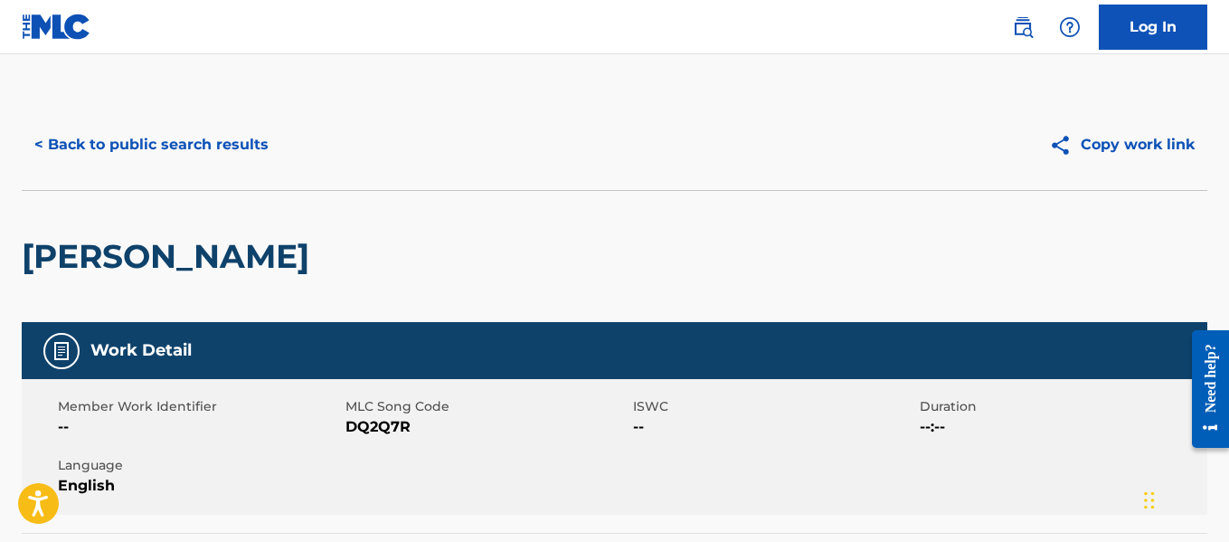
click at [156, 129] on button "< Back to public search results" at bounding box center [151, 144] width 259 height 45
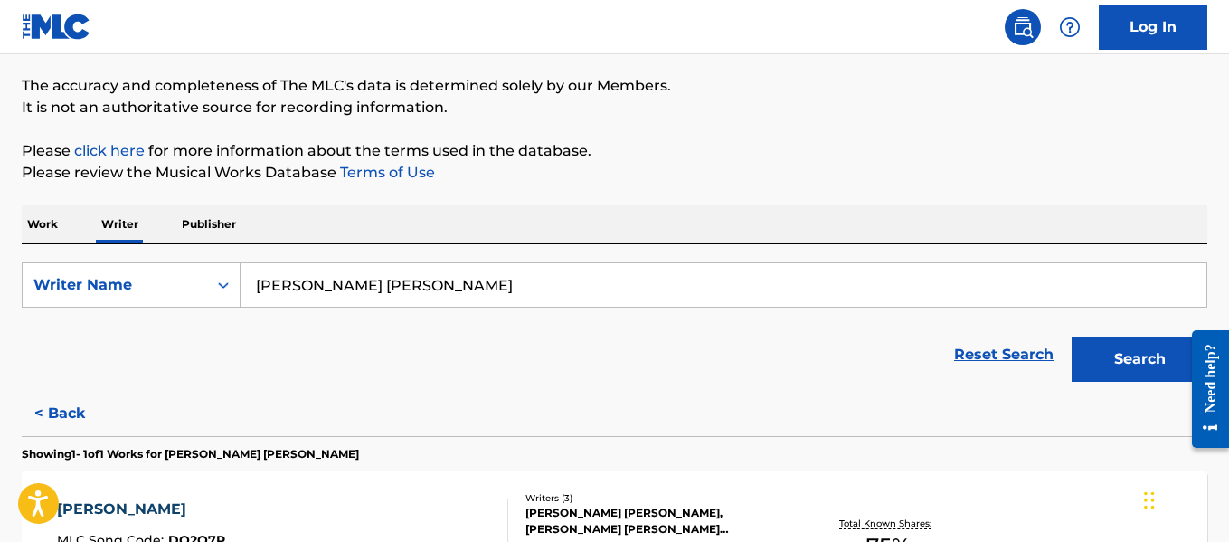
click at [749, 276] on input "[PERSON_NAME] [PERSON_NAME]" at bounding box center [723, 284] width 966 height 43
click at [748, 275] on input "[PERSON_NAME] [PERSON_NAME]" at bounding box center [723, 284] width 966 height 43
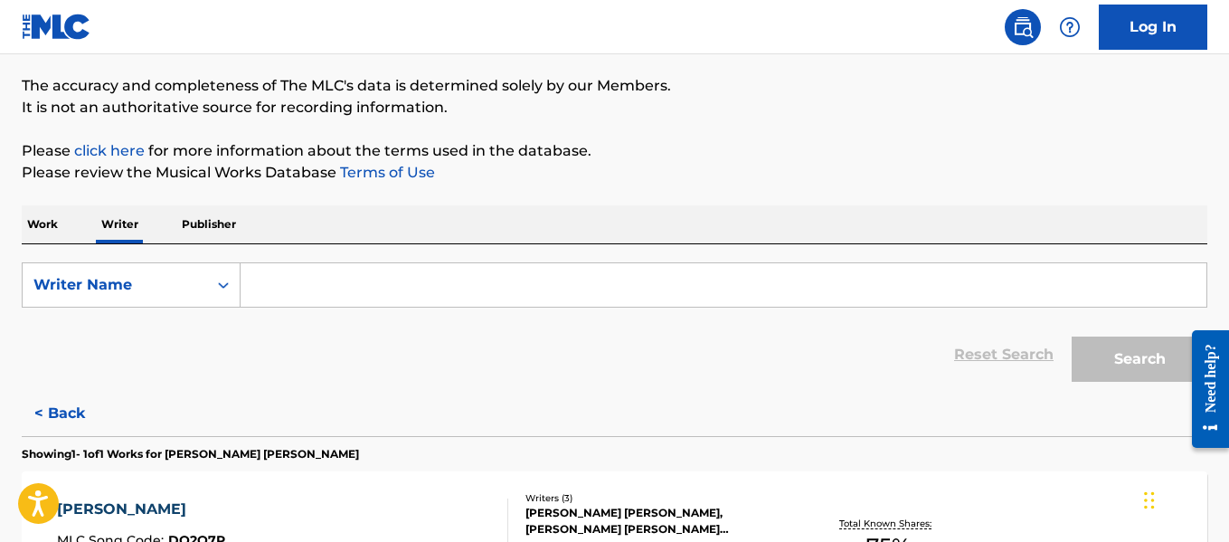
paste input "[PERSON_NAME] DE [PERSON_NAME]"
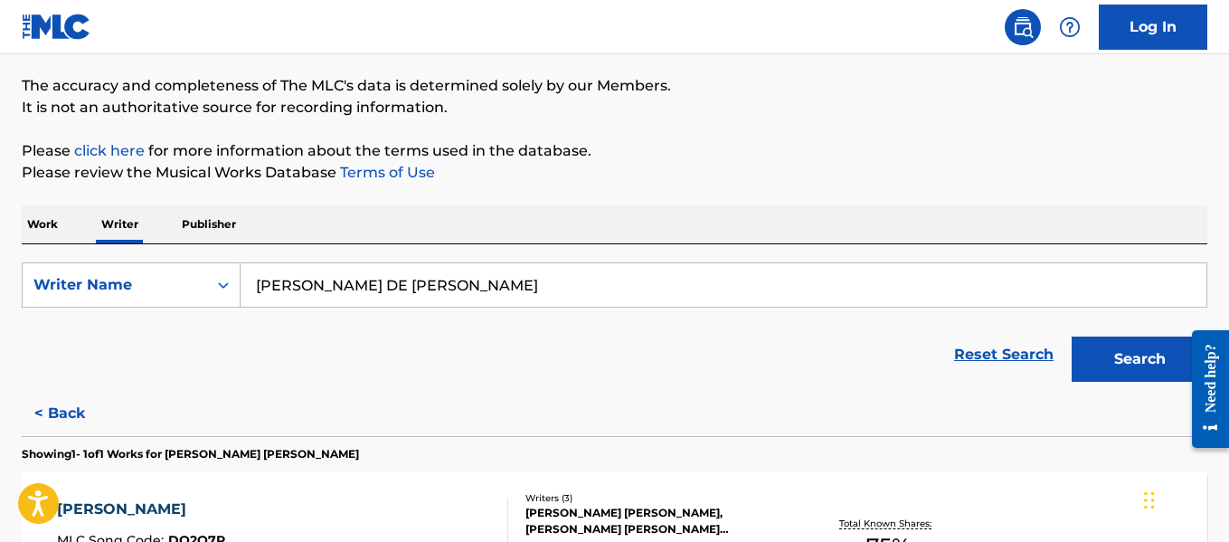
type input "[PERSON_NAME] DE [PERSON_NAME]"
click at [1127, 369] on button "Search" at bounding box center [1139, 358] width 136 height 45
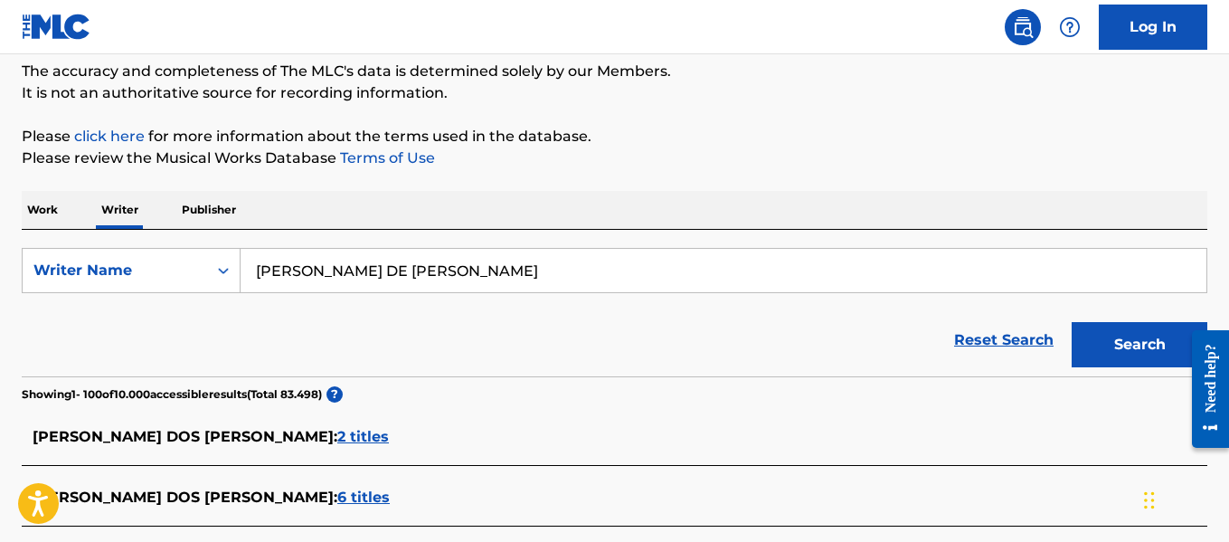
scroll to position [6421, 0]
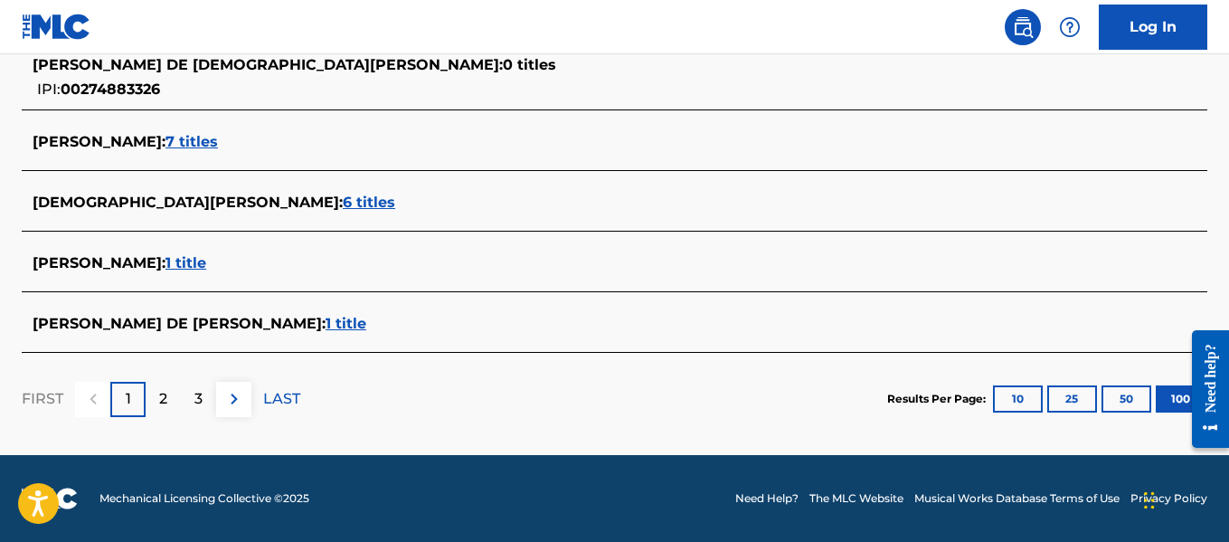
click at [325, 325] on span "1 title" at bounding box center [345, 323] width 41 height 17
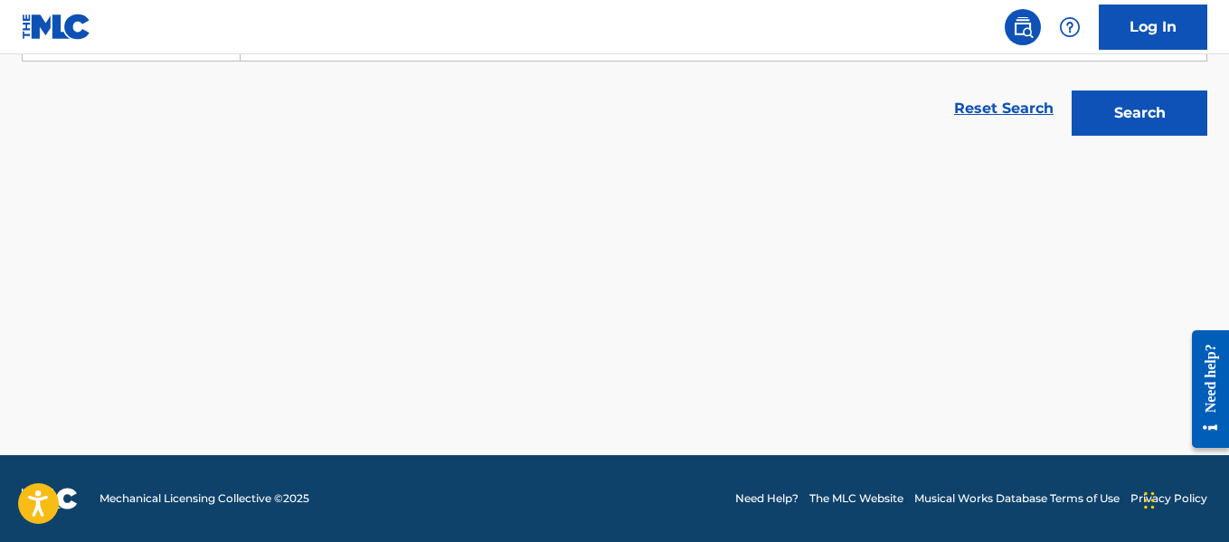
scroll to position [386, 0]
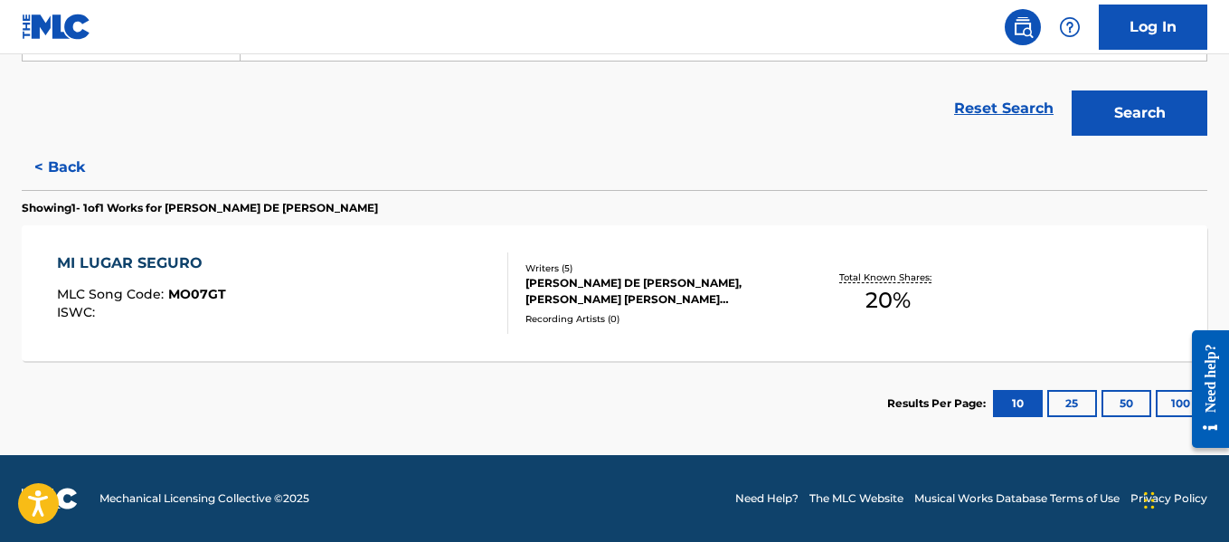
click at [406, 258] on div "MI LUGAR SEGURO MLC Song Code : MO07GT ISWC :" at bounding box center [282, 292] width 450 height 81
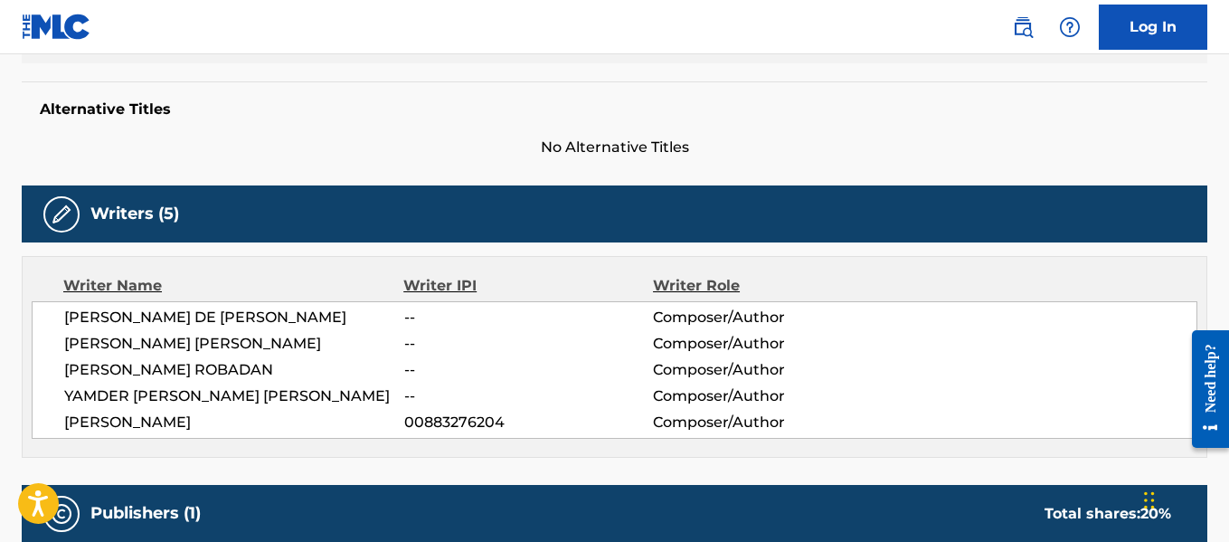
scroll to position [452, 0]
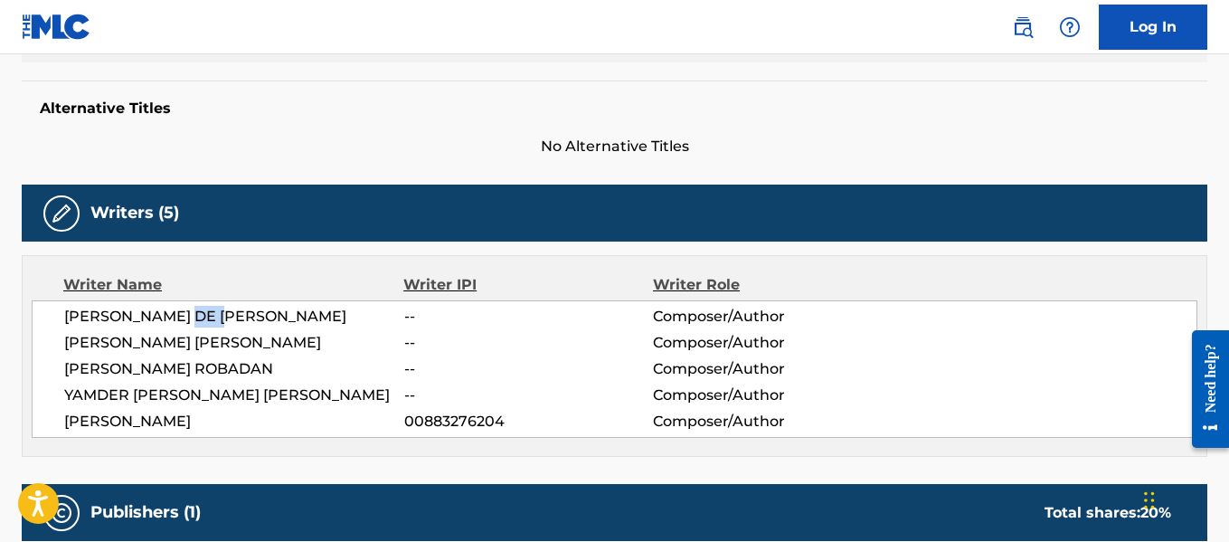
drag, startPoint x: 196, startPoint y: 304, endPoint x: 227, endPoint y: 306, distance: 30.8
click at [227, 306] on div "[PERSON_NAME] DE [PERSON_NAME] -- Composer/Author [PERSON_NAME] [PERSON_NAME] -…" at bounding box center [614, 368] width 1165 height 137
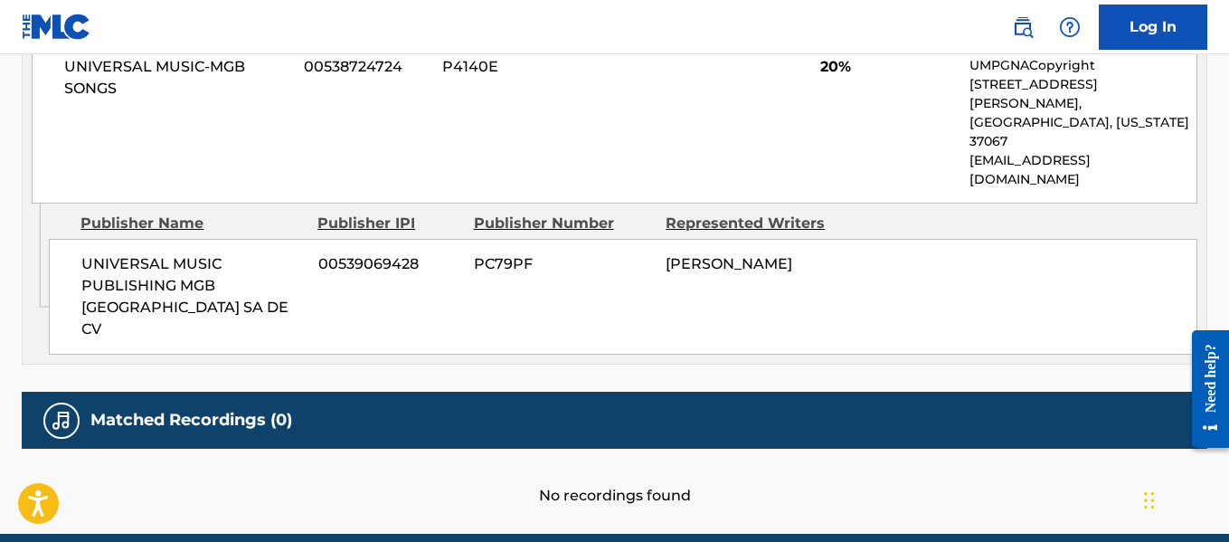
scroll to position [941, 0]
